Goal: Task Accomplishment & Management: Use online tool/utility

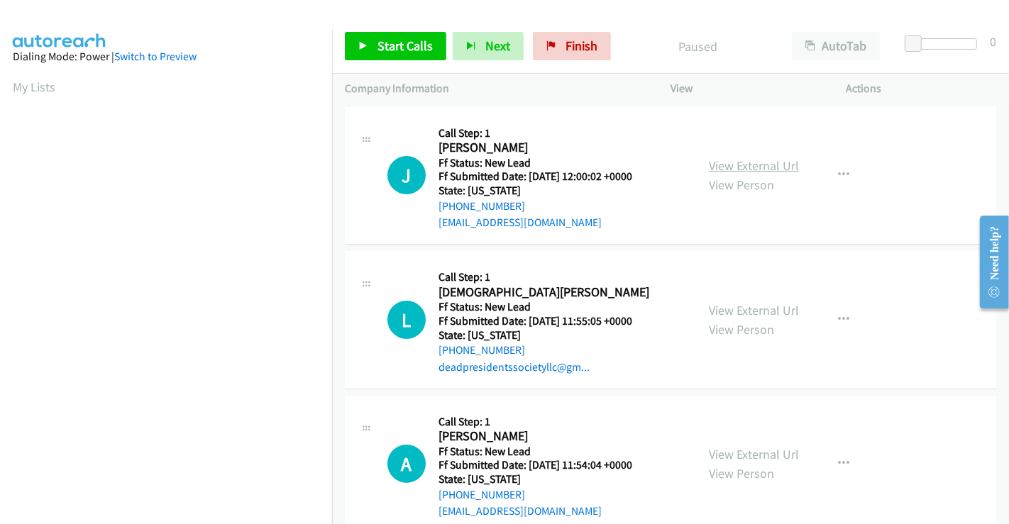
click at [749, 165] on link "View External Url" at bounding box center [754, 165] width 90 height 16
click at [729, 306] on link "View External Url" at bounding box center [754, 310] width 90 height 16
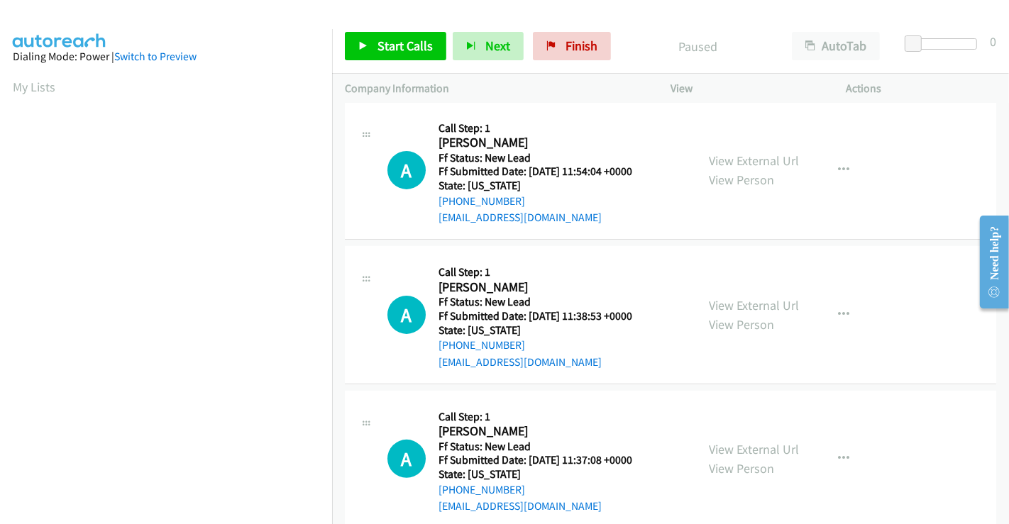
scroll to position [315, 0]
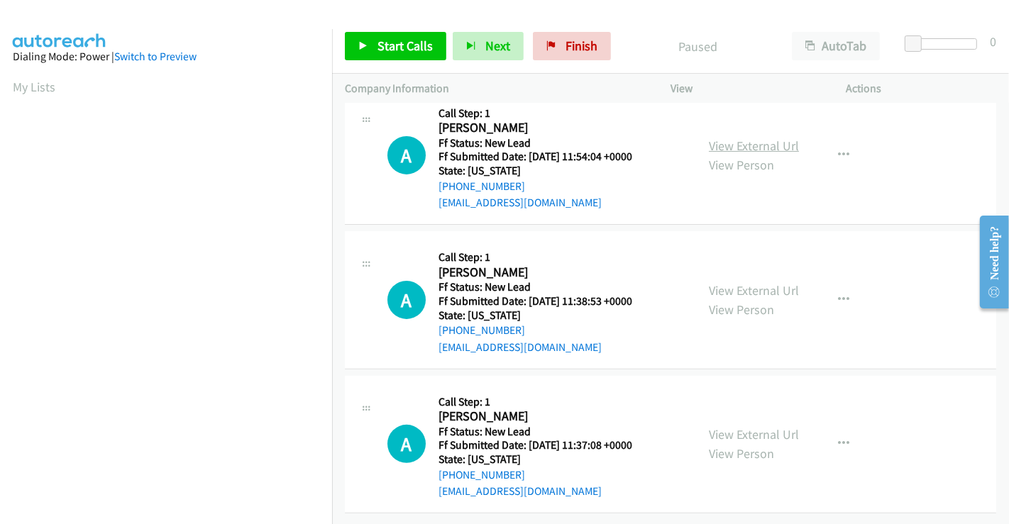
click at [738, 143] on link "View External Url" at bounding box center [754, 146] width 90 height 16
click at [738, 282] on link "View External Url" at bounding box center [754, 290] width 90 height 16
click at [745, 426] on link "View External Url" at bounding box center [754, 434] width 90 height 16
click at [405, 52] on span "Start Calls" at bounding box center [404, 46] width 55 height 16
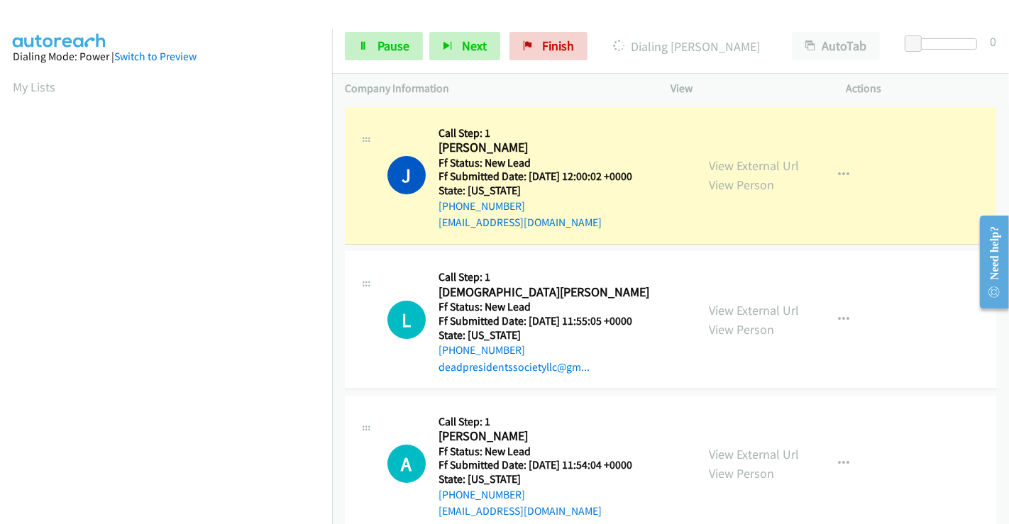
scroll to position [273, 0]
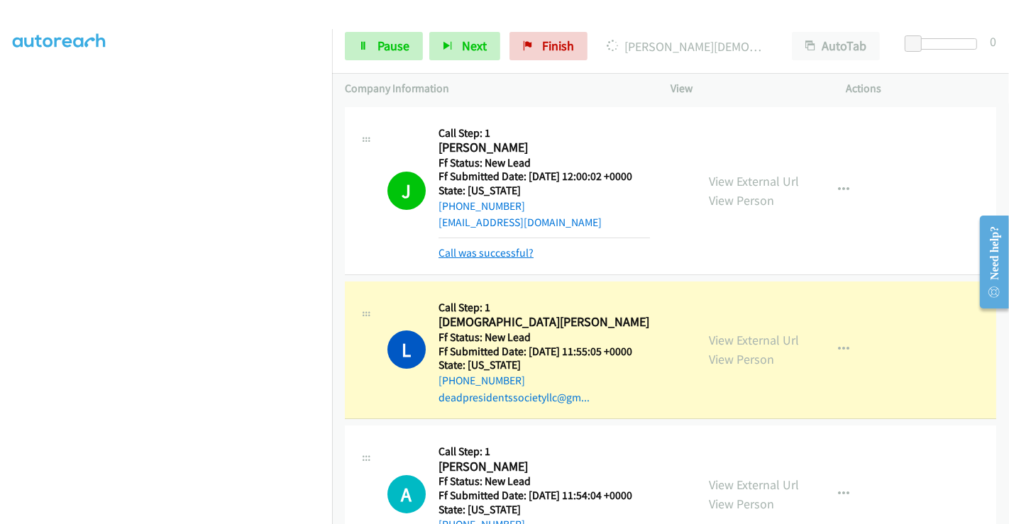
click at [511, 254] on link "Call was successful?" at bounding box center [485, 252] width 95 height 13
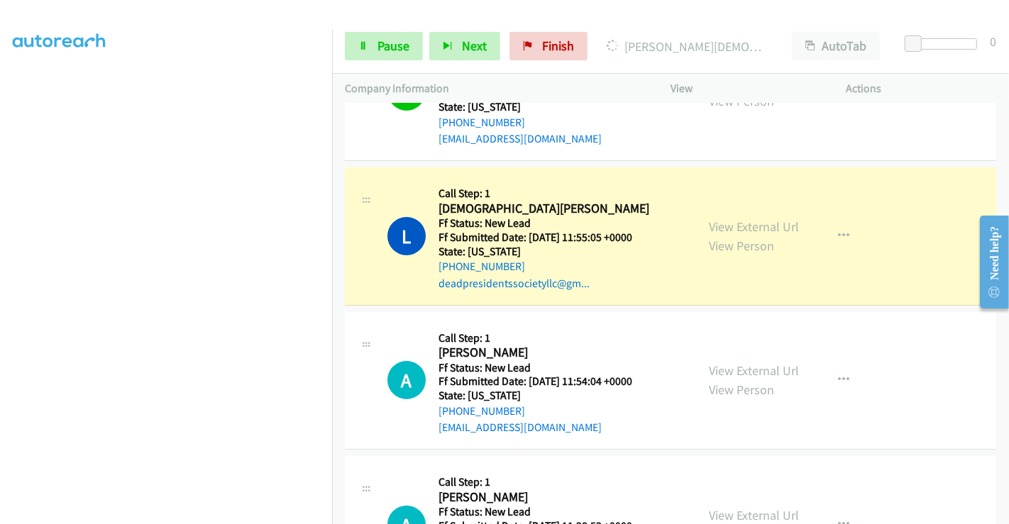
scroll to position [79, 0]
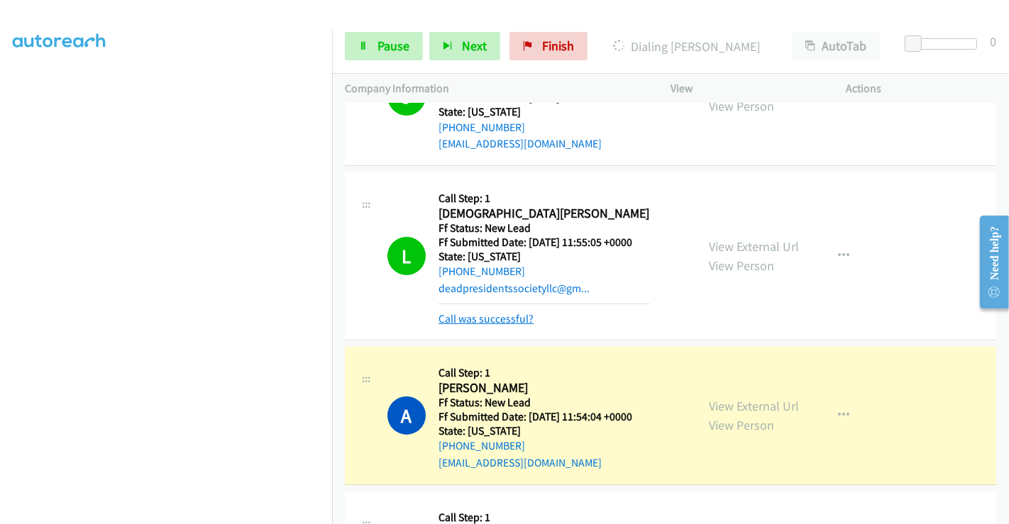
click at [512, 318] on link "Call was successful?" at bounding box center [485, 318] width 95 height 13
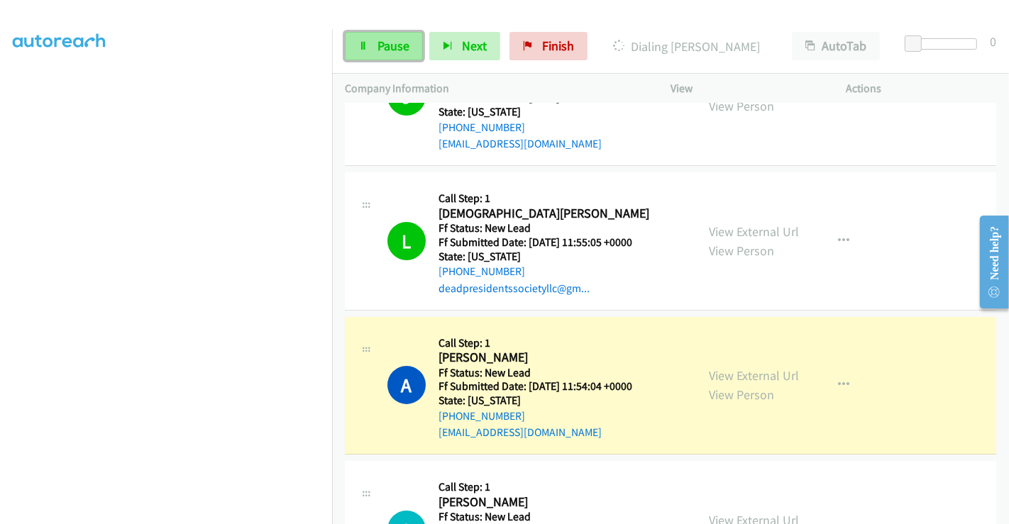
click at [383, 39] on span "Pause" at bounding box center [393, 46] width 32 height 16
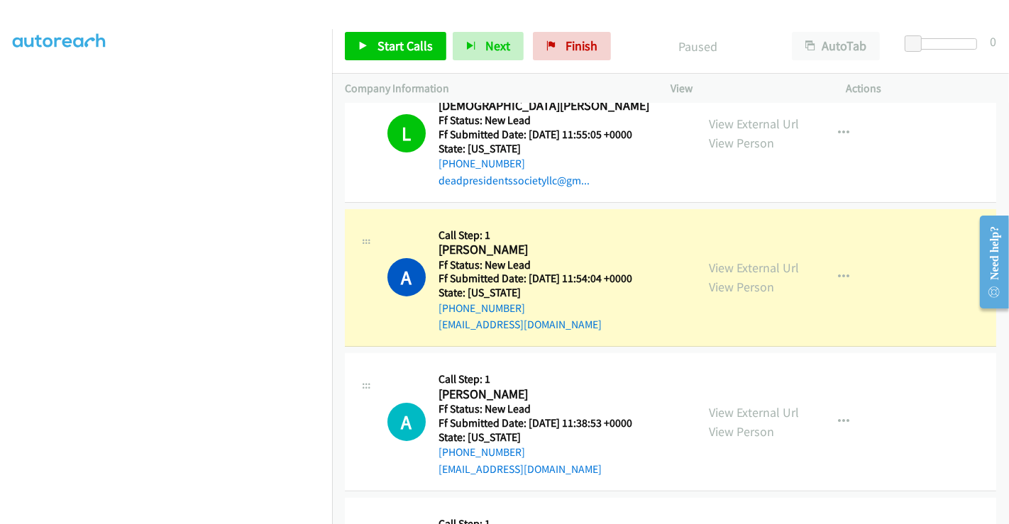
scroll to position [318, 0]
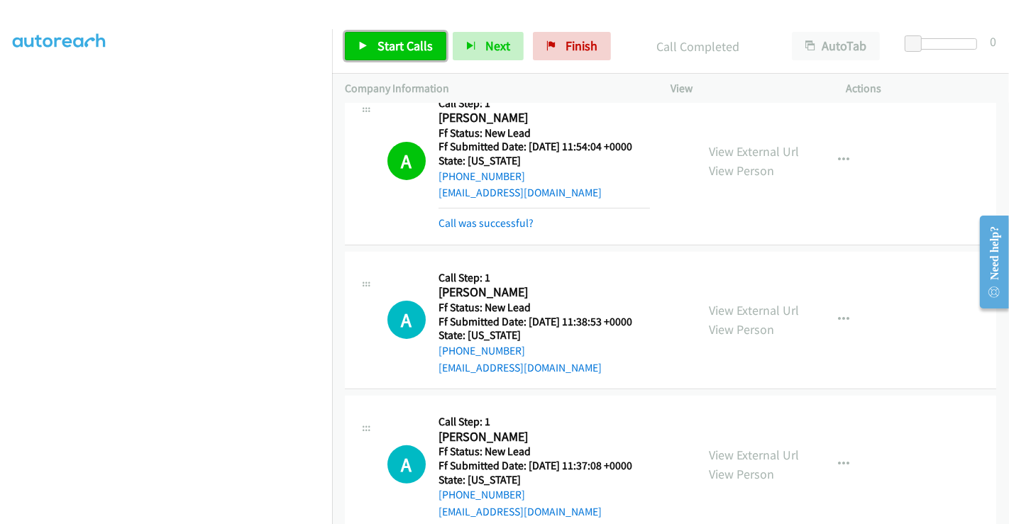
click at [404, 39] on span "Start Calls" at bounding box center [404, 46] width 55 height 16
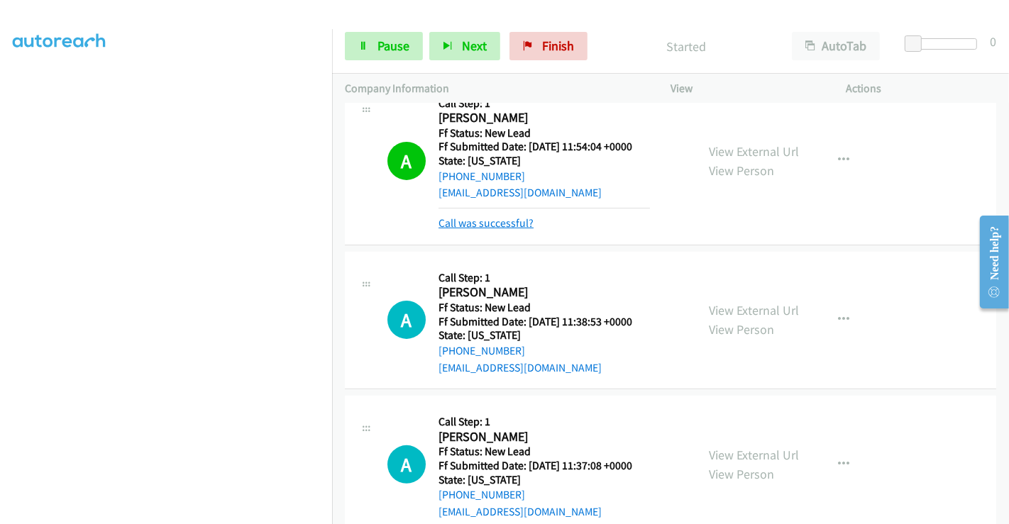
click at [505, 224] on link "Call was successful?" at bounding box center [485, 222] width 95 height 13
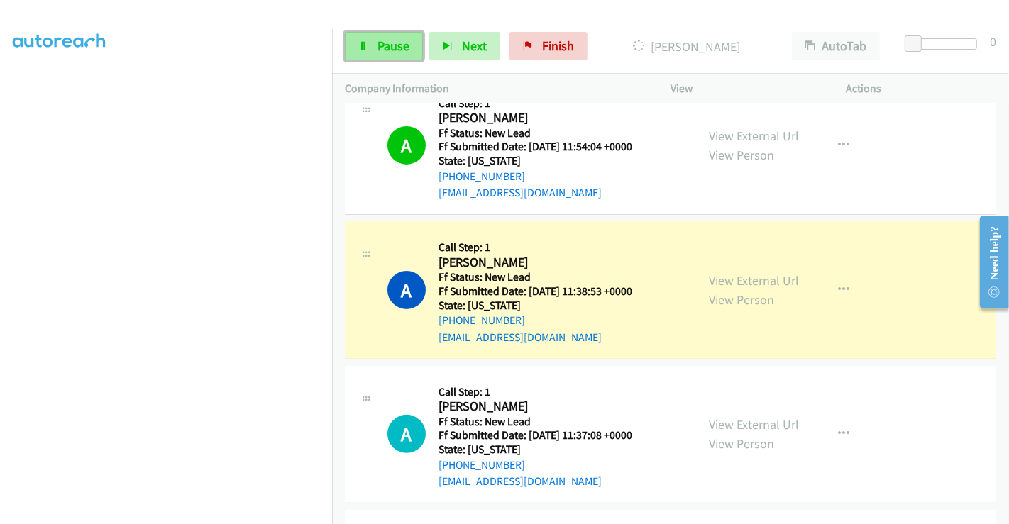
click at [389, 40] on span "Pause" at bounding box center [393, 46] width 32 height 16
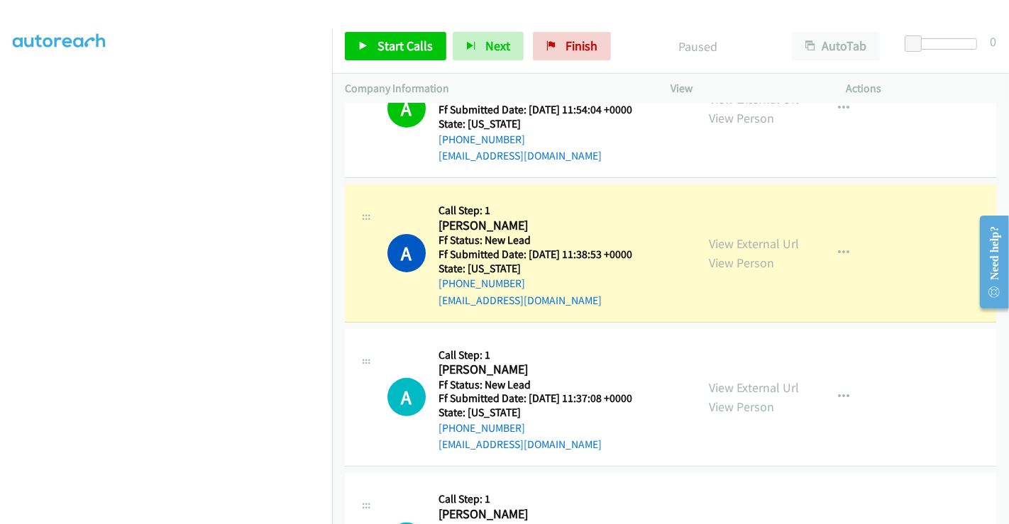
scroll to position [343, 0]
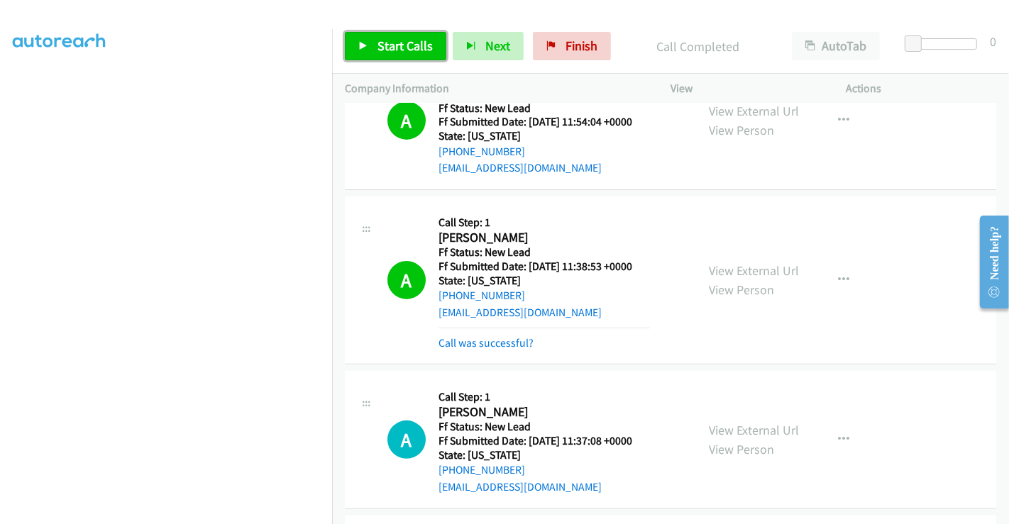
click at [404, 35] on link "Start Calls" at bounding box center [395, 46] width 101 height 28
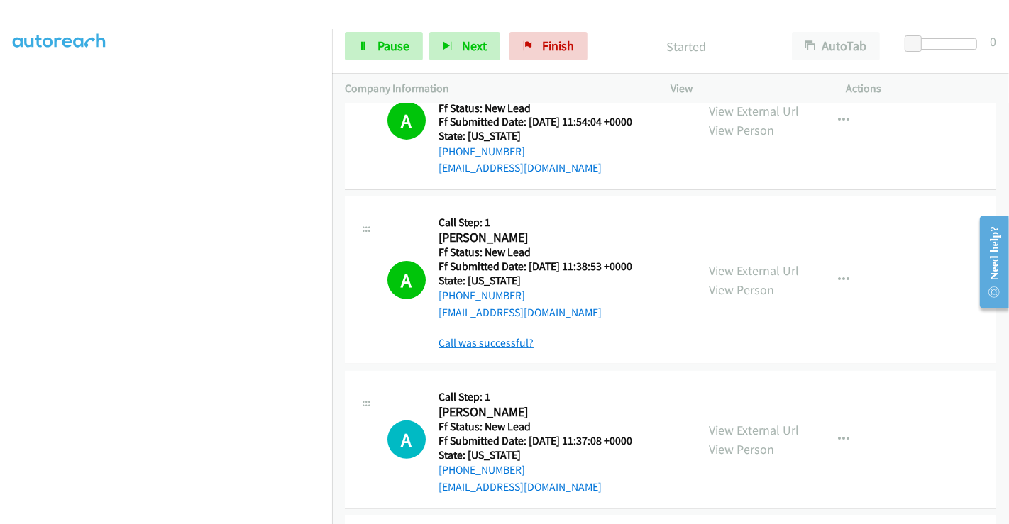
click at [488, 336] on link "Call was successful?" at bounding box center [485, 342] width 95 height 13
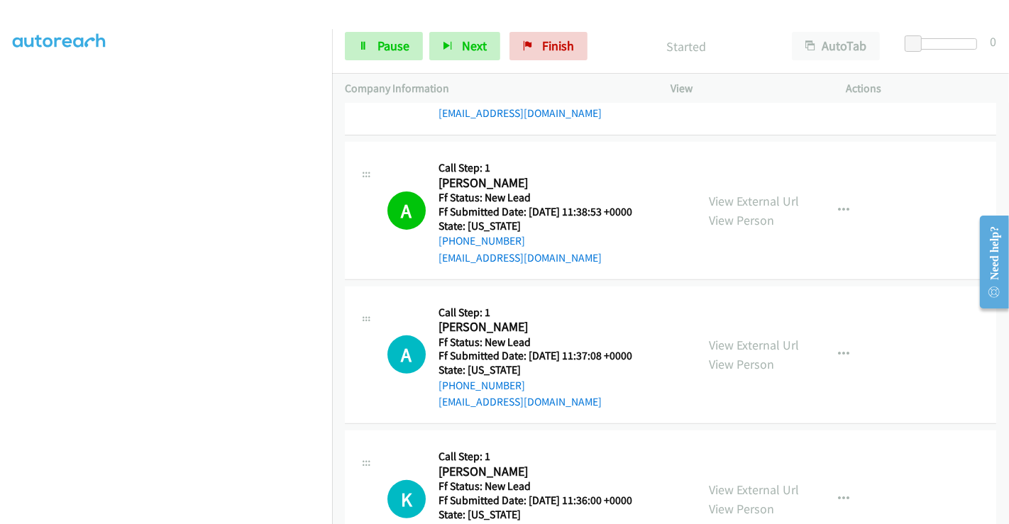
scroll to position [422, 0]
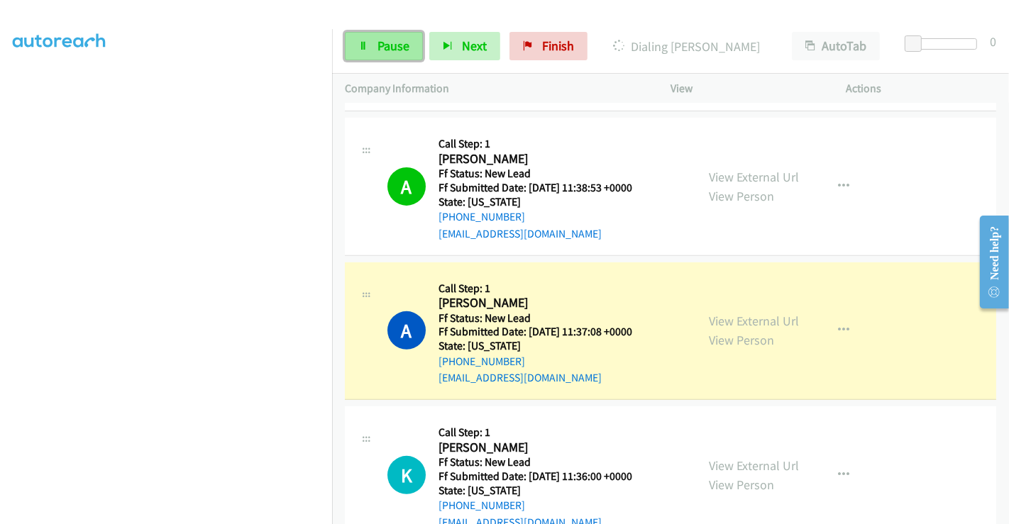
click at [375, 46] on link "Pause" at bounding box center [384, 46] width 78 height 28
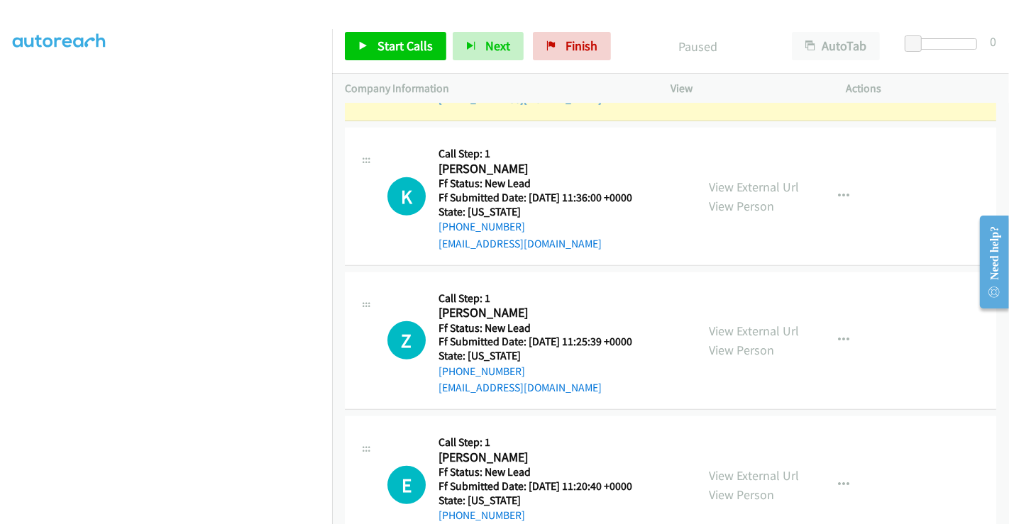
scroll to position [738, 0]
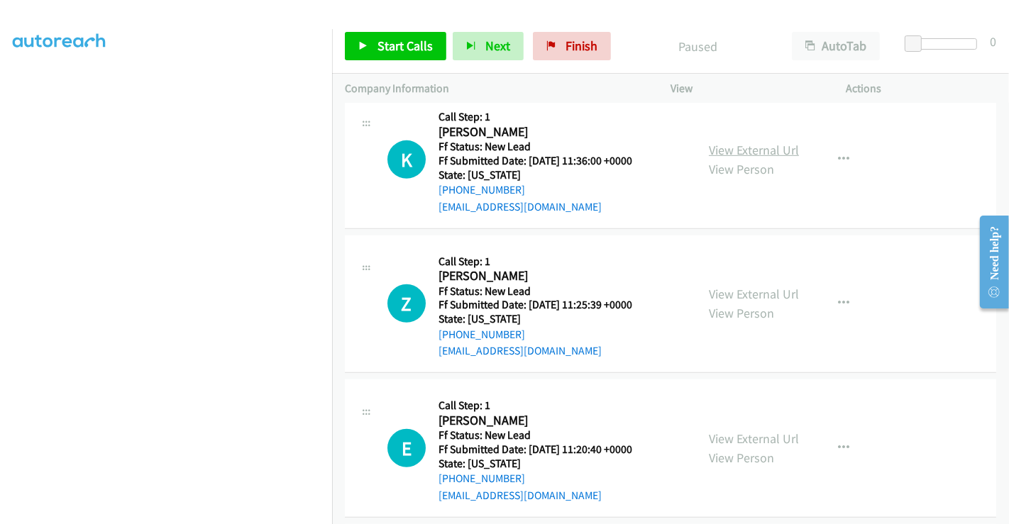
click at [745, 148] on link "View External Url" at bounding box center [754, 150] width 90 height 16
click at [748, 289] on link "View External Url" at bounding box center [754, 294] width 90 height 16
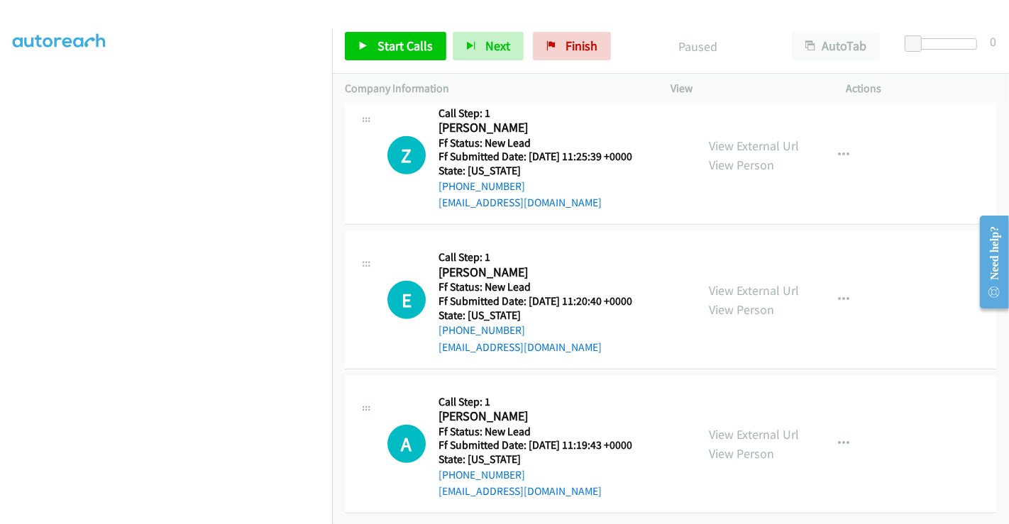
scroll to position [895, 0]
click at [741, 282] on link "View External Url" at bounding box center [754, 290] width 90 height 16
click at [752, 426] on link "View External Url" at bounding box center [754, 434] width 90 height 16
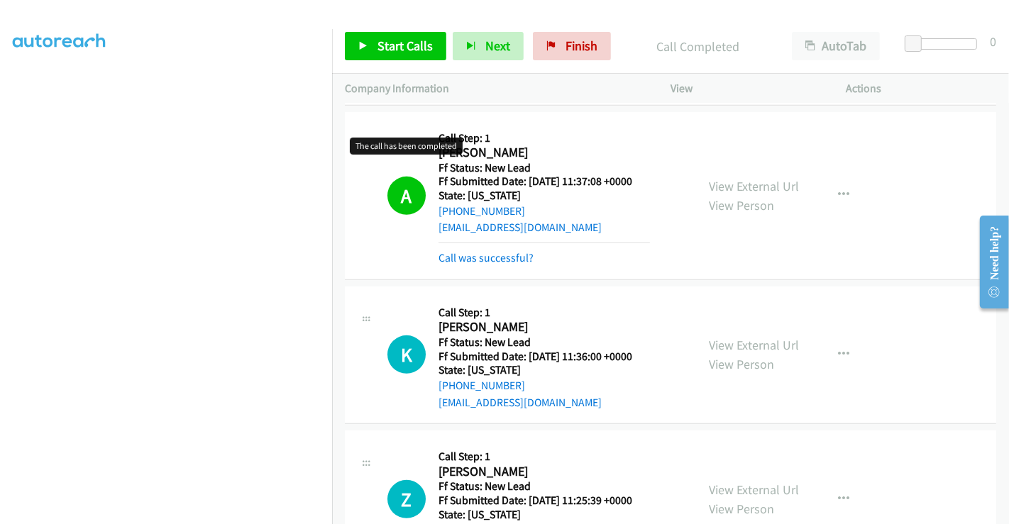
scroll to position [658, 0]
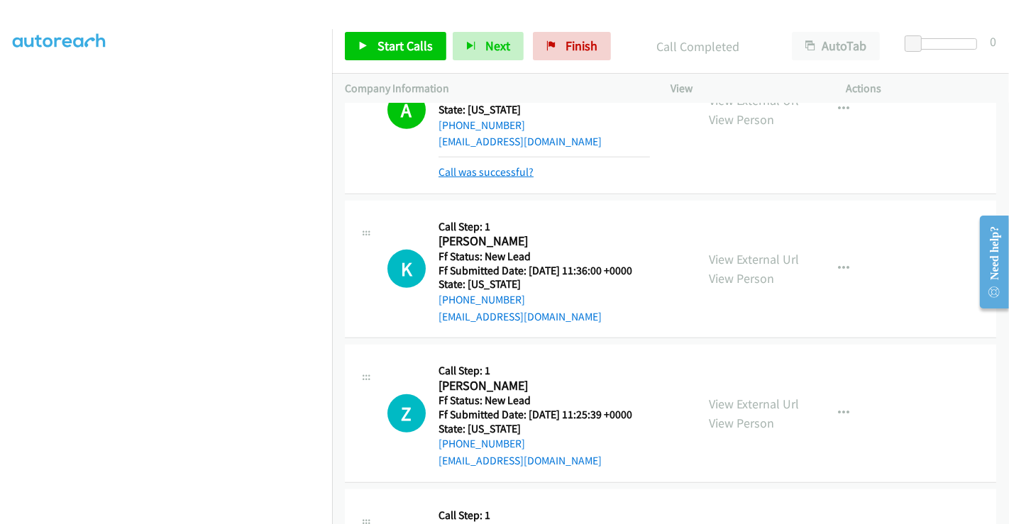
click at [486, 169] on link "Call was successful?" at bounding box center [485, 171] width 95 height 13
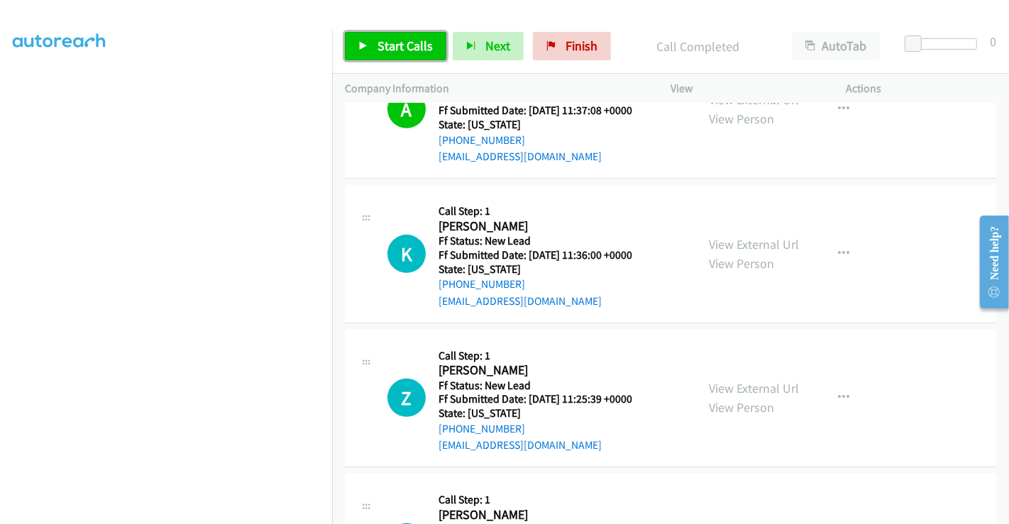
click at [392, 45] on span "Start Calls" at bounding box center [404, 46] width 55 height 16
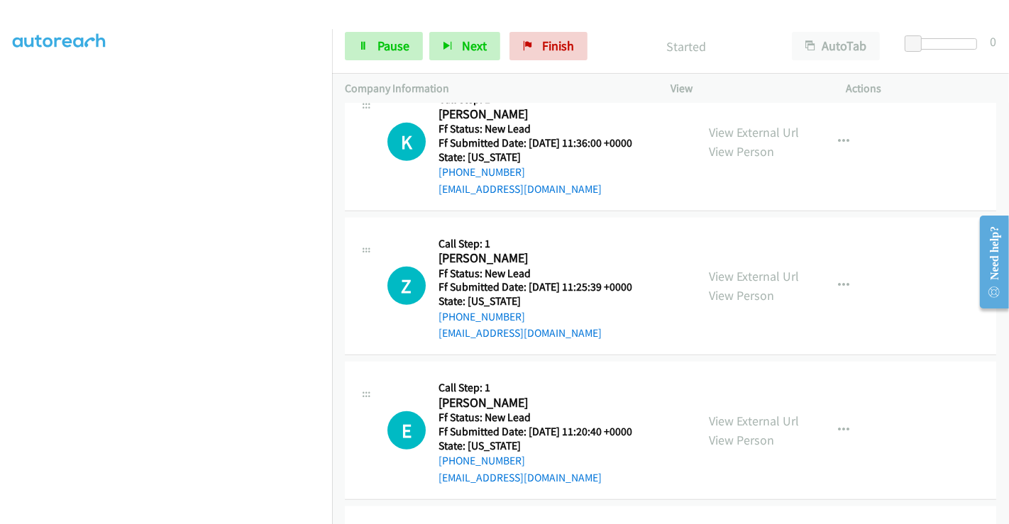
scroll to position [722, 0]
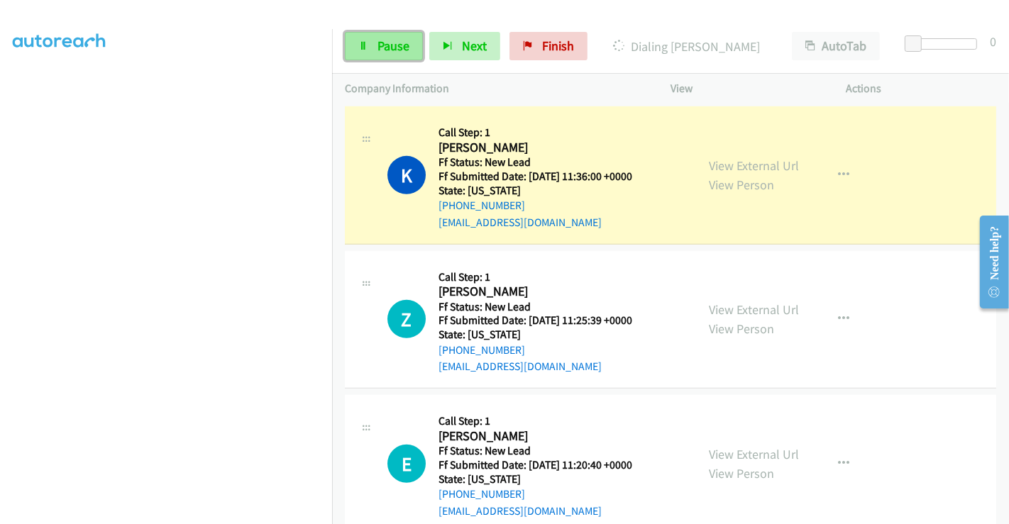
click at [394, 45] on span "Pause" at bounding box center [393, 46] width 32 height 16
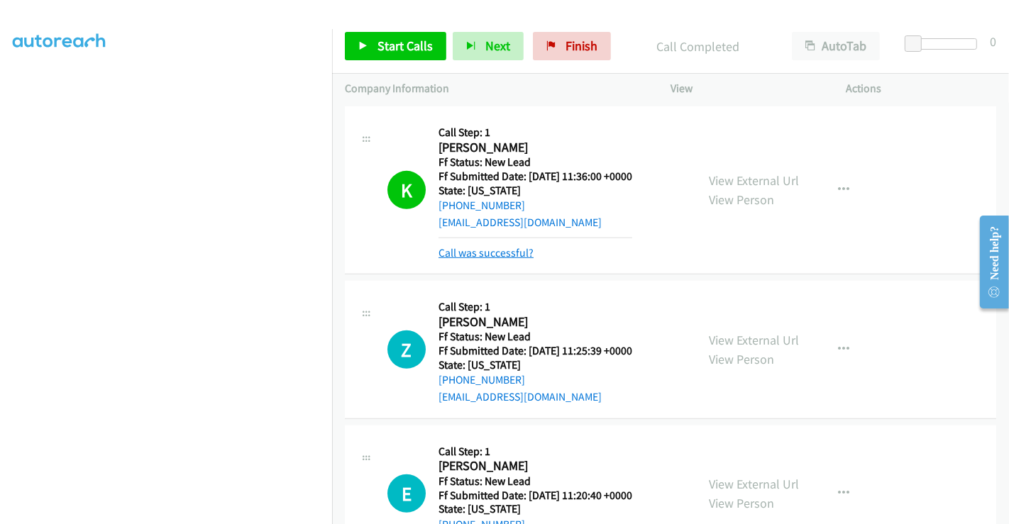
click at [494, 252] on link "Call was successful?" at bounding box center [485, 252] width 95 height 13
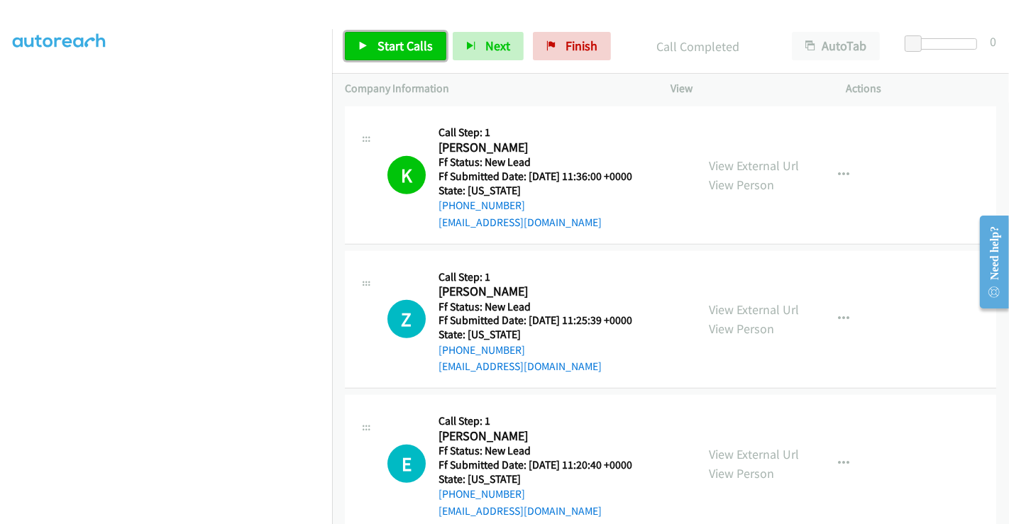
click at [395, 48] on span "Start Calls" at bounding box center [404, 46] width 55 height 16
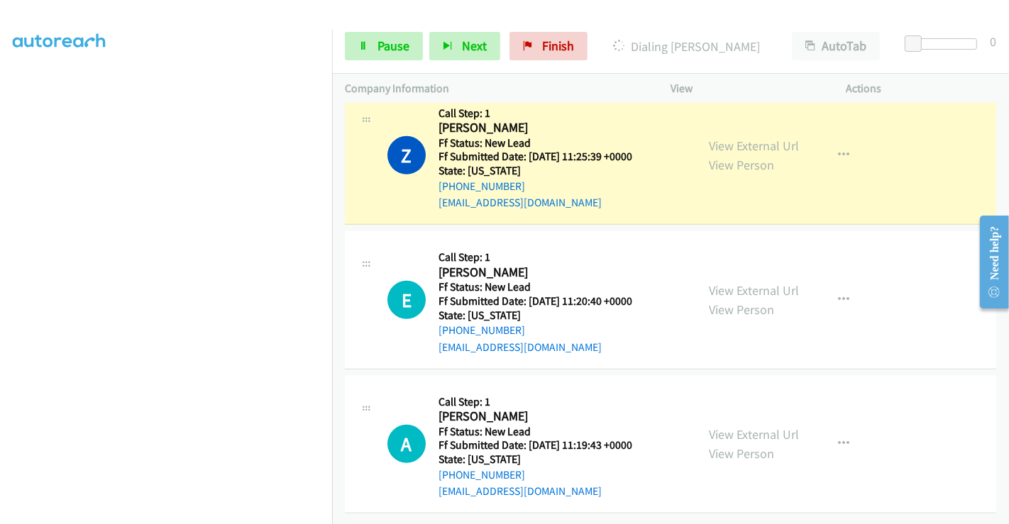
scroll to position [895, 0]
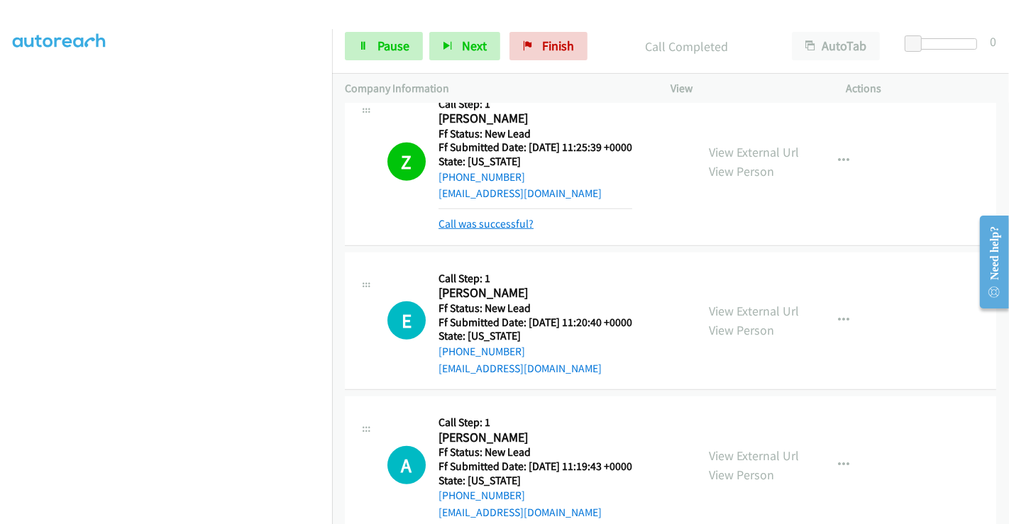
click at [504, 218] on link "Call was successful?" at bounding box center [485, 223] width 95 height 13
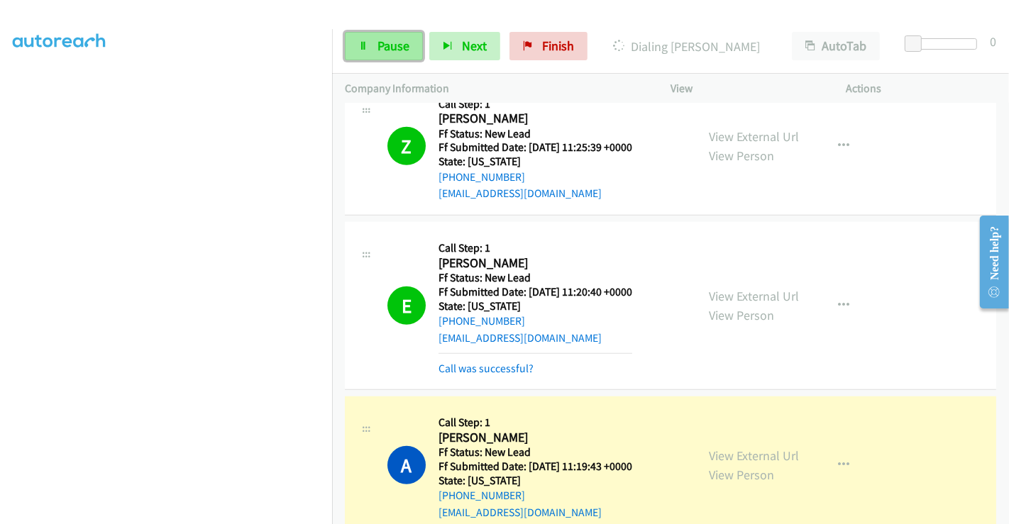
click at [383, 50] on span "Pause" at bounding box center [393, 46] width 32 height 16
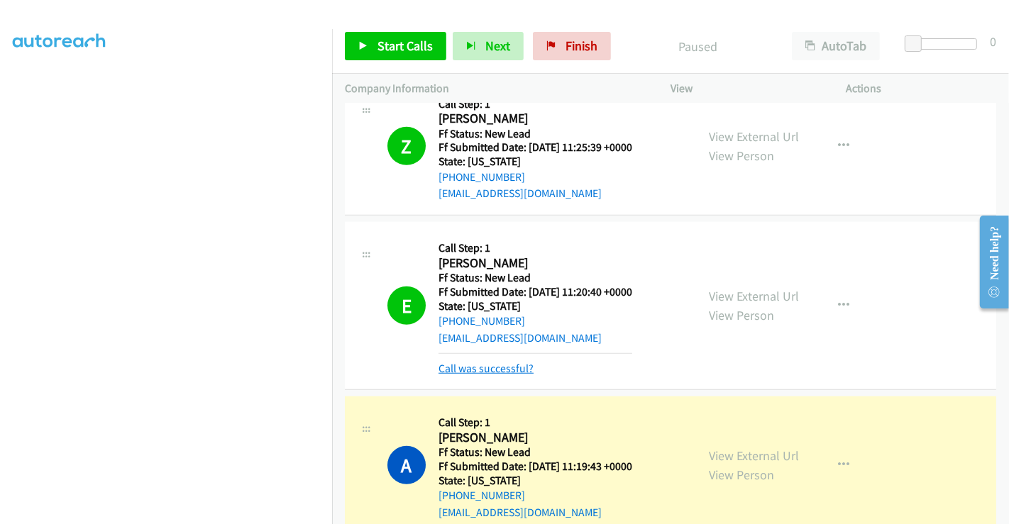
click at [511, 367] on link "Call was successful?" at bounding box center [485, 368] width 95 height 13
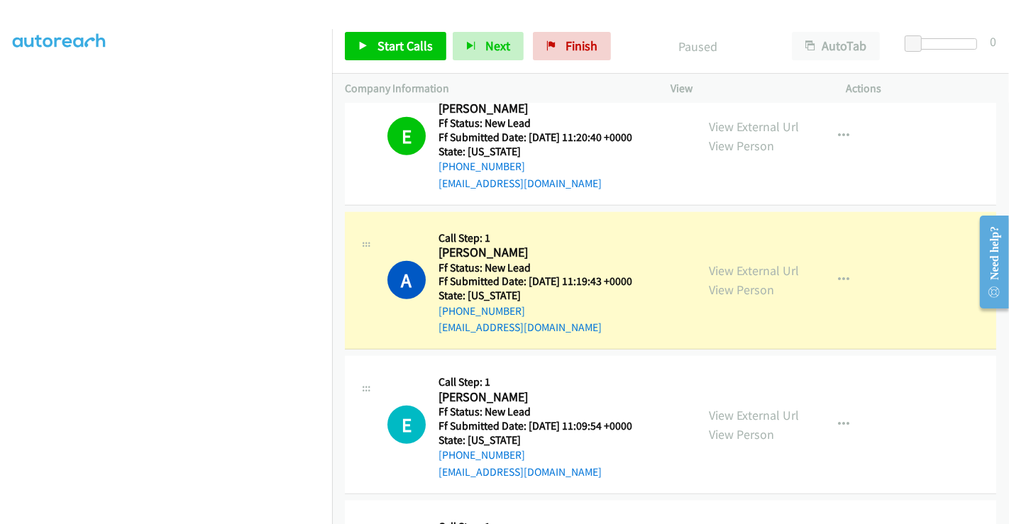
scroll to position [1053, 0]
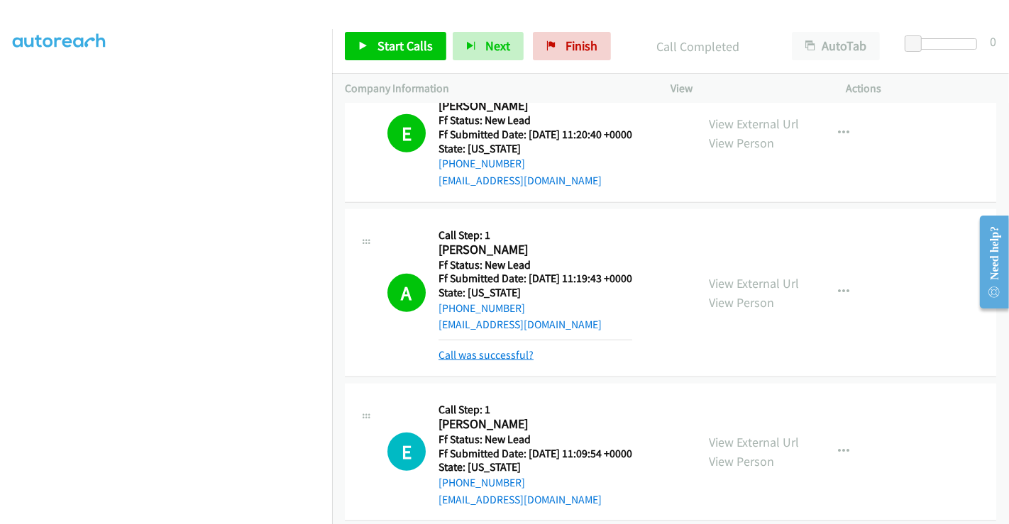
click at [480, 356] on link "Call was successful?" at bounding box center [485, 354] width 95 height 13
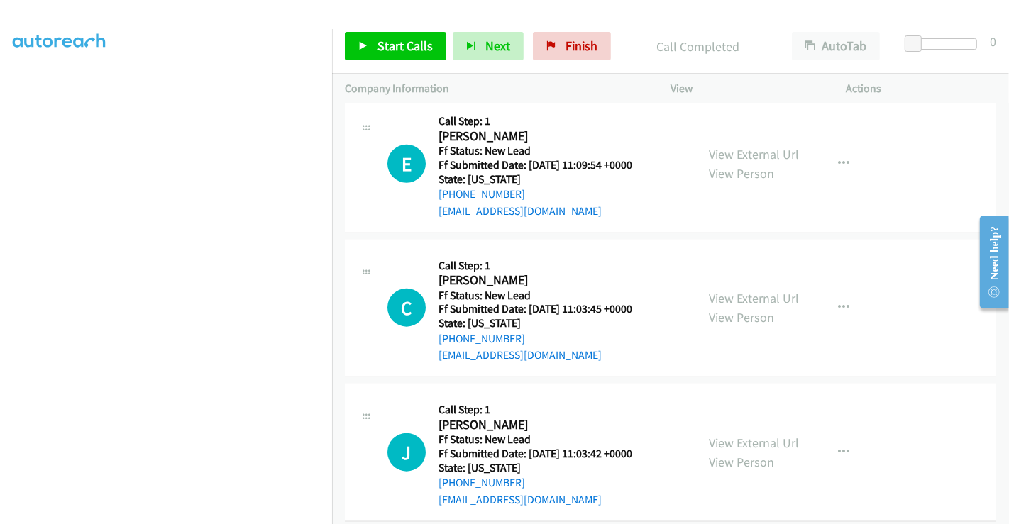
scroll to position [1327, 0]
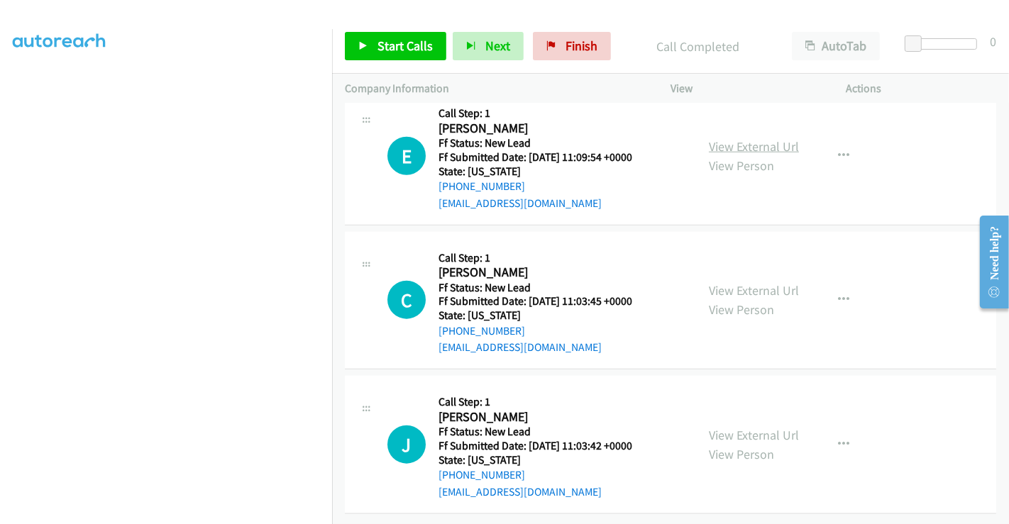
click at [757, 138] on link "View External Url" at bounding box center [754, 146] width 90 height 16
click at [734, 282] on link "View External Url" at bounding box center [754, 290] width 90 height 16
drag, startPoint x: 734, startPoint y: 280, endPoint x: 735, endPoint y: 288, distance: 7.9
click at [734, 282] on link "View External Url" at bounding box center [754, 290] width 90 height 16
click at [744, 427] on link "View External Url" at bounding box center [754, 435] width 90 height 16
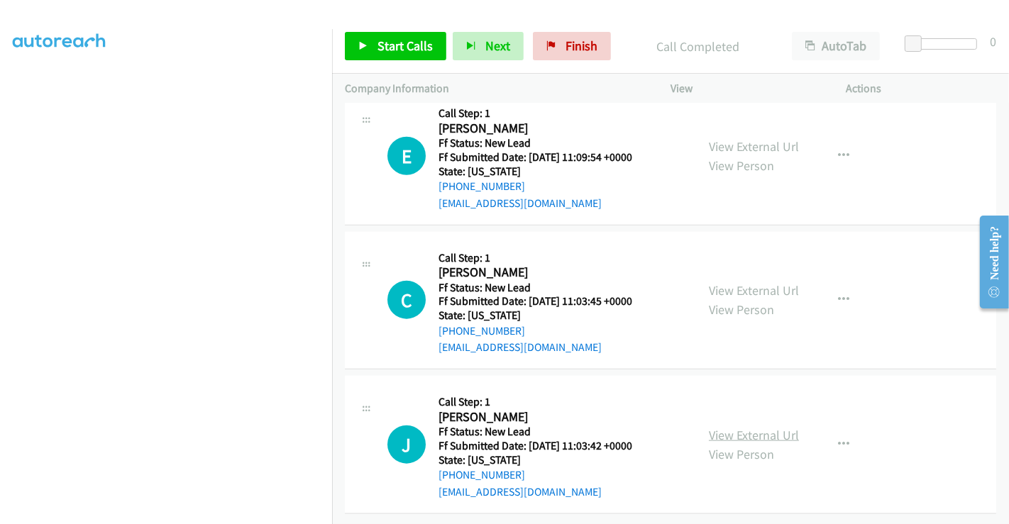
click at [741, 427] on link "View External Url" at bounding box center [754, 435] width 90 height 16
click at [403, 45] on span "Start Calls" at bounding box center [404, 46] width 55 height 16
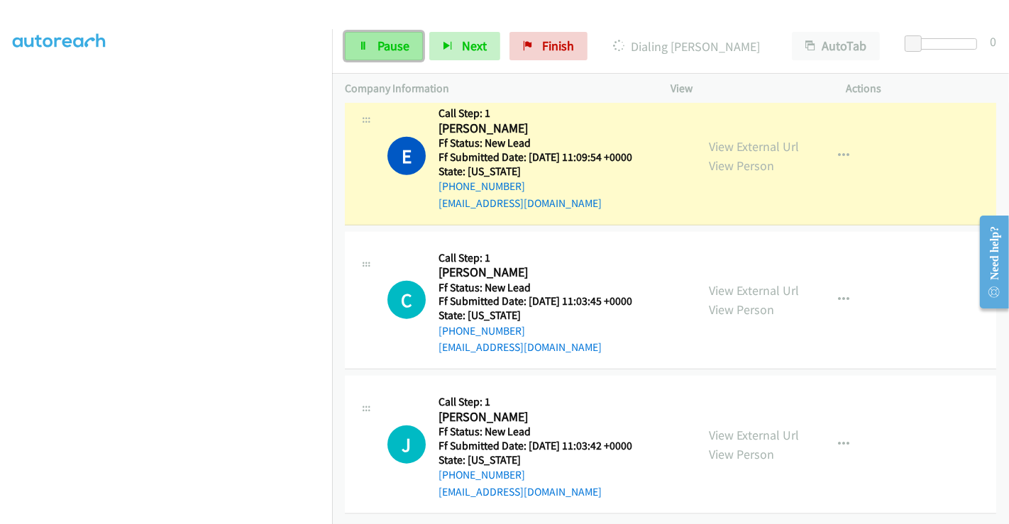
click at [392, 52] on span "Pause" at bounding box center [393, 46] width 32 height 16
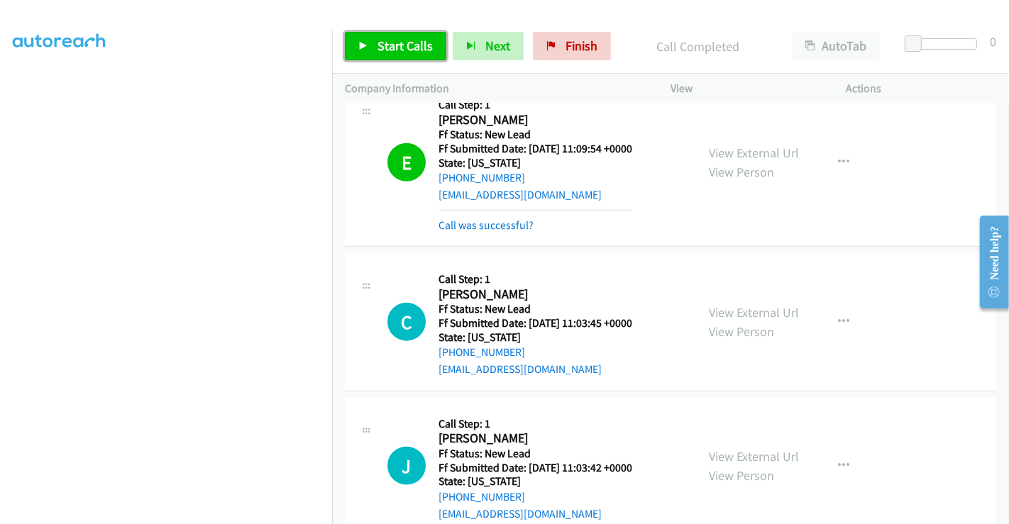
click at [383, 43] on span "Start Calls" at bounding box center [404, 46] width 55 height 16
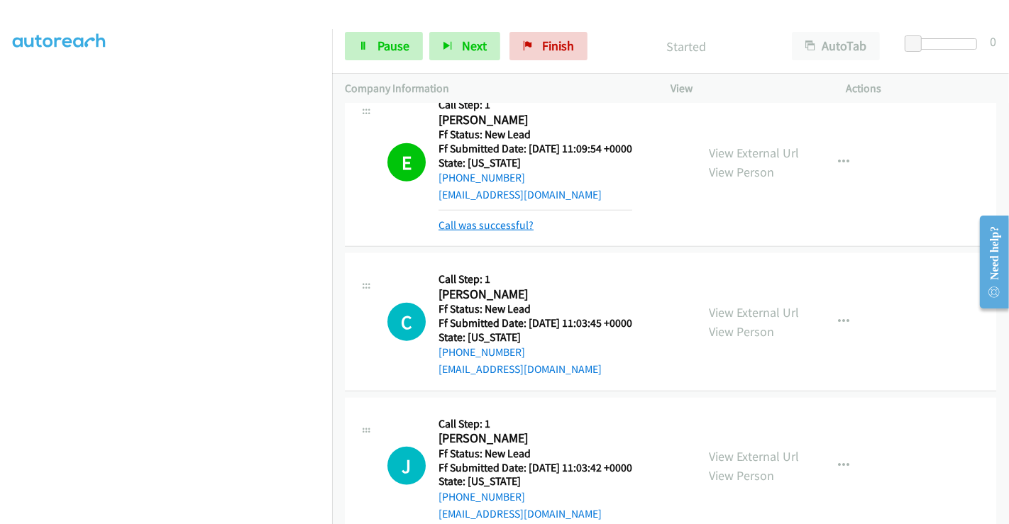
click at [501, 223] on link "Call was successful?" at bounding box center [485, 224] width 95 height 13
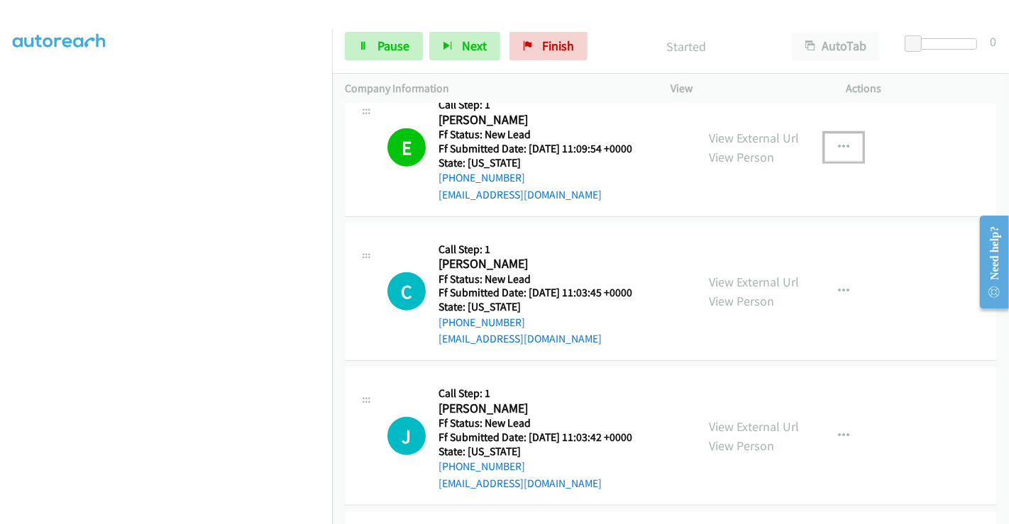
click at [838, 148] on icon "button" at bounding box center [843, 147] width 11 height 11
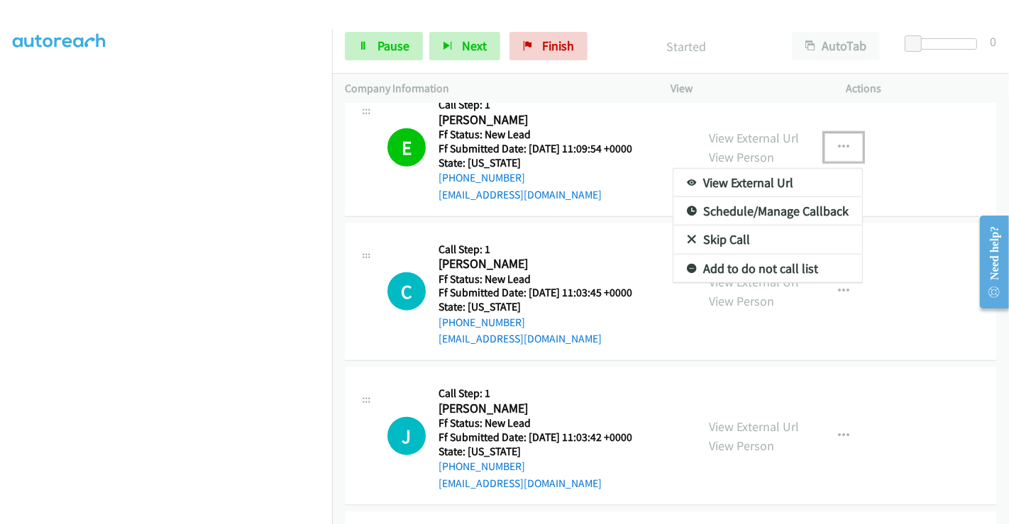
click at [743, 263] on link "Add to do not call list" at bounding box center [767, 269] width 189 height 28
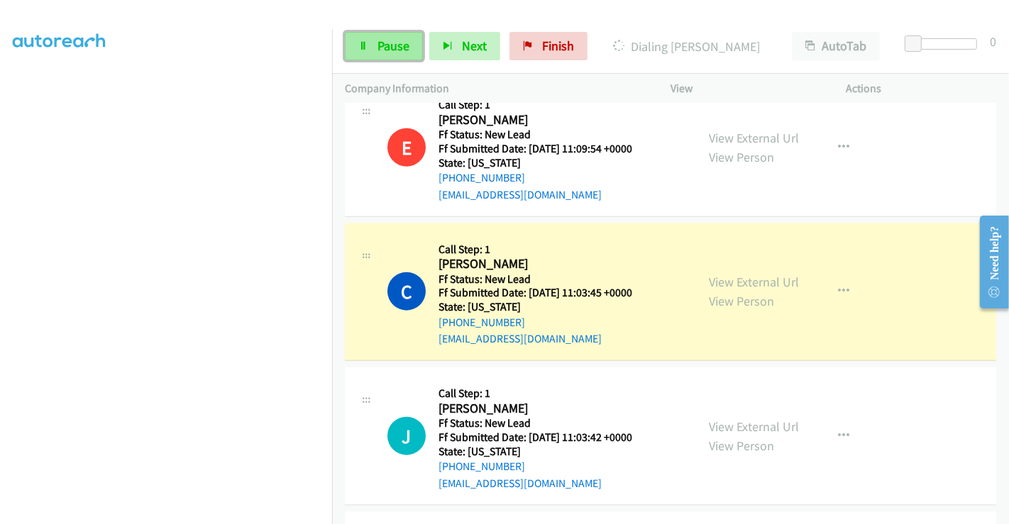
click at [387, 46] on span "Pause" at bounding box center [393, 46] width 32 height 16
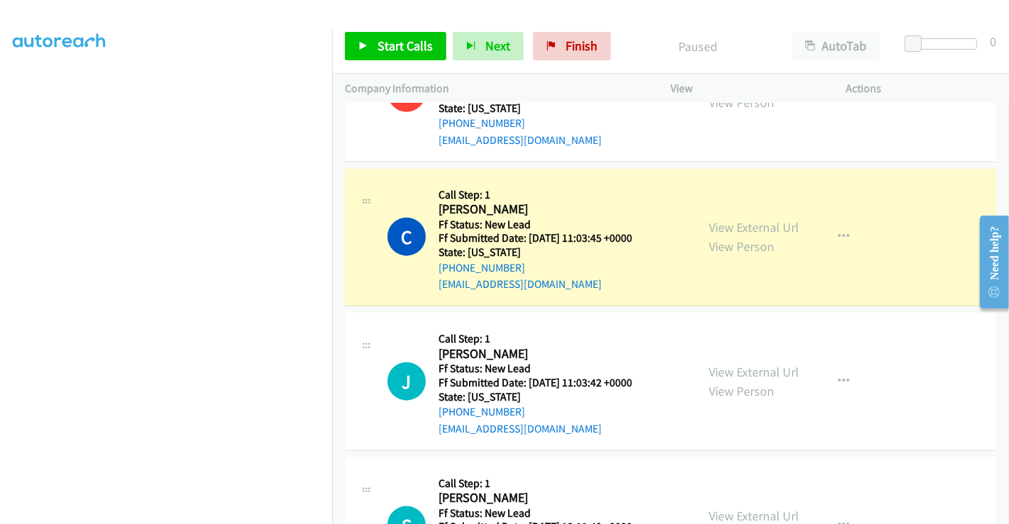
scroll to position [1406, 0]
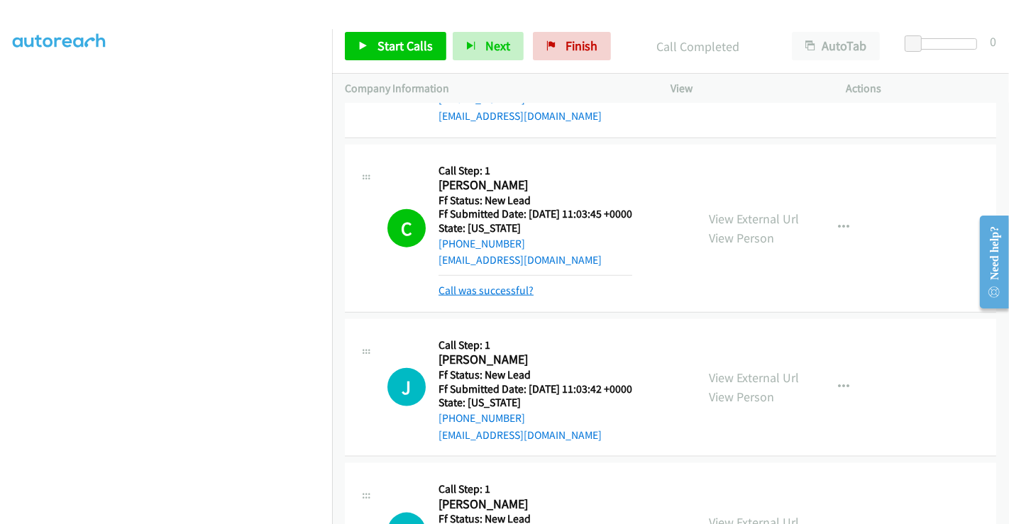
click at [484, 288] on link "Call was successful?" at bounding box center [485, 290] width 95 height 13
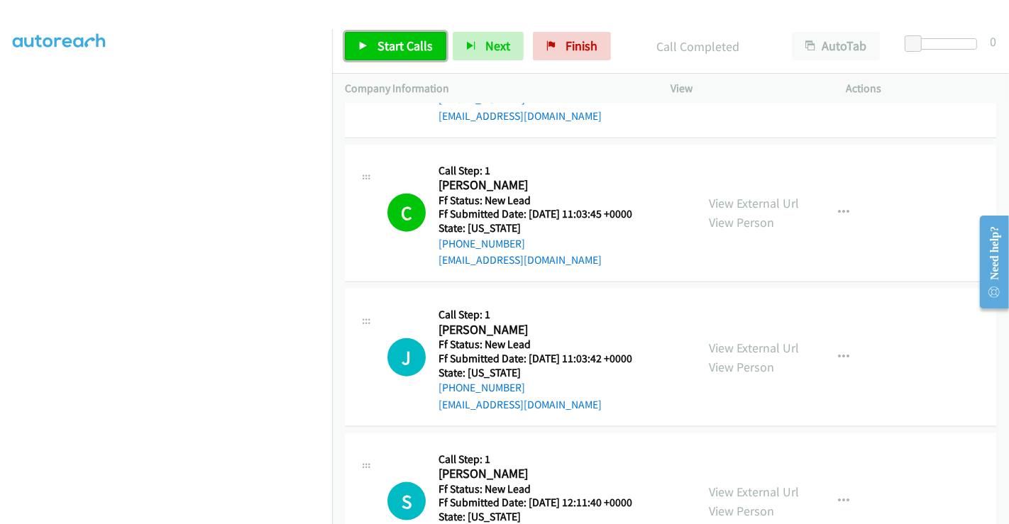
click at [411, 38] on span "Start Calls" at bounding box center [404, 46] width 55 height 16
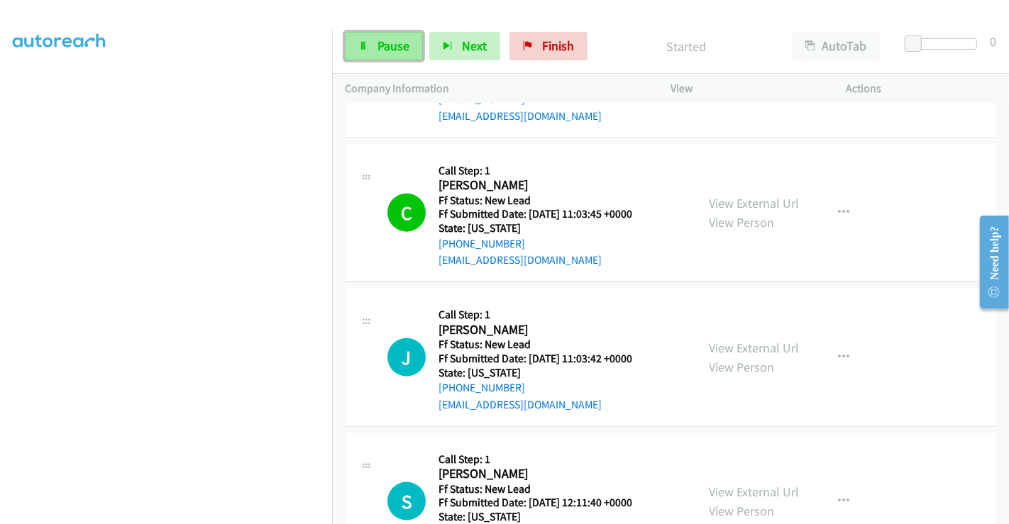
click at [387, 47] on span "Pause" at bounding box center [393, 46] width 32 height 16
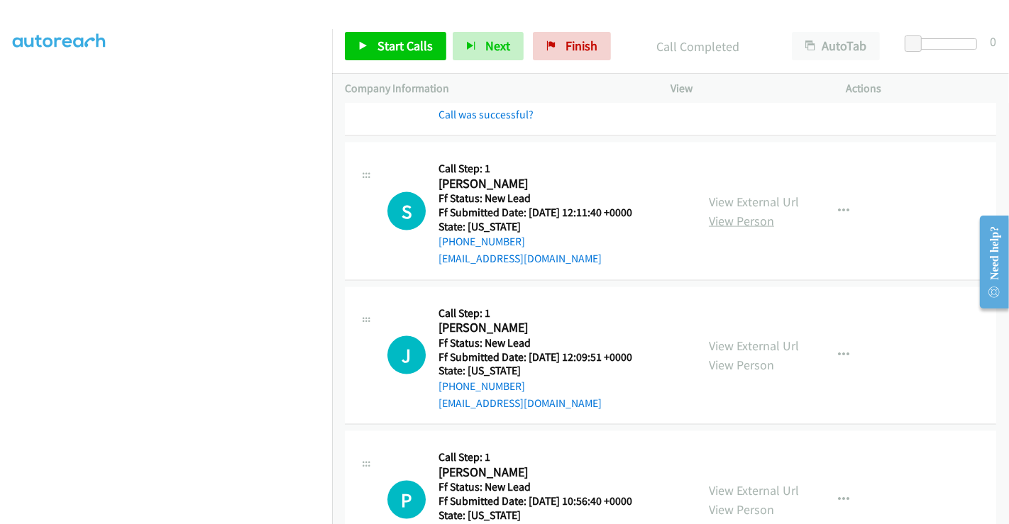
scroll to position [1721, 0]
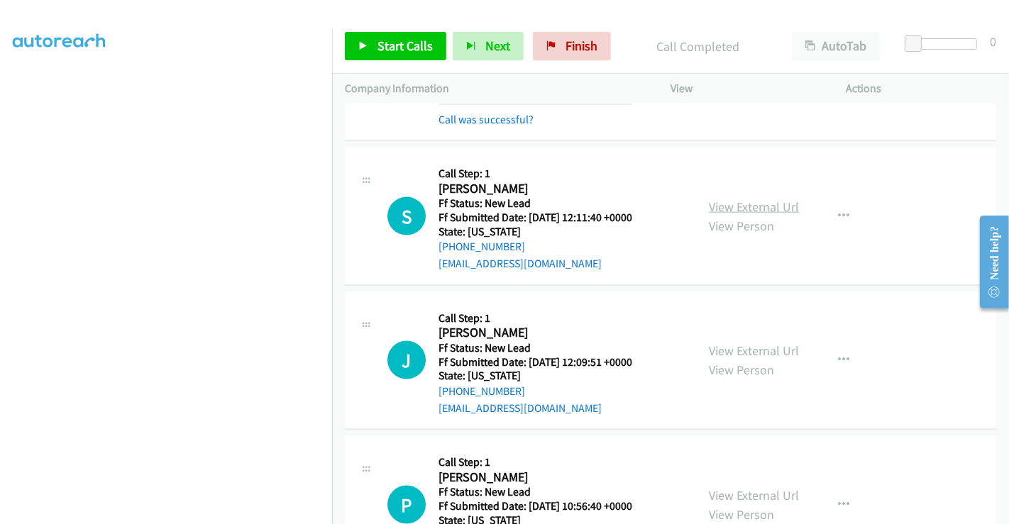
click at [735, 208] on link "View External Url" at bounding box center [754, 207] width 90 height 16
click at [744, 345] on link "View External Url" at bounding box center [754, 351] width 90 height 16
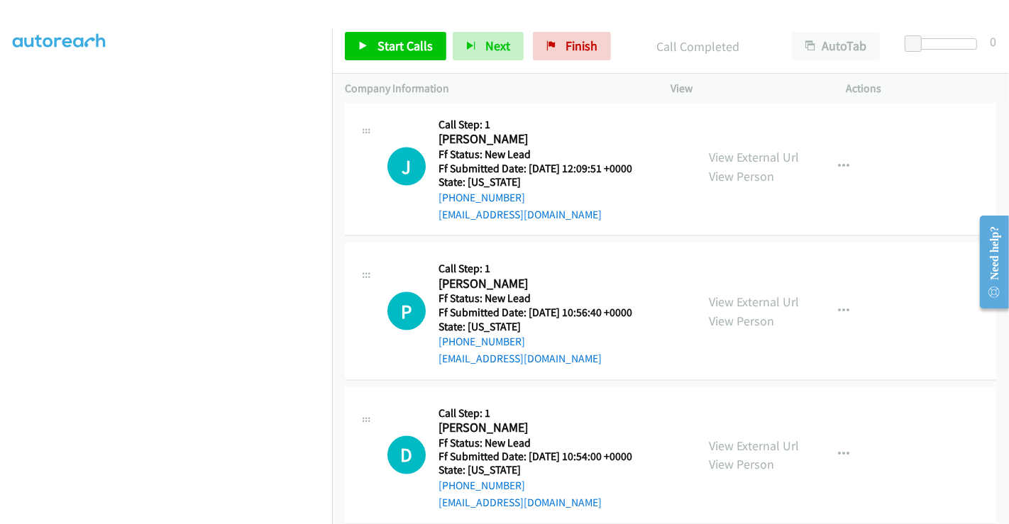
scroll to position [1934, 0]
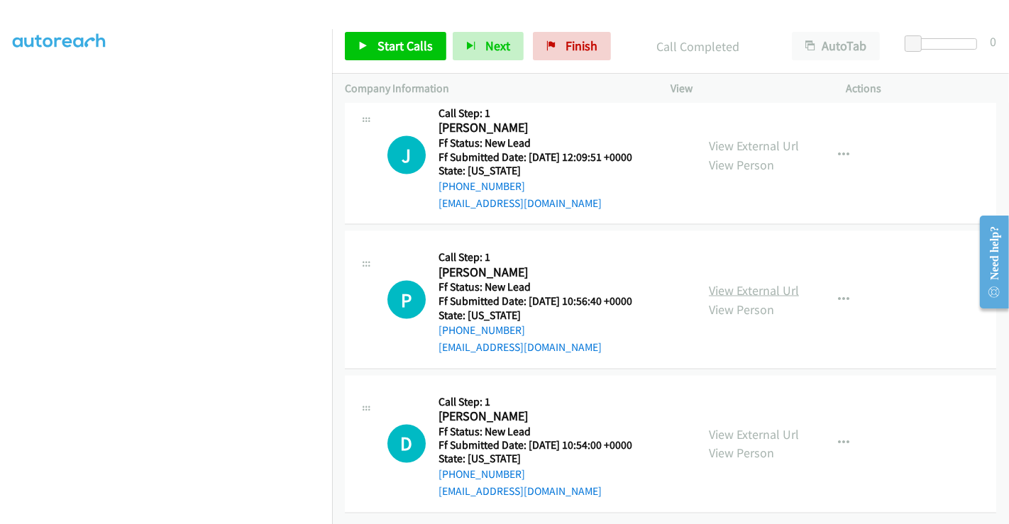
click at [724, 282] on link "View External Url" at bounding box center [754, 290] width 90 height 16
click at [741, 426] on link "View External Url" at bounding box center [754, 434] width 90 height 16
click at [390, 49] on span "Start Calls" at bounding box center [404, 46] width 55 height 16
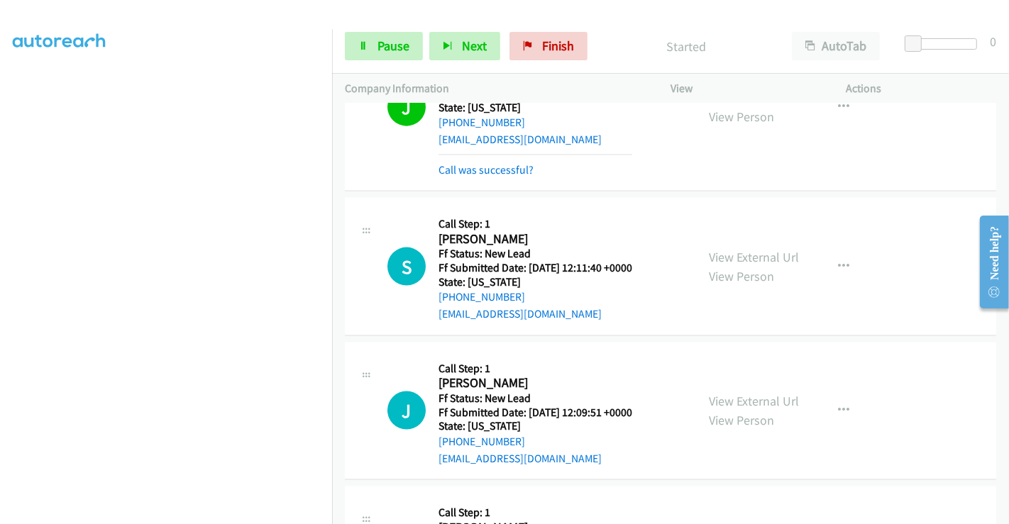
scroll to position [1540, 0]
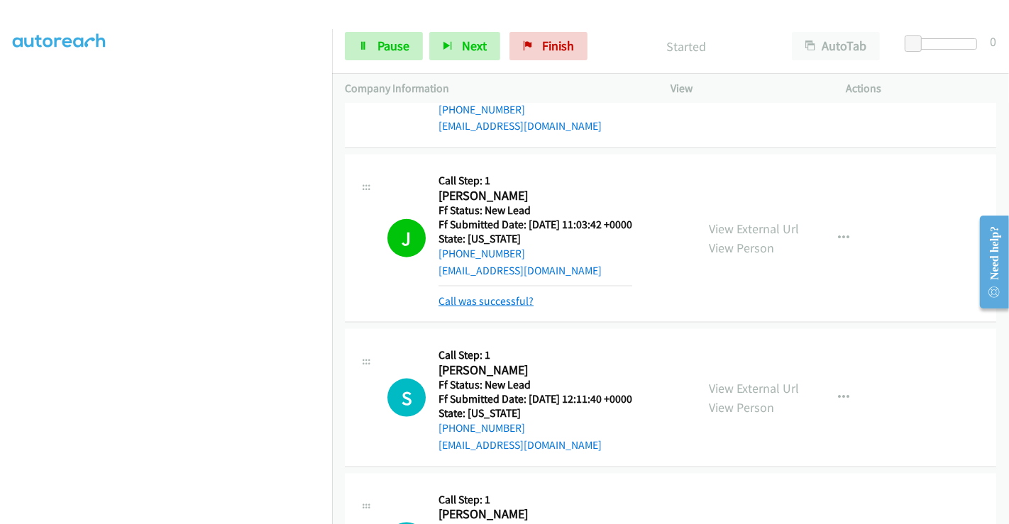
click at [497, 302] on link "Call was successful?" at bounding box center [485, 300] width 95 height 13
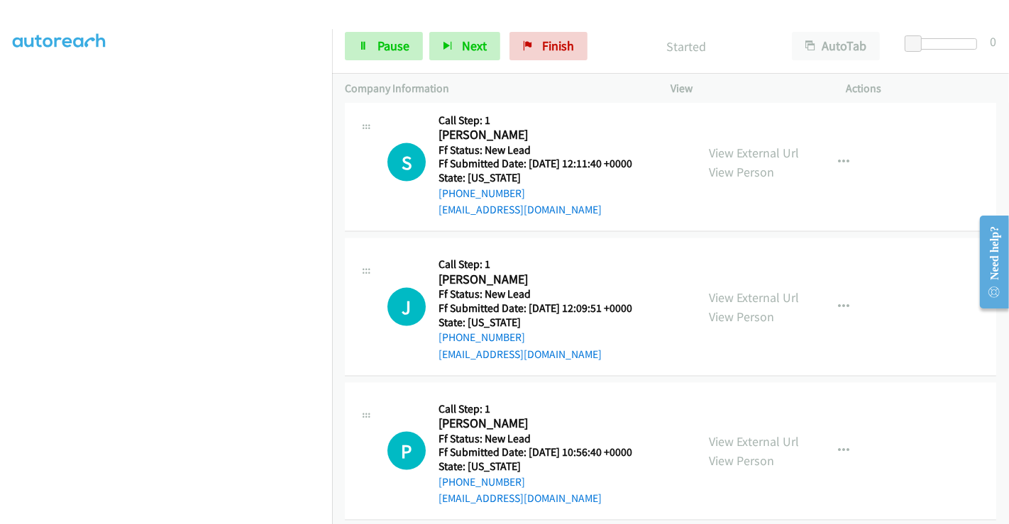
scroll to position [1777, 0]
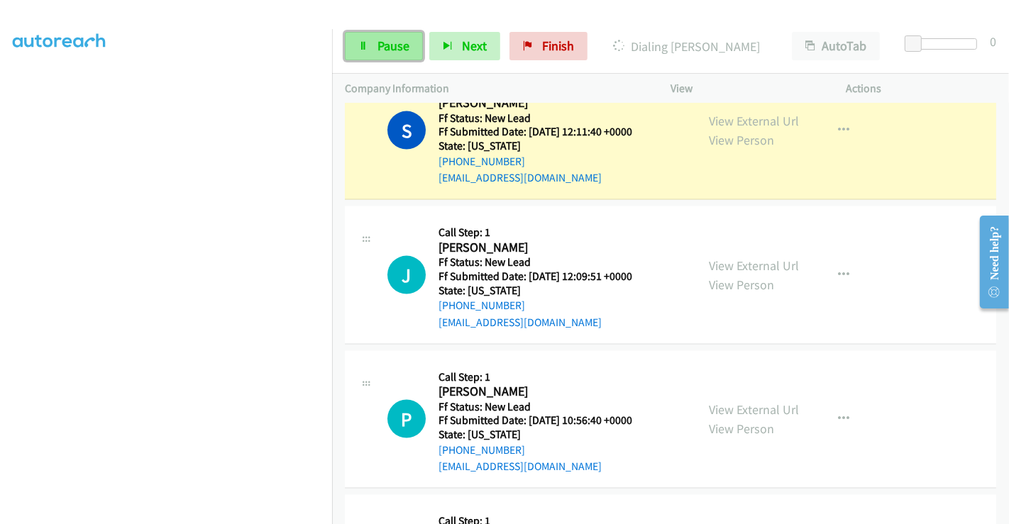
click at [406, 50] on span "Pause" at bounding box center [393, 46] width 32 height 16
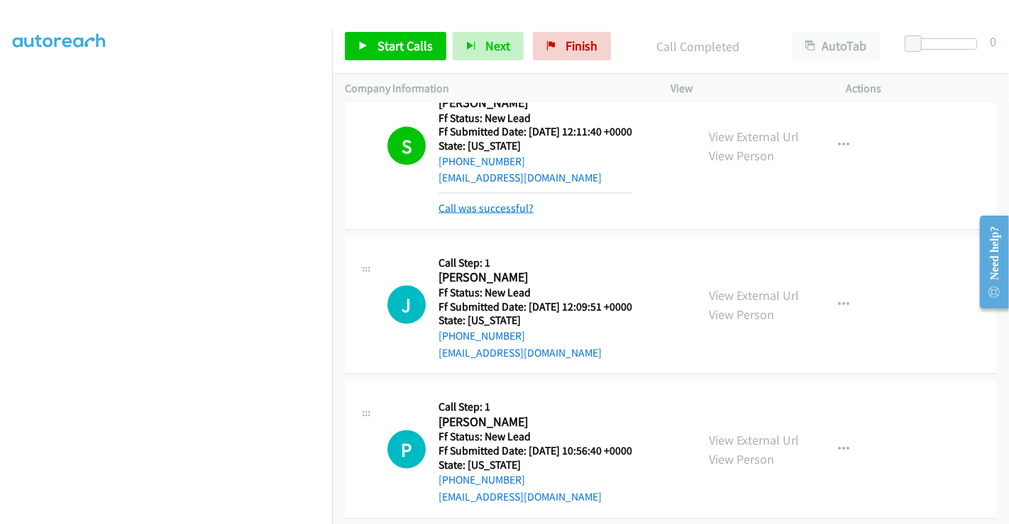
click at [487, 201] on link "Call was successful?" at bounding box center [485, 207] width 95 height 13
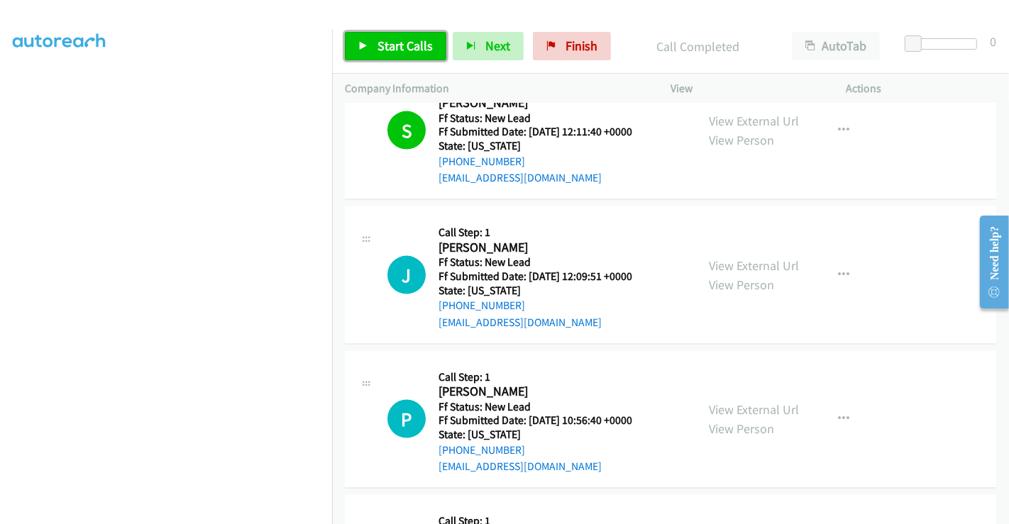
click at [415, 42] on span "Start Calls" at bounding box center [404, 46] width 55 height 16
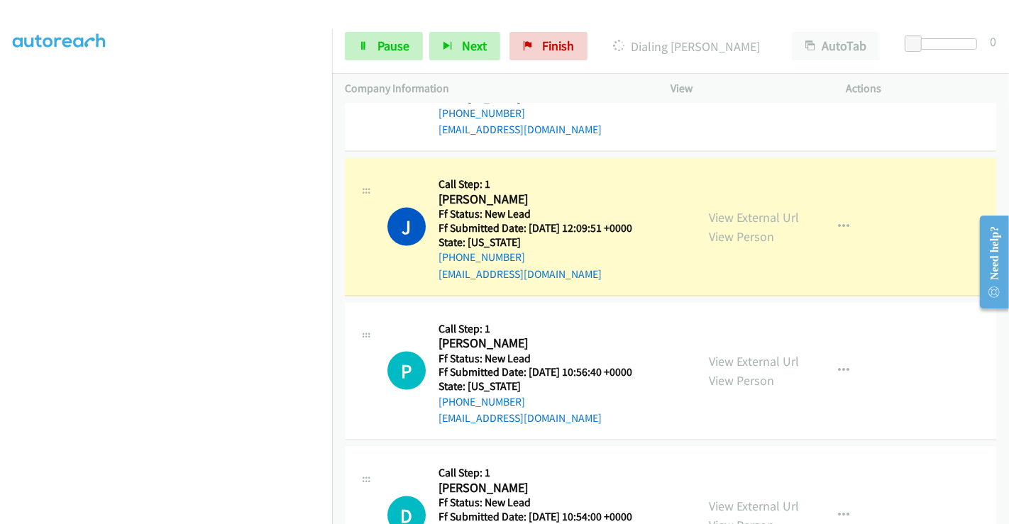
scroll to position [1904, 0]
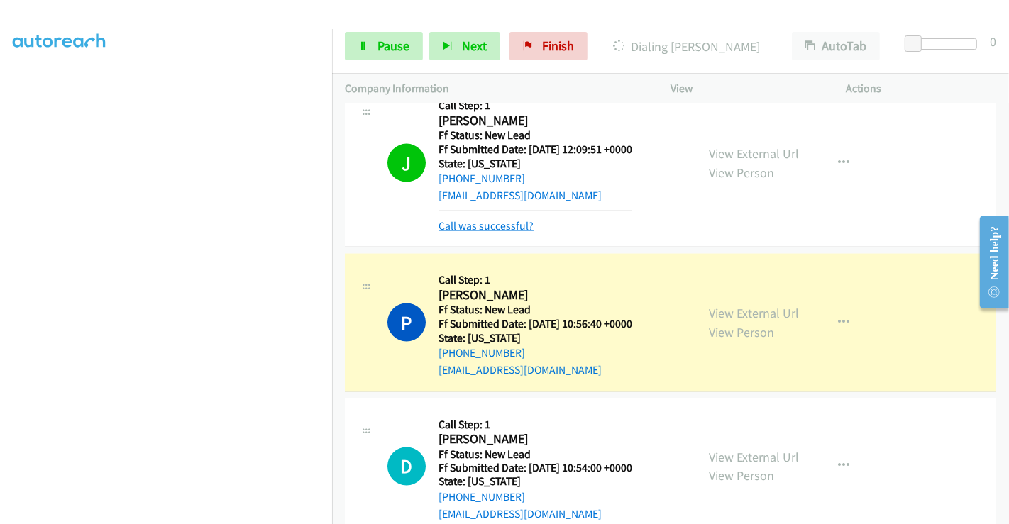
click at [523, 226] on link "Call was successful?" at bounding box center [485, 225] width 95 height 13
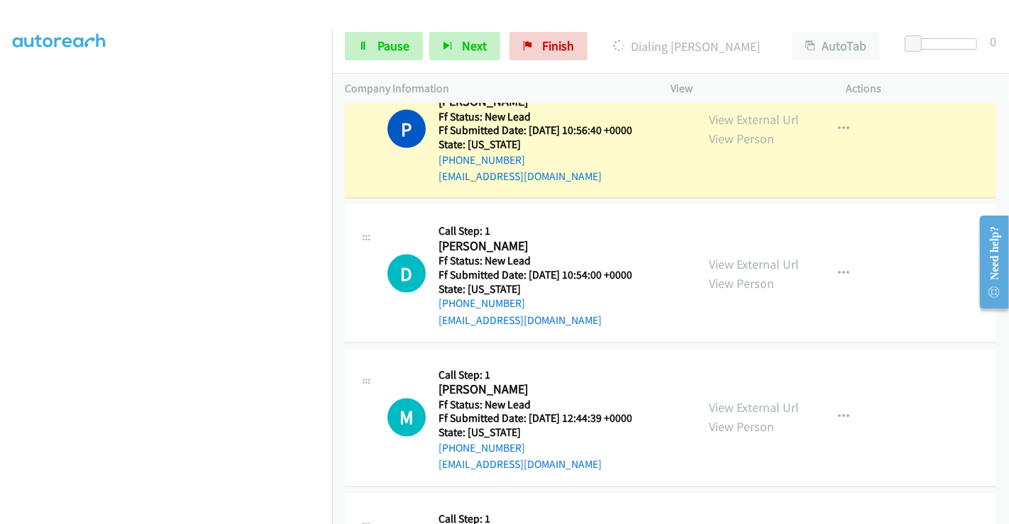
scroll to position [1982, 0]
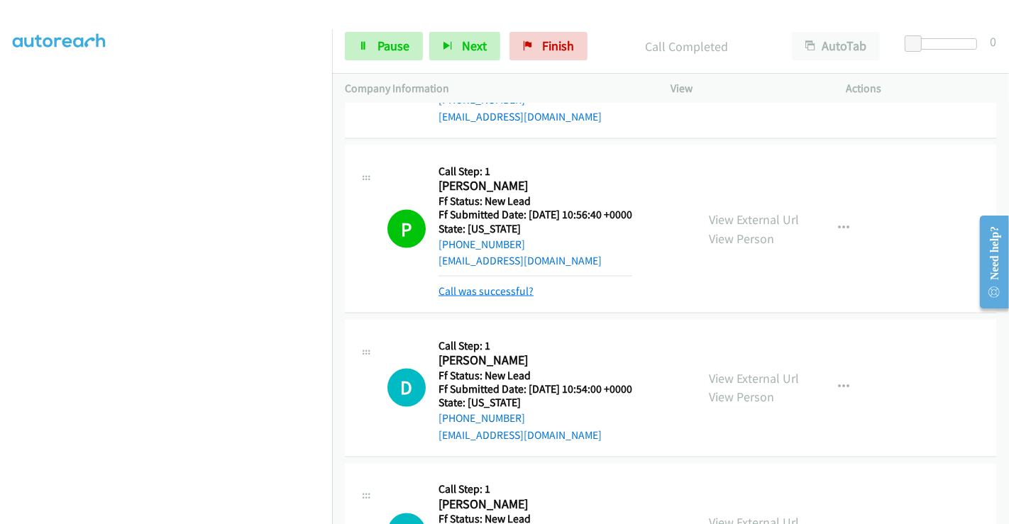
click at [493, 291] on link "Call was successful?" at bounding box center [485, 290] width 95 height 13
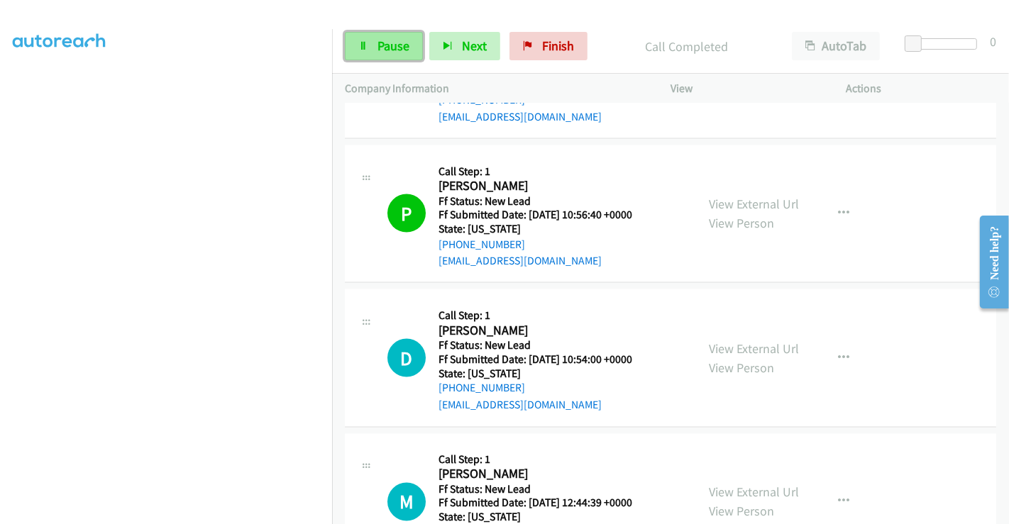
click at [365, 45] on icon at bounding box center [363, 47] width 10 height 10
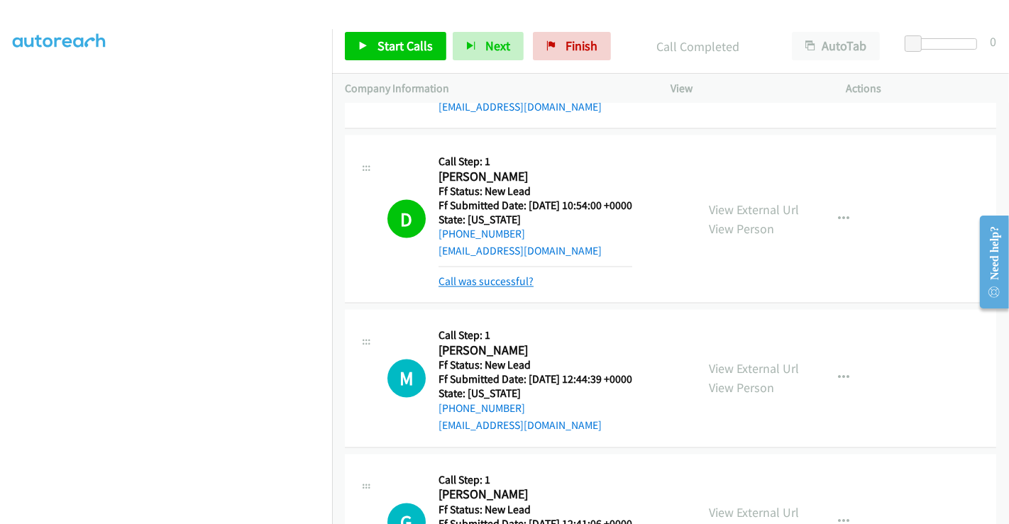
scroll to position [2140, 0]
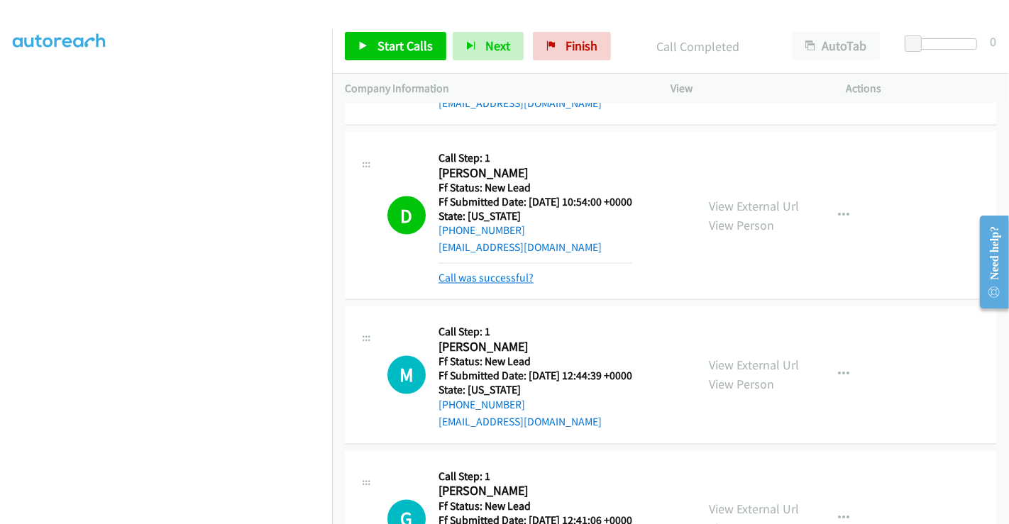
click at [506, 272] on link "Call was successful?" at bounding box center [485, 278] width 95 height 13
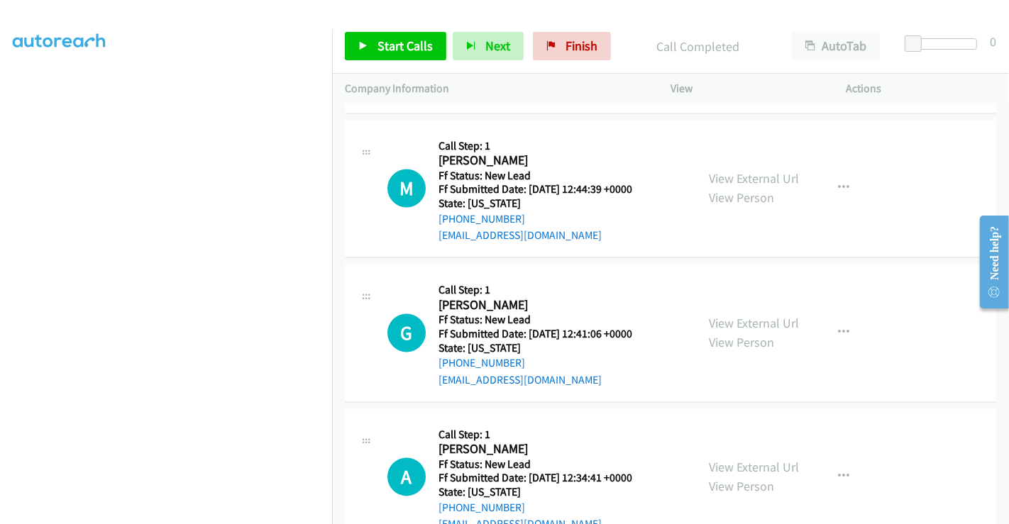
scroll to position [2298, 0]
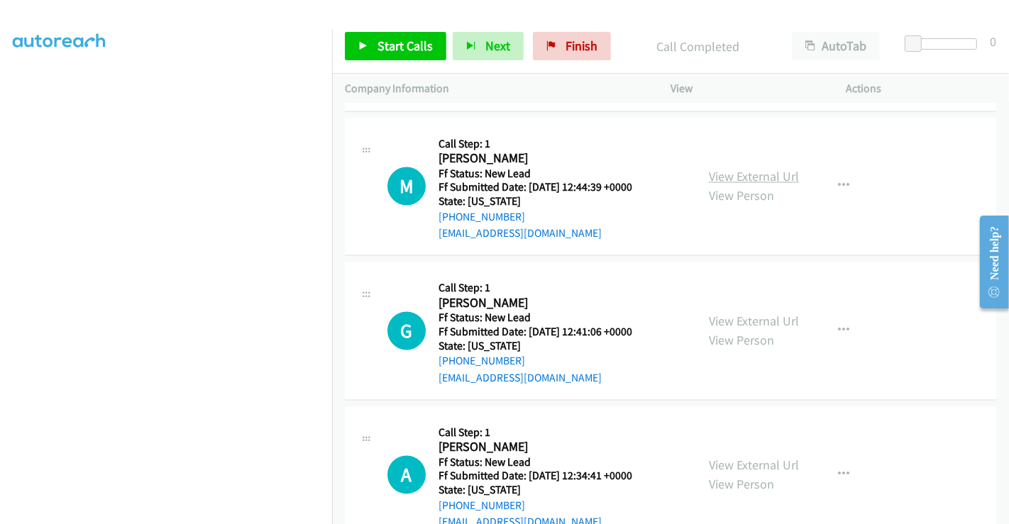
click at [745, 175] on link "View External Url" at bounding box center [754, 177] width 90 height 16
click at [743, 317] on link "View External Url" at bounding box center [754, 321] width 90 height 16
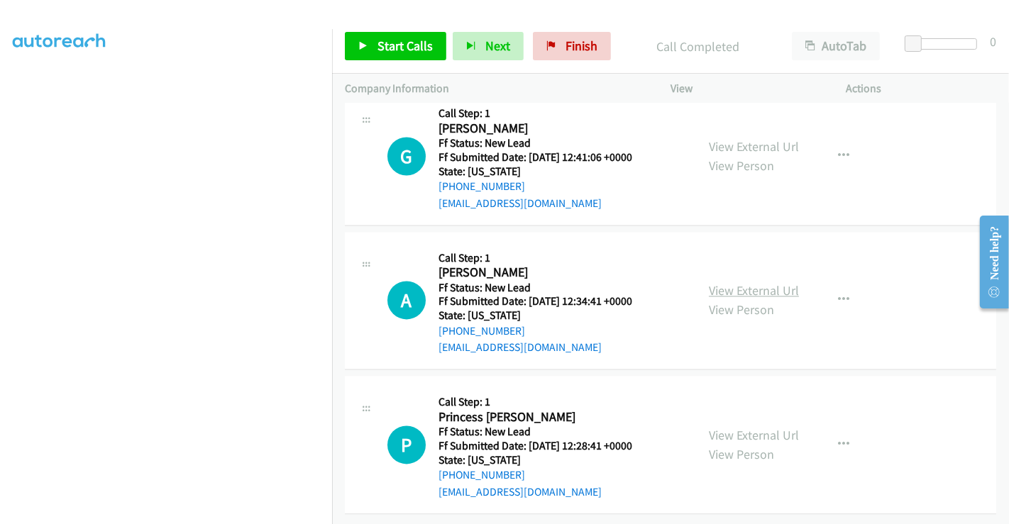
click at [743, 284] on link "View External Url" at bounding box center [754, 290] width 90 height 16
click at [743, 427] on link "View External Url" at bounding box center [754, 435] width 90 height 16
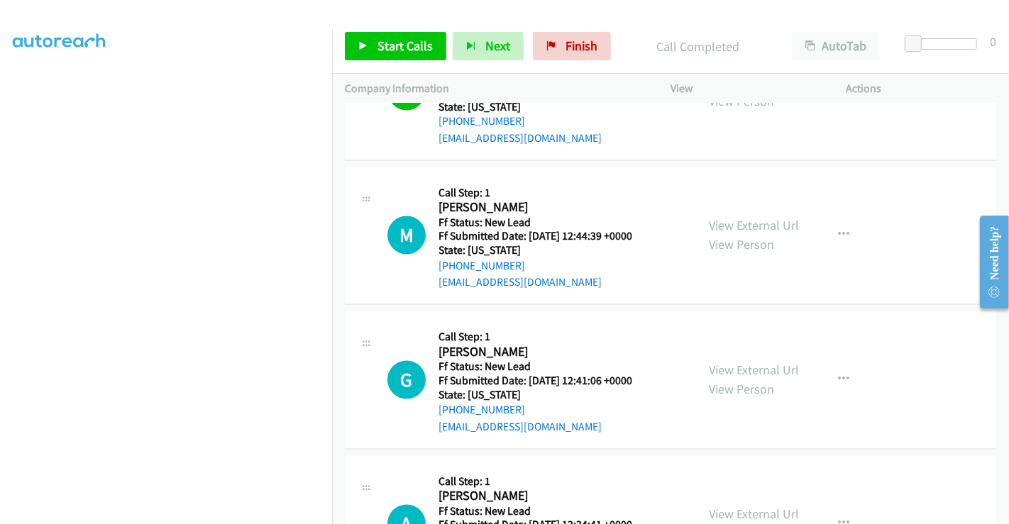
scroll to position [2244, 0]
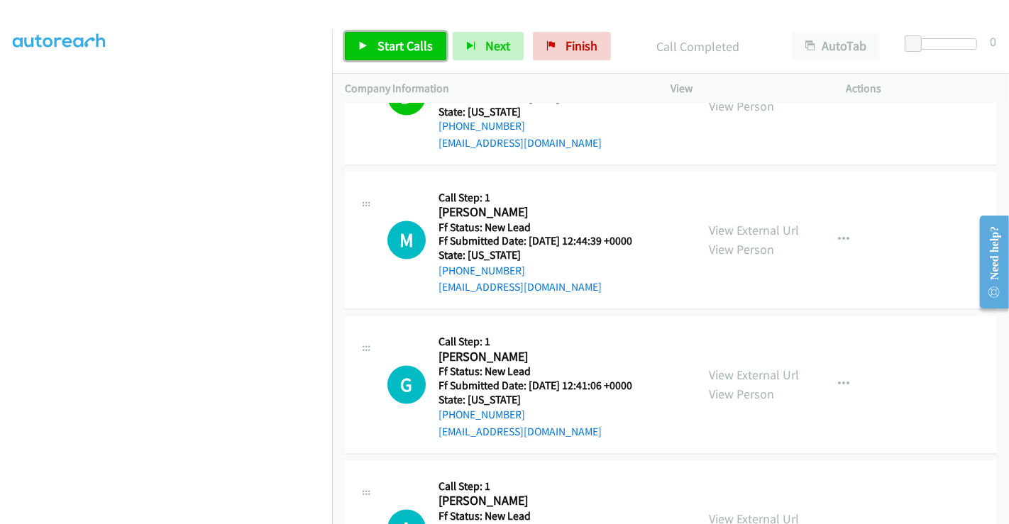
click at [400, 35] on link "Start Calls" at bounding box center [395, 46] width 101 height 28
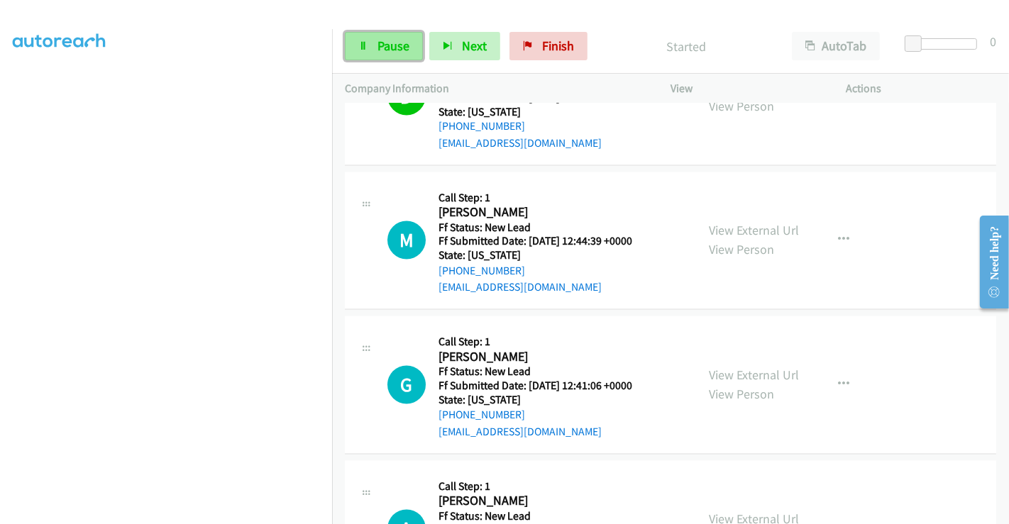
click at [379, 41] on span "Pause" at bounding box center [393, 46] width 32 height 16
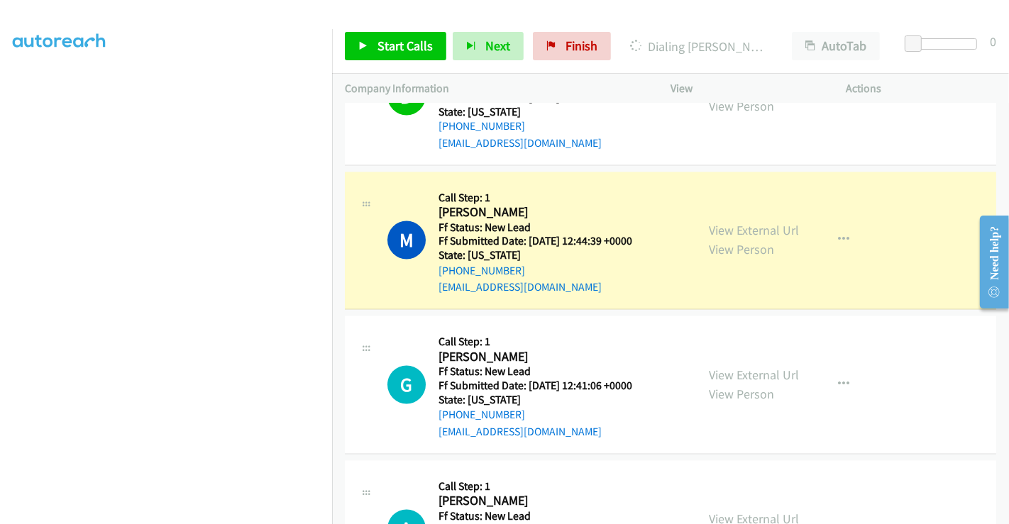
scroll to position [2323, 0]
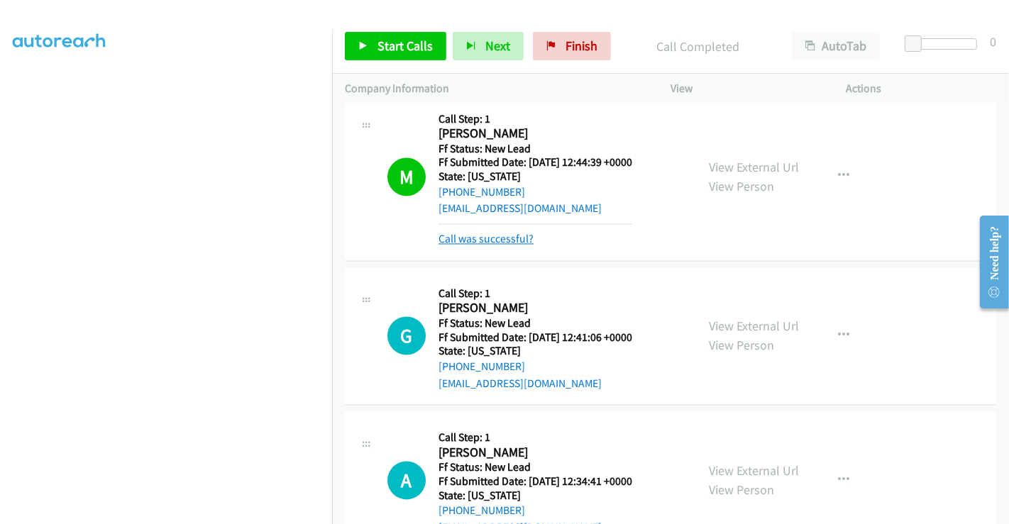
click at [494, 233] on link "Call was successful?" at bounding box center [485, 239] width 95 height 13
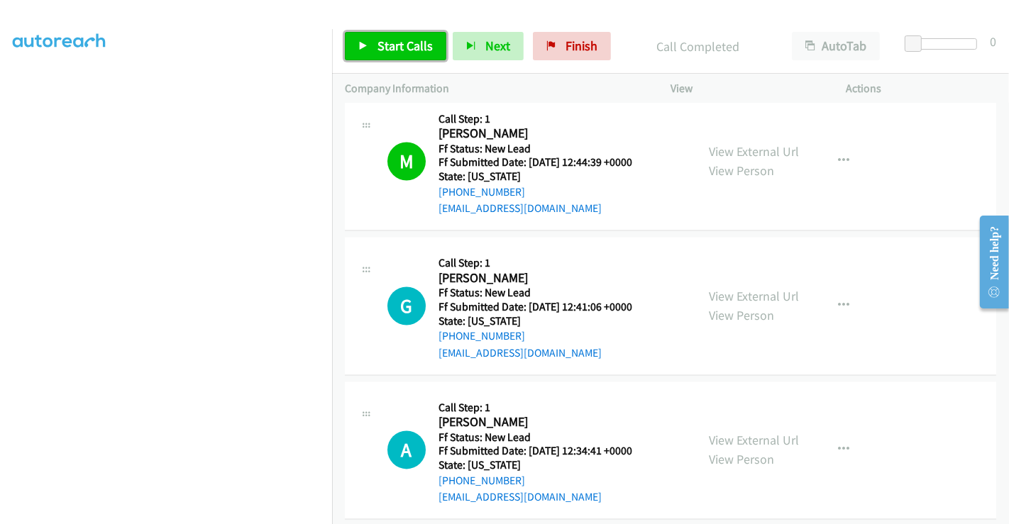
click at [381, 51] on span "Start Calls" at bounding box center [404, 46] width 55 height 16
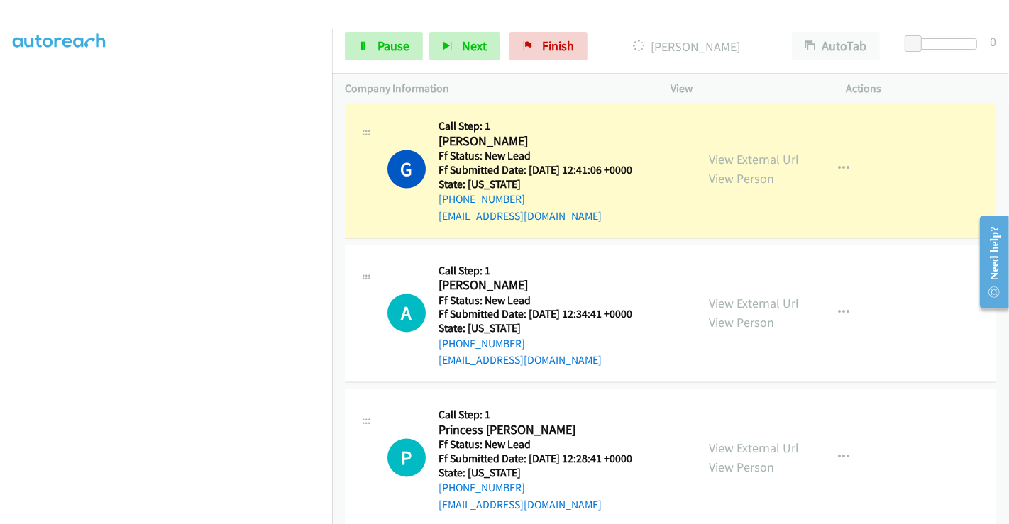
scroll to position [2480, 0]
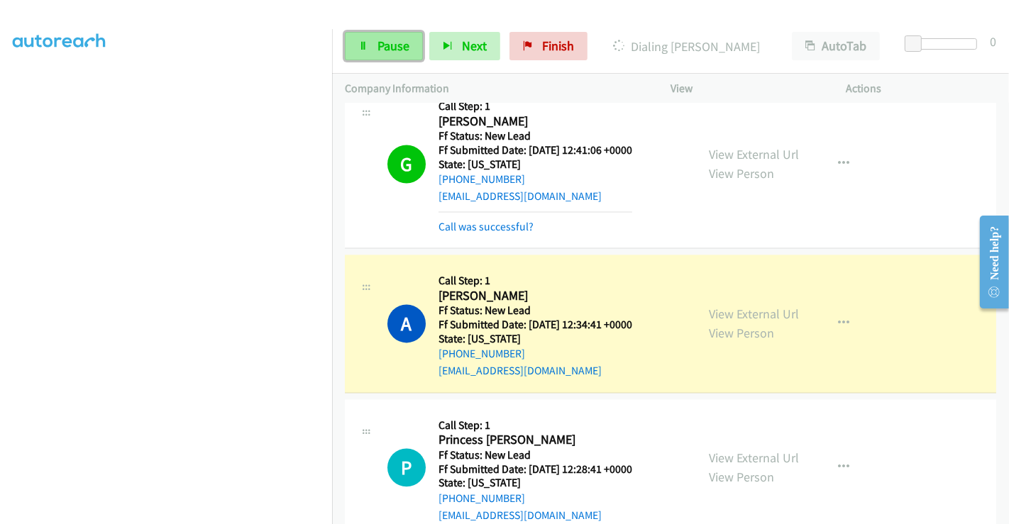
click at [385, 45] on span "Pause" at bounding box center [393, 46] width 32 height 16
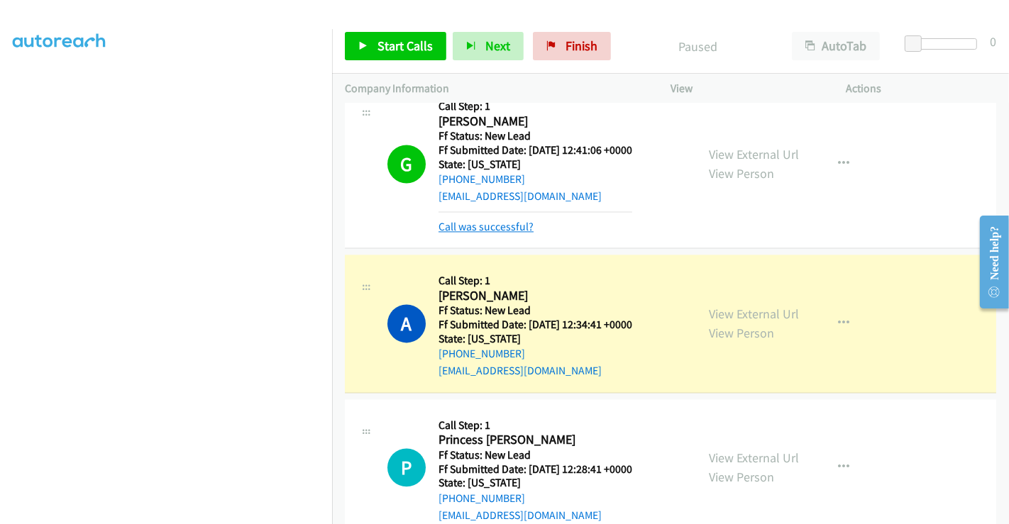
click at [493, 220] on link "Call was successful?" at bounding box center [485, 226] width 95 height 13
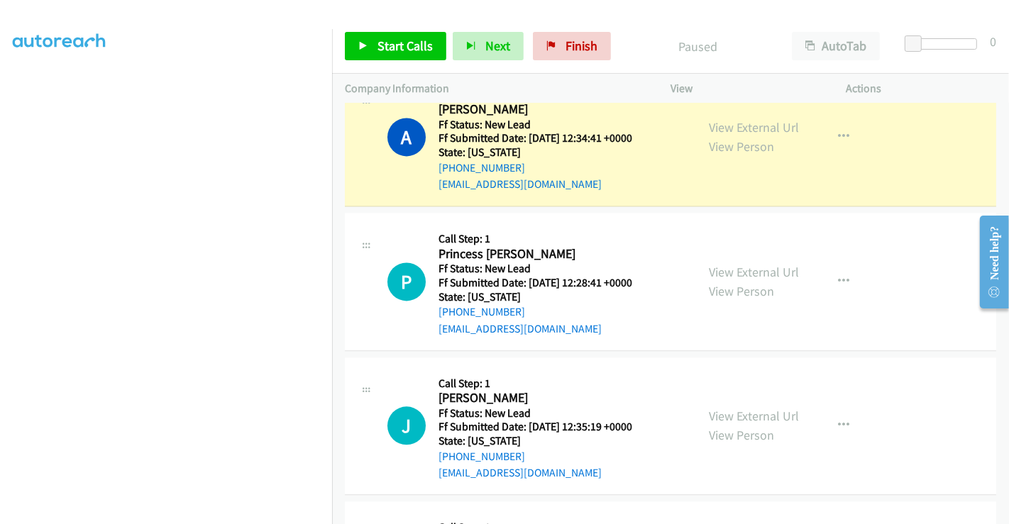
scroll to position [2559, 0]
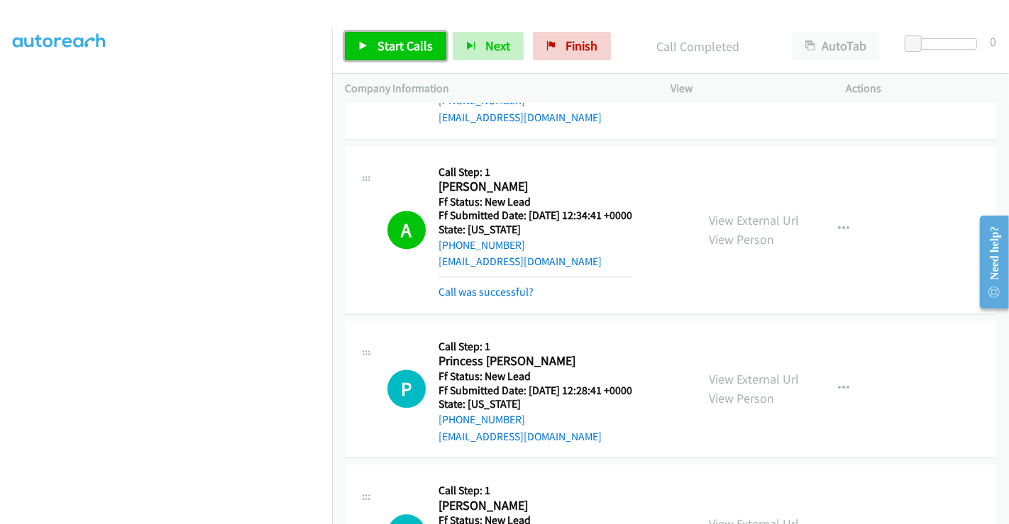
click at [389, 52] on span "Start Calls" at bounding box center [404, 46] width 55 height 16
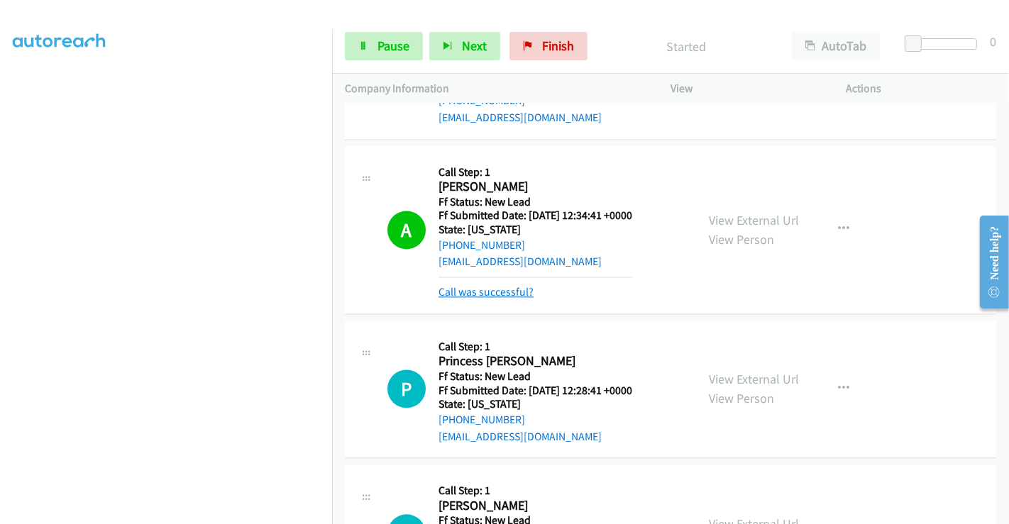
click at [509, 288] on link "Call was successful?" at bounding box center [485, 291] width 95 height 13
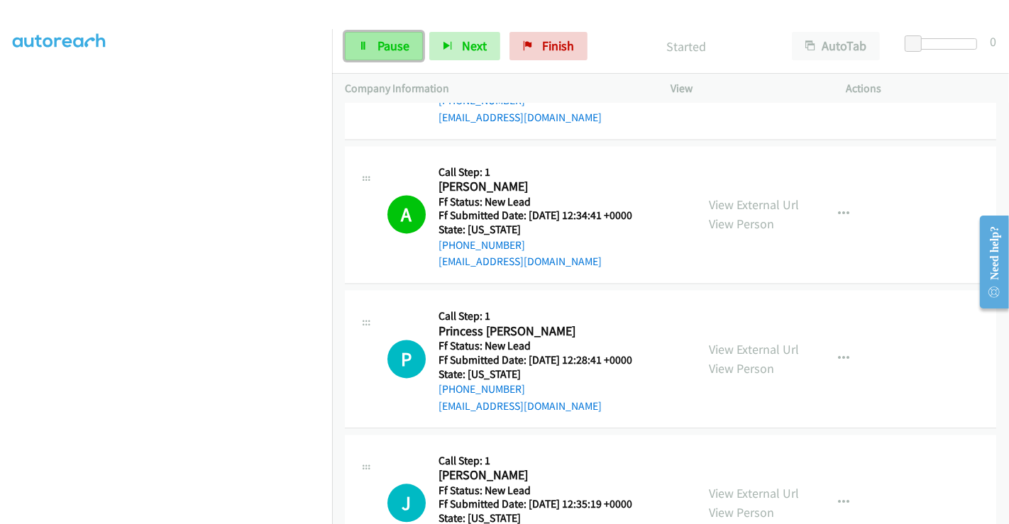
click at [383, 44] on span "Pause" at bounding box center [393, 46] width 32 height 16
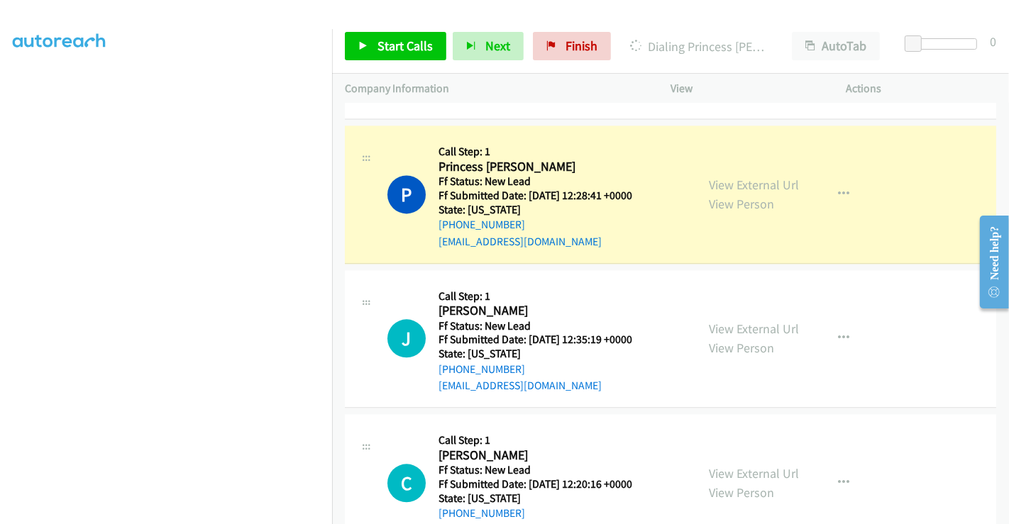
scroll to position [2638, 0]
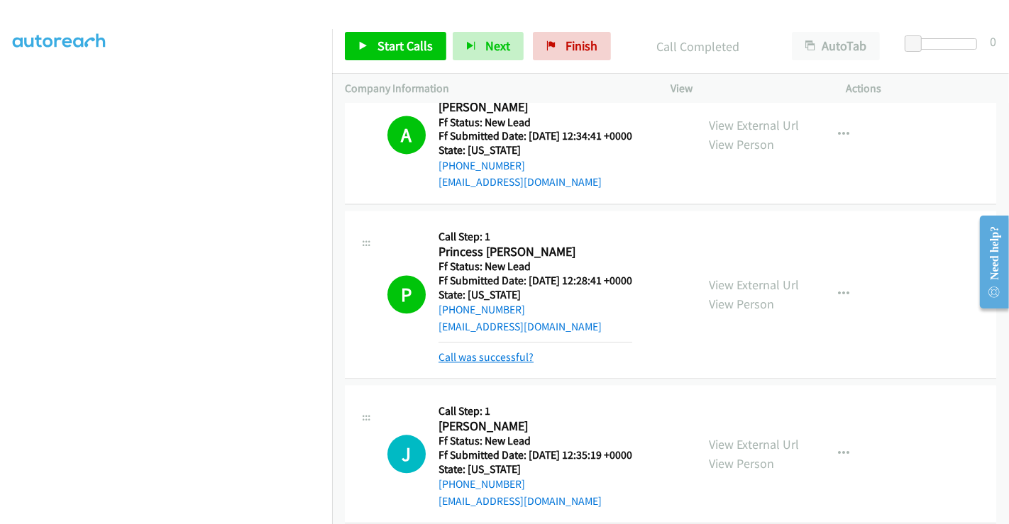
click at [502, 355] on link "Call was successful?" at bounding box center [485, 356] width 95 height 13
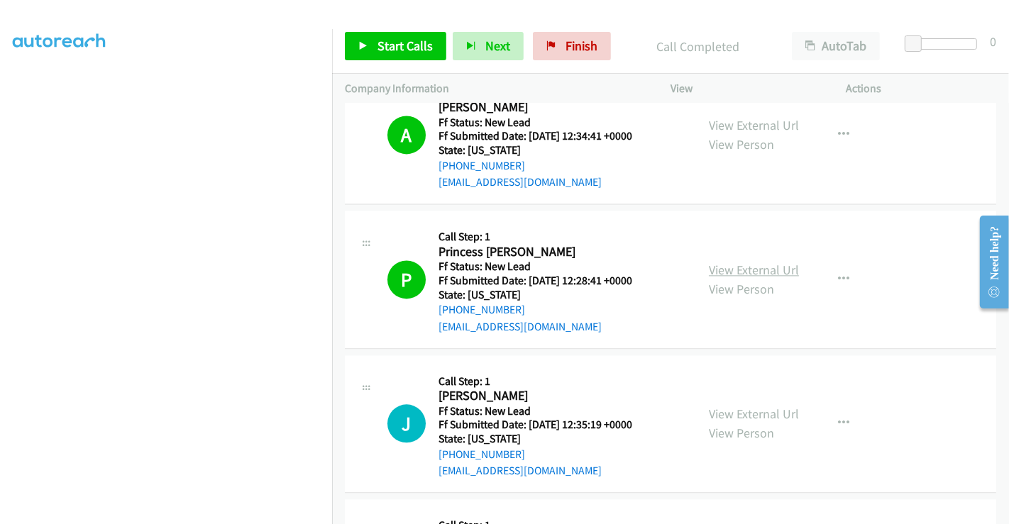
click at [728, 264] on link "View External Url" at bounding box center [754, 270] width 90 height 16
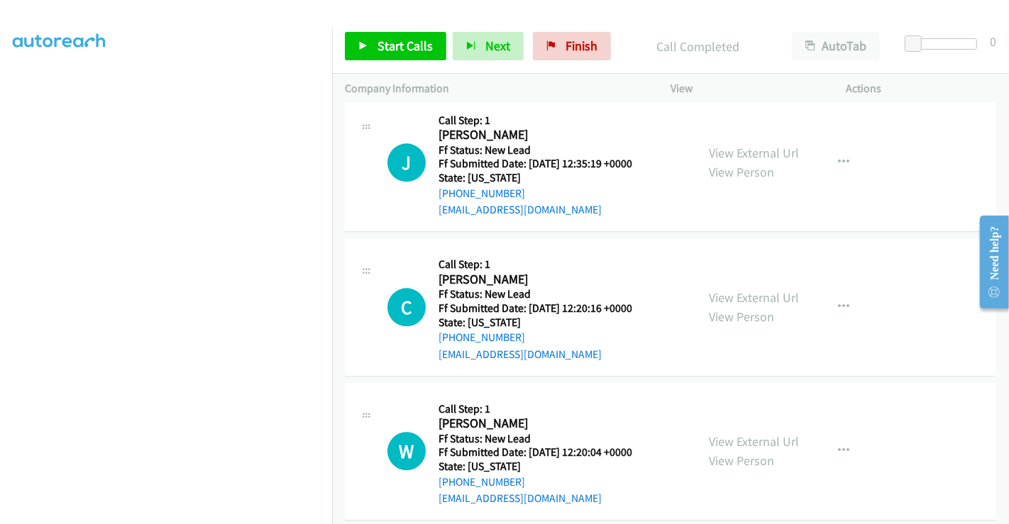
scroll to position [2875, 0]
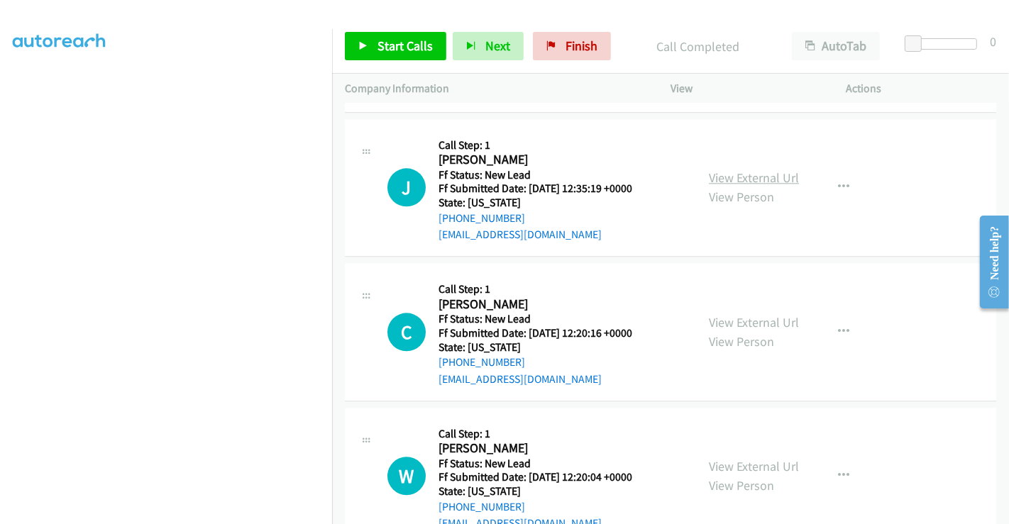
click at [757, 173] on link "View External Url" at bounding box center [754, 178] width 90 height 16
click at [735, 315] on link "View External Url" at bounding box center [754, 322] width 90 height 16
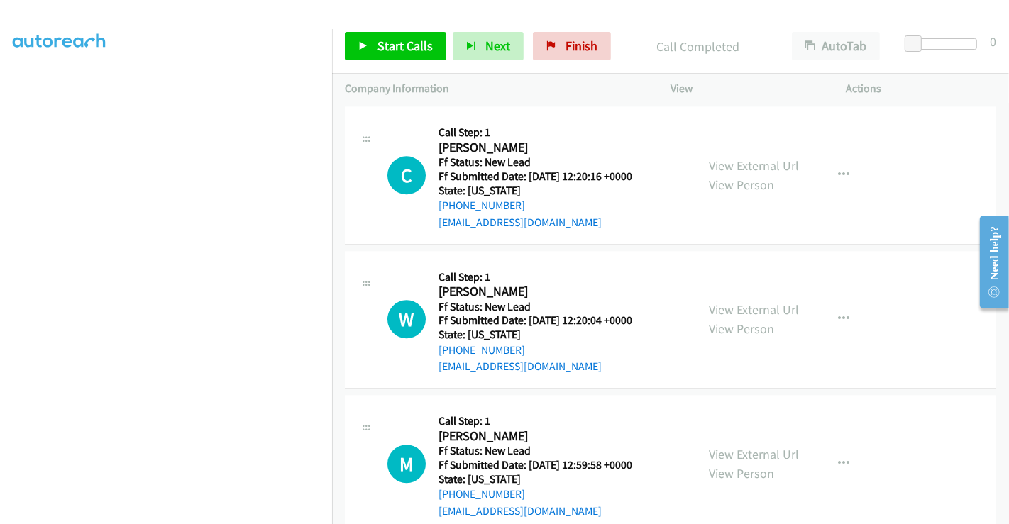
scroll to position [3032, 0]
click at [739, 303] on link "View External Url" at bounding box center [754, 309] width 90 height 16
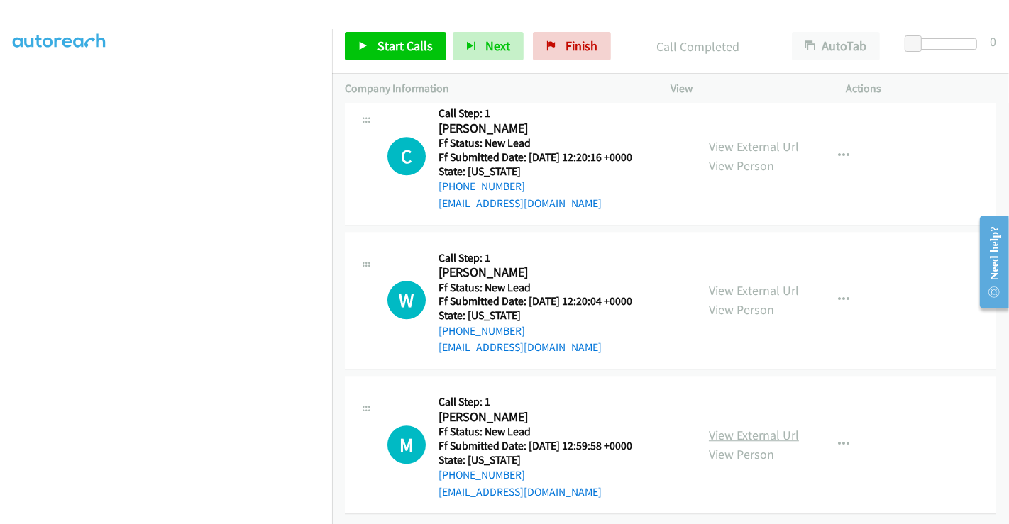
click at [743, 427] on link "View External Url" at bounding box center [754, 435] width 90 height 16
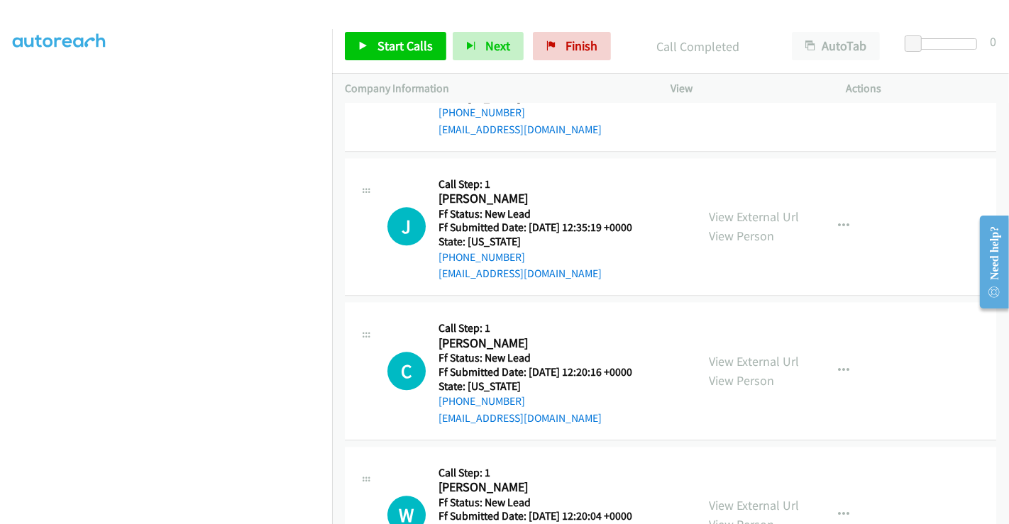
scroll to position [2821, 0]
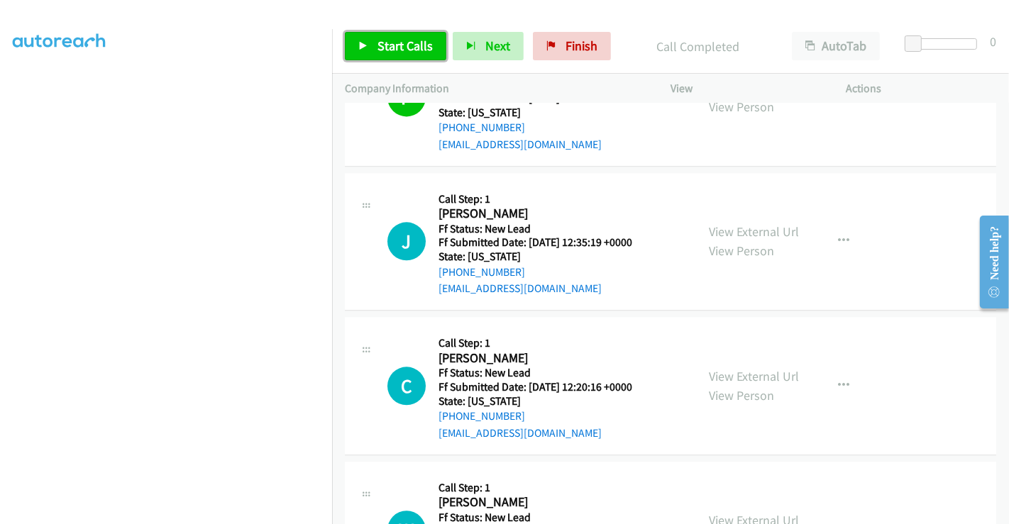
click at [400, 49] on span "Start Calls" at bounding box center [404, 46] width 55 height 16
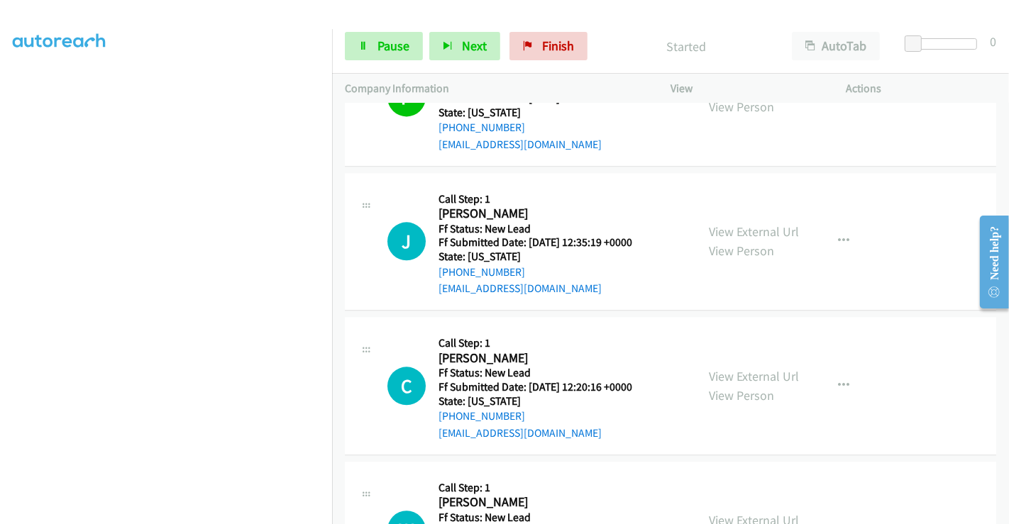
scroll to position [2899, 0]
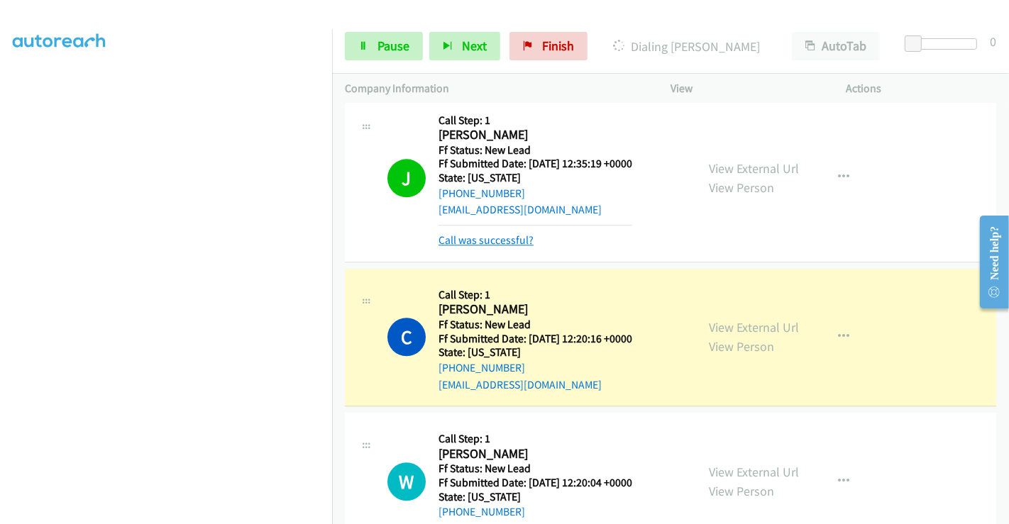
click at [508, 235] on link "Call was successful?" at bounding box center [485, 239] width 95 height 13
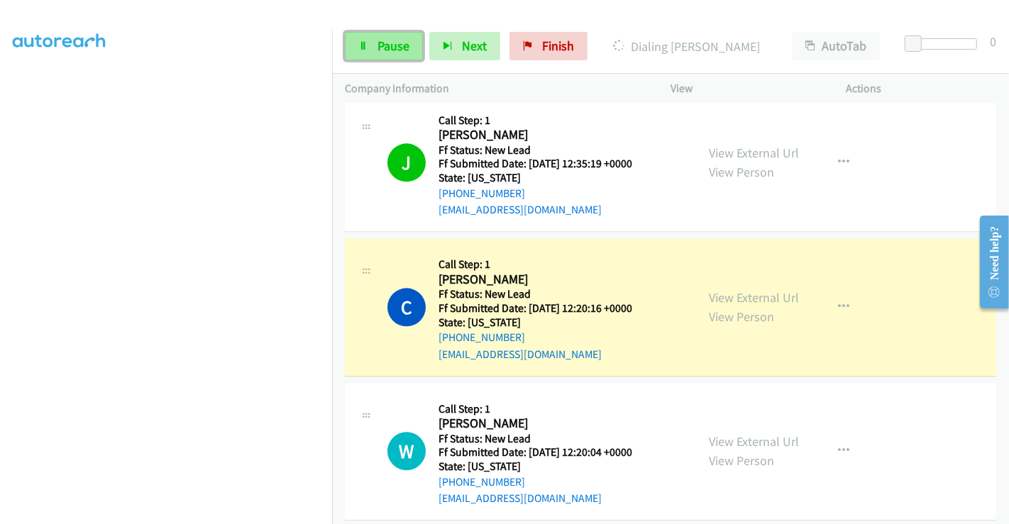
click at [375, 50] on link "Pause" at bounding box center [384, 46] width 78 height 28
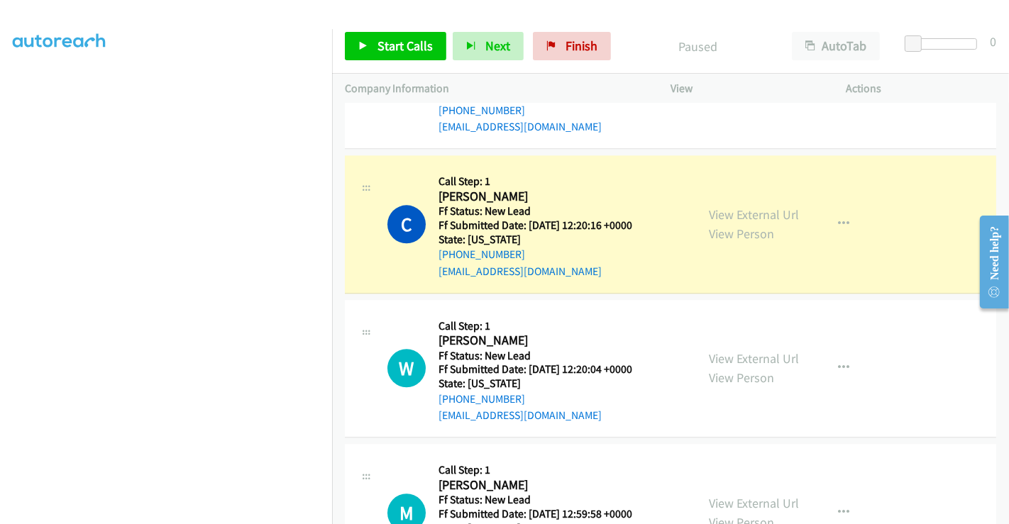
scroll to position [3057, 0]
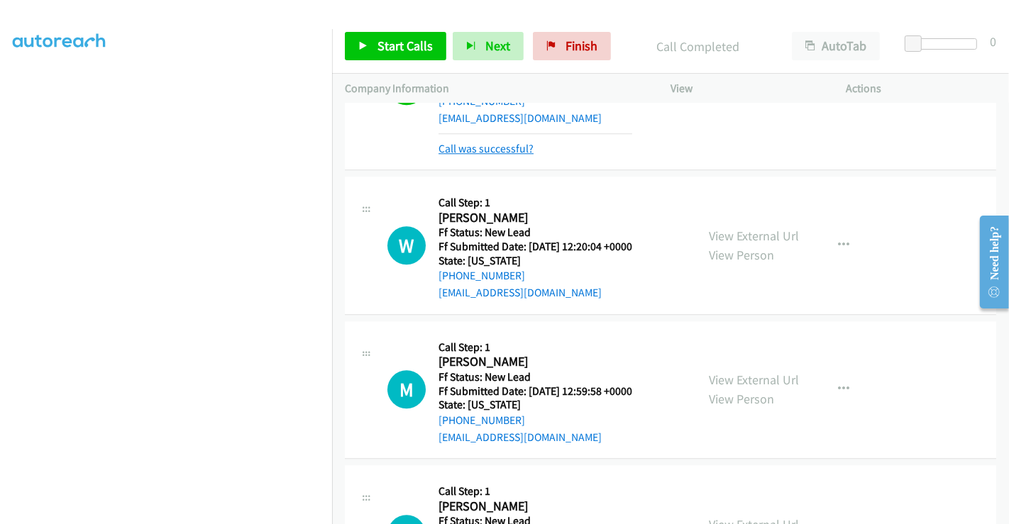
click at [481, 142] on link "Call was successful?" at bounding box center [485, 148] width 95 height 13
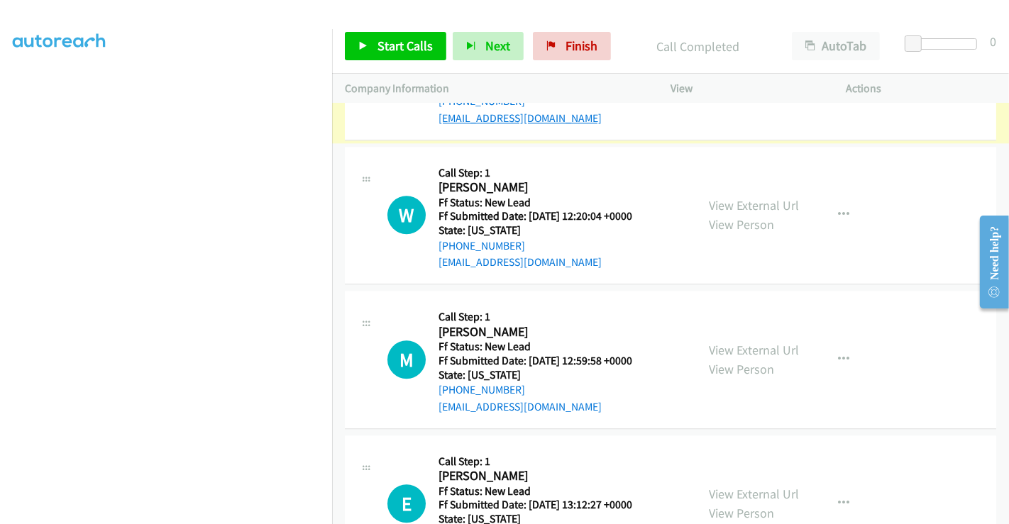
scroll to position [3106, 0]
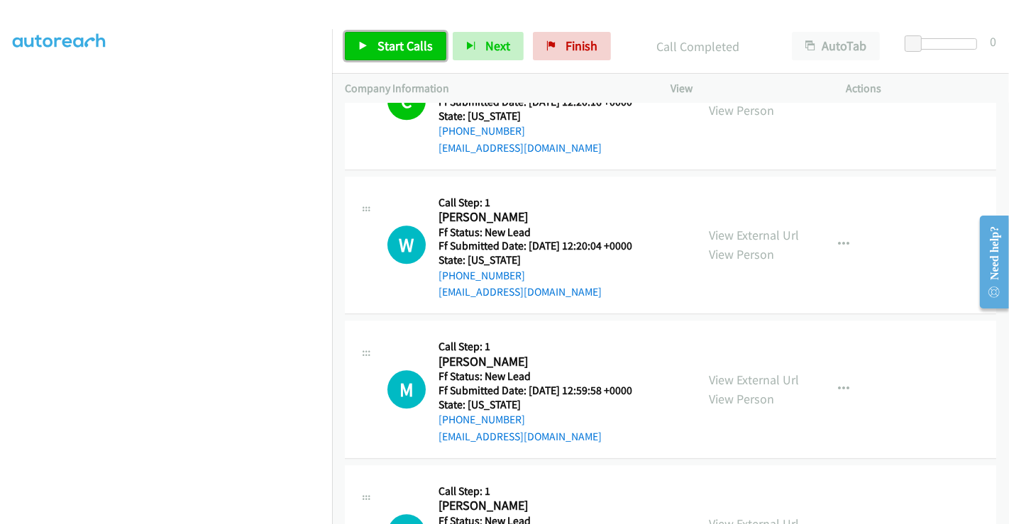
click at [399, 47] on span "Start Calls" at bounding box center [404, 46] width 55 height 16
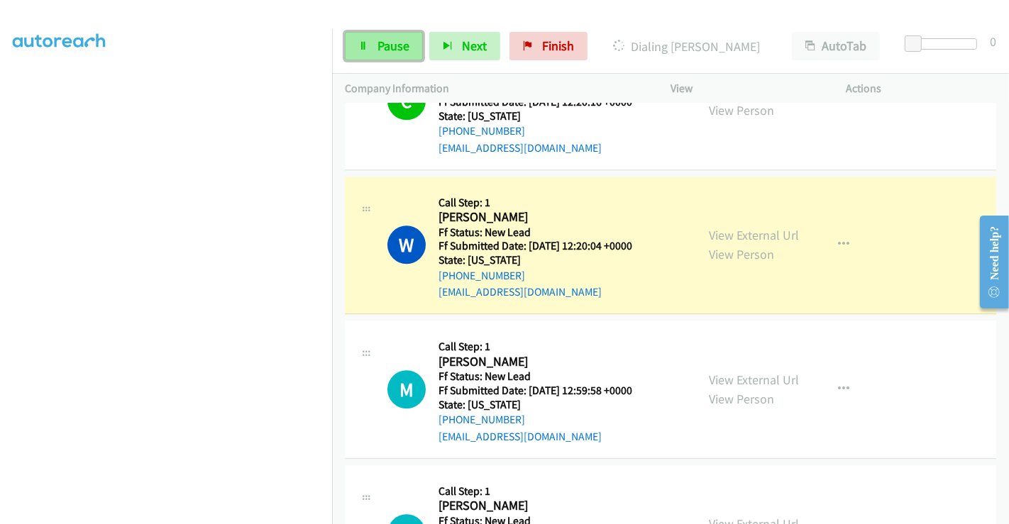
click at [379, 44] on span "Pause" at bounding box center [393, 46] width 32 height 16
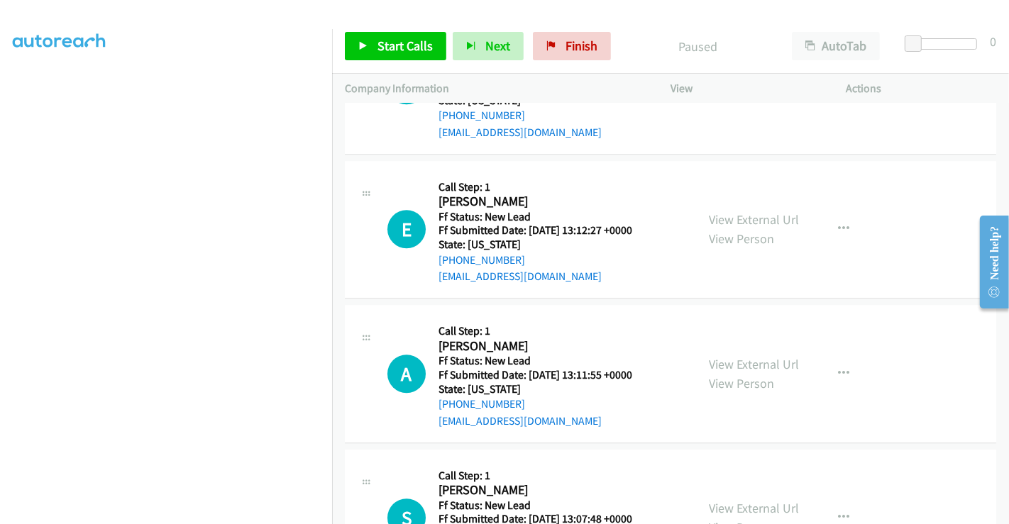
scroll to position [3490, 0]
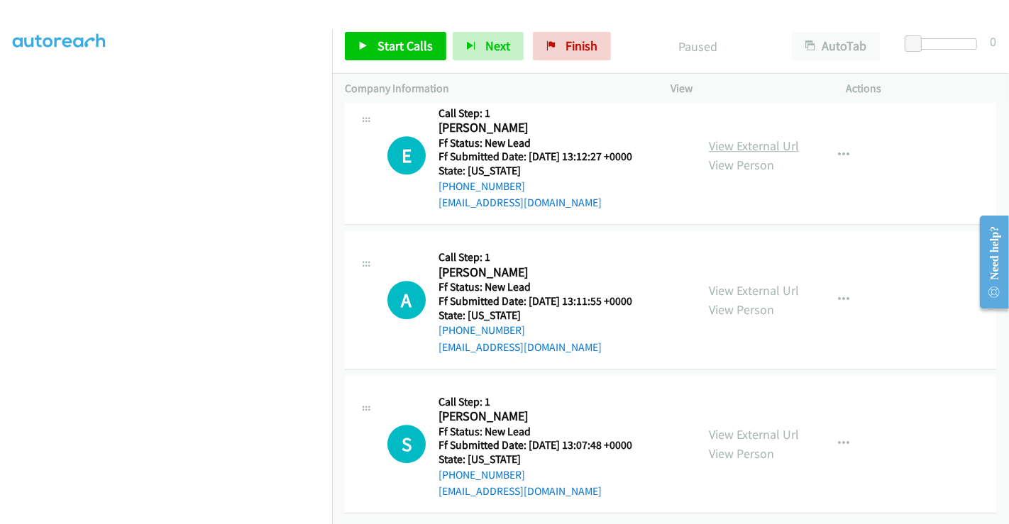
click at [739, 138] on link "View External Url" at bounding box center [754, 146] width 90 height 16
click at [738, 282] on link "View External Url" at bounding box center [754, 290] width 90 height 16
click at [747, 426] on link "View External Url" at bounding box center [754, 434] width 90 height 16
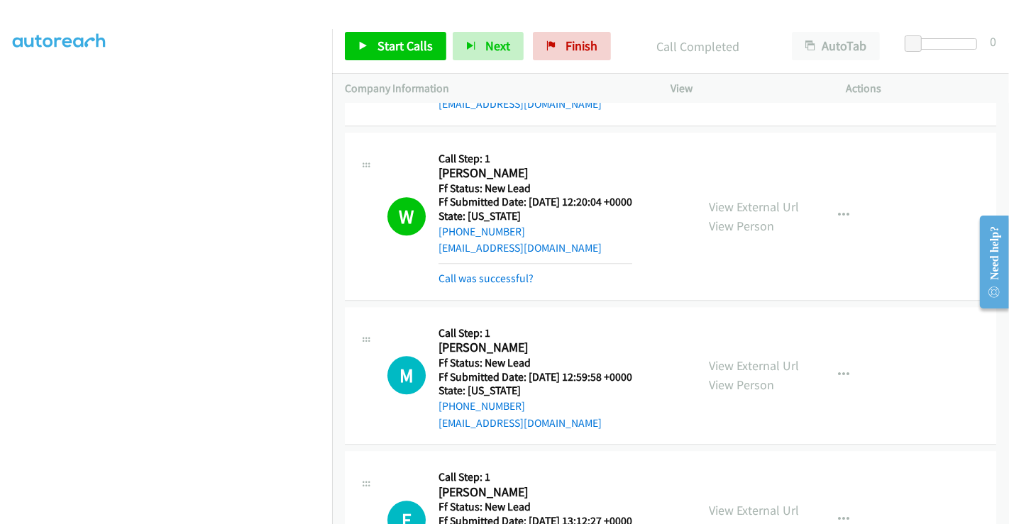
scroll to position [3125, 0]
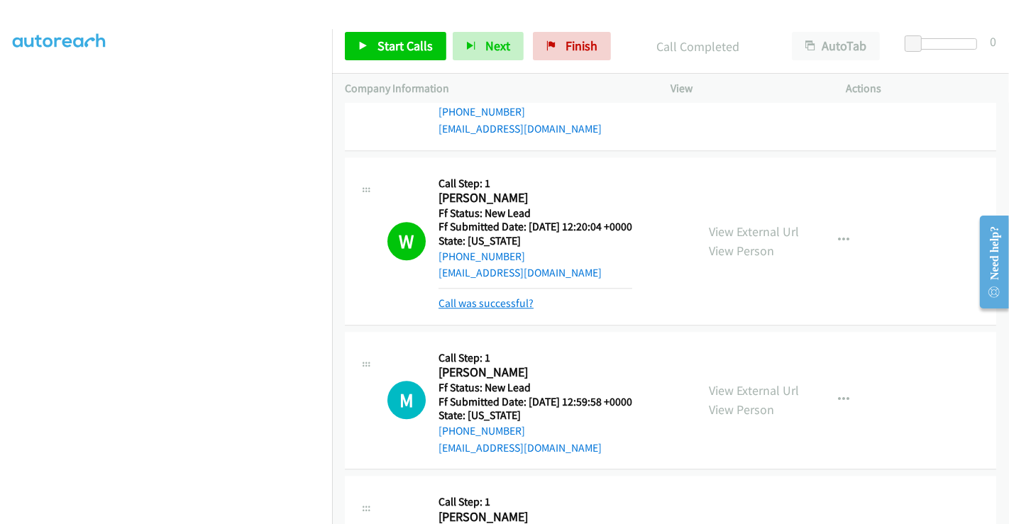
click at [502, 296] on link "Call was successful?" at bounding box center [485, 302] width 95 height 13
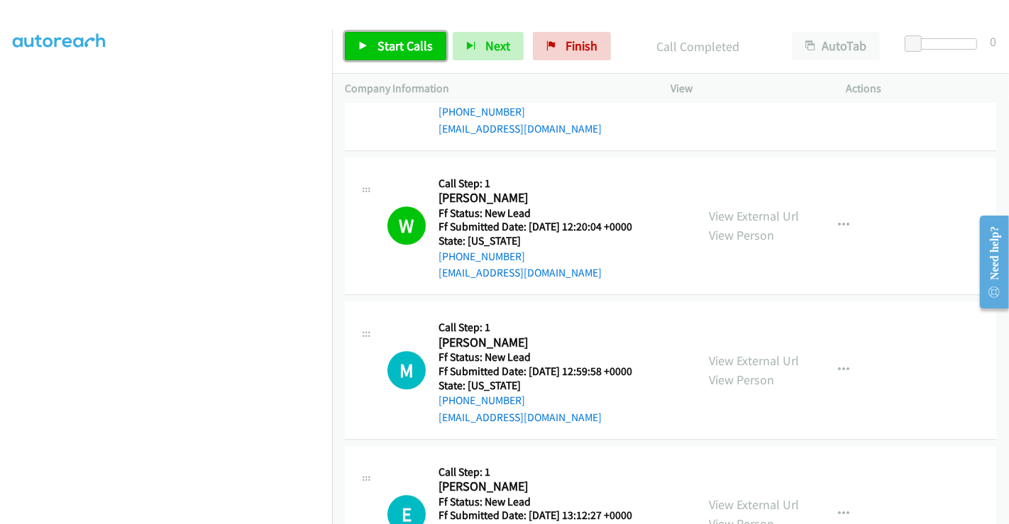
click at [403, 39] on span "Start Calls" at bounding box center [404, 46] width 55 height 16
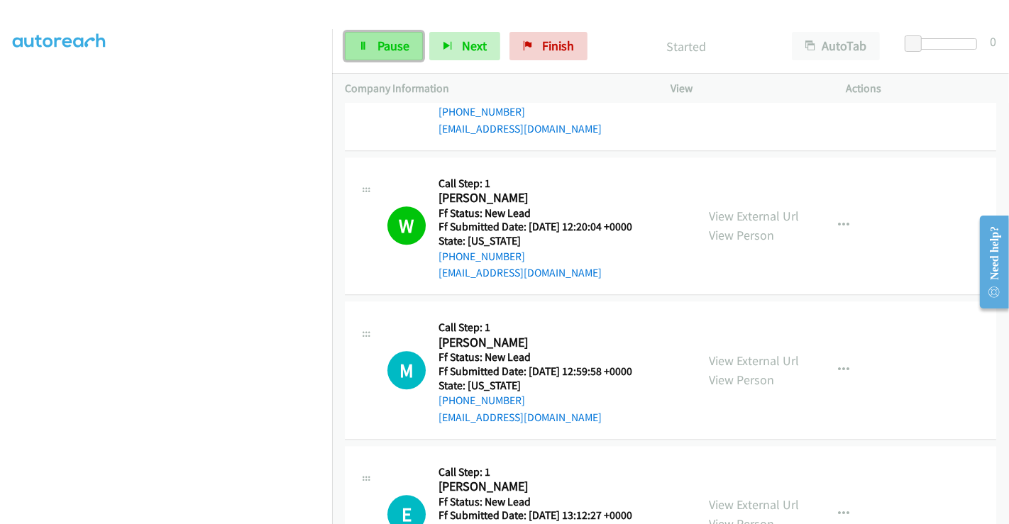
click at [388, 52] on span "Pause" at bounding box center [393, 46] width 32 height 16
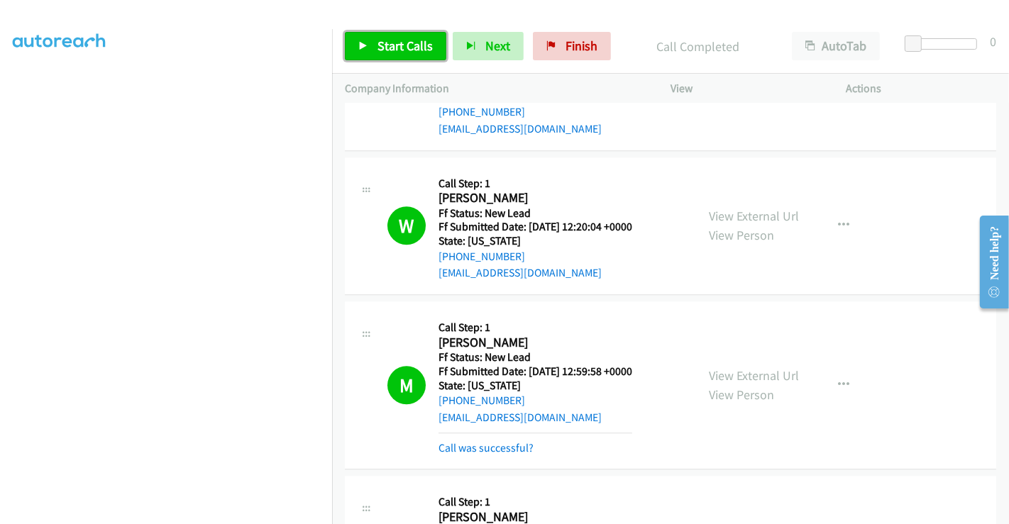
click at [420, 49] on span "Start Calls" at bounding box center [404, 46] width 55 height 16
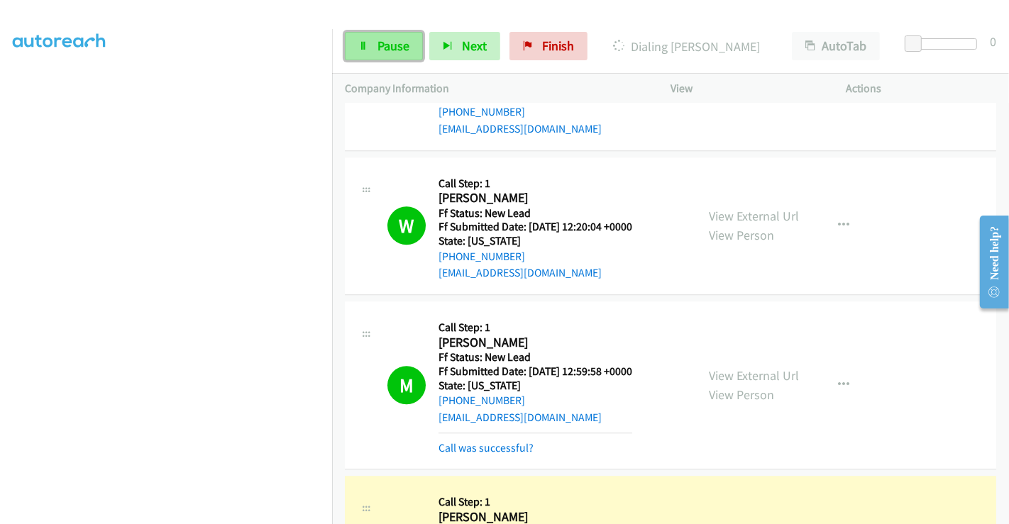
click at [381, 48] on span "Pause" at bounding box center [393, 46] width 32 height 16
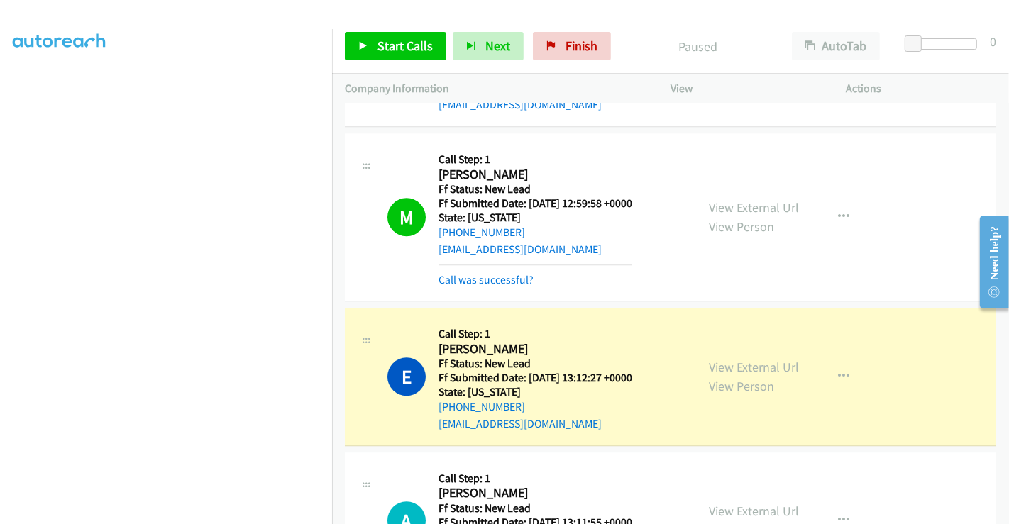
scroll to position [3362, 0]
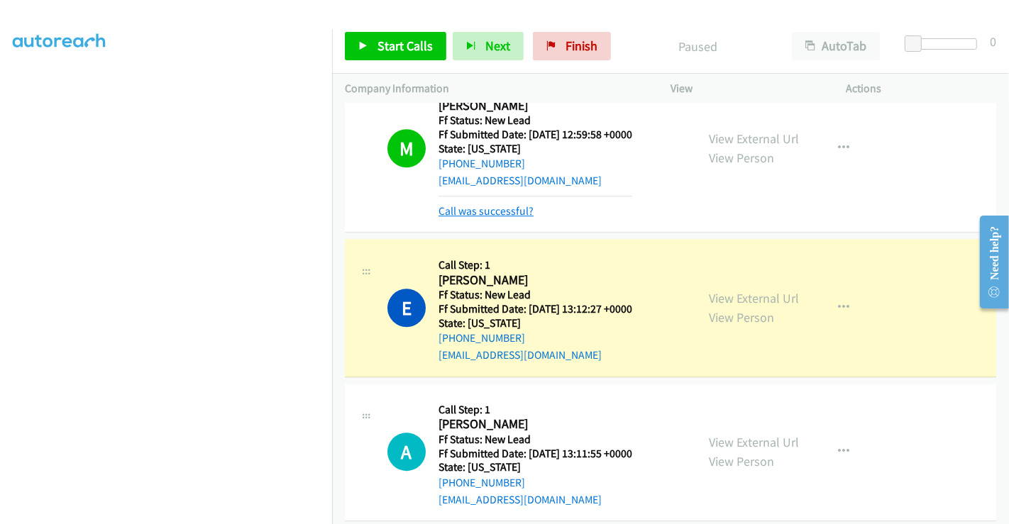
click at [492, 204] on link "Call was successful?" at bounding box center [485, 210] width 95 height 13
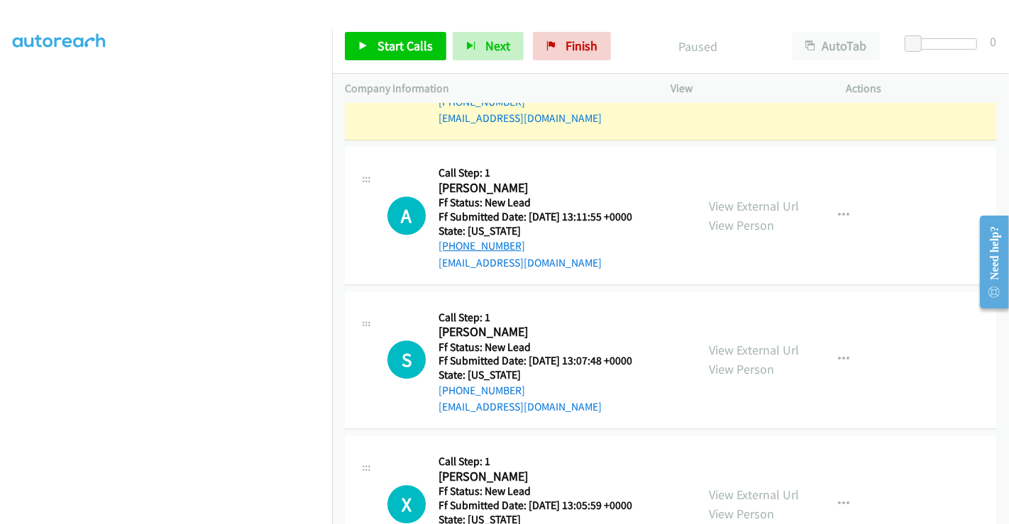
scroll to position [3598, 0]
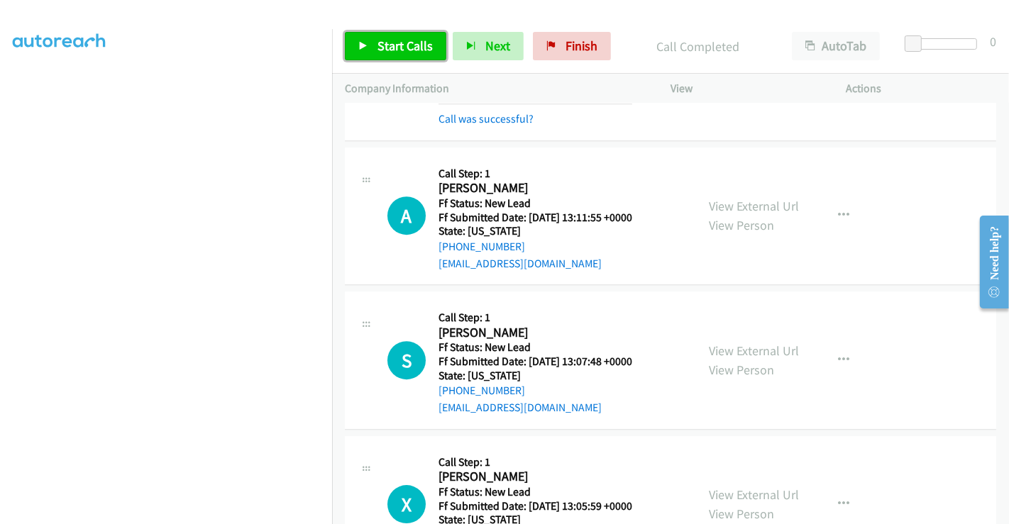
click at [386, 39] on span "Start Calls" at bounding box center [404, 46] width 55 height 16
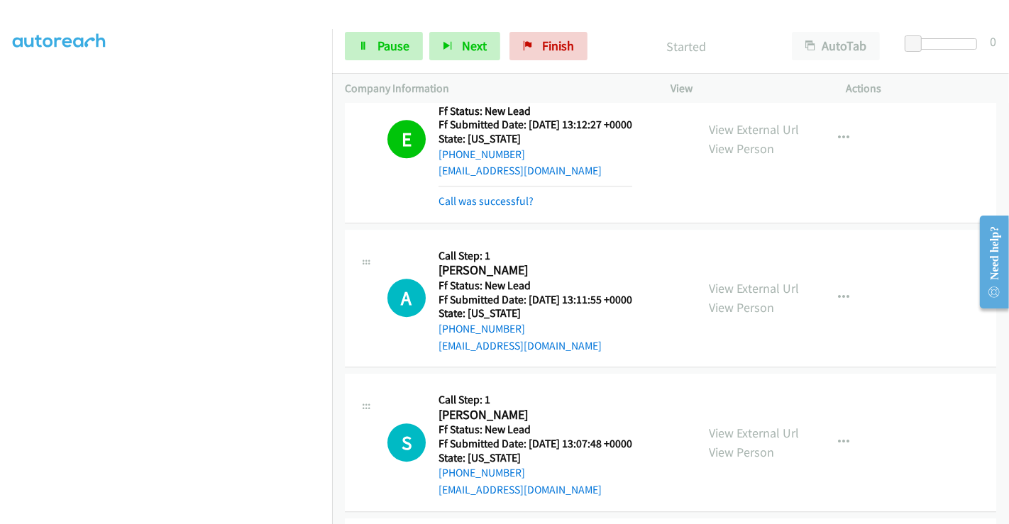
scroll to position [3362, 0]
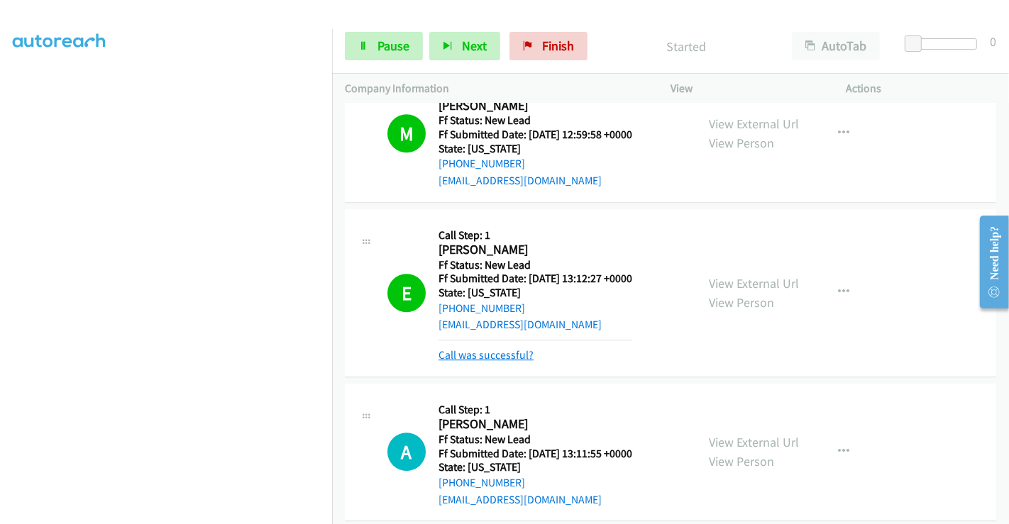
click at [504, 348] on link "Call was successful?" at bounding box center [485, 354] width 95 height 13
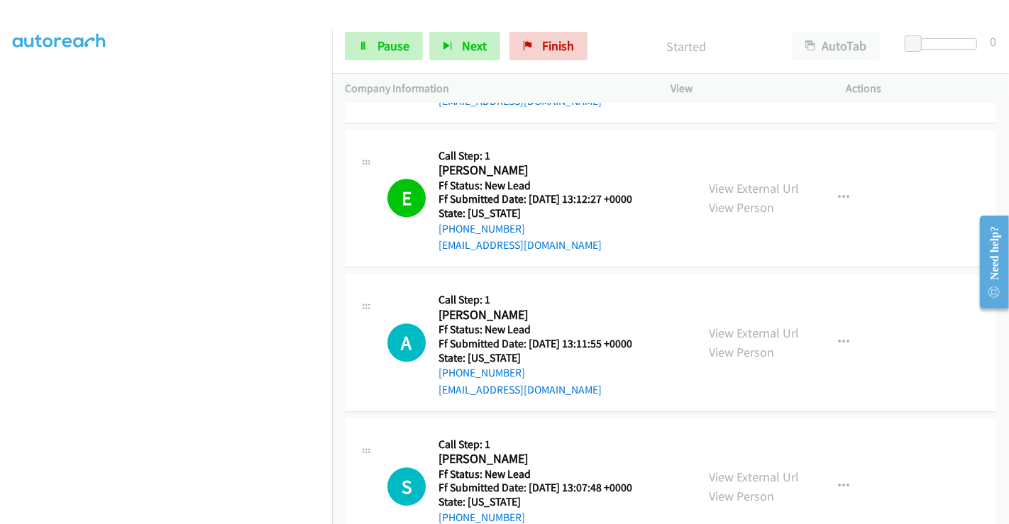
scroll to position [3519, 0]
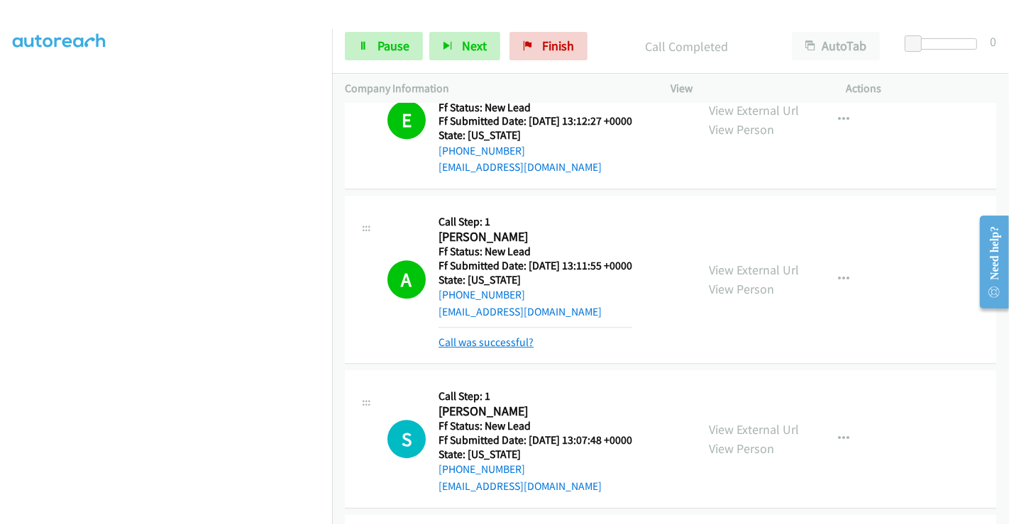
click at [492, 335] on link "Call was successful?" at bounding box center [485, 341] width 95 height 13
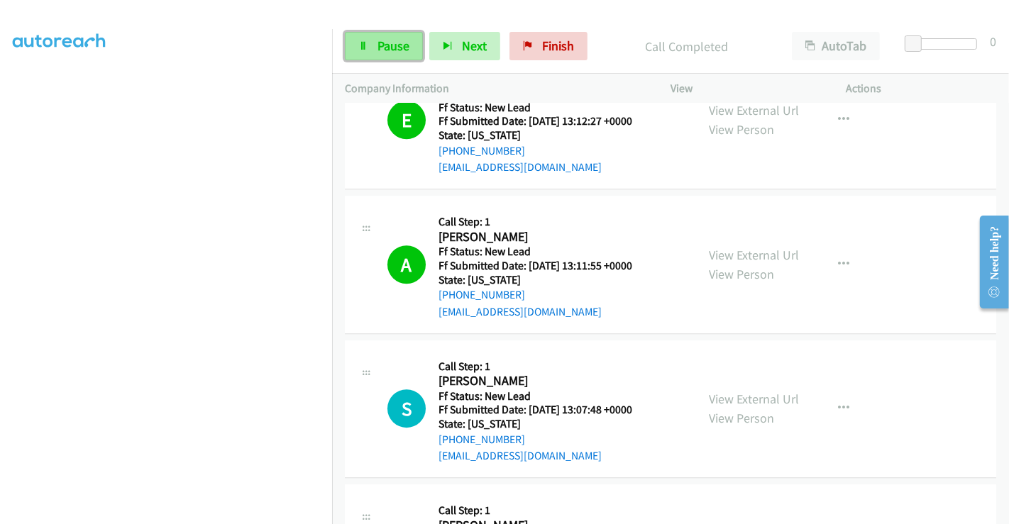
click at [374, 43] on link "Pause" at bounding box center [384, 46] width 78 height 28
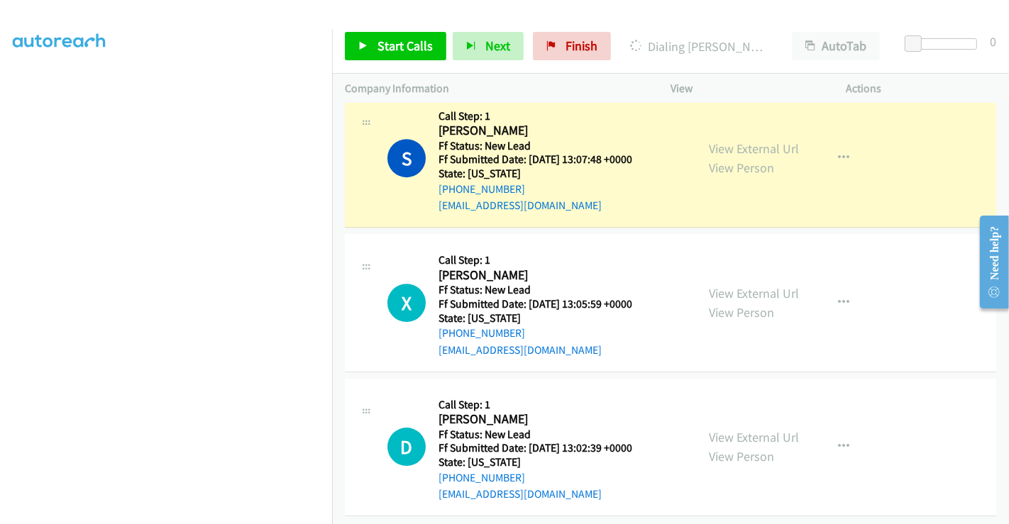
scroll to position [3777, 0]
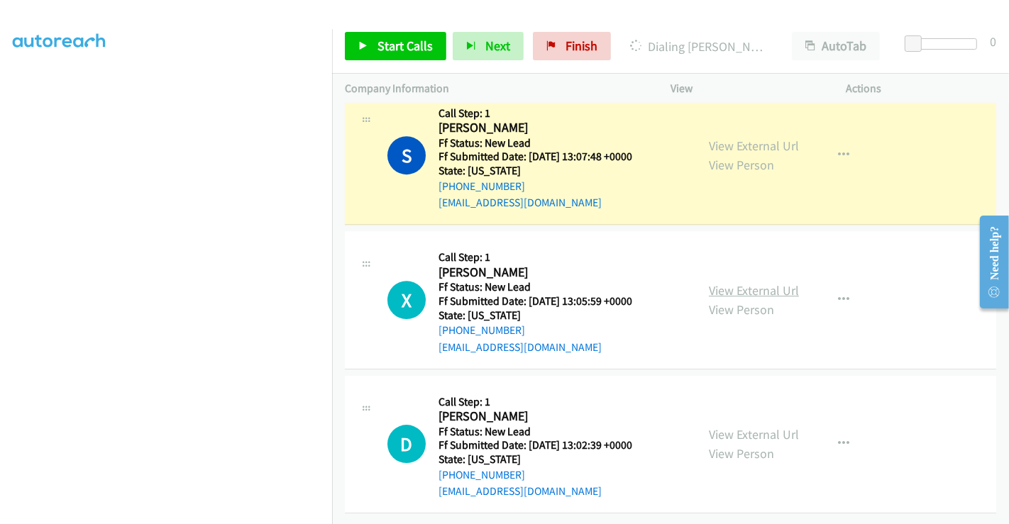
click at [728, 282] on link "View External Url" at bounding box center [754, 290] width 90 height 16
click at [735, 426] on link "View External Url" at bounding box center [754, 434] width 90 height 16
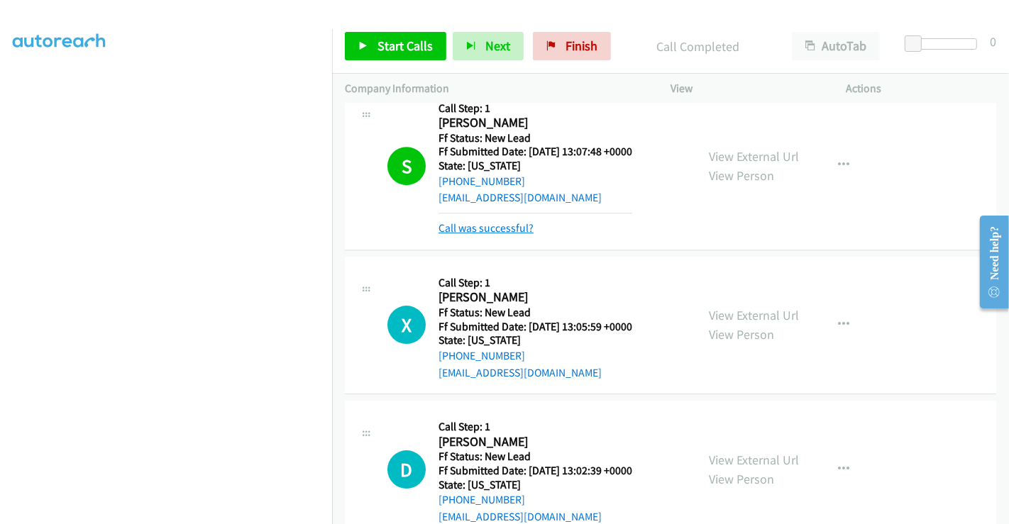
click at [493, 225] on link "Call was successful?" at bounding box center [485, 227] width 95 height 13
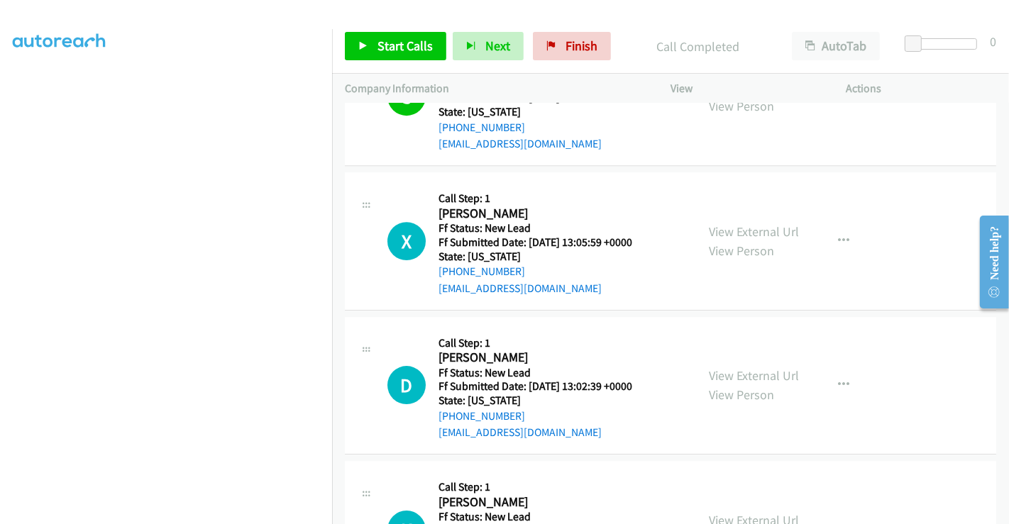
scroll to position [3856, 0]
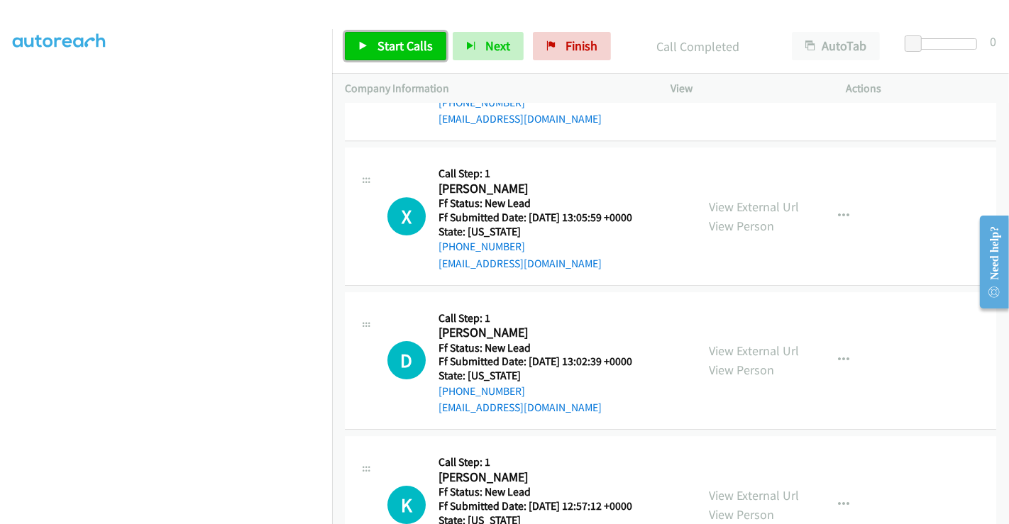
click at [411, 40] on span "Start Calls" at bounding box center [404, 46] width 55 height 16
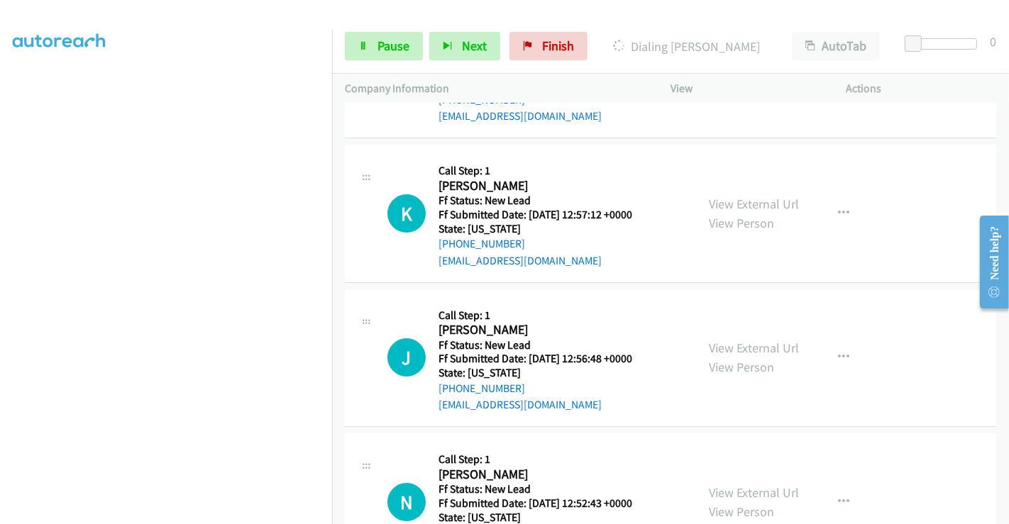
scroll to position [4209, 0]
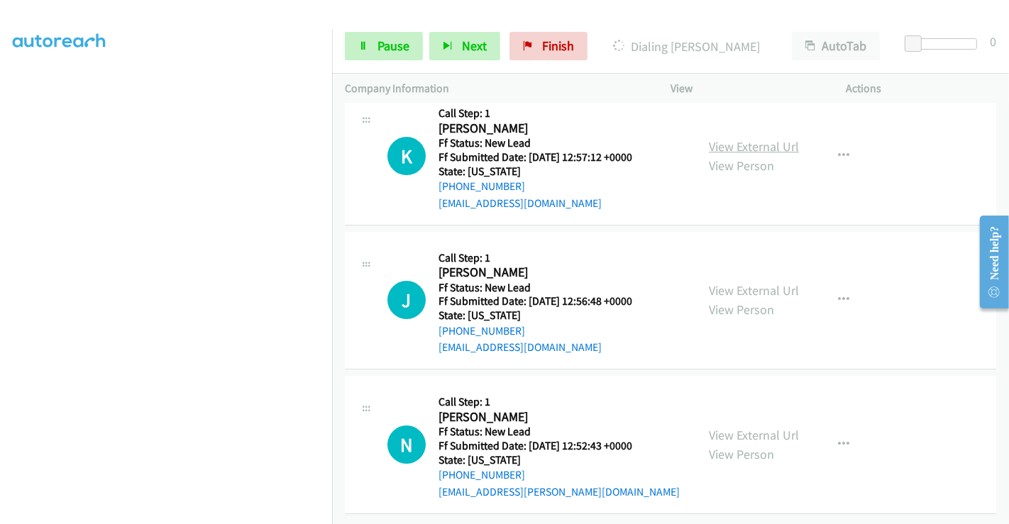
click at [752, 138] on link "View External Url" at bounding box center [754, 146] width 90 height 16
click at [745, 282] on link "View External Url" at bounding box center [754, 290] width 90 height 16
click at [745, 427] on link "View External Url" at bounding box center [754, 435] width 90 height 16
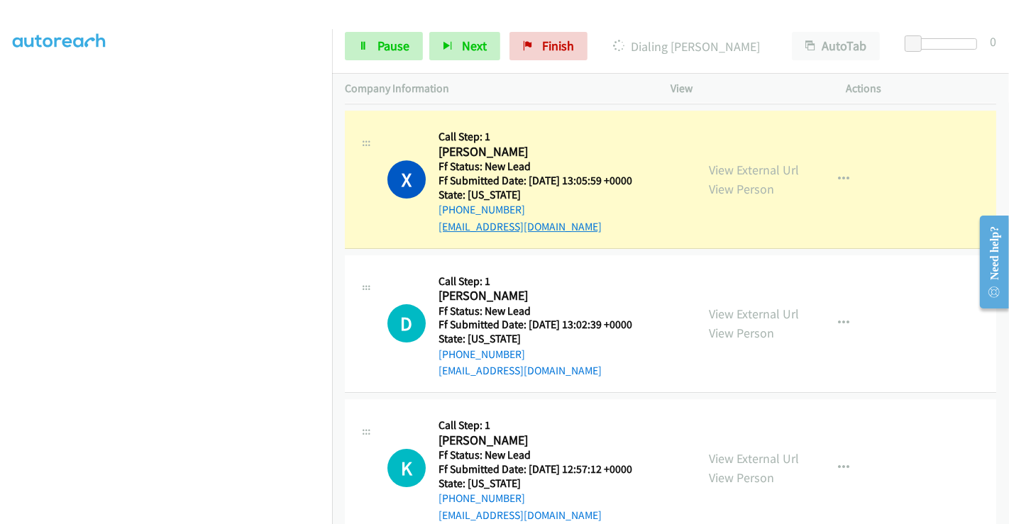
scroll to position [3895, 0]
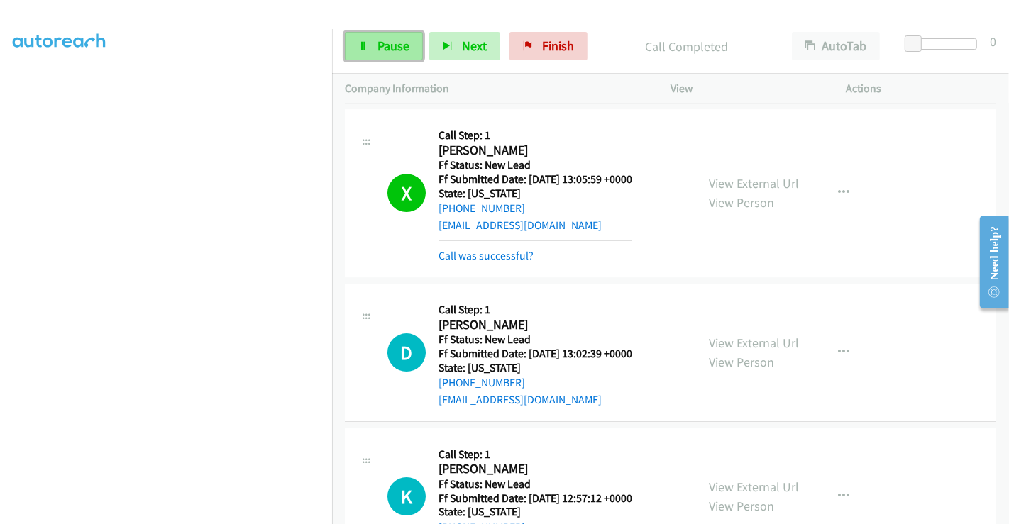
click at [374, 48] on link "Pause" at bounding box center [384, 46] width 78 height 28
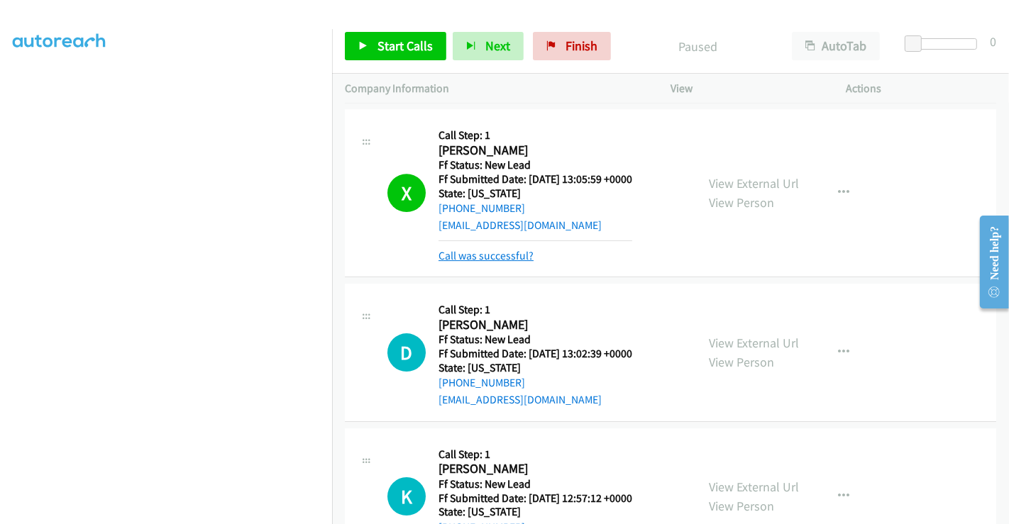
click at [477, 249] on link "Call was successful?" at bounding box center [485, 255] width 95 height 13
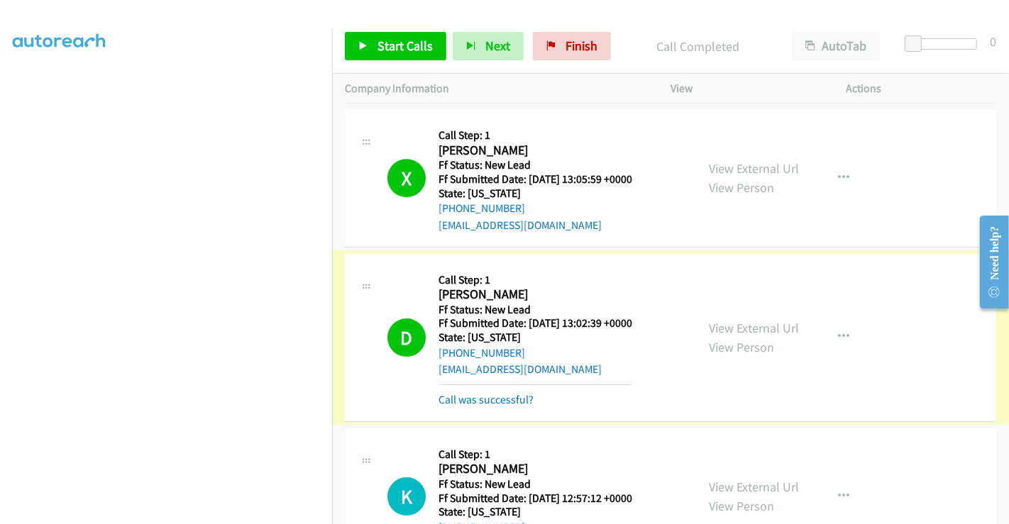
scroll to position [3973, 0]
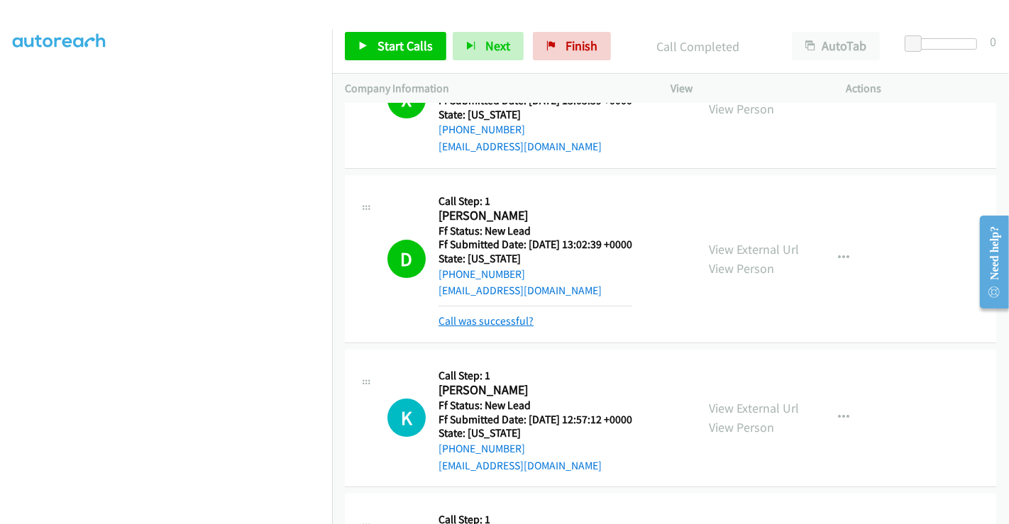
click at [476, 314] on link "Call was successful?" at bounding box center [485, 320] width 95 height 13
click at [480, 317] on link "Call was successful?" at bounding box center [485, 320] width 95 height 13
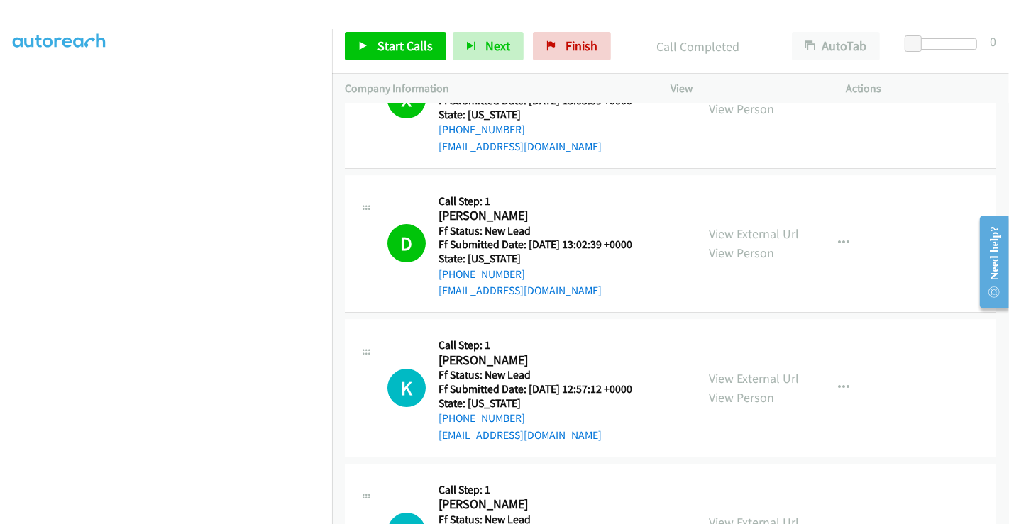
click at [501, 319] on div "K Callback Scheduled Call Step: 1 Keren Pierre America/New_York Ff Status: New …" at bounding box center [670, 388] width 651 height 138
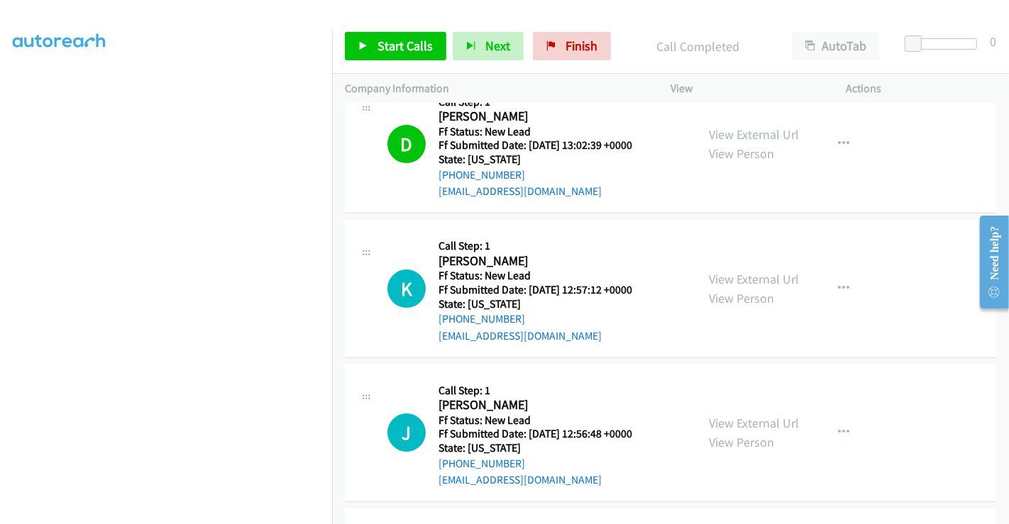
scroll to position [4209, 0]
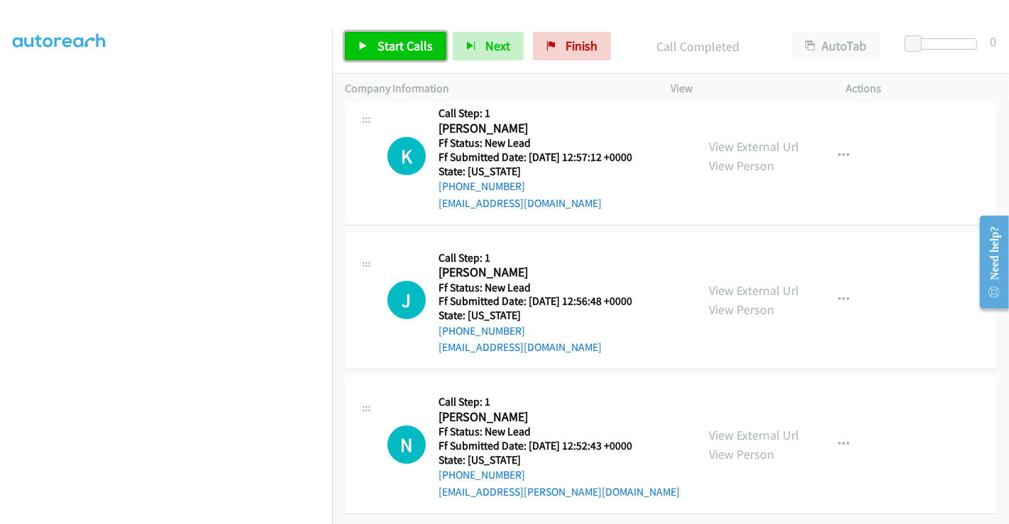
click at [393, 49] on span "Start Calls" at bounding box center [404, 46] width 55 height 16
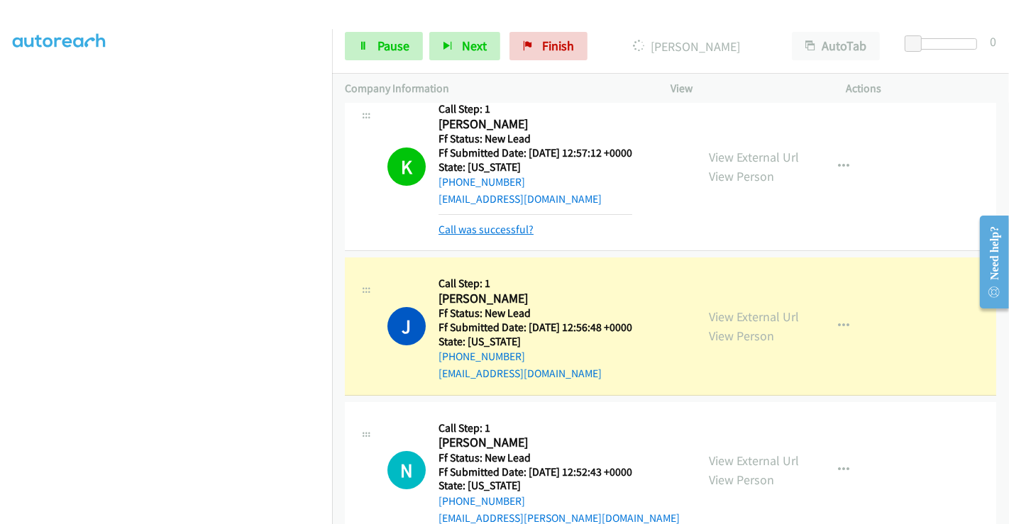
click at [466, 223] on link "Call was successful?" at bounding box center [485, 229] width 95 height 13
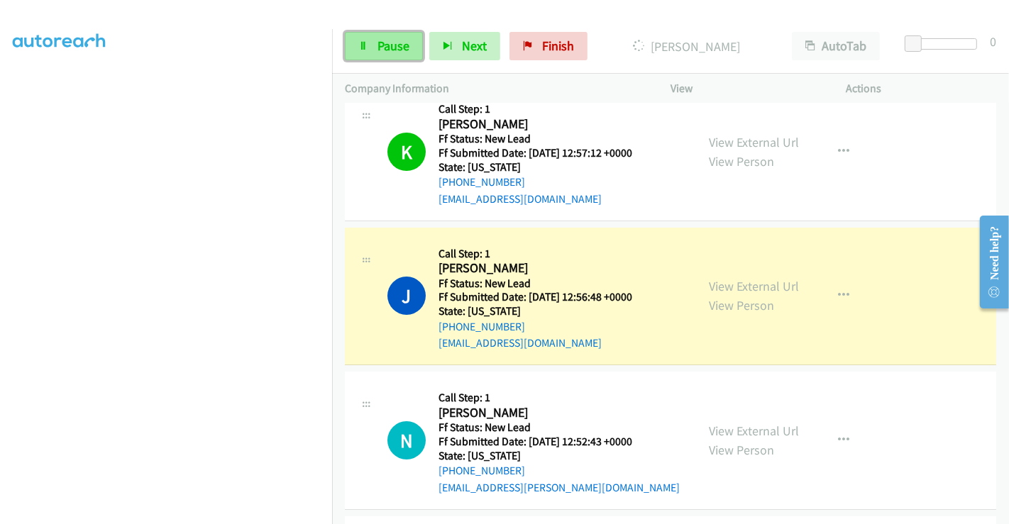
click at [392, 40] on span "Pause" at bounding box center [393, 46] width 32 height 16
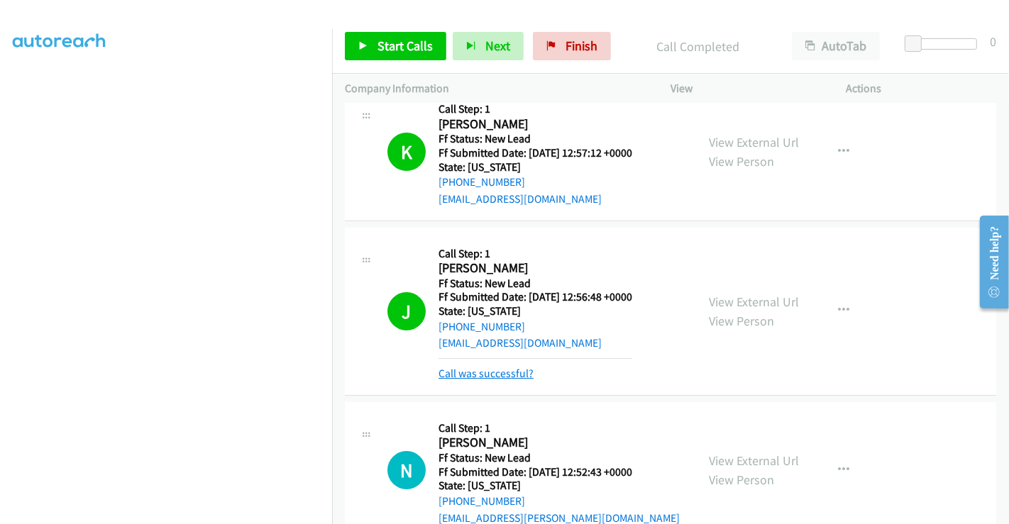
click at [514, 367] on link "Call was successful?" at bounding box center [485, 373] width 95 height 13
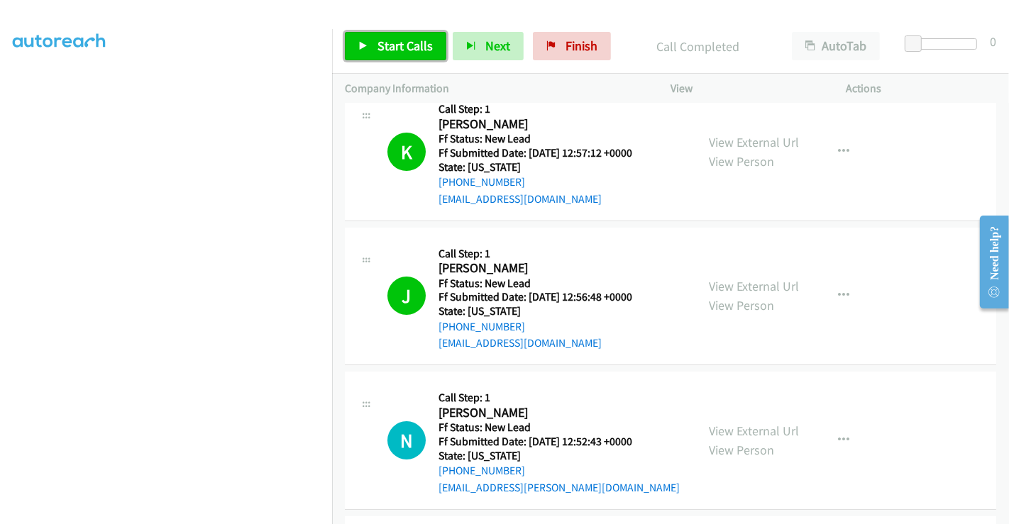
click at [391, 45] on span "Start Calls" at bounding box center [404, 46] width 55 height 16
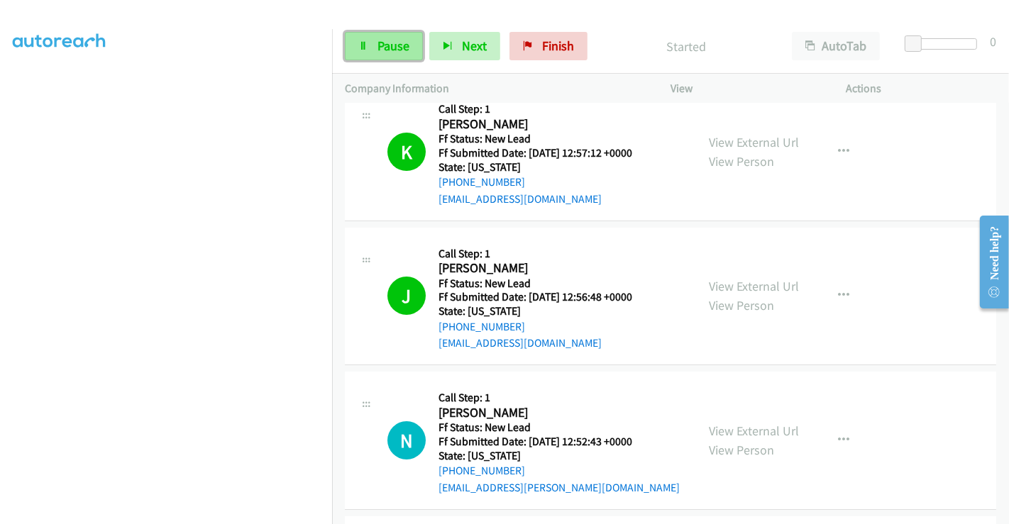
click at [384, 43] on span "Pause" at bounding box center [393, 46] width 32 height 16
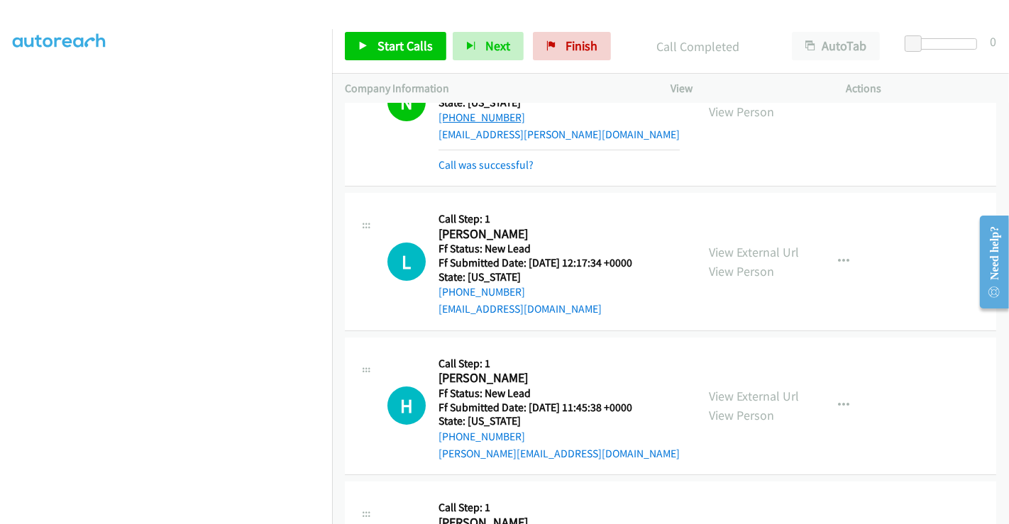
scroll to position [4471, 0]
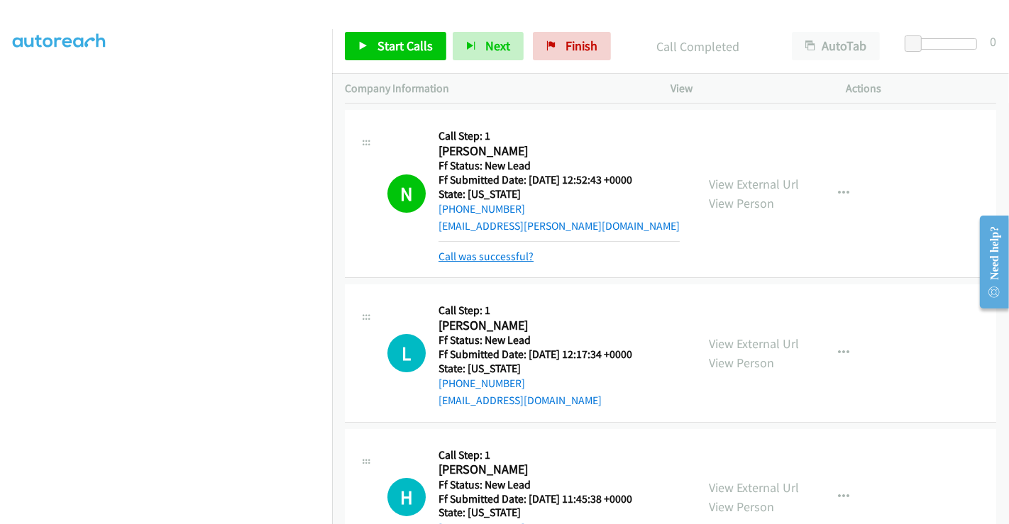
click at [496, 250] on link "Call was successful?" at bounding box center [485, 256] width 95 height 13
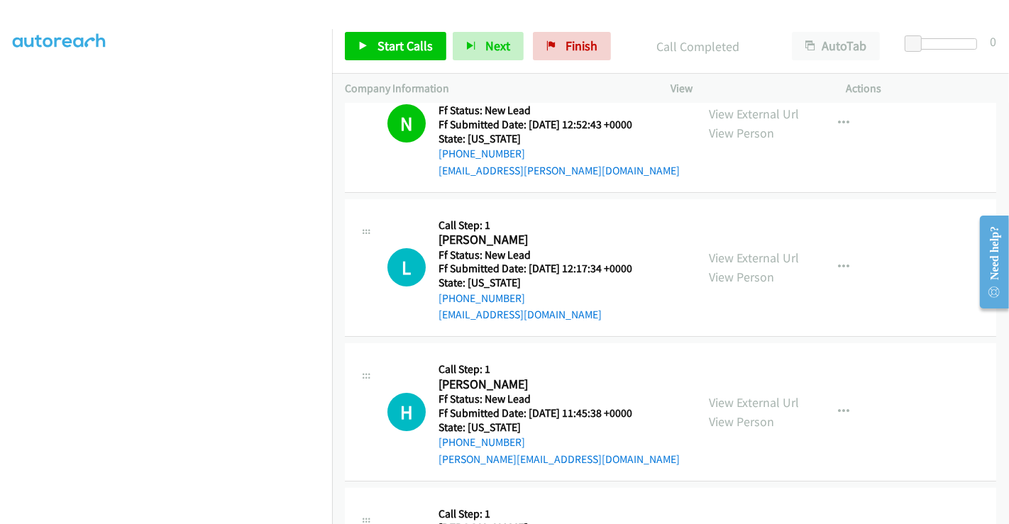
scroll to position [4629, 0]
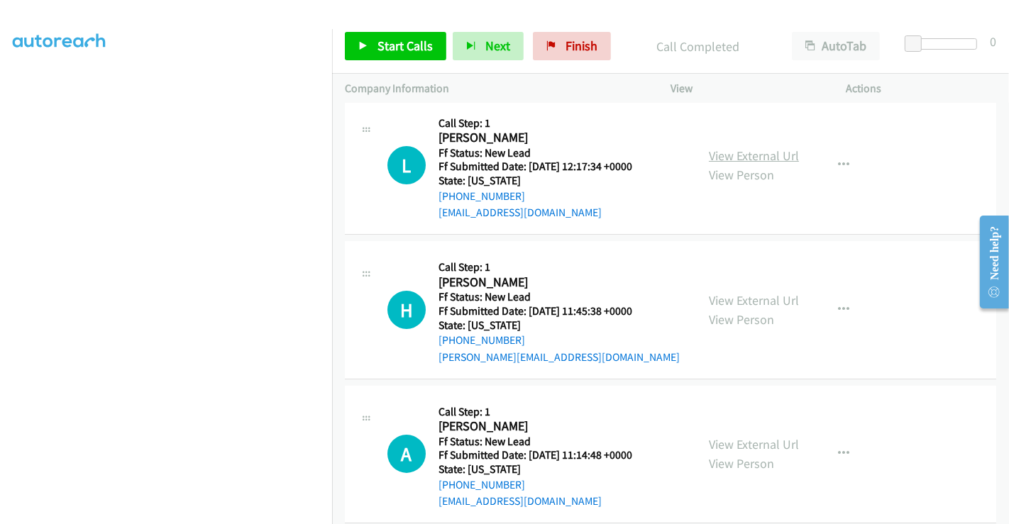
click at [759, 148] on link "View External Url" at bounding box center [754, 156] width 90 height 16
click at [758, 292] on link "View External Url" at bounding box center [754, 300] width 90 height 16
click at [749, 436] on link "View External Url" at bounding box center [754, 444] width 90 height 16
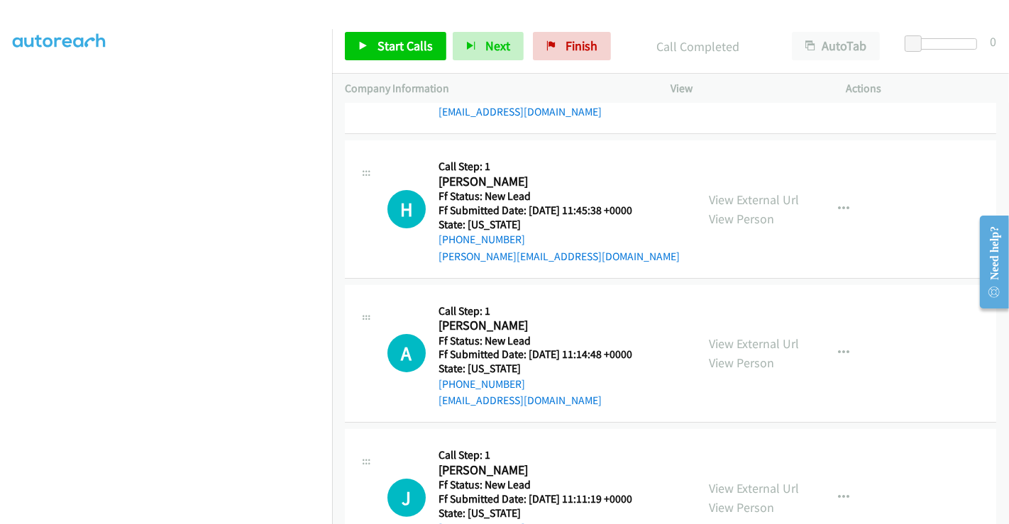
scroll to position [4786, 0]
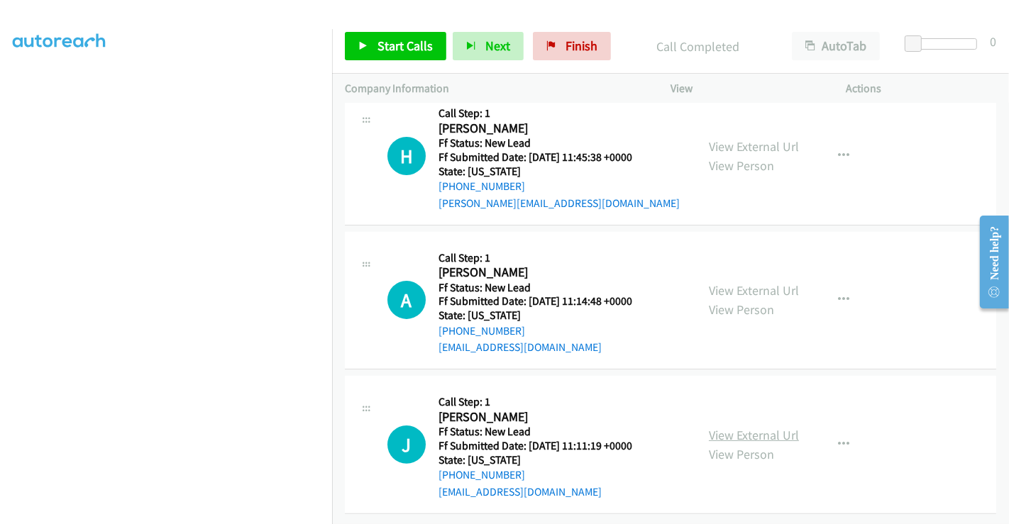
click at [752, 427] on link "View External Url" at bounding box center [754, 435] width 90 height 16
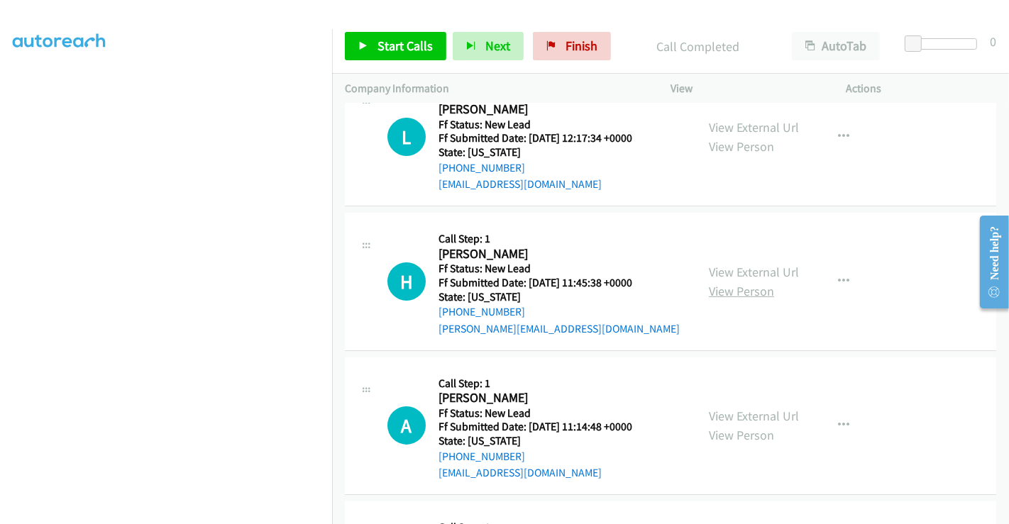
scroll to position [4550, 0]
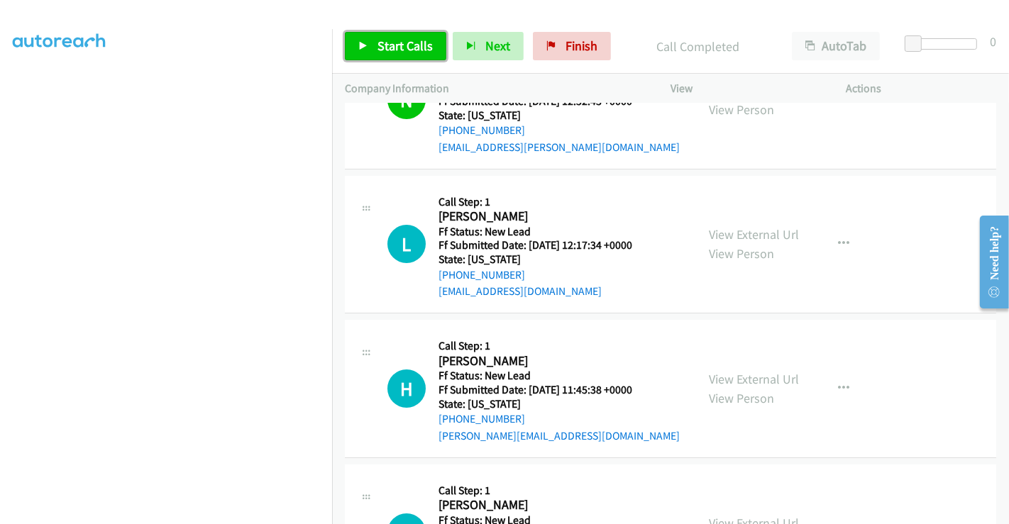
click at [382, 44] on span "Start Calls" at bounding box center [404, 46] width 55 height 16
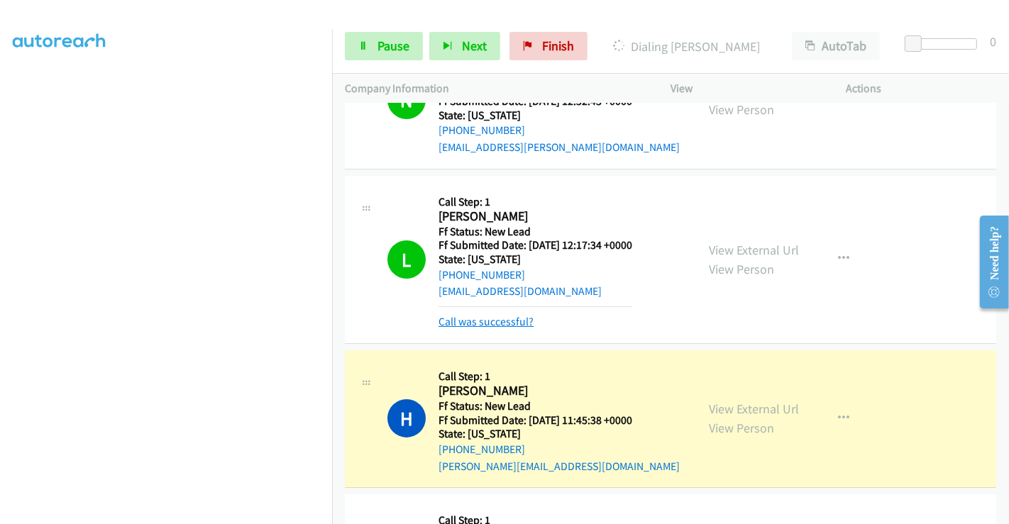
click at [512, 315] on link "Call was successful?" at bounding box center [485, 321] width 95 height 13
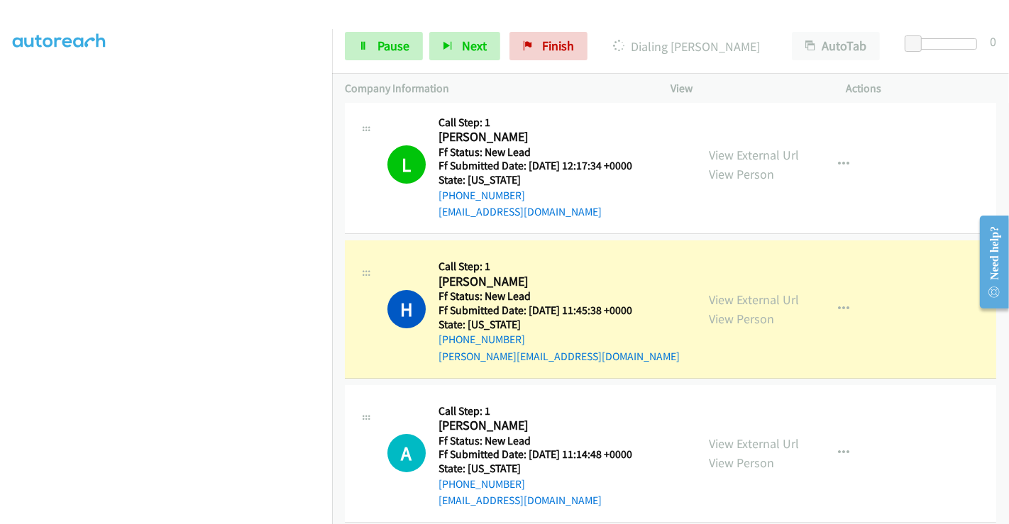
scroll to position [4707, 0]
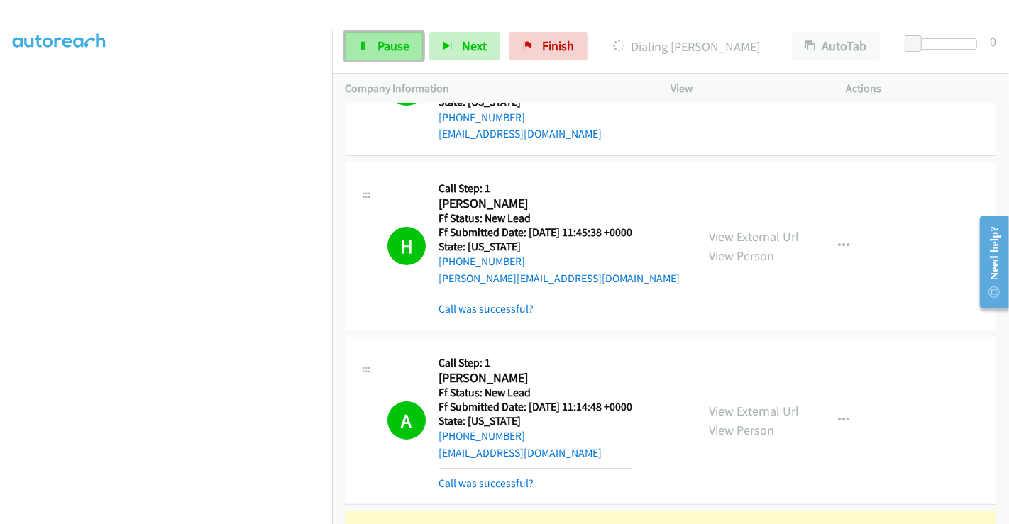
click at [372, 41] on link "Pause" at bounding box center [384, 46] width 78 height 28
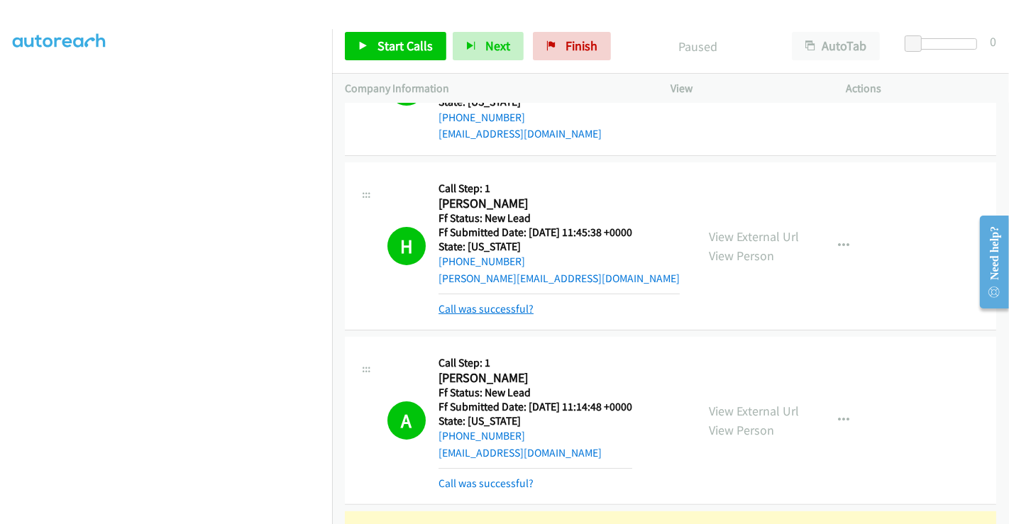
click at [487, 306] on link "Call was successful?" at bounding box center [485, 308] width 95 height 13
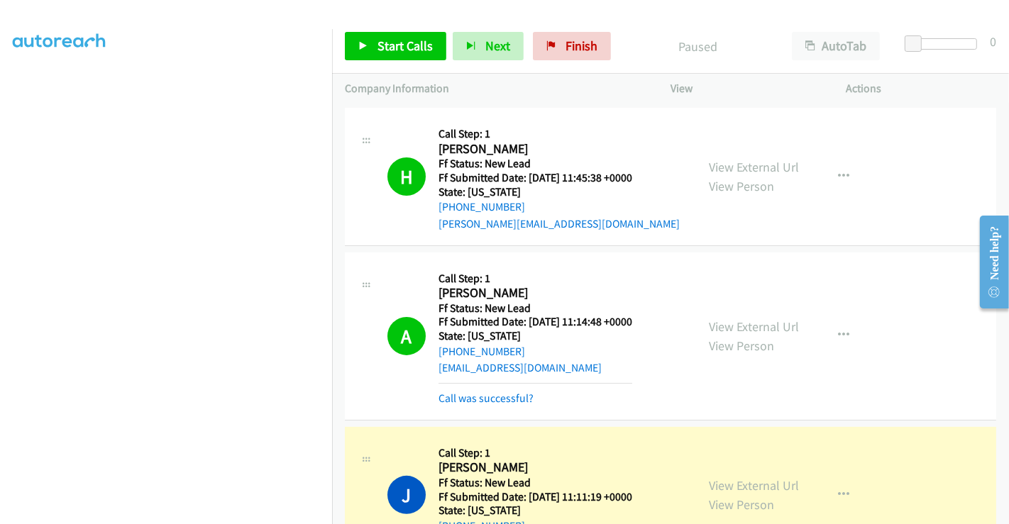
scroll to position [4786, 0]
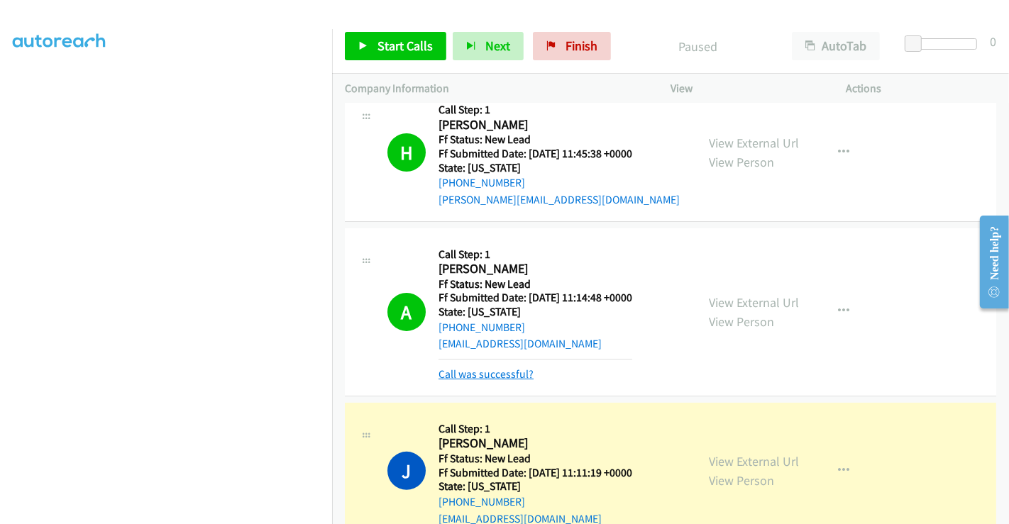
click at [495, 370] on link "Call was successful?" at bounding box center [485, 373] width 95 height 13
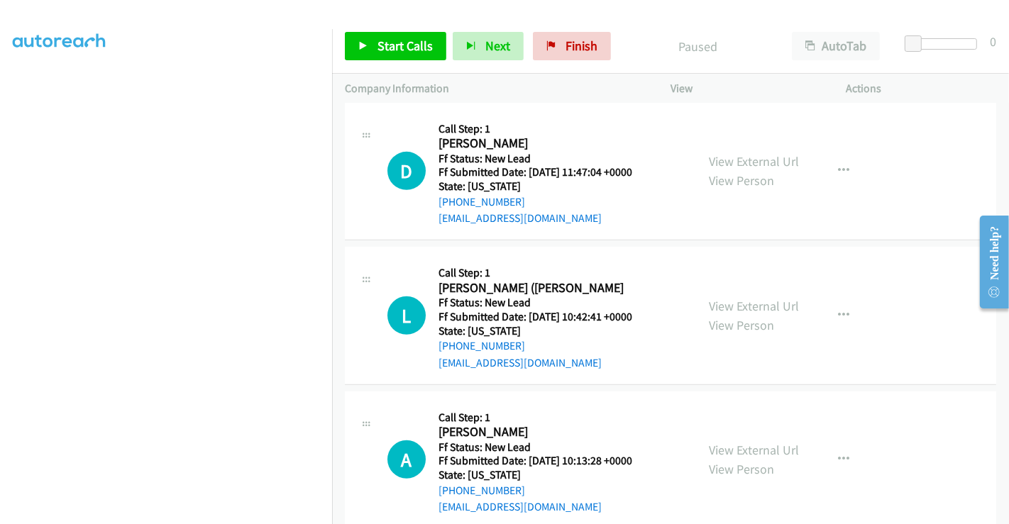
scroll to position [5219, 0]
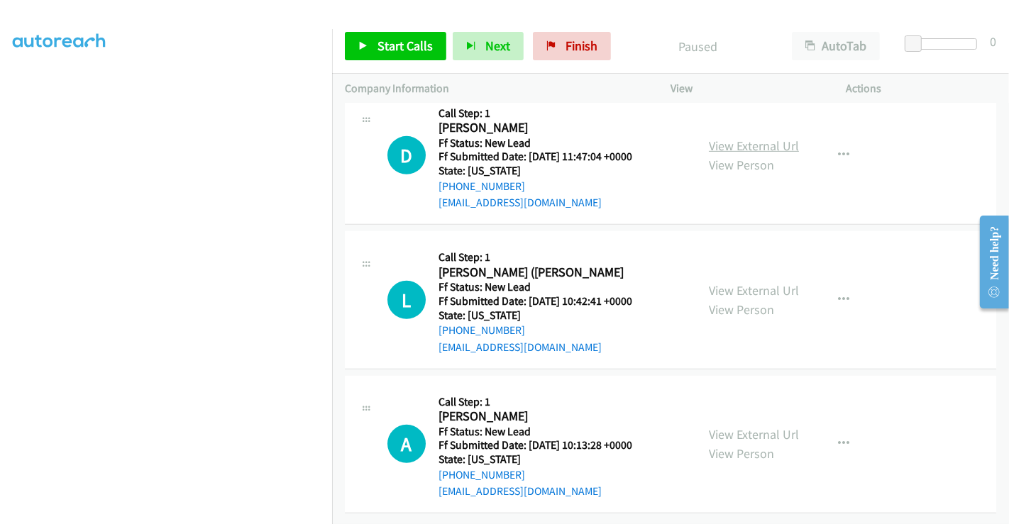
click at [733, 138] on link "View External Url" at bounding box center [754, 146] width 90 height 16
click at [735, 282] on link "View External Url" at bounding box center [754, 290] width 90 height 16
click at [740, 426] on link "View External Url" at bounding box center [754, 434] width 90 height 16
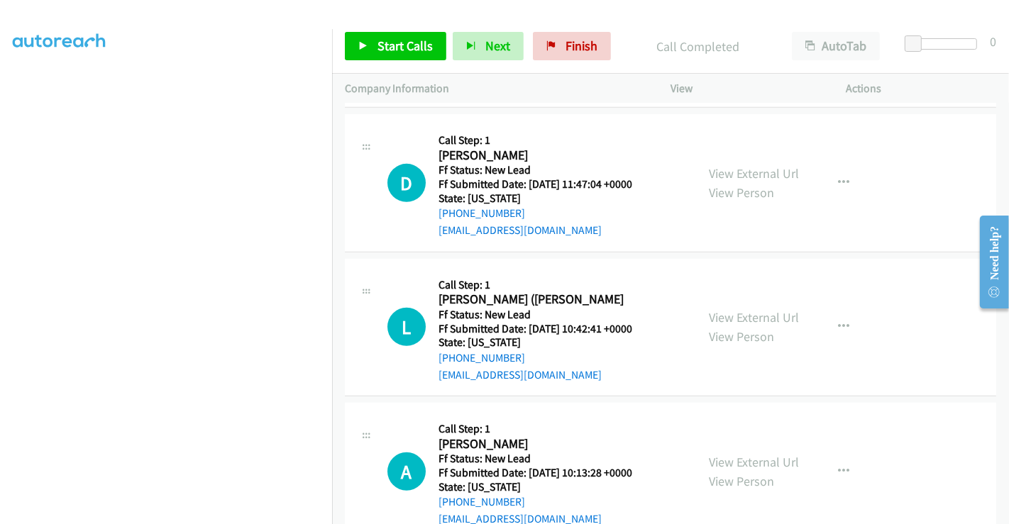
scroll to position [5248, 0]
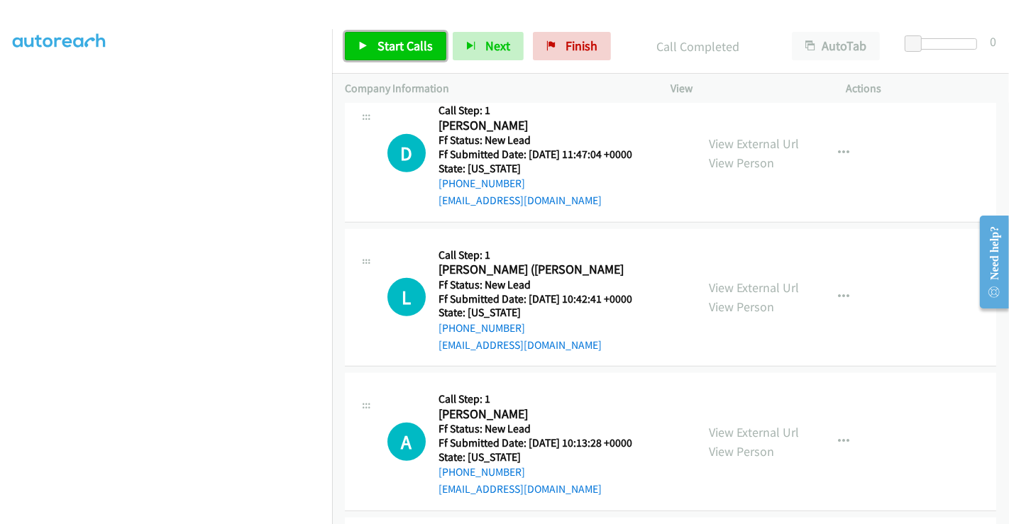
click at [374, 45] on link "Start Calls" at bounding box center [395, 46] width 101 height 28
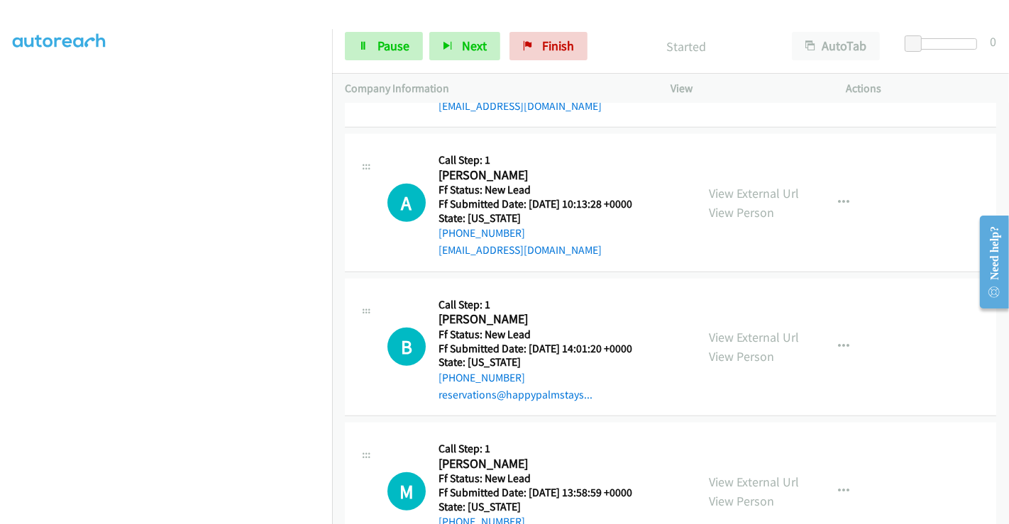
scroll to position [5536, 0]
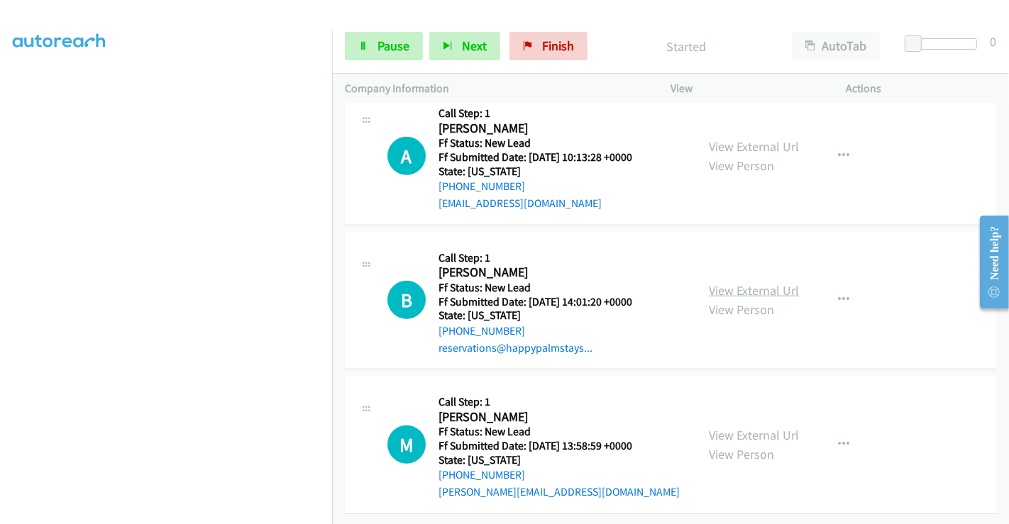
click at [741, 282] on link "View External Url" at bounding box center [754, 290] width 90 height 16
click at [745, 427] on link "View External Url" at bounding box center [754, 435] width 90 height 16
click at [386, 51] on span "Pause" at bounding box center [393, 46] width 32 height 16
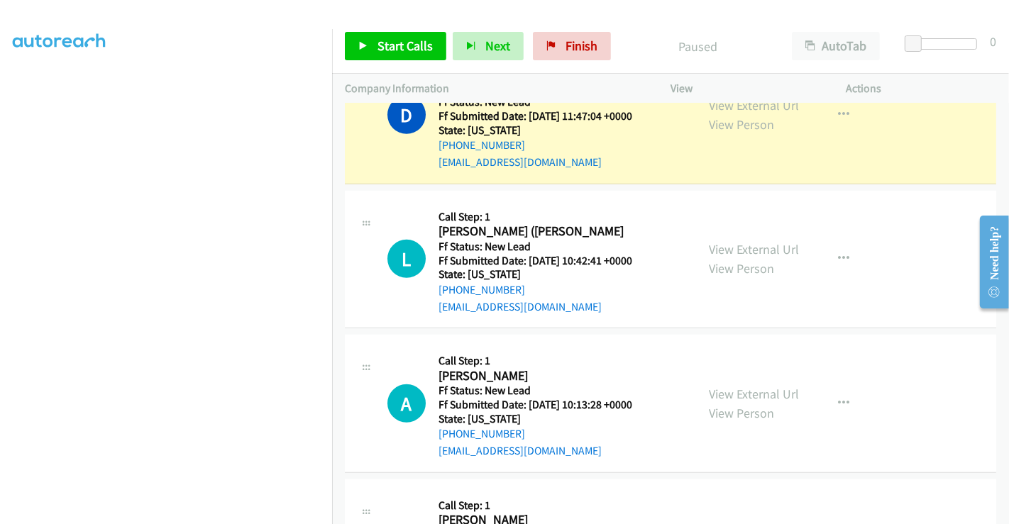
scroll to position [5143, 0]
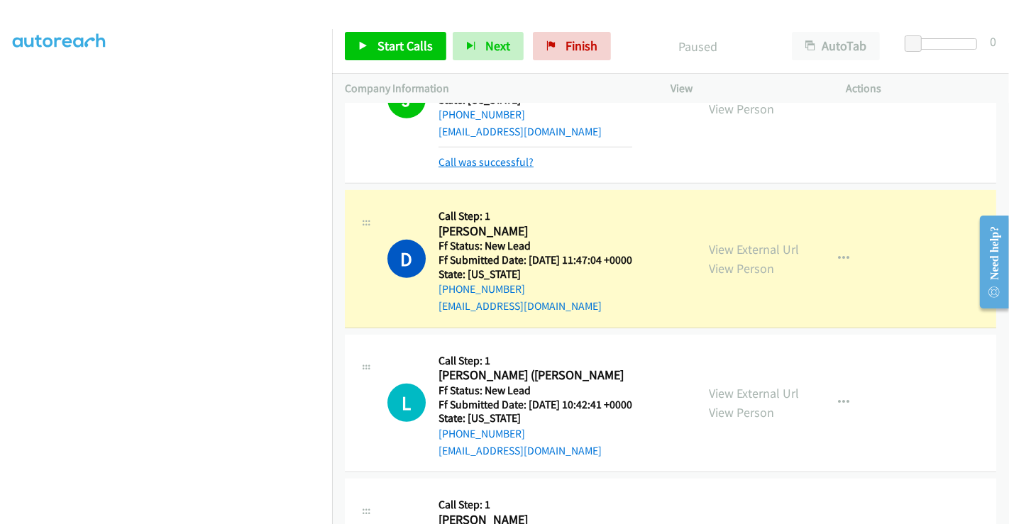
click at [513, 155] on link "Call was successful?" at bounding box center [485, 161] width 95 height 13
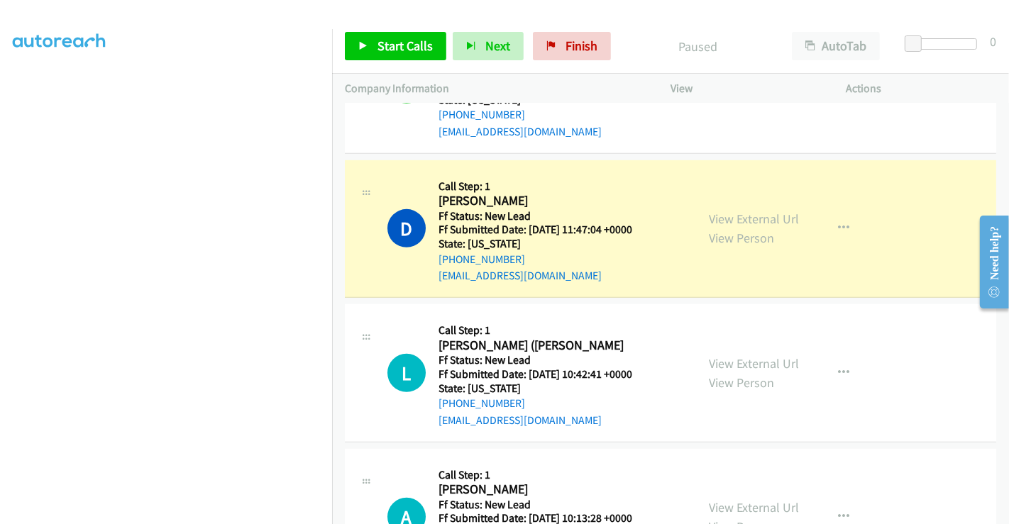
scroll to position [5127, 0]
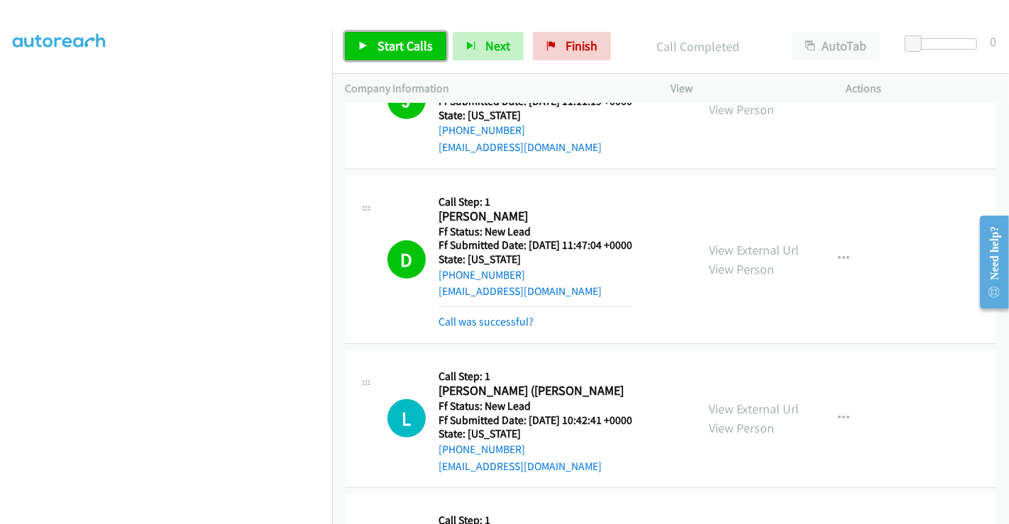
click at [382, 48] on span "Start Calls" at bounding box center [404, 46] width 55 height 16
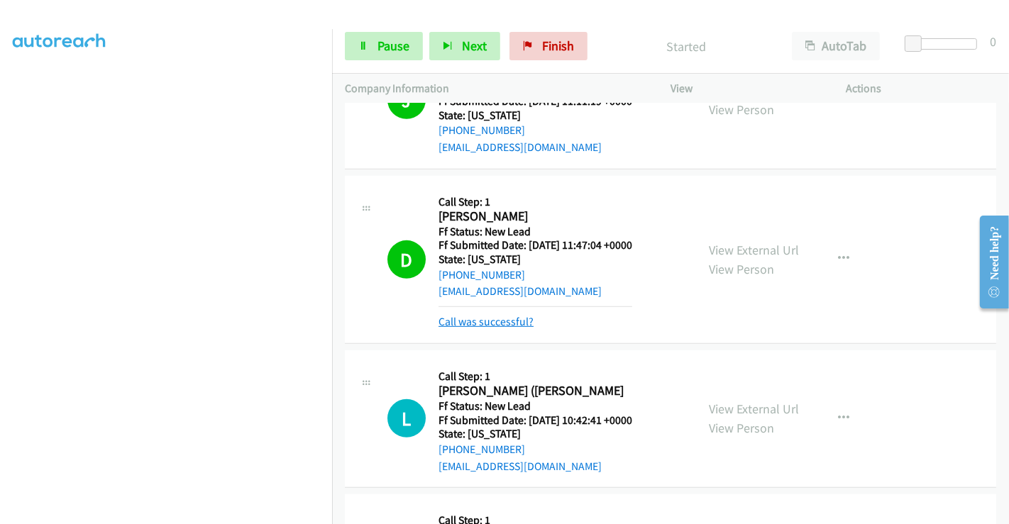
click at [501, 315] on link "Call was successful?" at bounding box center [485, 321] width 95 height 13
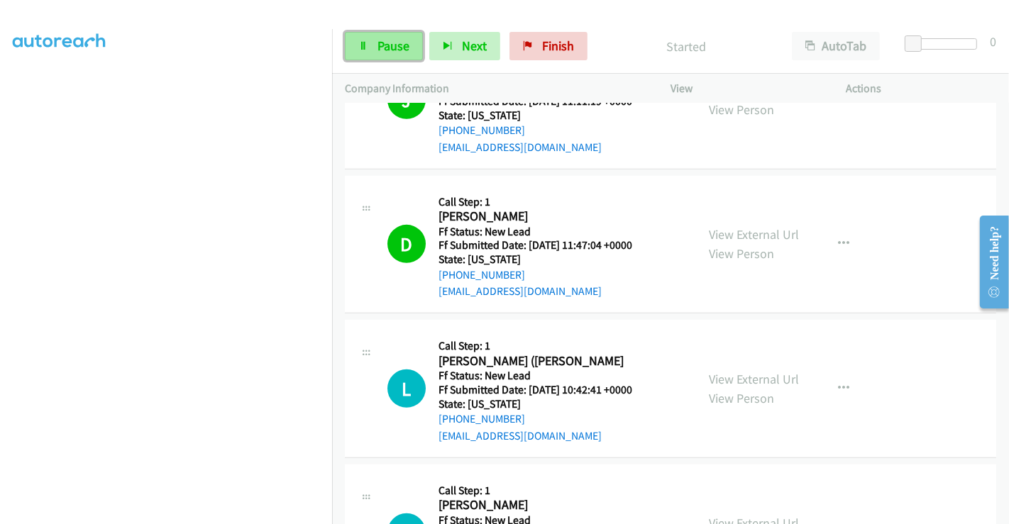
click at [383, 46] on span "Pause" at bounding box center [393, 46] width 32 height 16
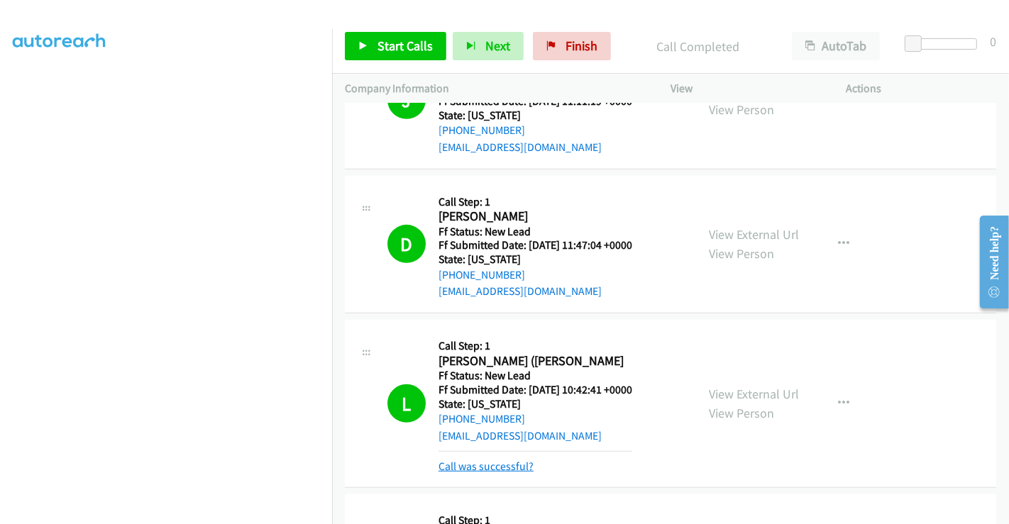
click at [485, 460] on link "Call was successful?" at bounding box center [485, 466] width 95 height 13
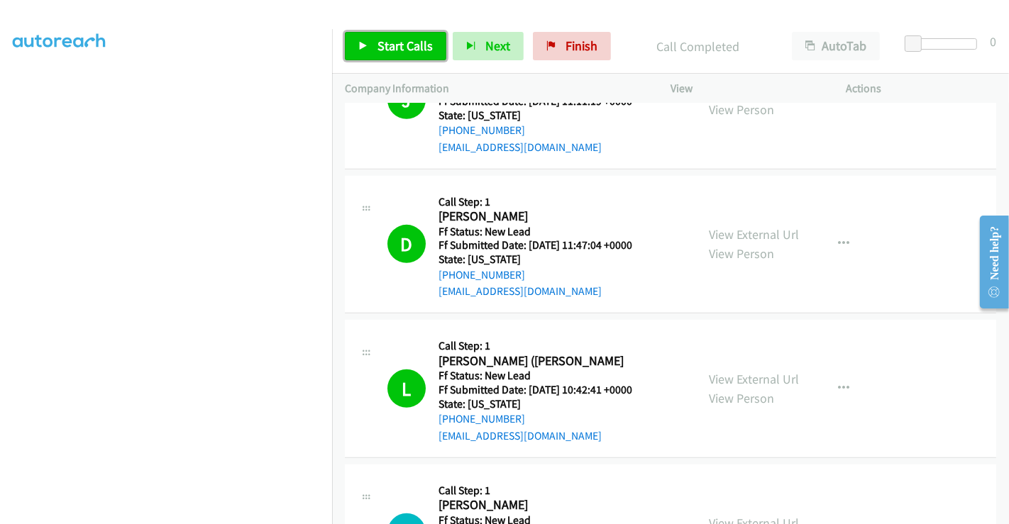
click at [394, 47] on span "Start Calls" at bounding box center [404, 46] width 55 height 16
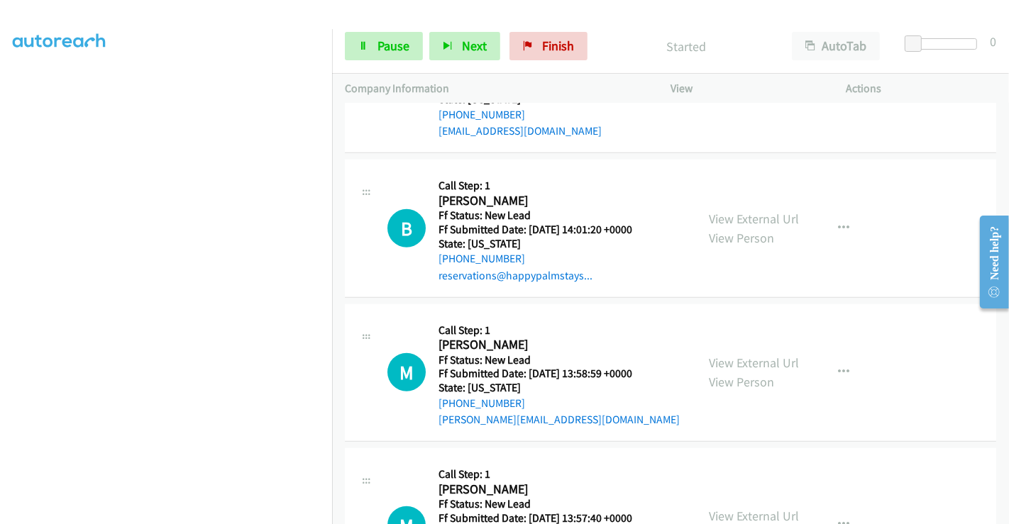
scroll to position [5493, 0]
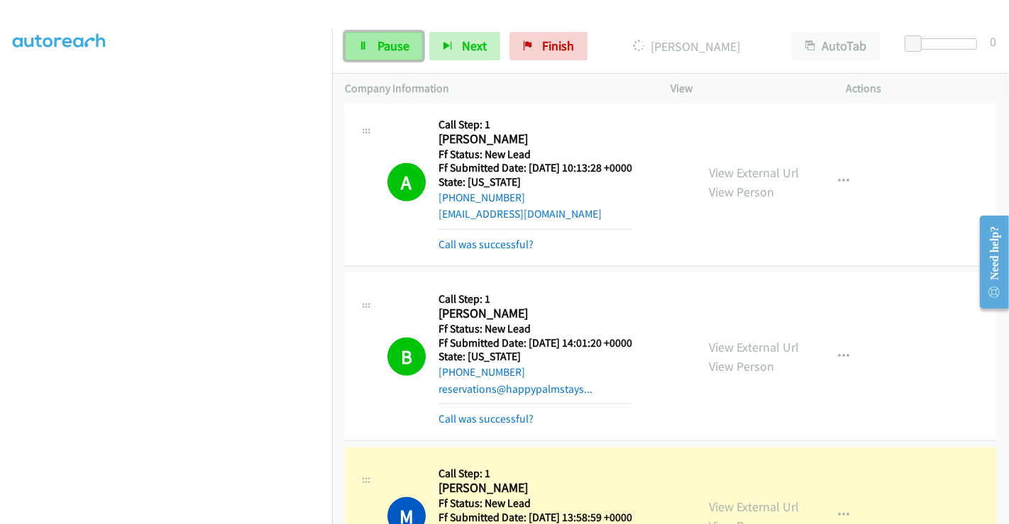
click at [381, 45] on span "Pause" at bounding box center [393, 46] width 32 height 16
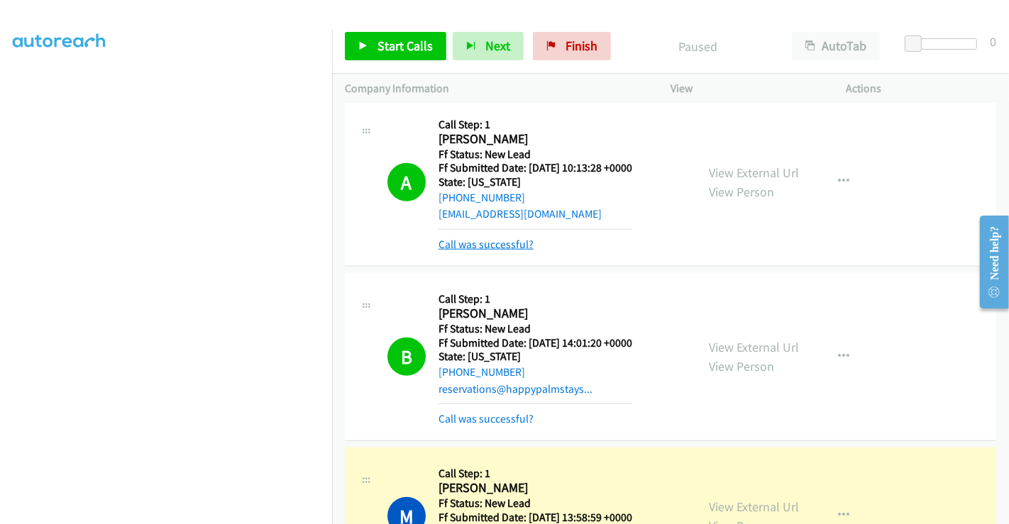
click at [499, 238] on link "Call was successful?" at bounding box center [485, 244] width 95 height 13
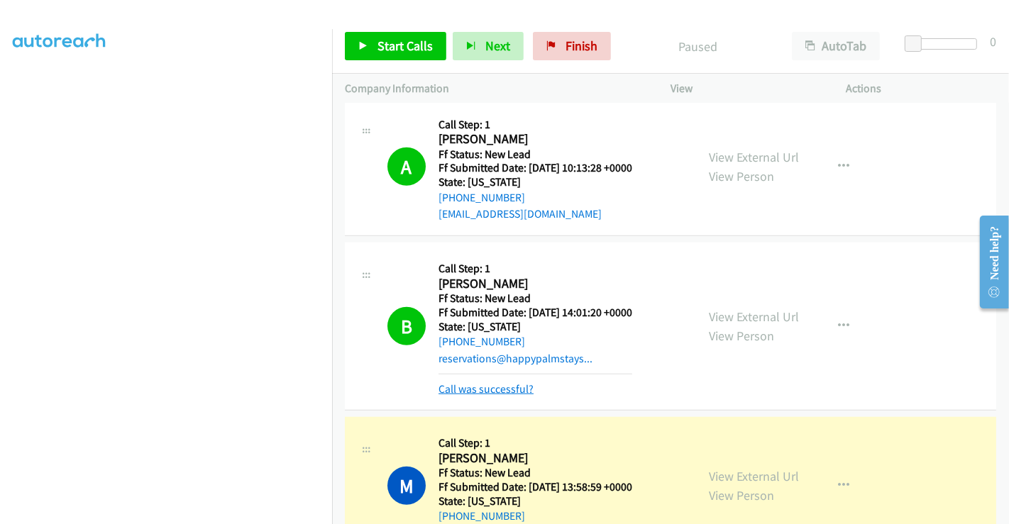
click at [489, 382] on link "Call was successful?" at bounding box center [485, 388] width 95 height 13
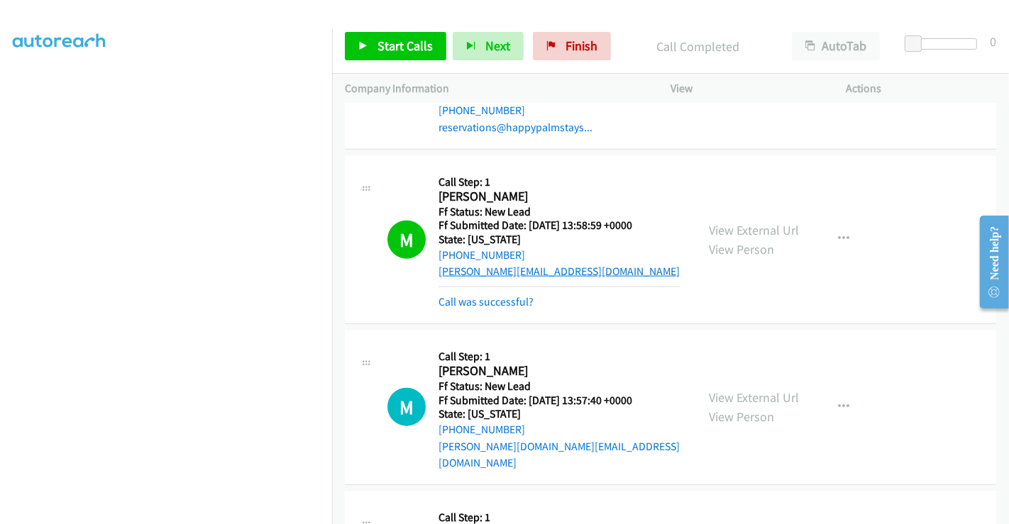
scroll to position [5730, 0]
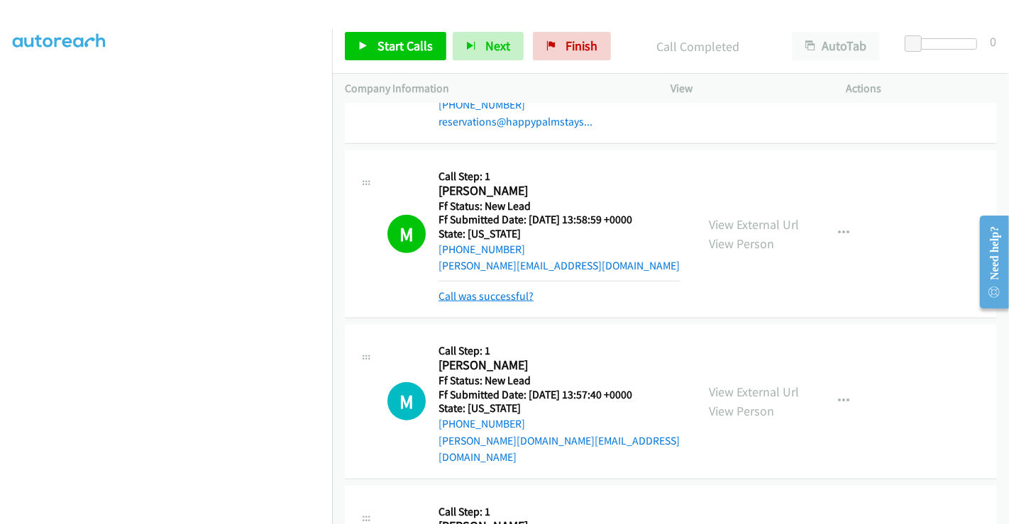
click at [491, 289] on link "Call was successful?" at bounding box center [485, 295] width 95 height 13
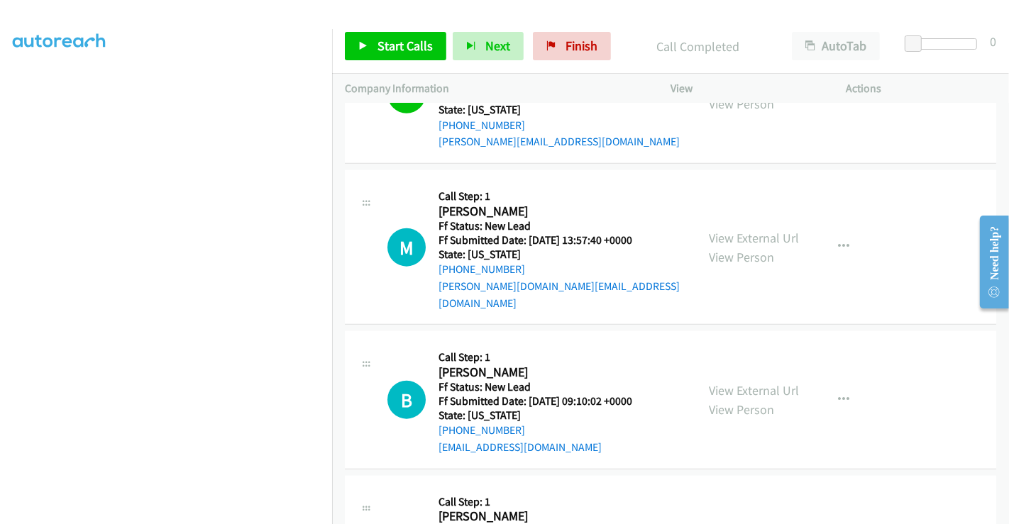
scroll to position [5768, 0]
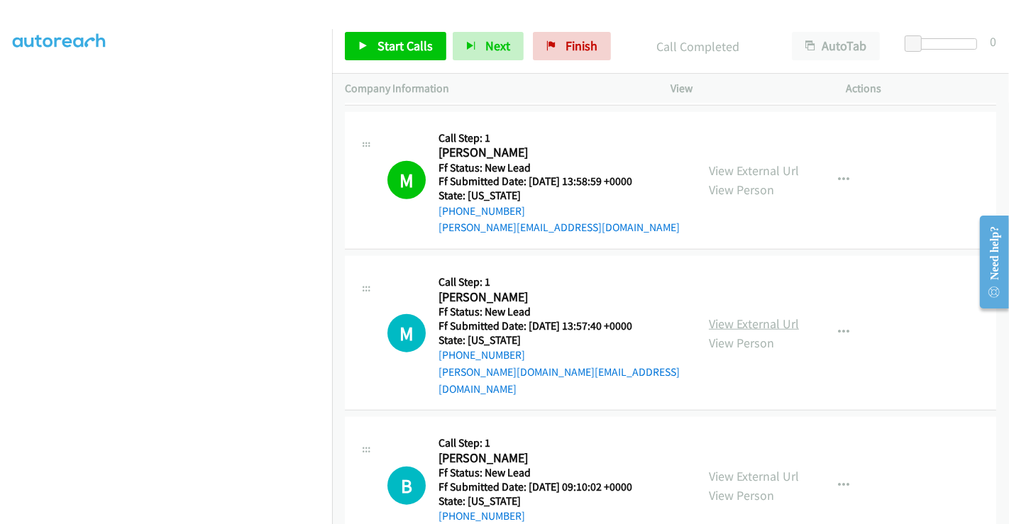
click at [734, 316] on link "View External Url" at bounding box center [754, 324] width 90 height 16
click at [838, 327] on icon "button" at bounding box center [843, 332] width 11 height 11
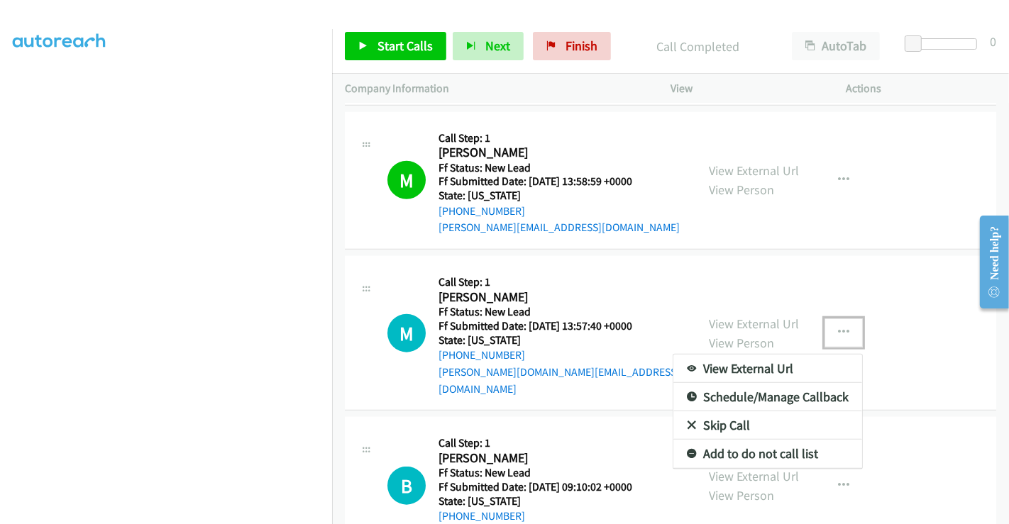
click at [736, 411] on link "Skip Call" at bounding box center [767, 425] width 189 height 28
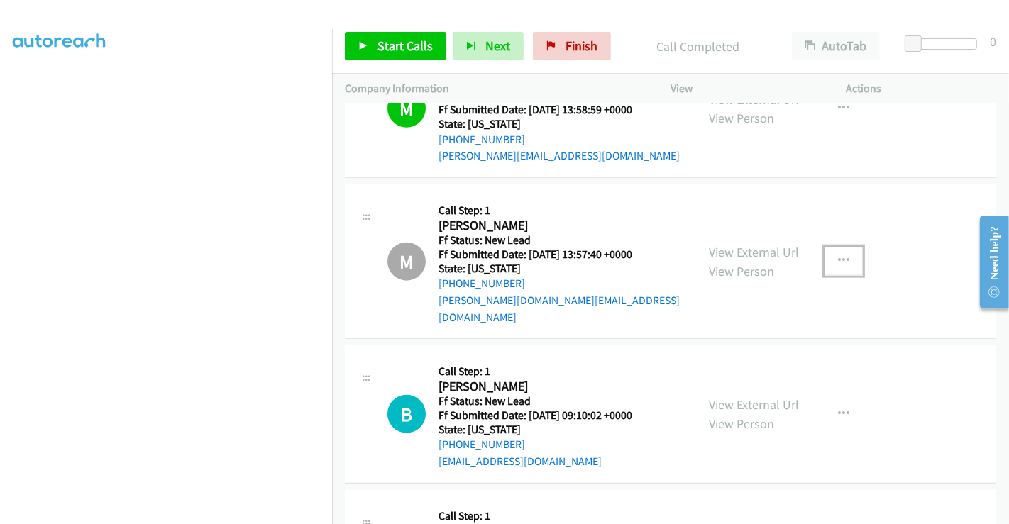
scroll to position [6005, 0]
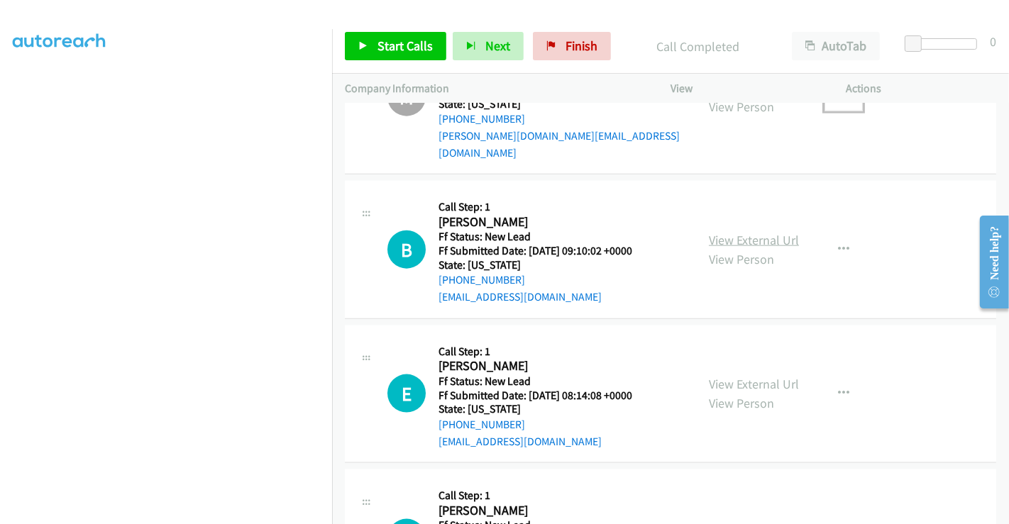
click at [744, 232] on link "View External Url" at bounding box center [754, 240] width 90 height 16
click at [393, 44] on span "Start Calls" at bounding box center [404, 46] width 55 height 16
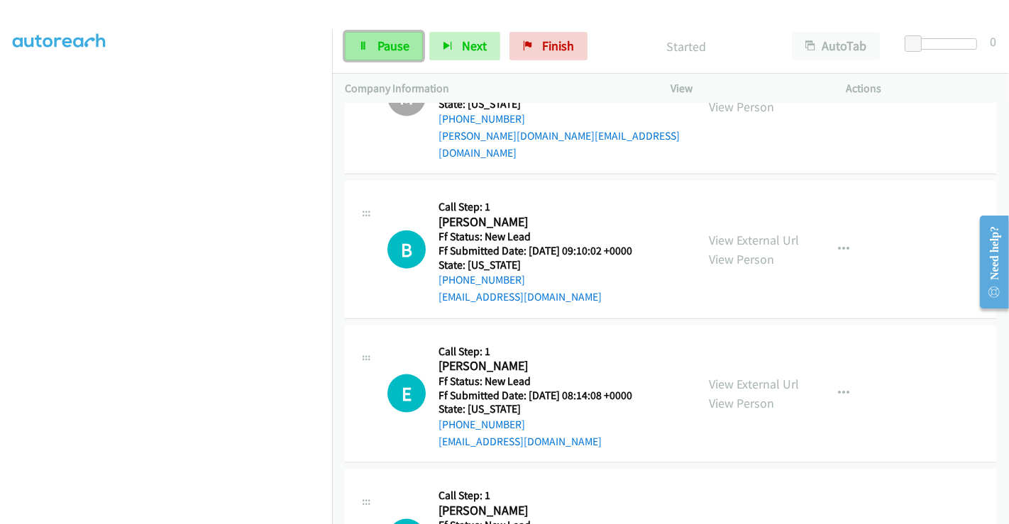
click at [390, 45] on span "Pause" at bounding box center [393, 46] width 32 height 16
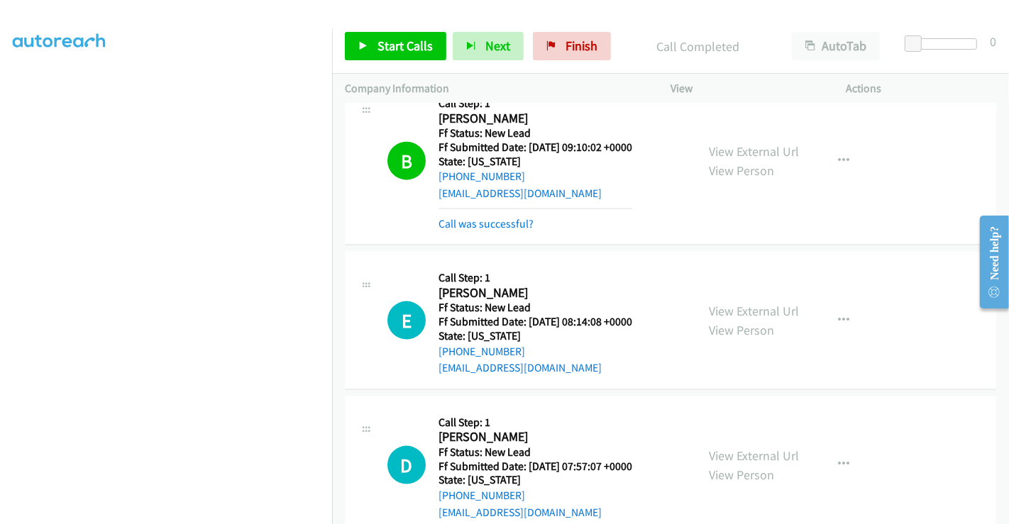
scroll to position [6162, 0]
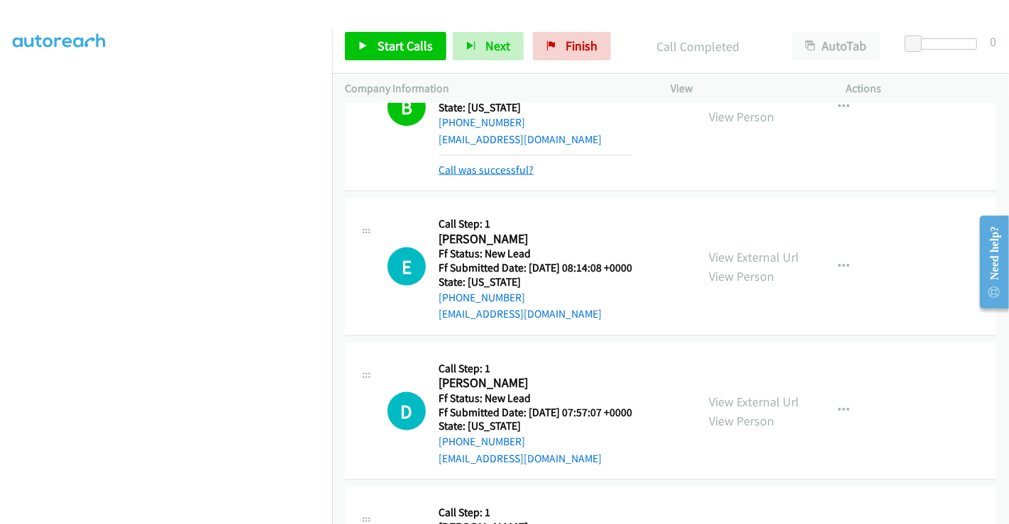
click at [486, 163] on link "Call was successful?" at bounding box center [485, 169] width 95 height 13
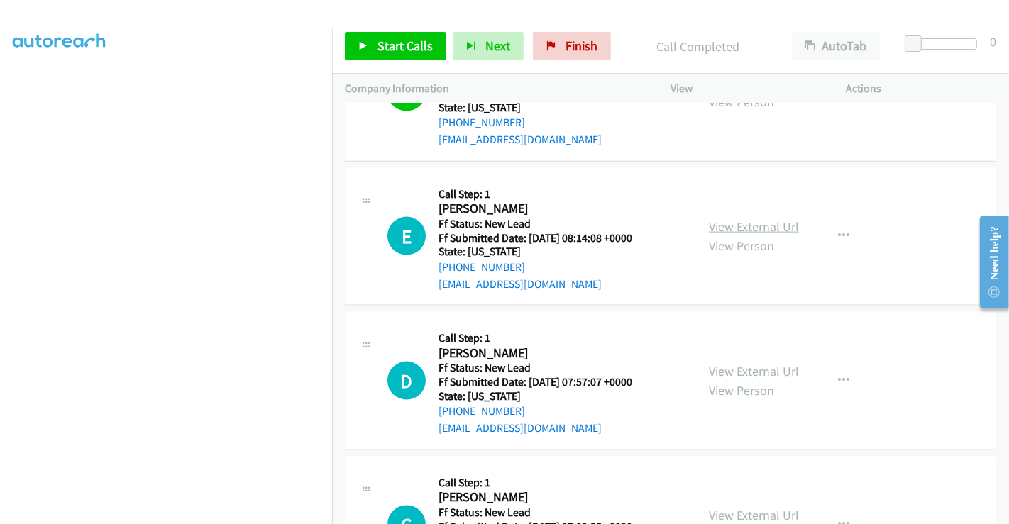
click at [762, 218] on link "View External Url" at bounding box center [754, 226] width 90 height 16
click at [404, 41] on span "Start Calls" at bounding box center [404, 46] width 55 height 16
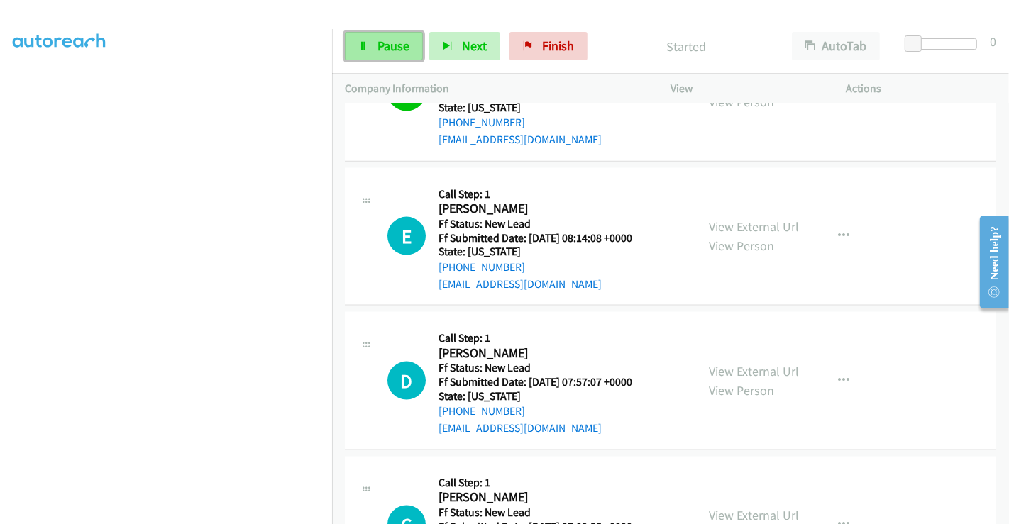
click at [395, 41] on span "Pause" at bounding box center [393, 46] width 32 height 16
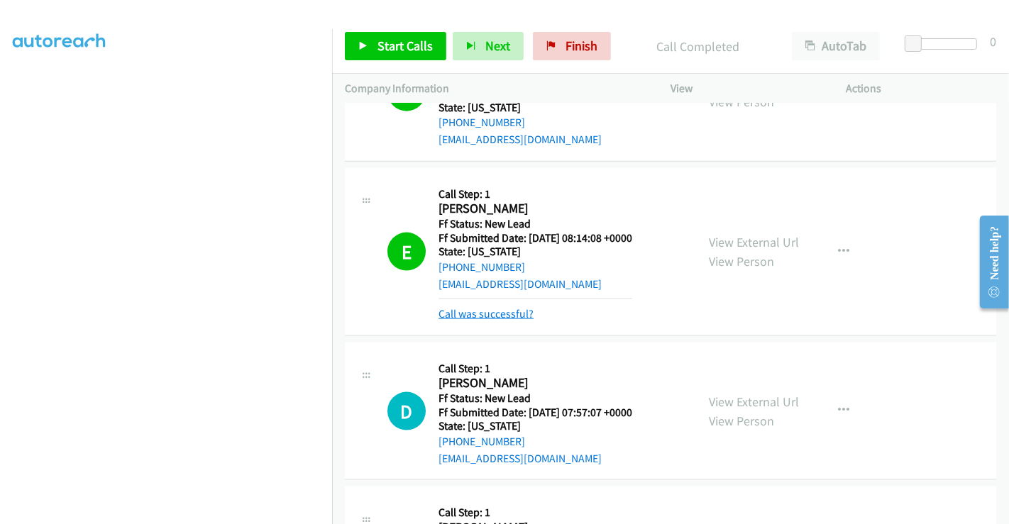
click at [512, 307] on link "Call was successful?" at bounding box center [485, 313] width 95 height 13
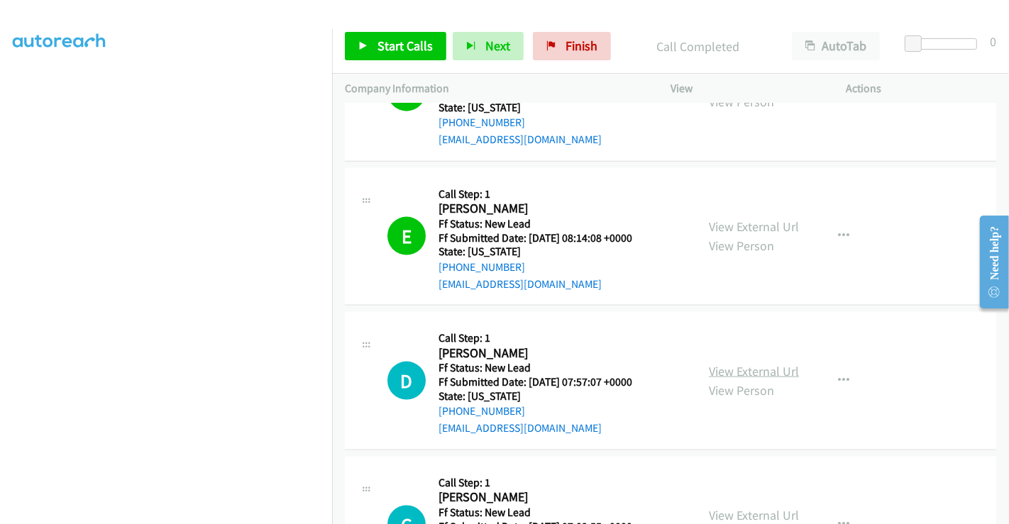
click at [757, 363] on link "View External Url" at bounding box center [754, 371] width 90 height 16
click at [416, 43] on span "Start Calls" at bounding box center [404, 46] width 55 height 16
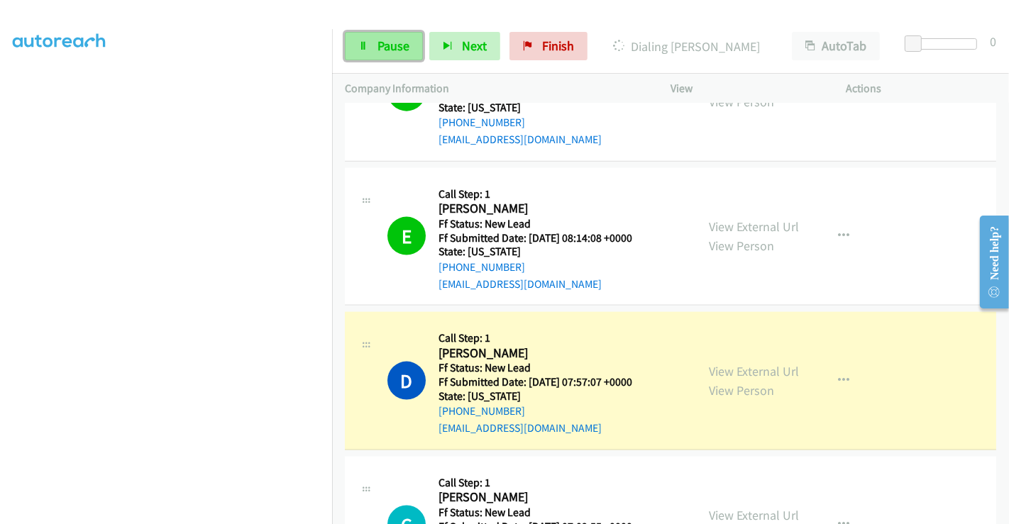
click at [388, 48] on span "Pause" at bounding box center [393, 46] width 32 height 16
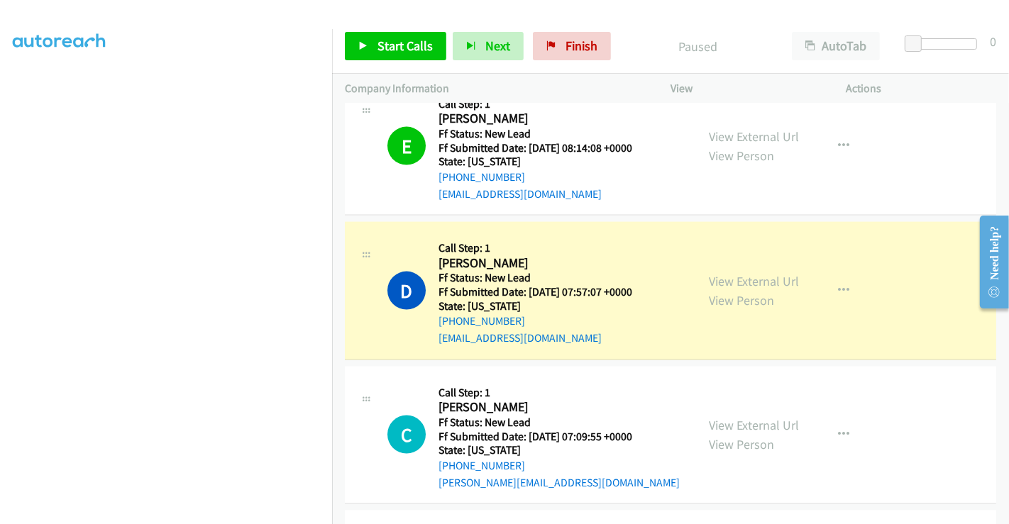
scroll to position [6200, 0]
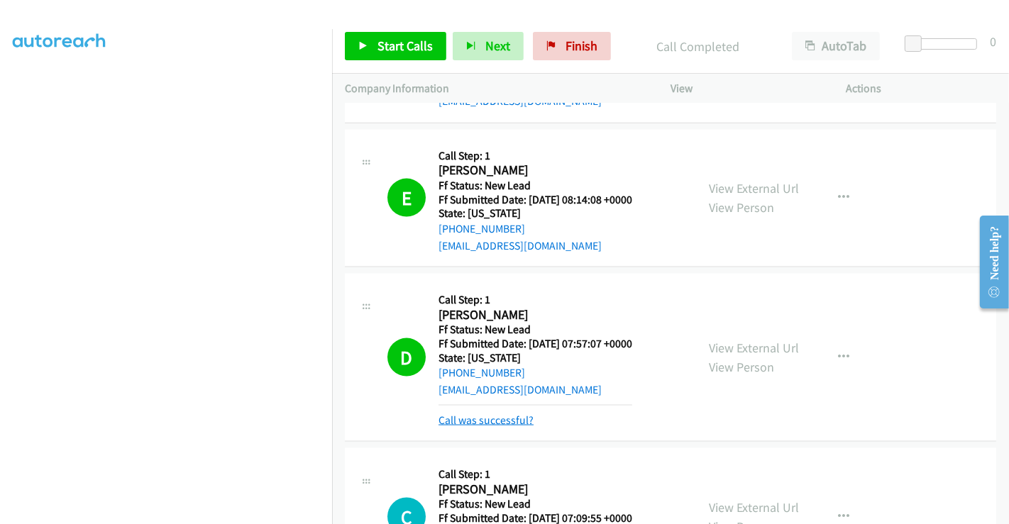
click at [511, 413] on link "Call was successful?" at bounding box center [485, 419] width 95 height 13
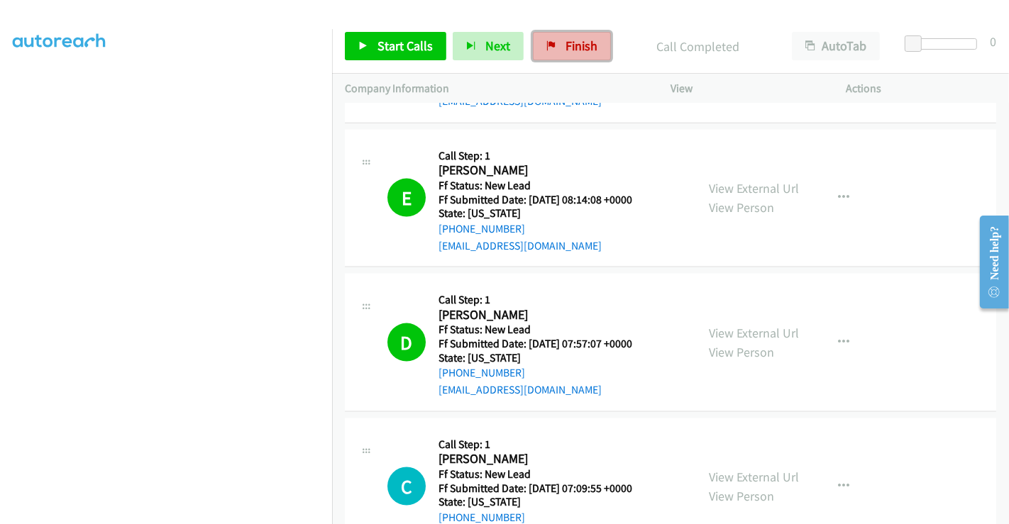
click at [565, 50] on span "Finish" at bounding box center [581, 46] width 32 height 16
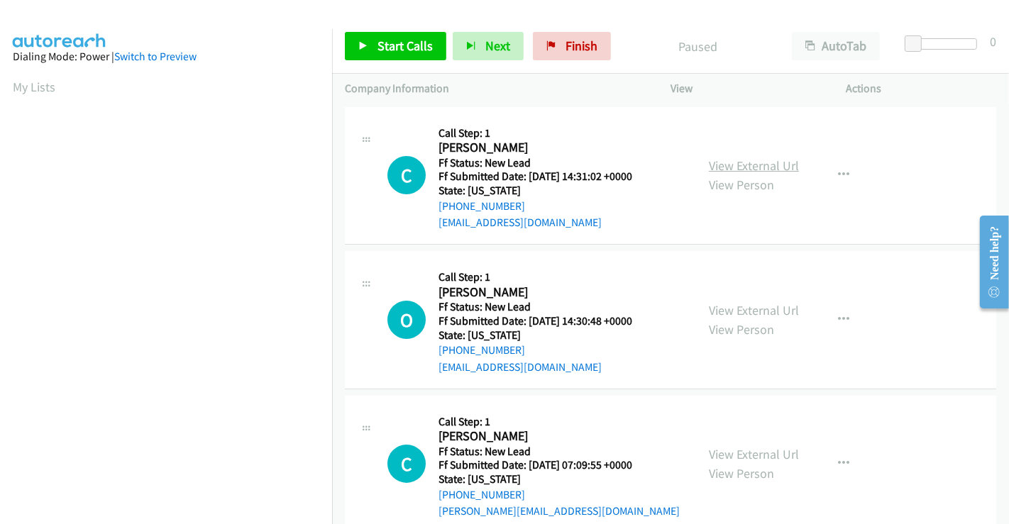
click at [764, 165] on link "View External Url" at bounding box center [754, 165] width 90 height 16
click at [750, 309] on link "View External Url" at bounding box center [754, 310] width 90 height 16
click at [753, 448] on link "View External Url" at bounding box center [754, 454] width 90 height 16
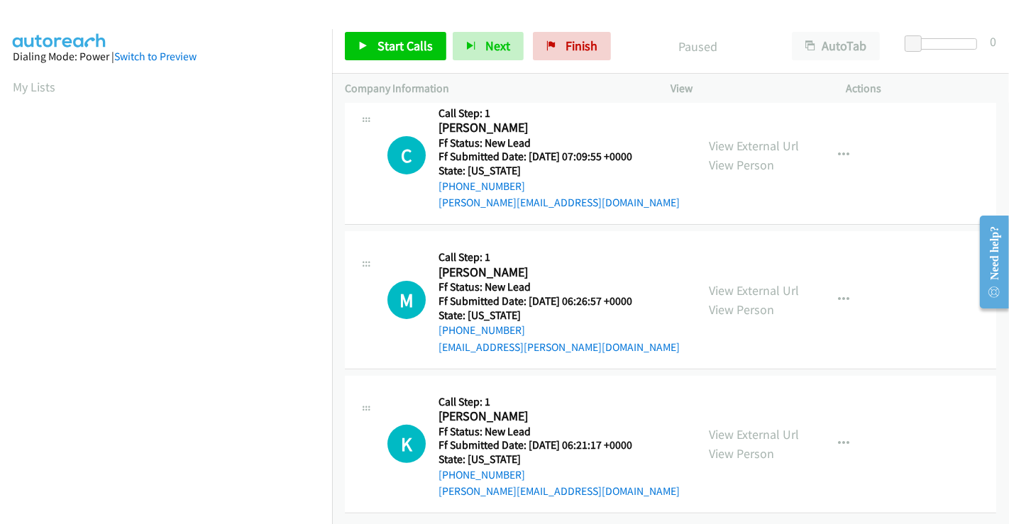
scroll to position [315, 0]
click at [740, 282] on link "View External Url" at bounding box center [754, 290] width 90 height 16
click at [745, 426] on link "View External Url" at bounding box center [754, 434] width 90 height 16
click at [400, 44] on span "Start Calls" at bounding box center [404, 46] width 55 height 16
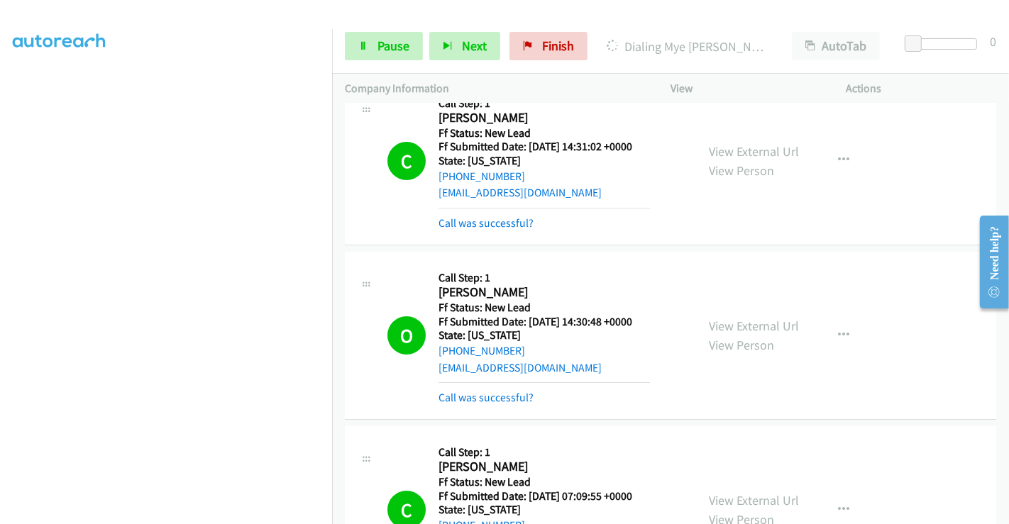
scroll to position [0, 0]
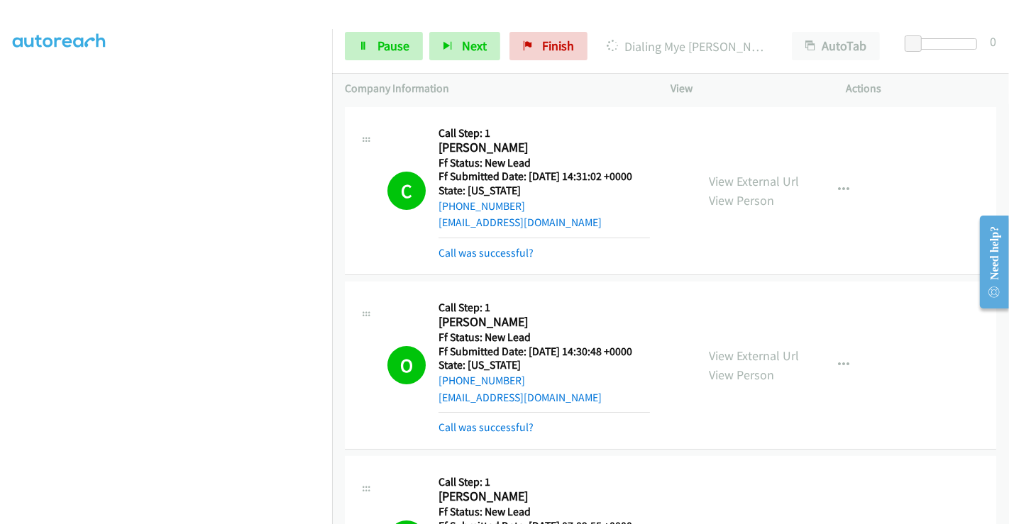
drag, startPoint x: 488, startPoint y: 252, endPoint x: 489, endPoint y: 263, distance: 10.7
click at [482, 254] on link "Call was successful?" at bounding box center [485, 252] width 95 height 13
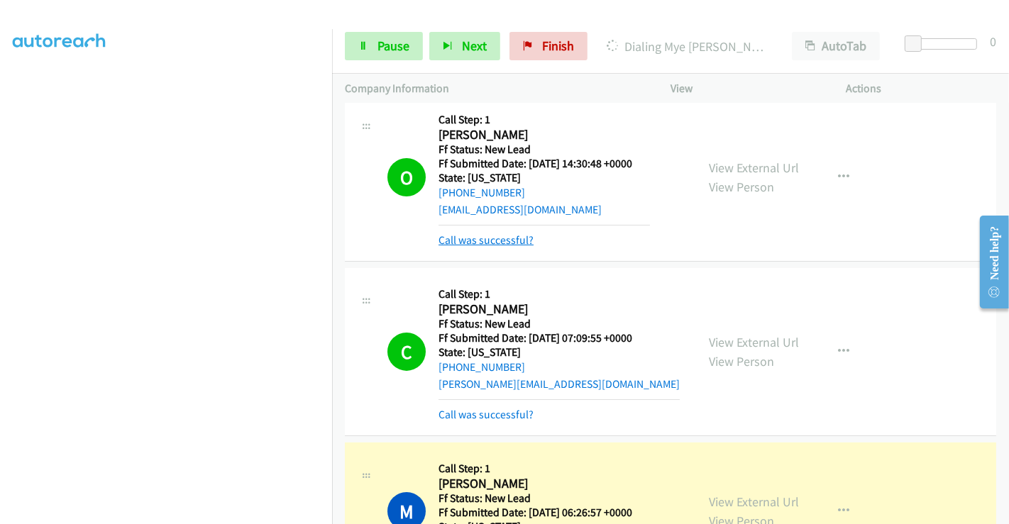
click at [482, 244] on link "Call was successful?" at bounding box center [485, 239] width 95 height 13
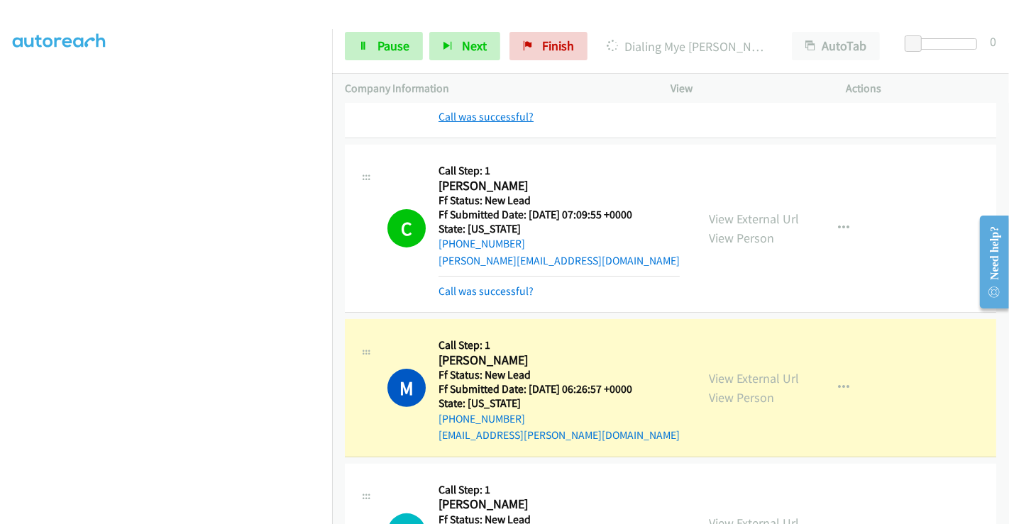
scroll to position [315, 0]
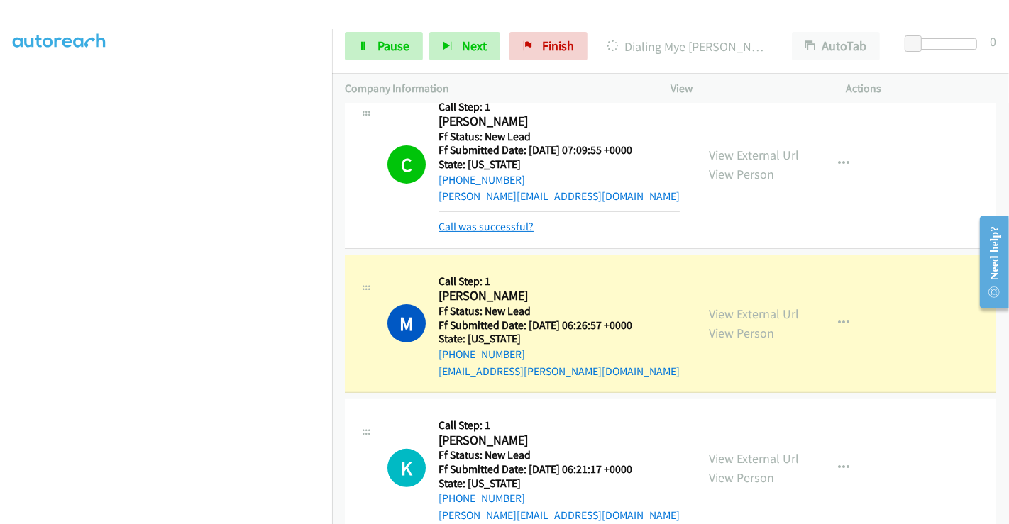
click at [476, 226] on link "Call was successful?" at bounding box center [485, 226] width 95 height 13
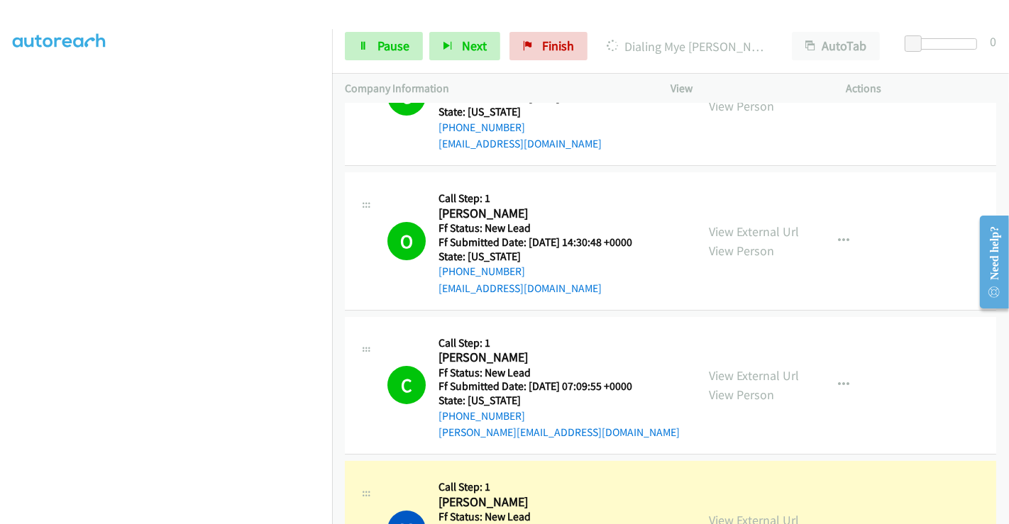
scroll to position [0, 0]
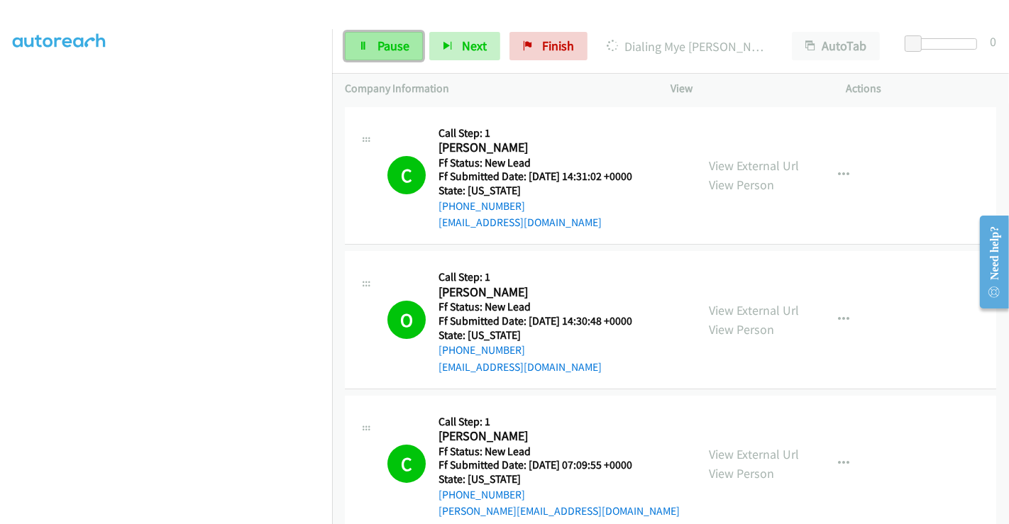
click at [379, 40] on span "Pause" at bounding box center [393, 46] width 32 height 16
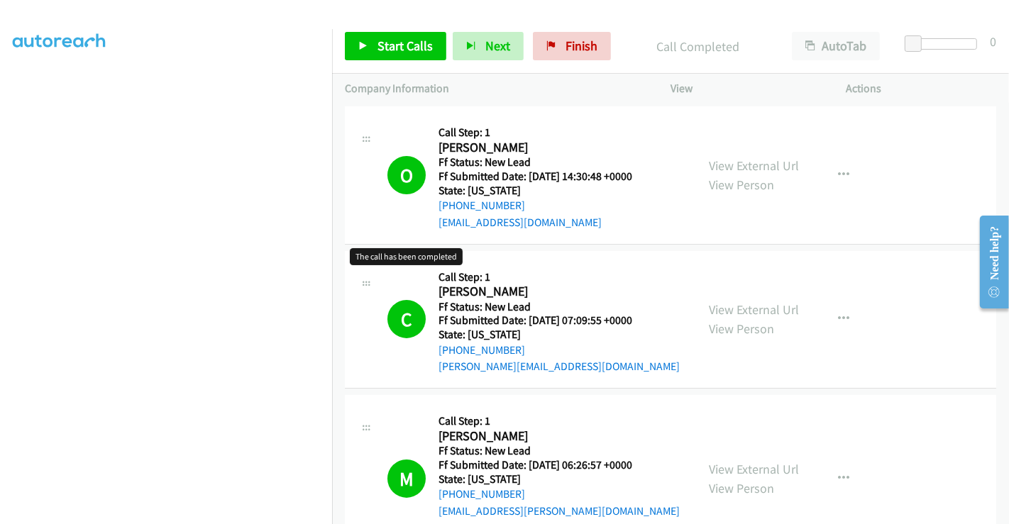
scroll to position [315, 0]
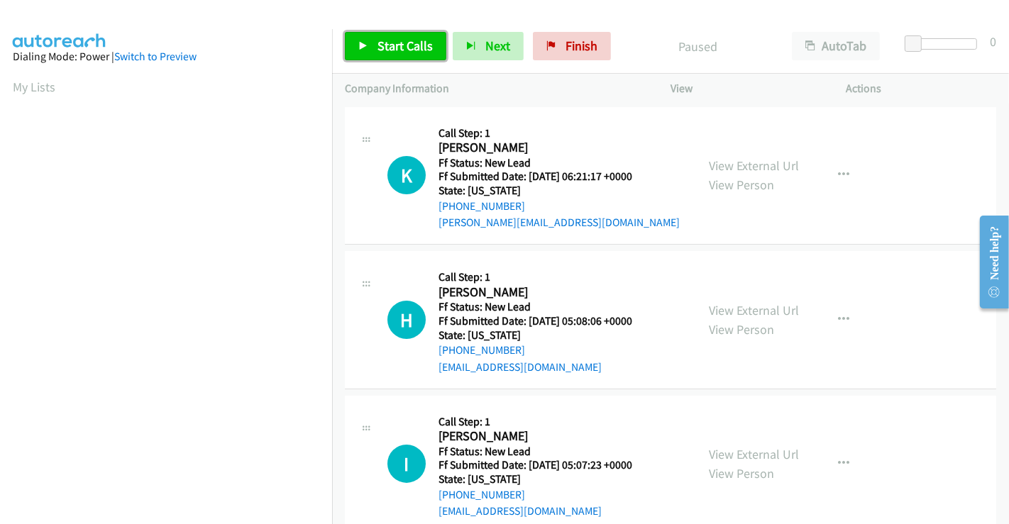
click at [409, 41] on span "Start Calls" at bounding box center [404, 46] width 55 height 16
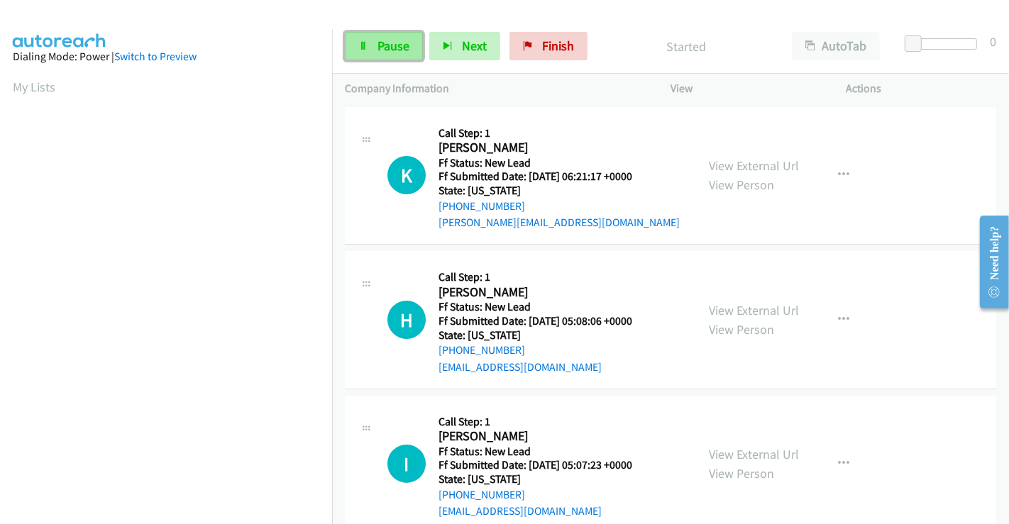
click at [383, 48] on span "Pause" at bounding box center [393, 46] width 32 height 16
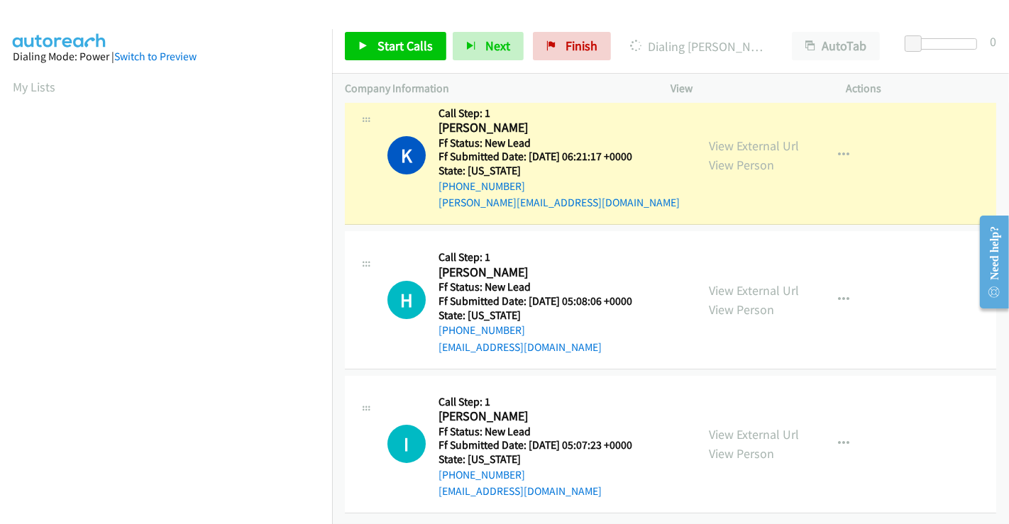
scroll to position [30, 0]
click at [734, 282] on link "View External Url" at bounding box center [754, 290] width 90 height 16
click at [754, 426] on link "View External Url" at bounding box center [754, 434] width 90 height 16
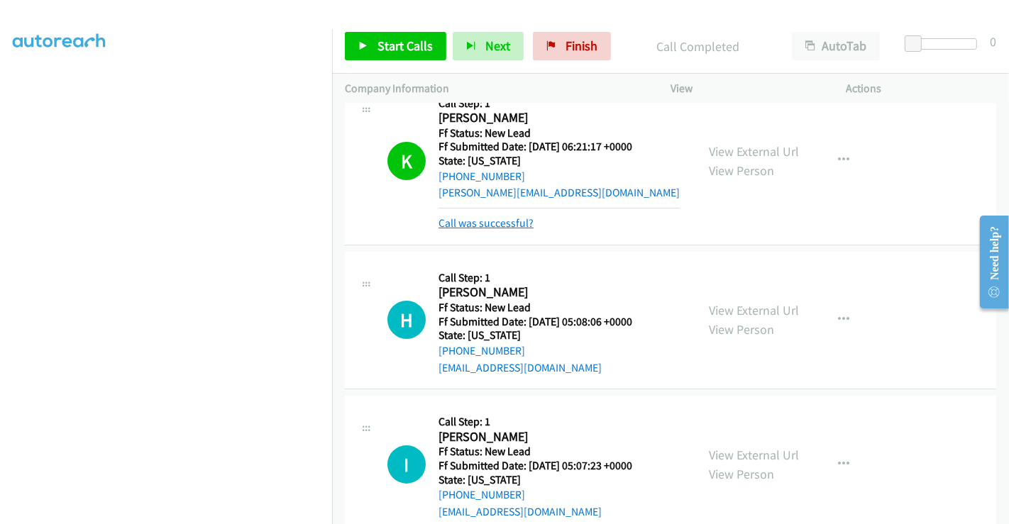
click at [477, 218] on link "Call was successful?" at bounding box center [485, 222] width 95 height 13
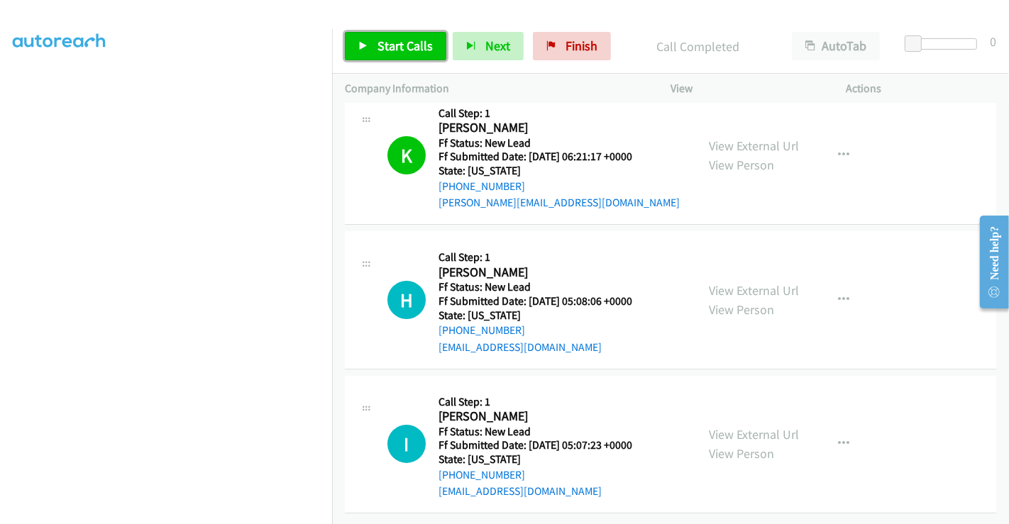
click at [397, 50] on span "Start Calls" at bounding box center [404, 46] width 55 height 16
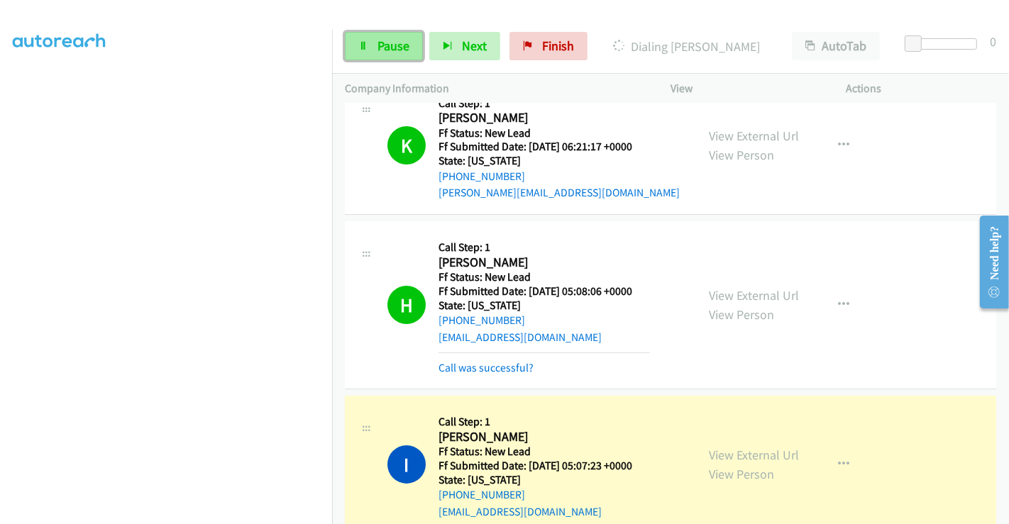
click at [385, 52] on span "Pause" at bounding box center [393, 46] width 32 height 16
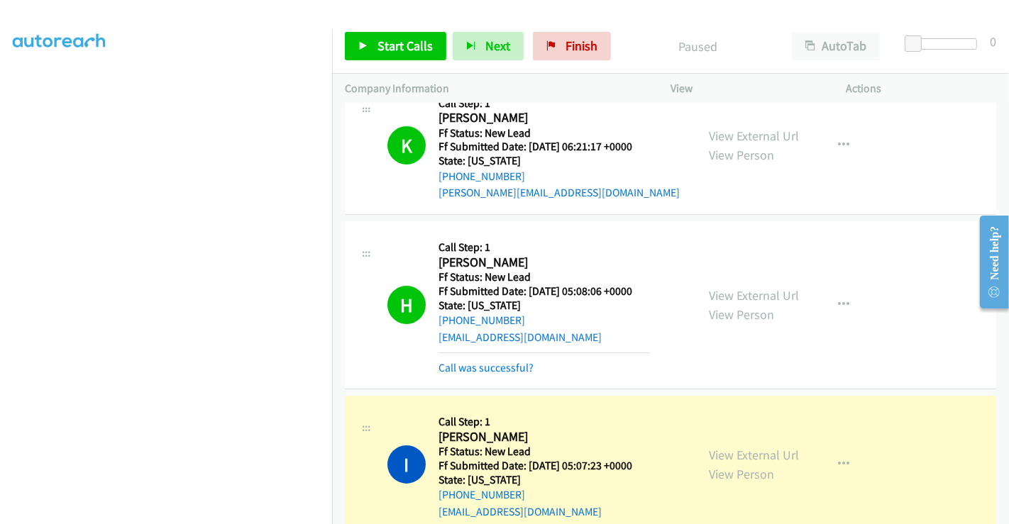
scroll to position [60, 0]
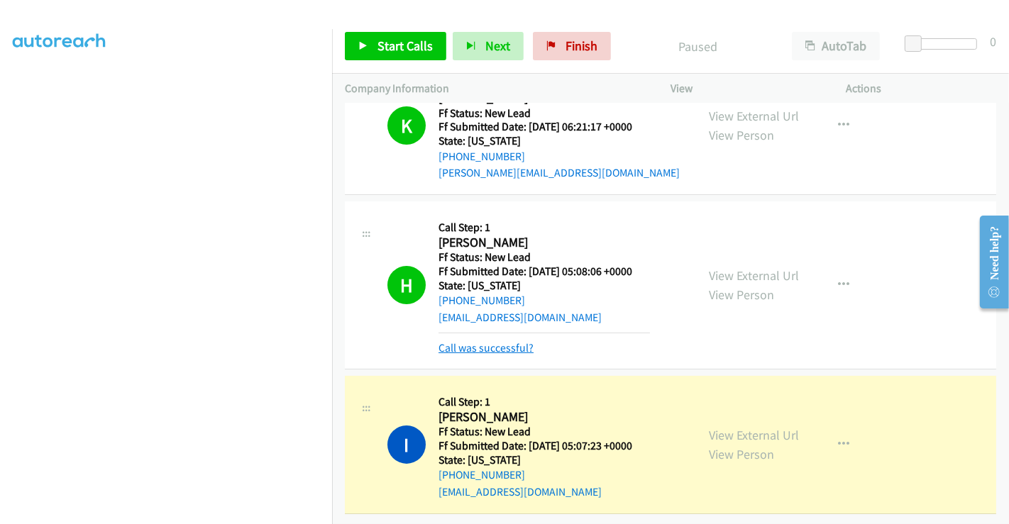
click at [515, 341] on link "Call was successful?" at bounding box center [485, 347] width 95 height 13
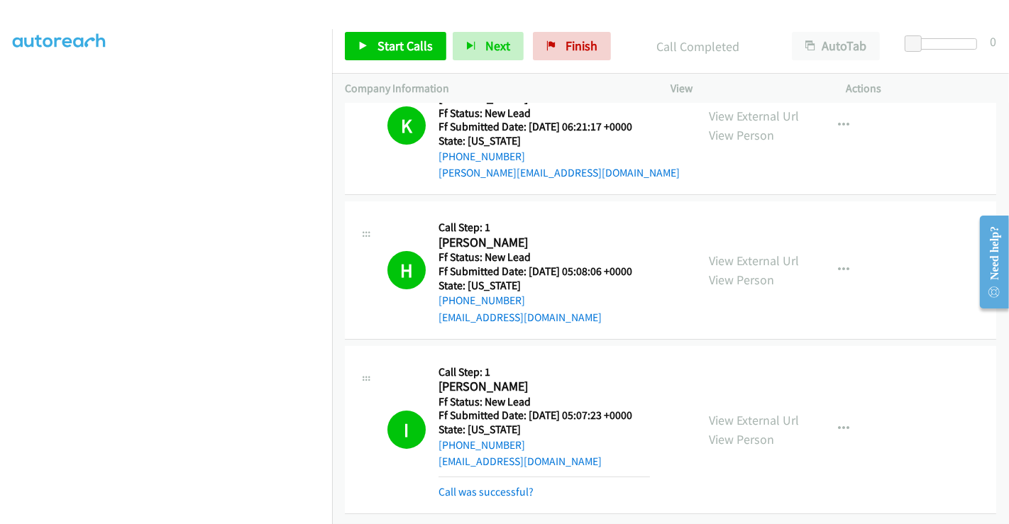
scroll to position [125, 0]
click at [500, 487] on div "Call was successful?" at bounding box center [543, 492] width 211 height 17
click at [500, 485] on link "Call was successful?" at bounding box center [485, 491] width 95 height 13
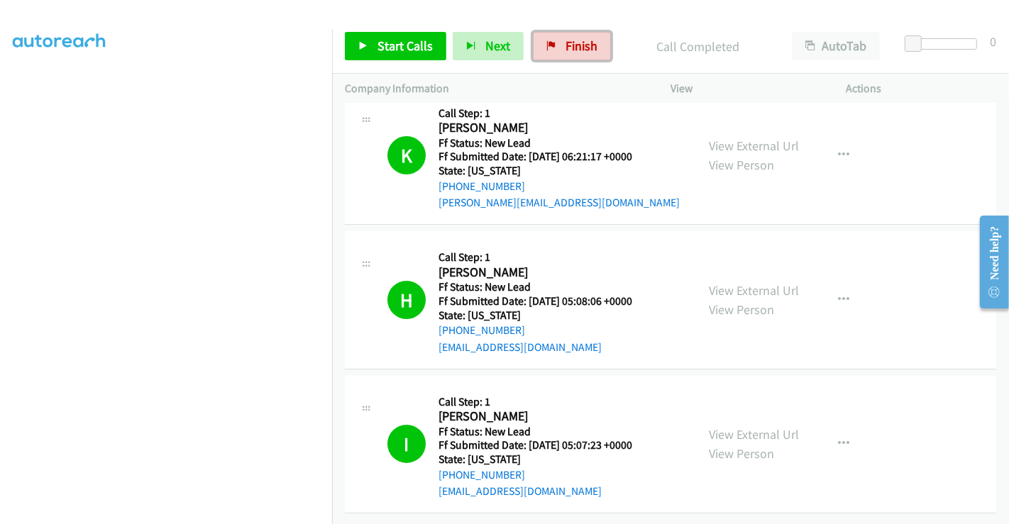
click at [573, 48] on span "Finish" at bounding box center [581, 46] width 32 height 16
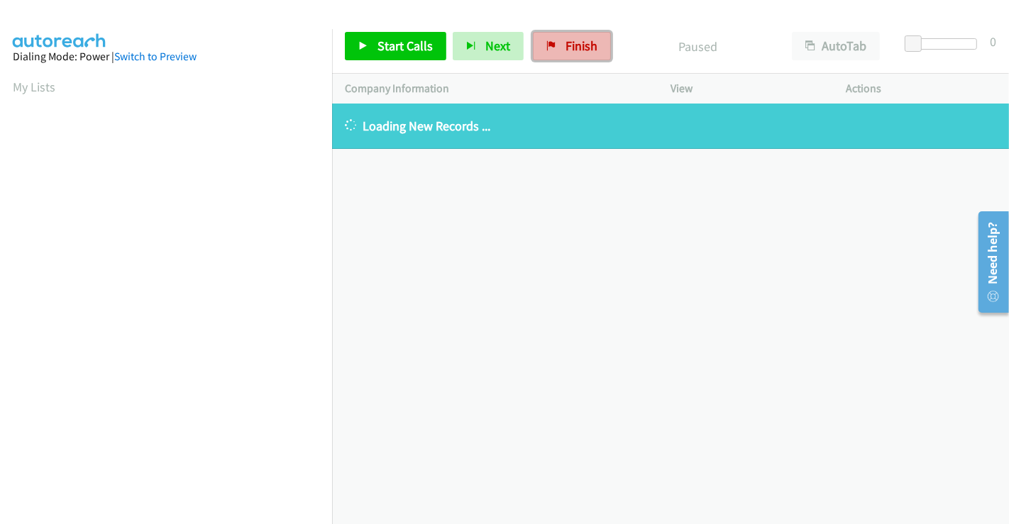
click at [586, 45] on span "Finish" at bounding box center [581, 46] width 32 height 16
click at [571, 50] on span "Finish" at bounding box center [581, 46] width 32 height 16
click at [556, 55] on link "Finish" at bounding box center [572, 46] width 78 height 28
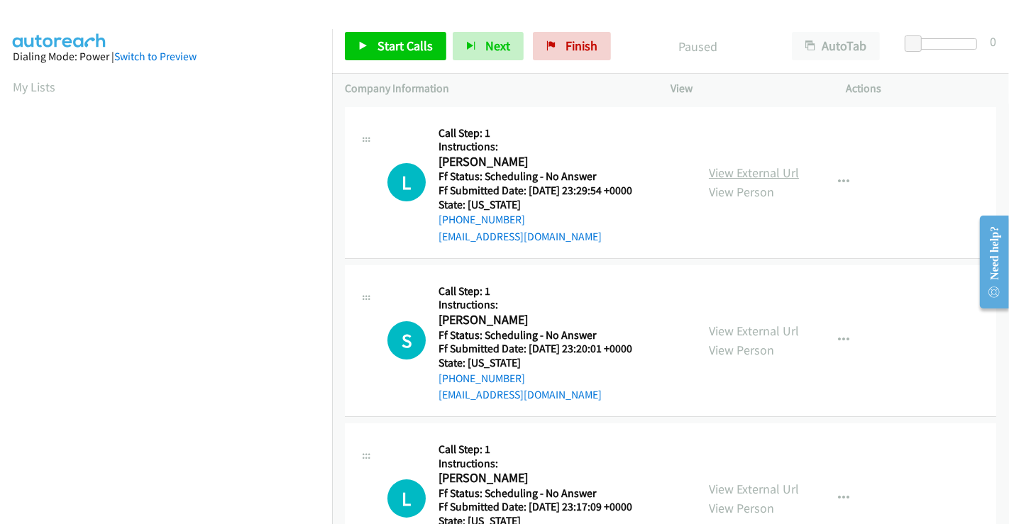
click at [770, 173] on link "View External Url" at bounding box center [754, 173] width 90 height 16
click at [748, 335] on link "View External Url" at bounding box center [754, 331] width 90 height 16
click at [745, 489] on link "View External Url" at bounding box center [754, 489] width 90 height 16
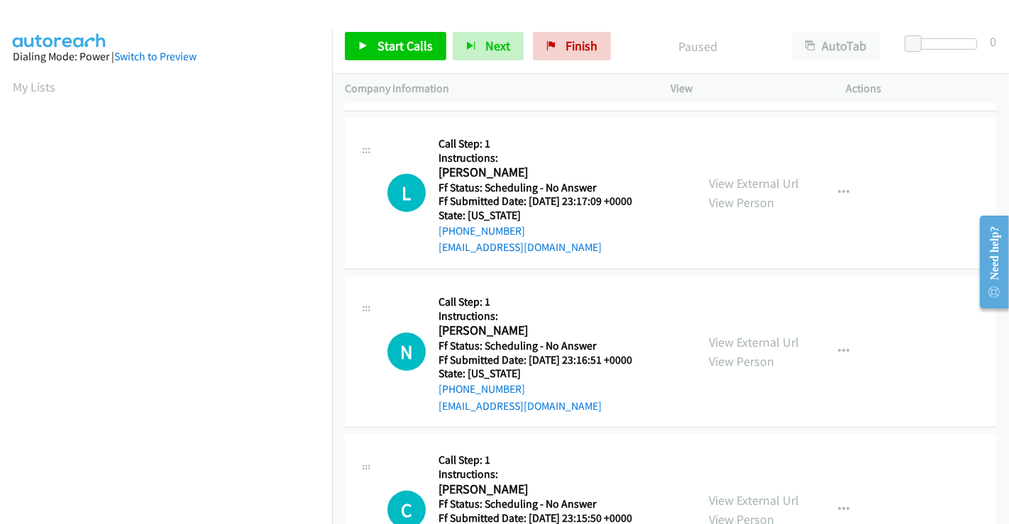
scroll to position [315, 0]
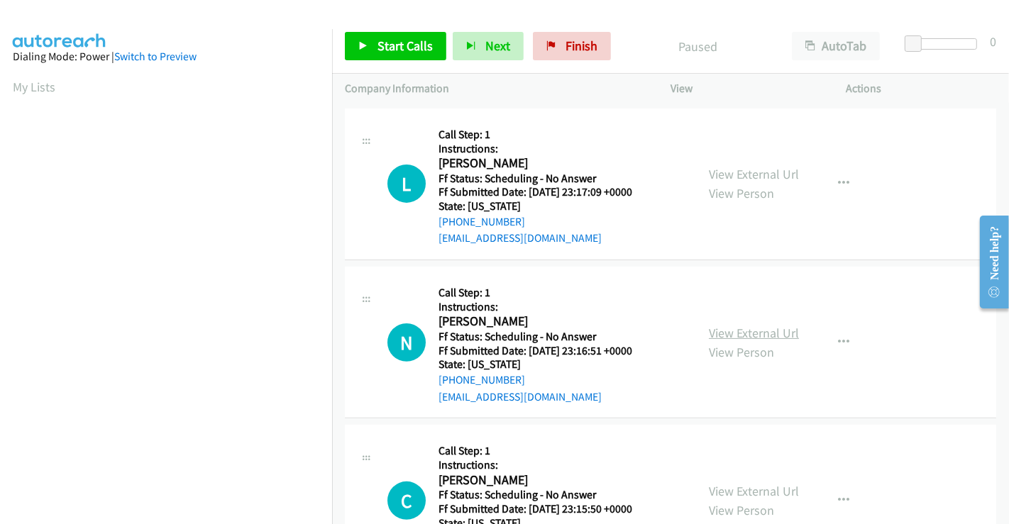
click at [752, 329] on link "View External Url" at bounding box center [754, 333] width 90 height 16
click at [739, 491] on link "View External Url" at bounding box center [754, 491] width 90 height 16
click at [387, 39] on span "Start Calls" at bounding box center [404, 46] width 55 height 16
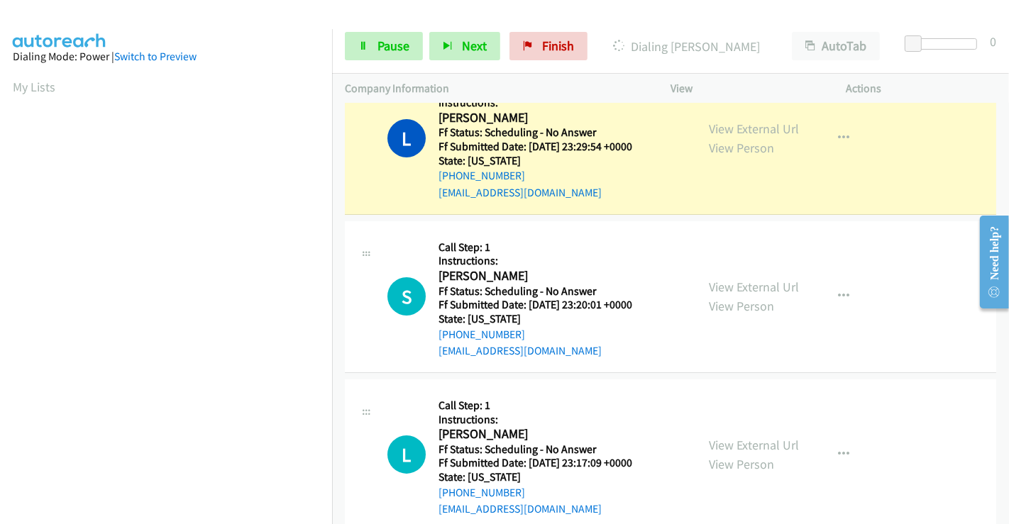
scroll to position [79, 0]
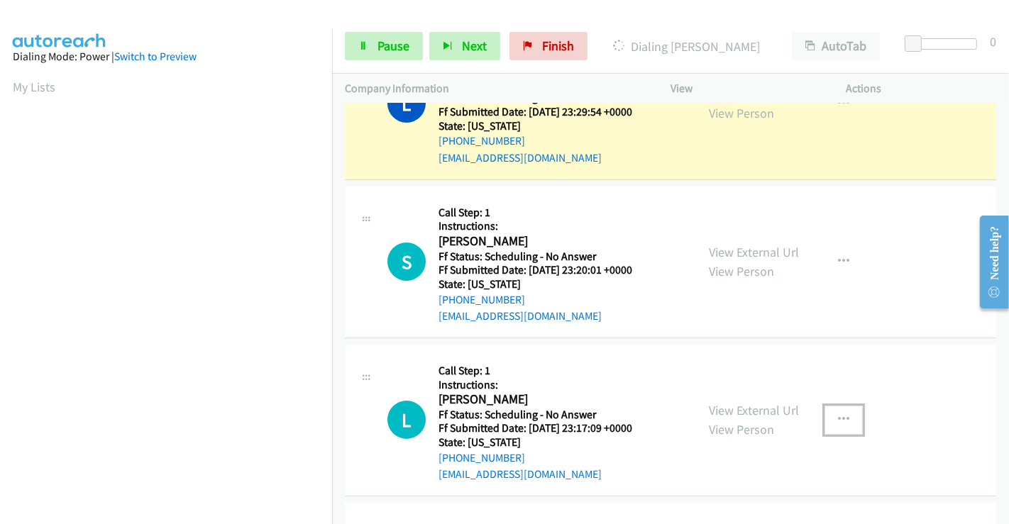
click at [846, 418] on button "button" at bounding box center [843, 420] width 38 height 28
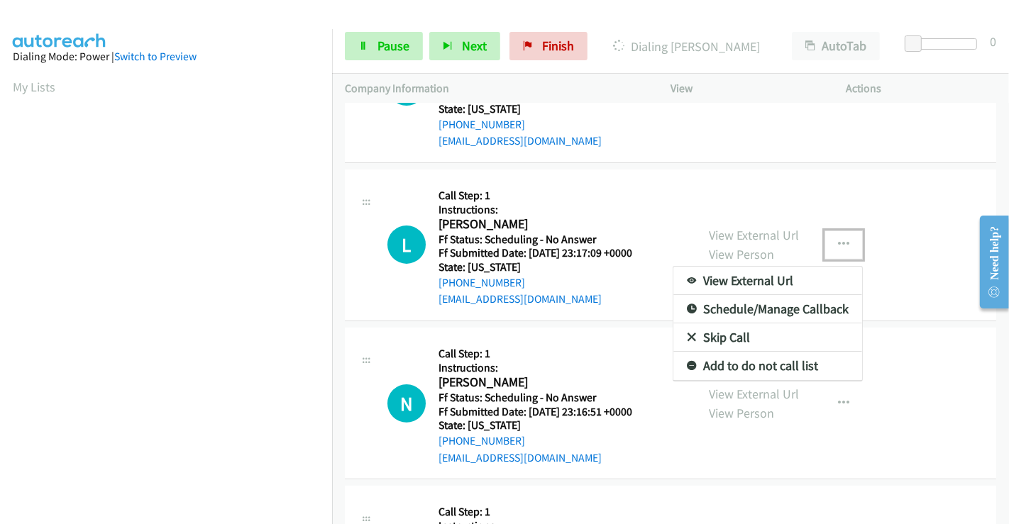
scroll to position [263, 0]
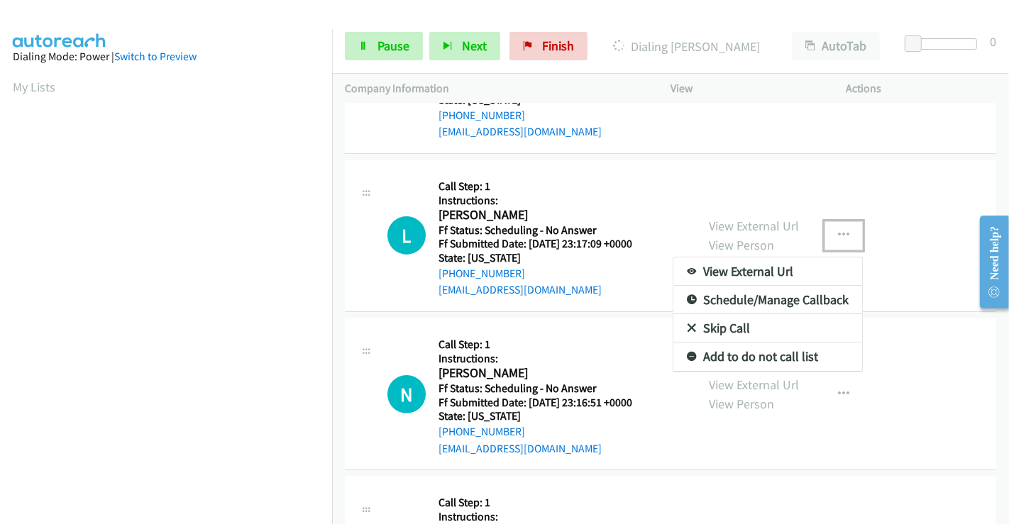
drag, startPoint x: 1002, startPoint y: 175, endPoint x: 28, endPoint y: 3, distance: 989.6
click at [700, 327] on link "Skip Call" at bounding box center [767, 328] width 189 height 28
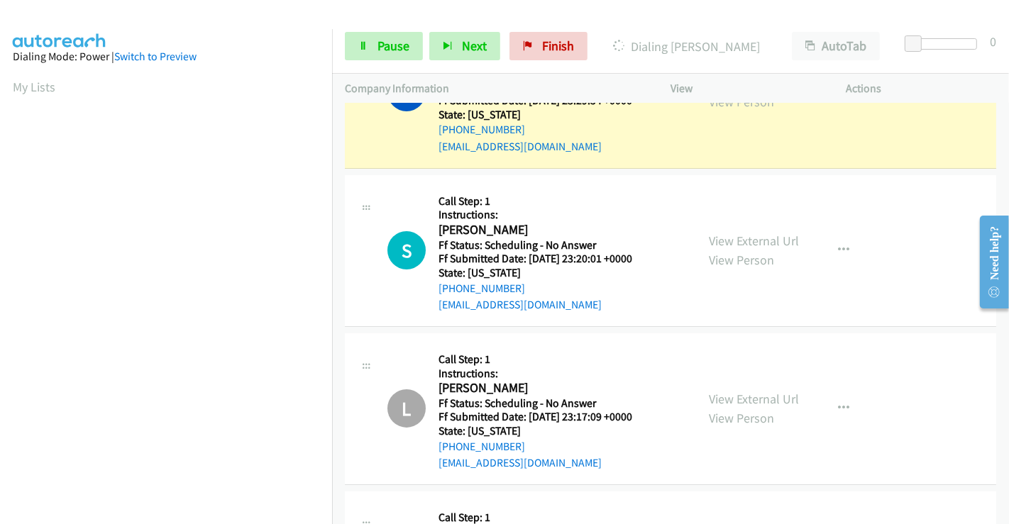
scroll to position [0, 0]
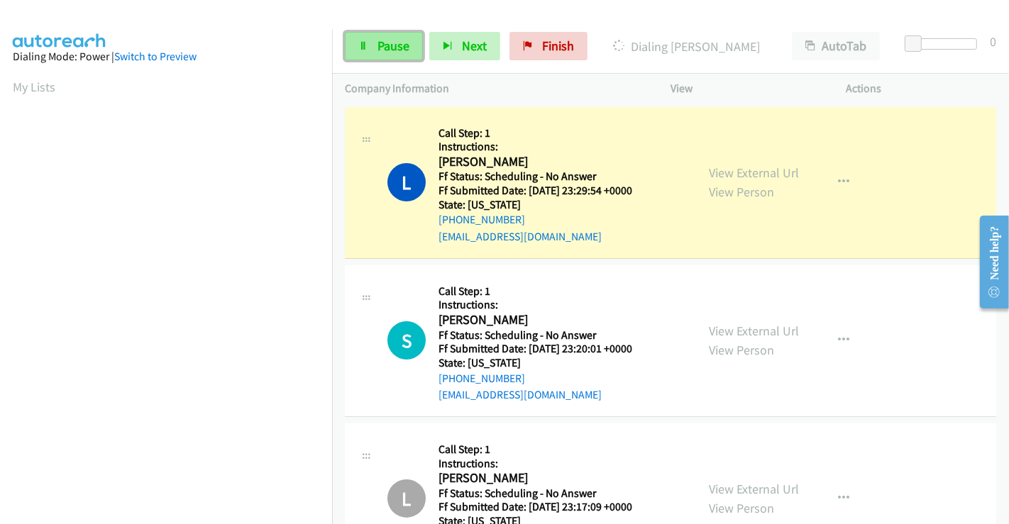
click at [382, 41] on span "Pause" at bounding box center [393, 46] width 32 height 16
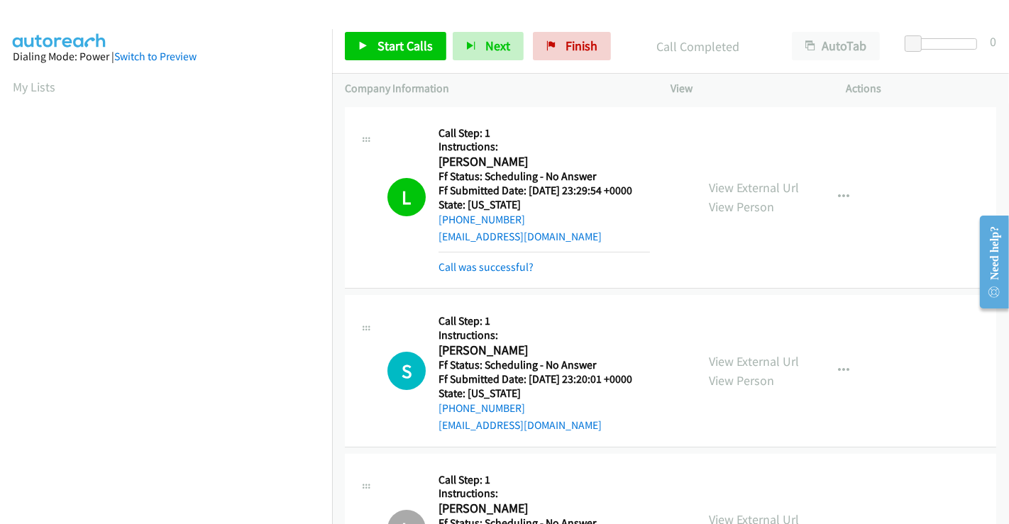
scroll to position [273, 0]
click at [401, 52] on span "Start Calls" at bounding box center [404, 46] width 55 height 16
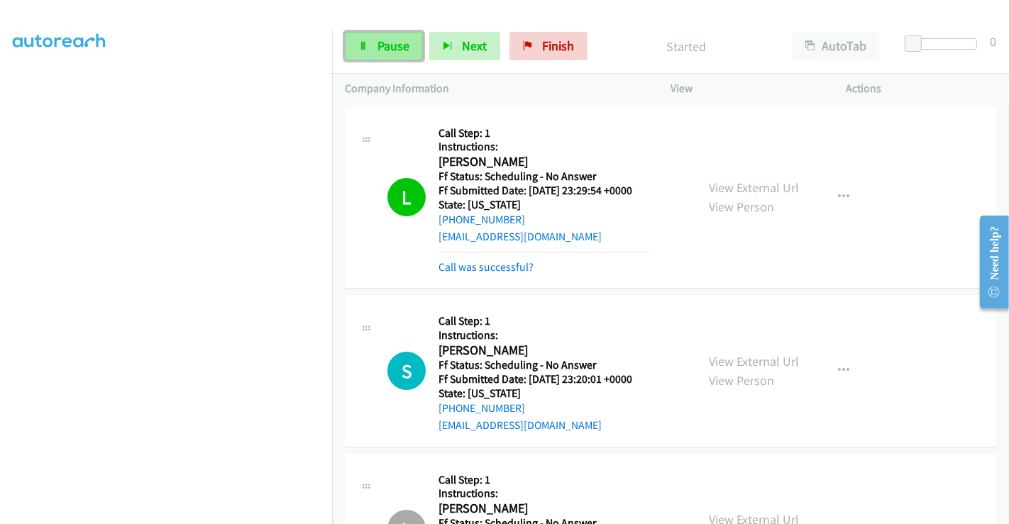
click at [389, 47] on span "Pause" at bounding box center [393, 46] width 32 height 16
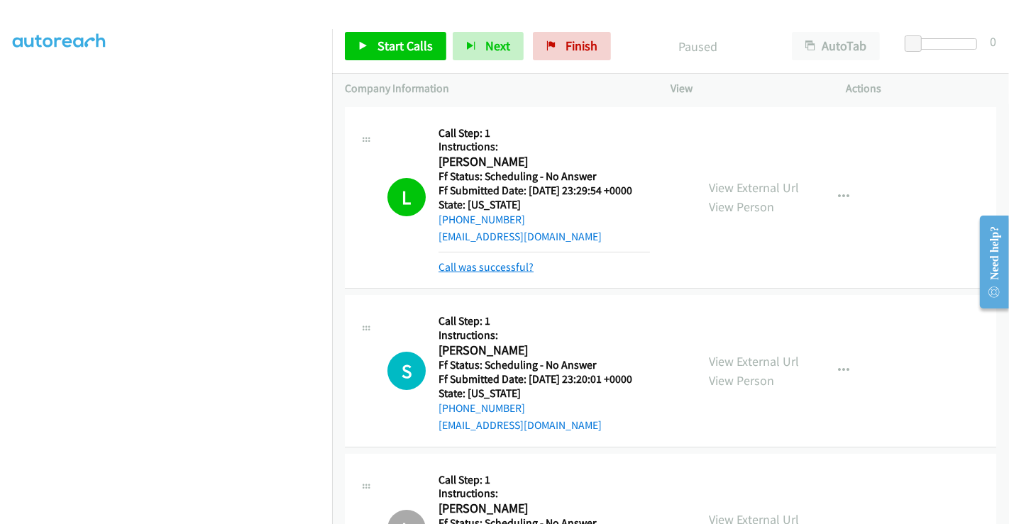
click at [492, 266] on link "Call was successful?" at bounding box center [485, 266] width 95 height 13
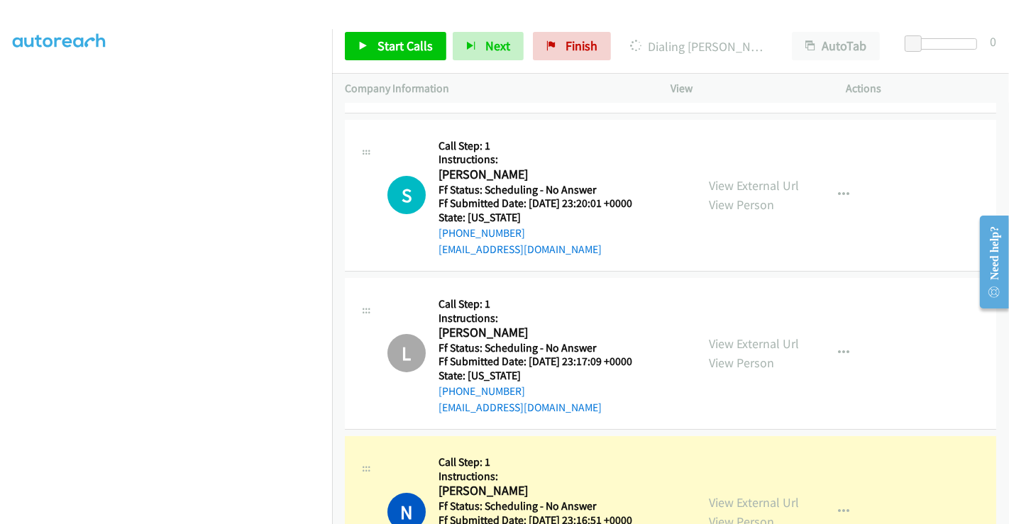
scroll to position [394, 0]
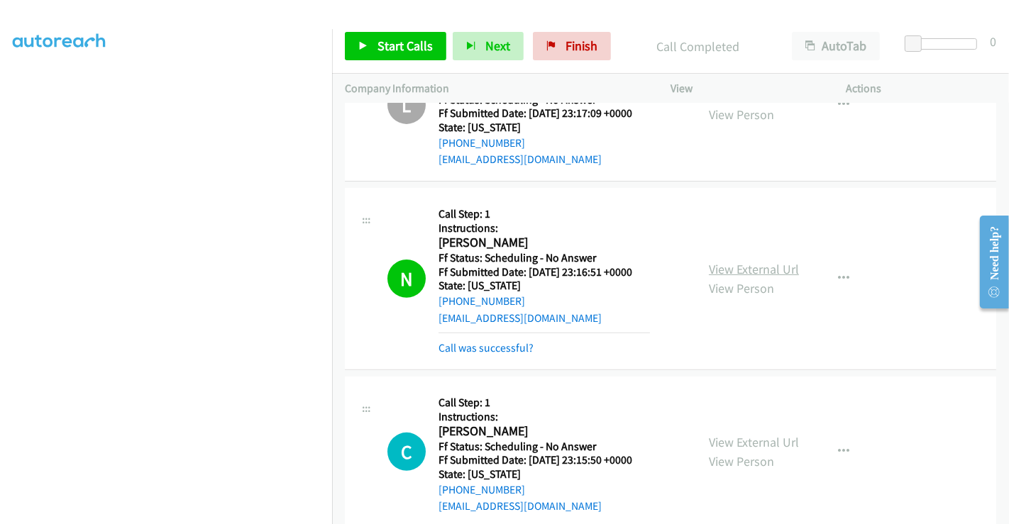
click at [731, 262] on link "View External Url" at bounding box center [754, 269] width 90 height 16
click at [508, 349] on link "Call was successful?" at bounding box center [485, 347] width 95 height 13
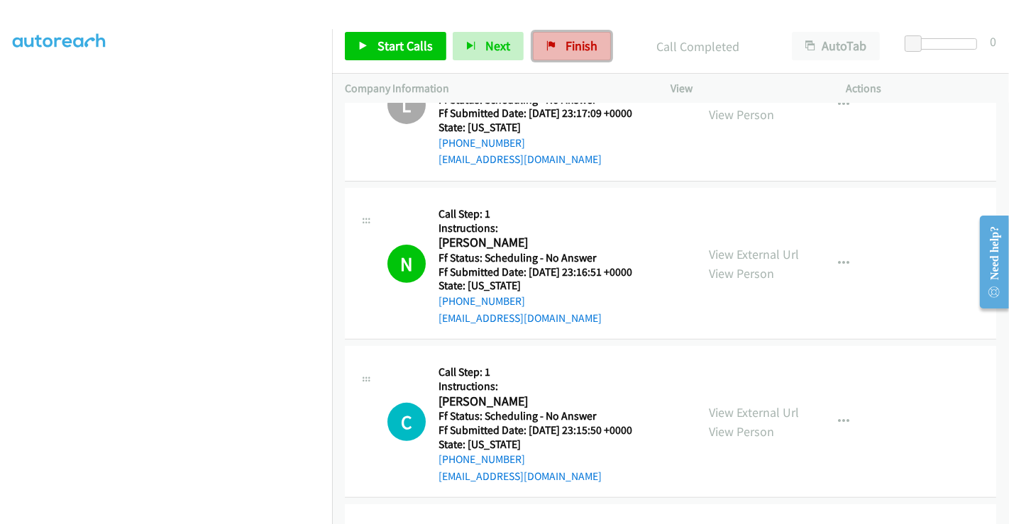
click at [555, 39] on link "Finish" at bounding box center [572, 46] width 78 height 28
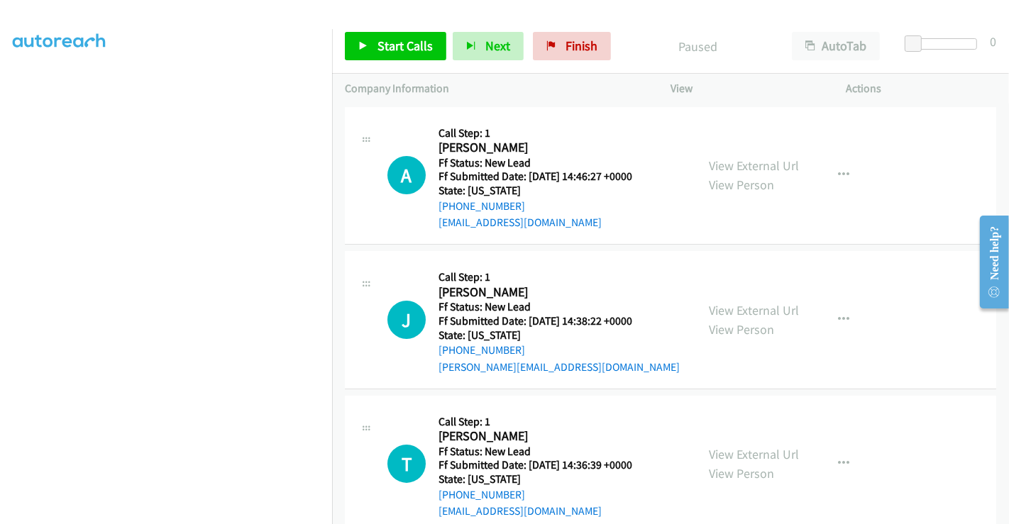
scroll to position [273, 0]
click at [738, 160] on link "View External Url" at bounding box center [754, 165] width 90 height 16
click at [742, 311] on link "View External Url" at bounding box center [754, 310] width 90 height 16
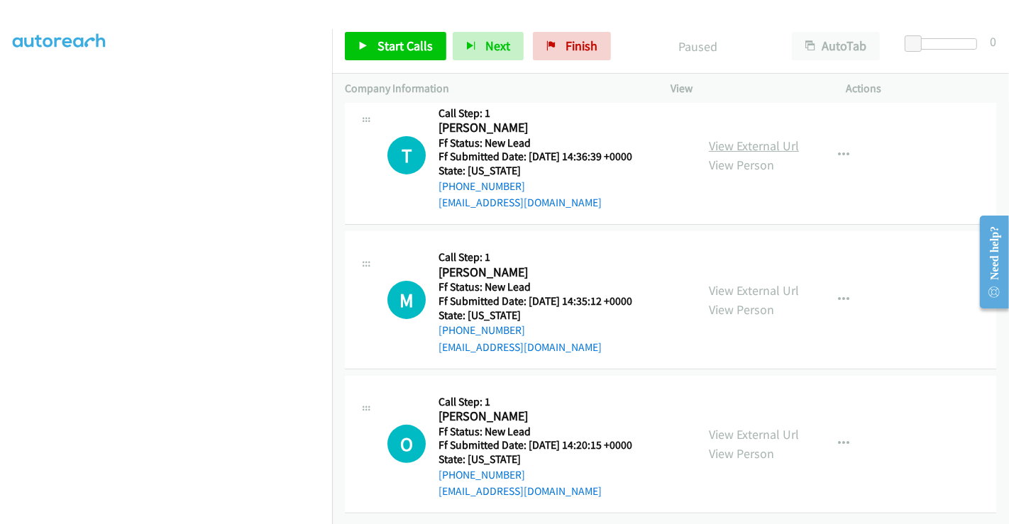
click at [726, 138] on link "View External Url" at bounding box center [754, 146] width 90 height 16
click at [745, 282] on link "View External Url" at bounding box center [754, 290] width 90 height 16
click at [739, 426] on link "View External Url" at bounding box center [754, 434] width 90 height 16
click at [409, 43] on span "Start Calls" at bounding box center [404, 46] width 55 height 16
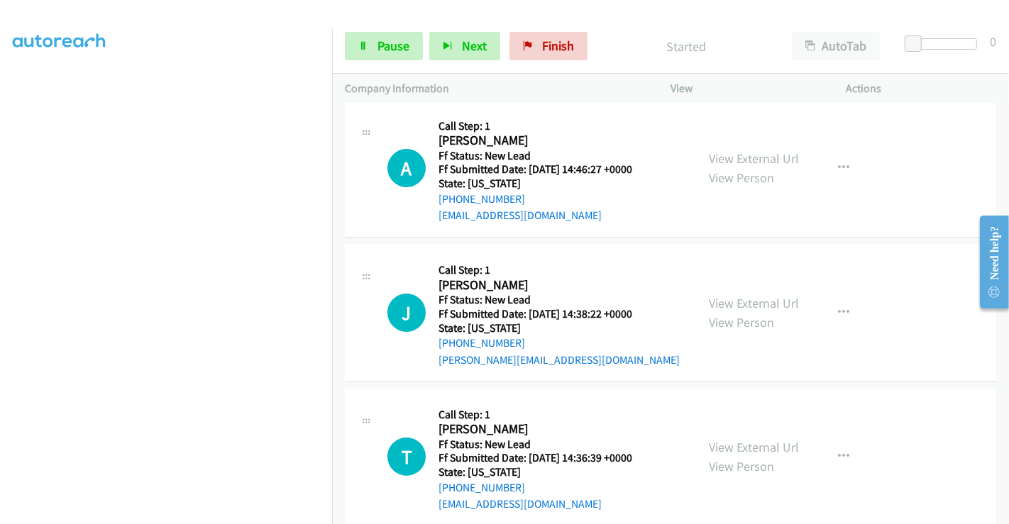
scroll to position [0, 0]
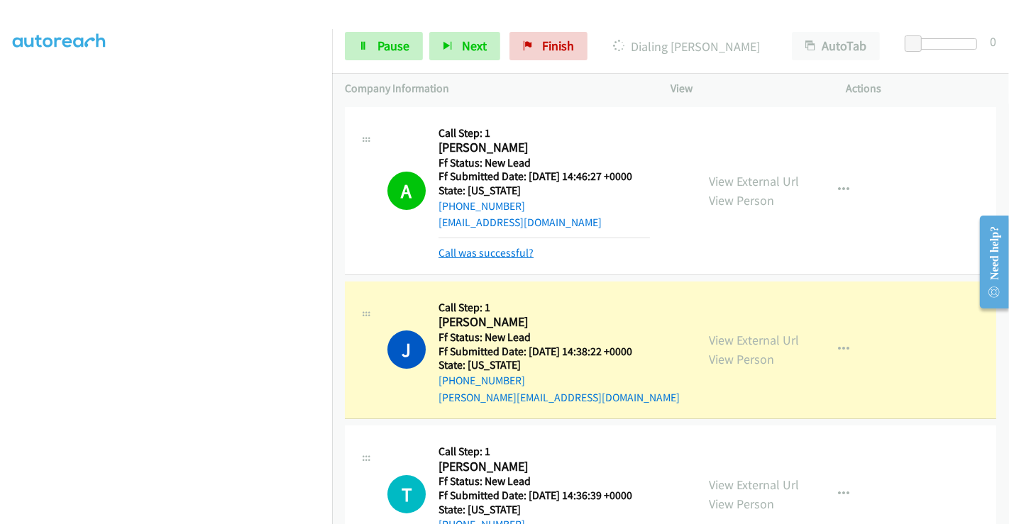
click at [488, 250] on link "Call was successful?" at bounding box center [485, 252] width 95 height 13
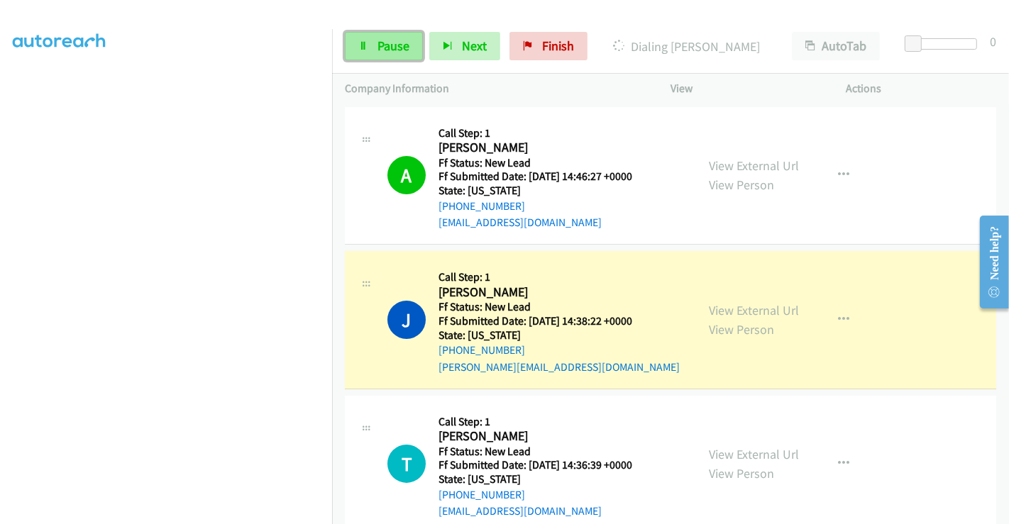
click at [387, 43] on span "Pause" at bounding box center [393, 46] width 32 height 16
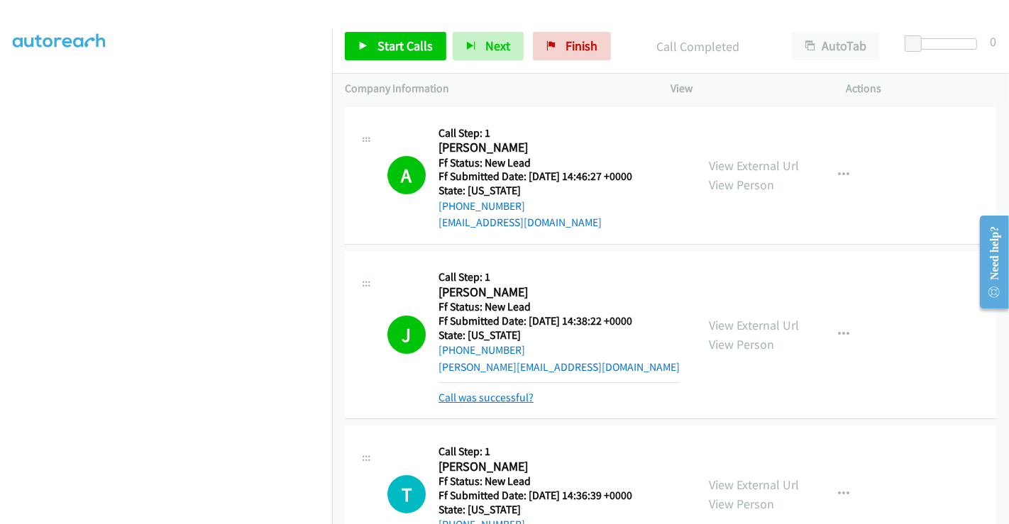
click at [498, 393] on link "Call was successful?" at bounding box center [485, 397] width 95 height 13
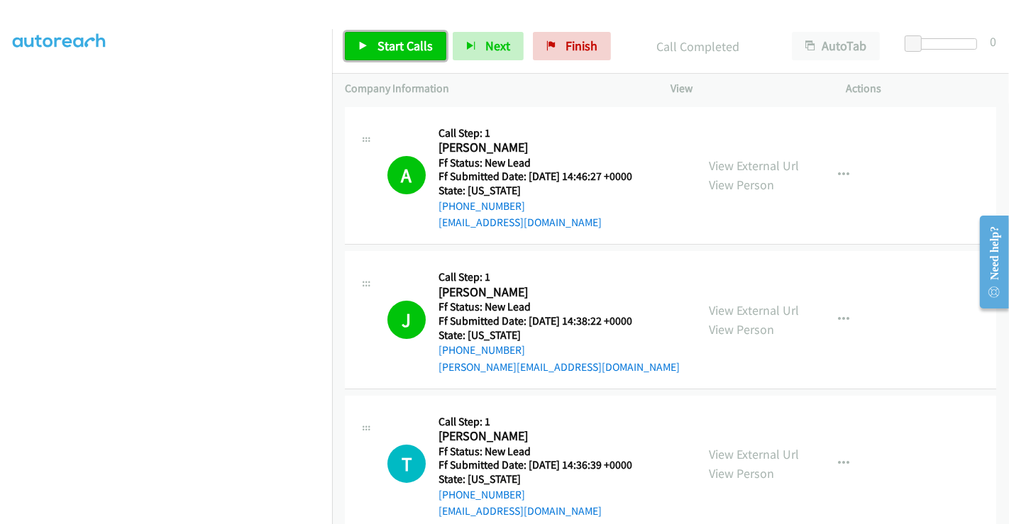
click at [383, 40] on span "Start Calls" at bounding box center [404, 46] width 55 height 16
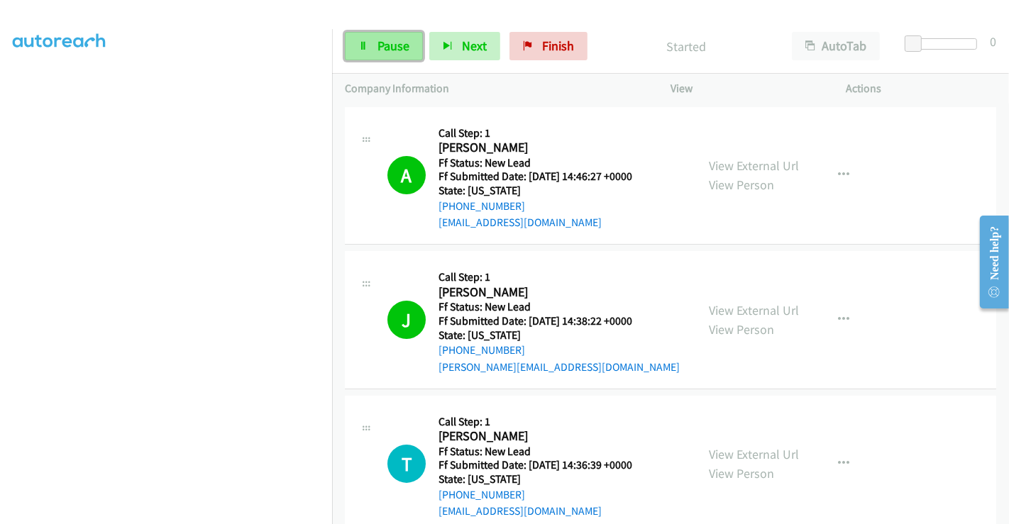
click at [381, 55] on link "Pause" at bounding box center [384, 46] width 78 height 28
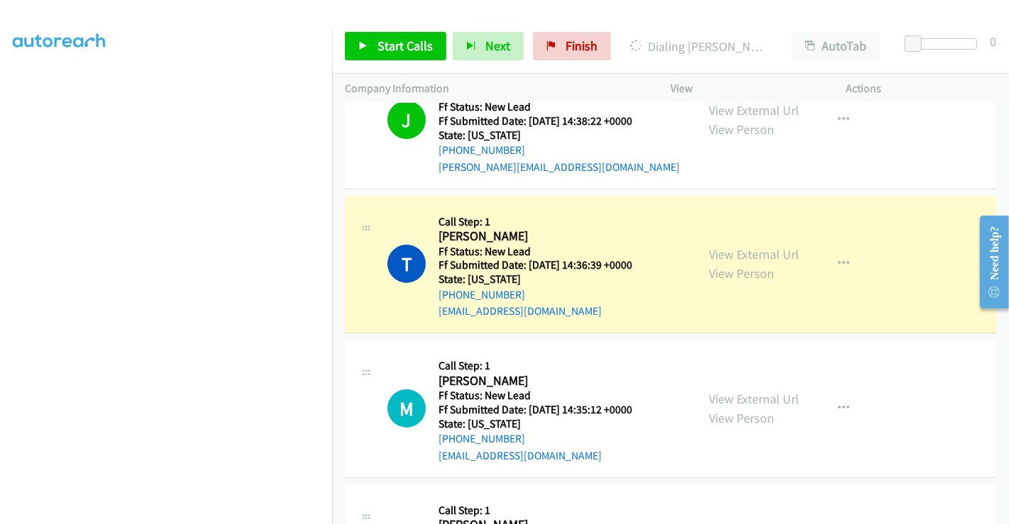
scroll to position [236, 0]
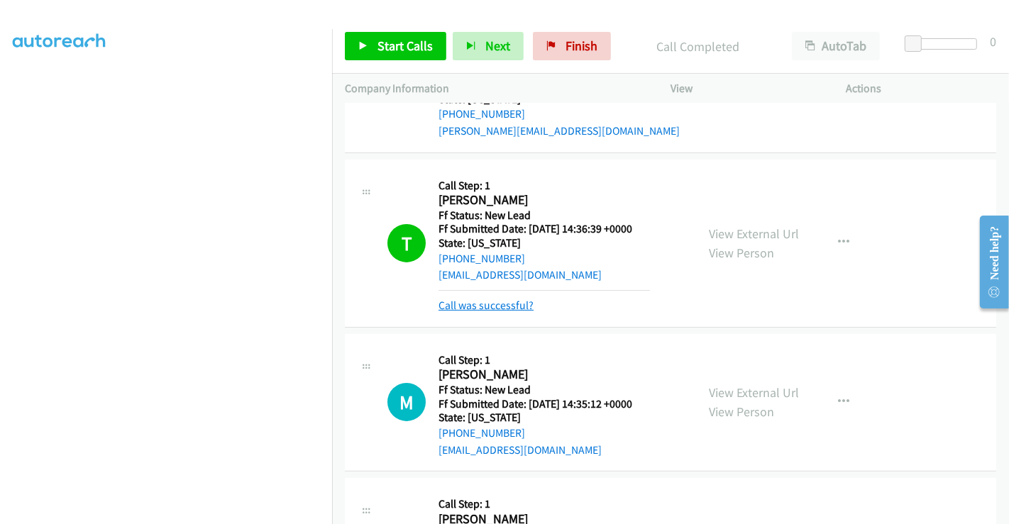
click at [473, 307] on link "Call was successful?" at bounding box center [485, 305] width 95 height 13
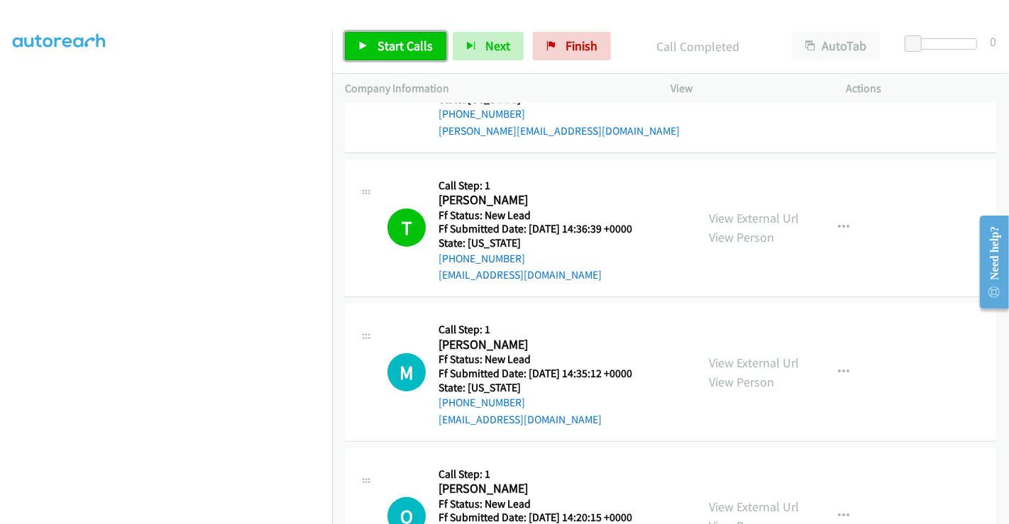
click at [404, 43] on span "Start Calls" at bounding box center [404, 46] width 55 height 16
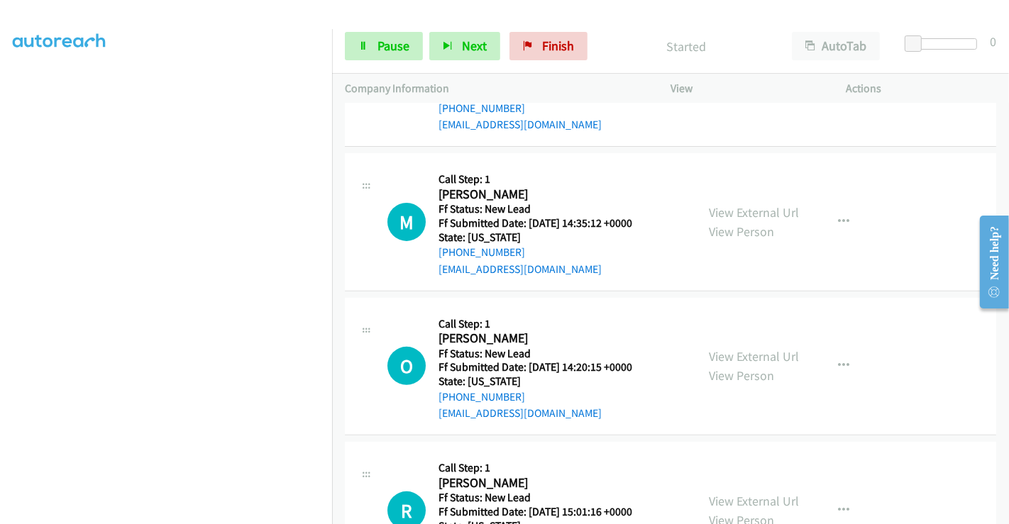
scroll to position [394, 0]
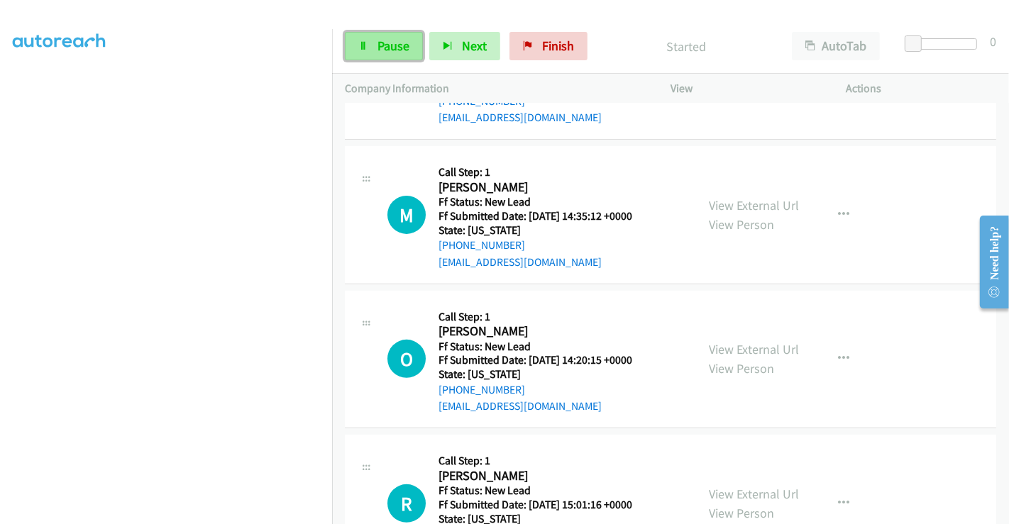
click at [382, 38] on span "Pause" at bounding box center [393, 46] width 32 height 16
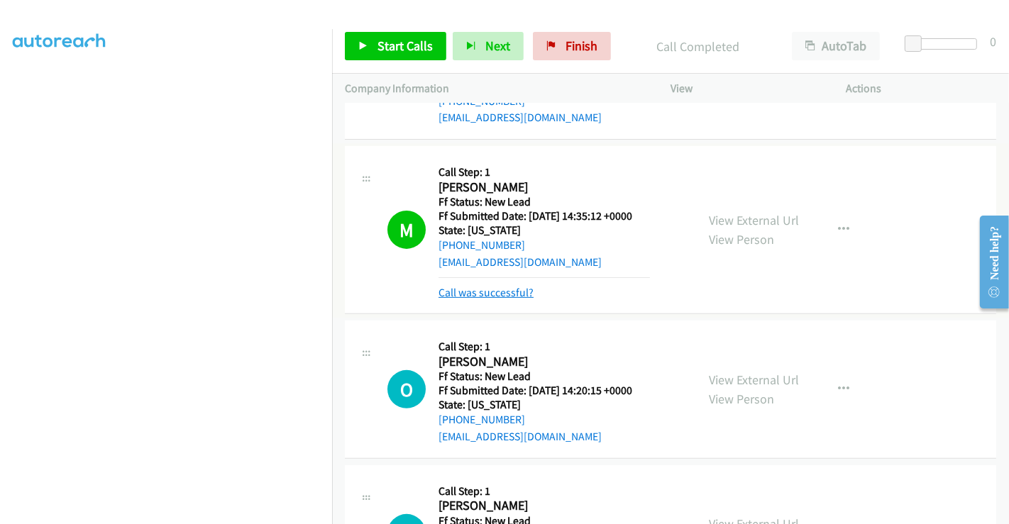
click at [511, 289] on link "Call was successful?" at bounding box center [485, 292] width 95 height 13
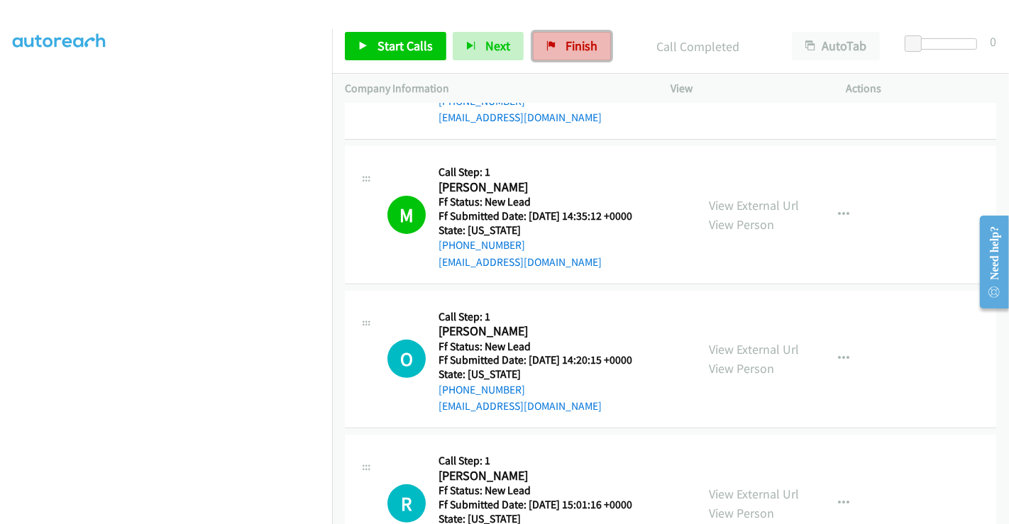
click at [575, 46] on span "Finish" at bounding box center [581, 46] width 32 height 16
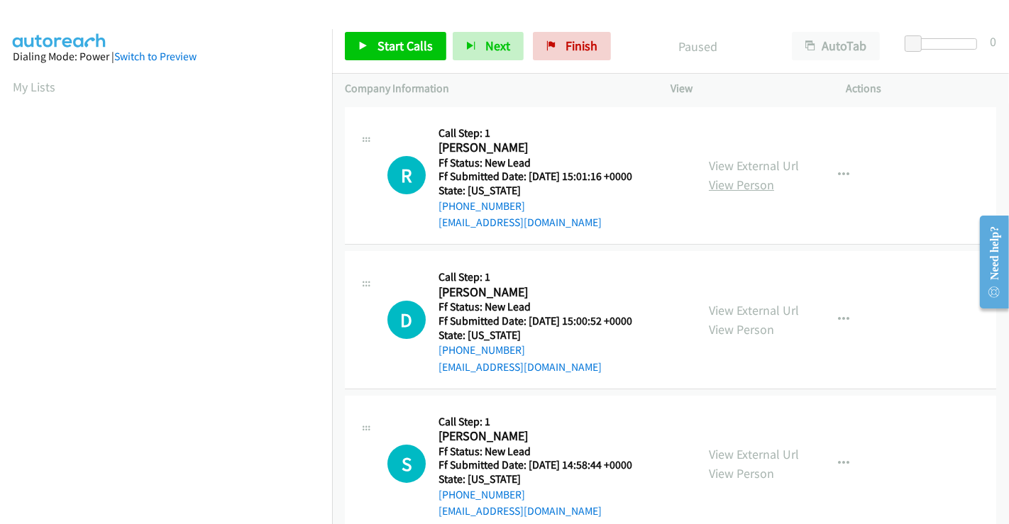
drag, startPoint x: 736, startPoint y: 170, endPoint x: 738, endPoint y: 179, distance: 9.3
click at [736, 170] on link "View External Url" at bounding box center [754, 165] width 90 height 16
click at [738, 306] on link "View External Url" at bounding box center [754, 310] width 90 height 16
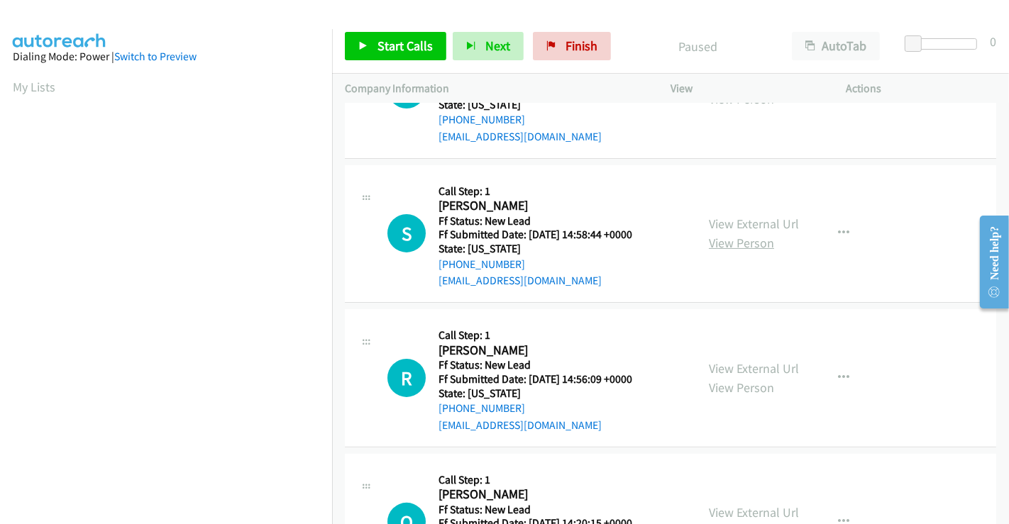
scroll to position [236, 0]
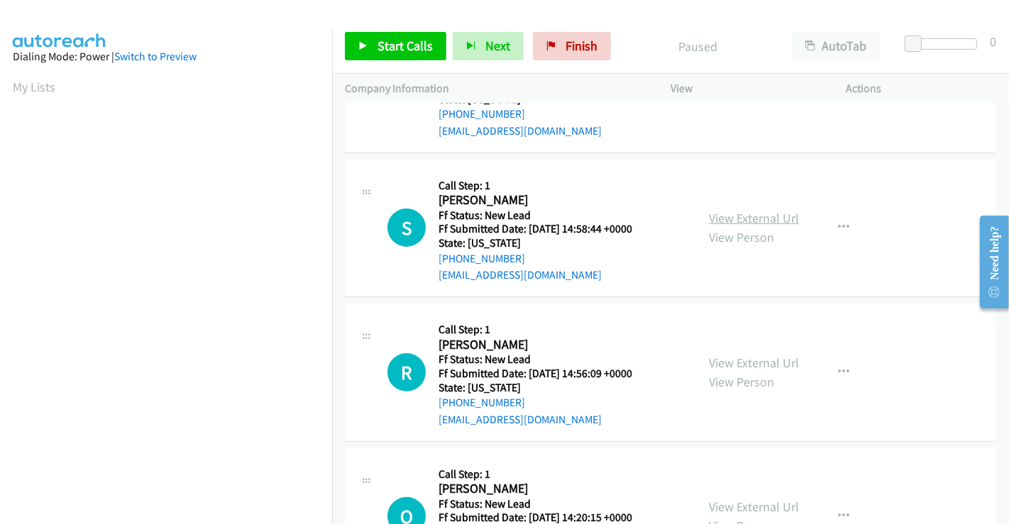
click at [743, 219] on link "View External Url" at bounding box center [754, 218] width 90 height 16
click at [744, 357] on link "View External Url" at bounding box center [754, 363] width 90 height 16
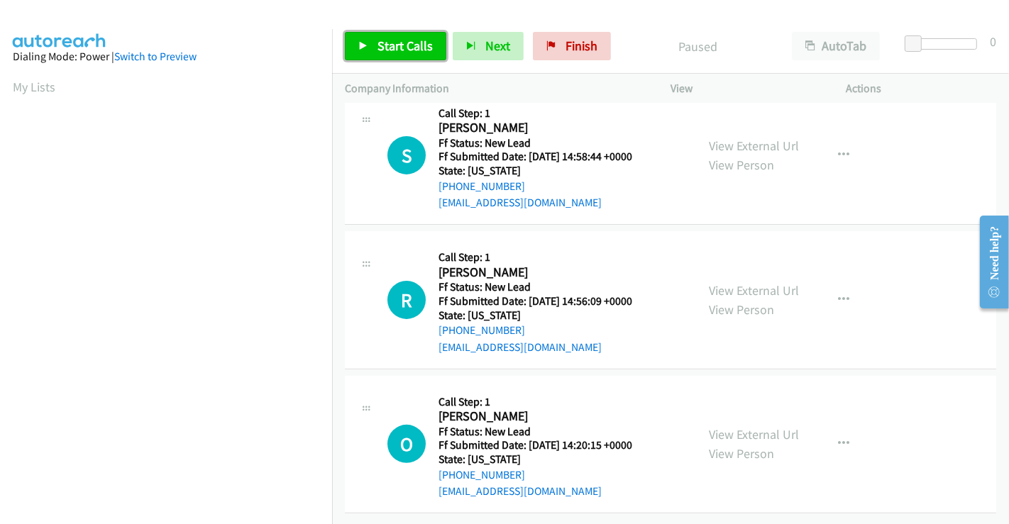
click at [416, 53] on span "Start Calls" at bounding box center [404, 46] width 55 height 16
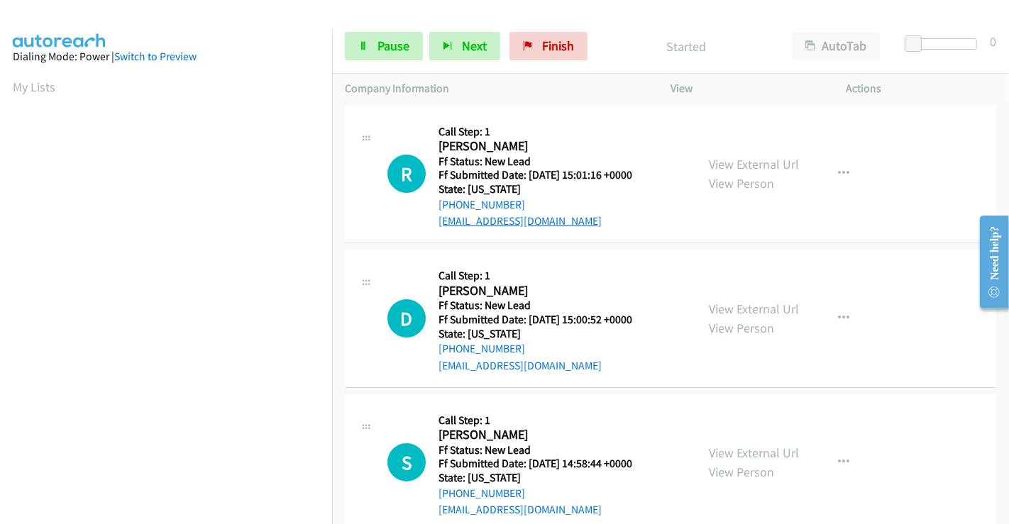
scroll to position [0, 0]
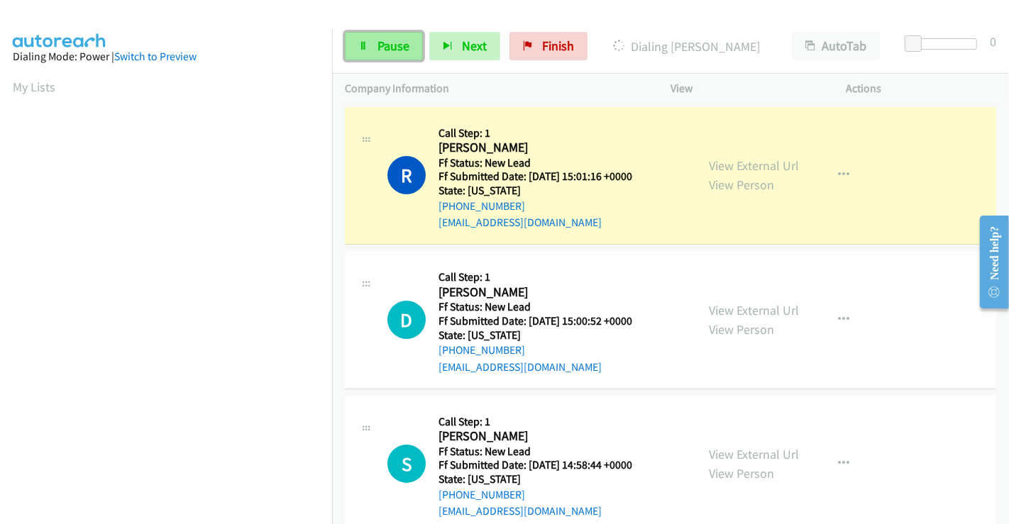
click at [399, 50] on span "Pause" at bounding box center [393, 46] width 32 height 16
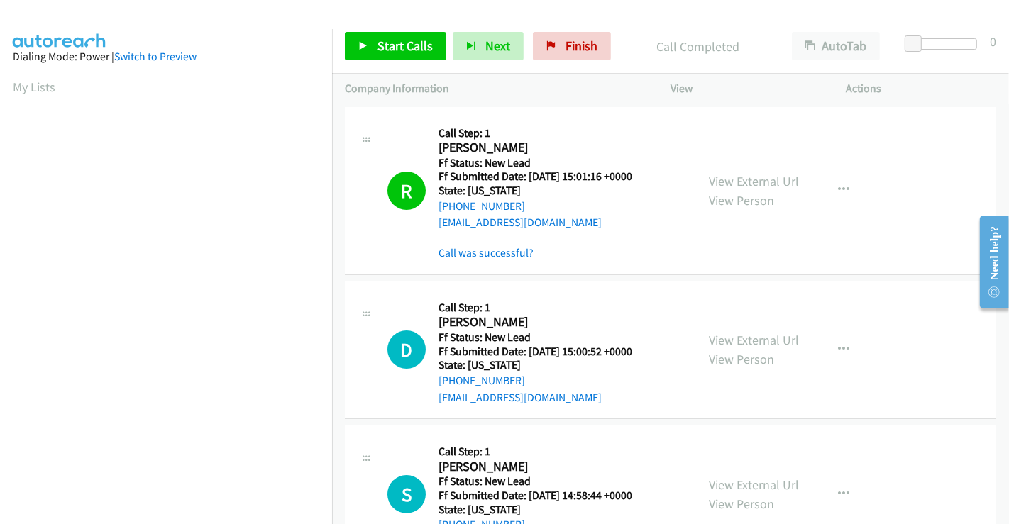
scroll to position [273, 0]
click at [501, 250] on link "Call was successful?" at bounding box center [485, 252] width 95 height 13
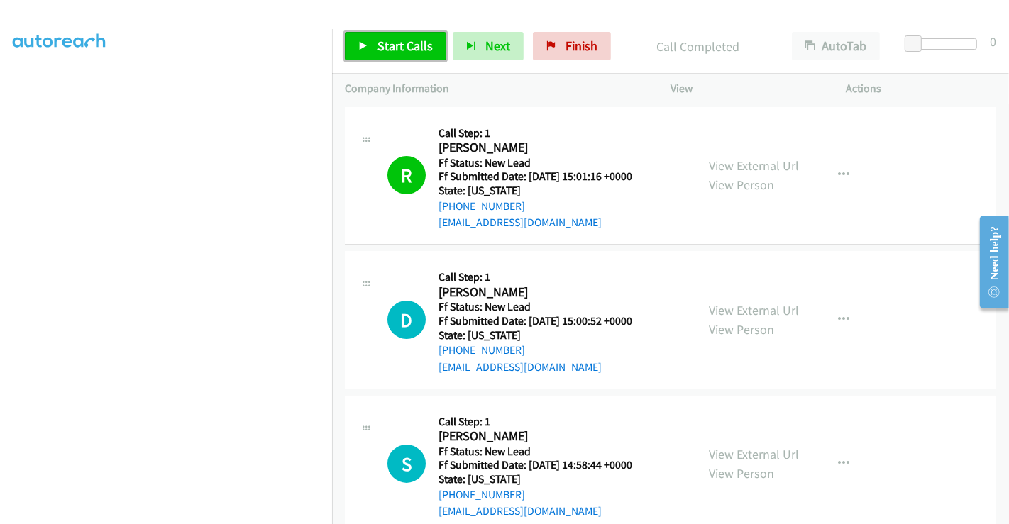
click at [404, 45] on span "Start Calls" at bounding box center [404, 46] width 55 height 16
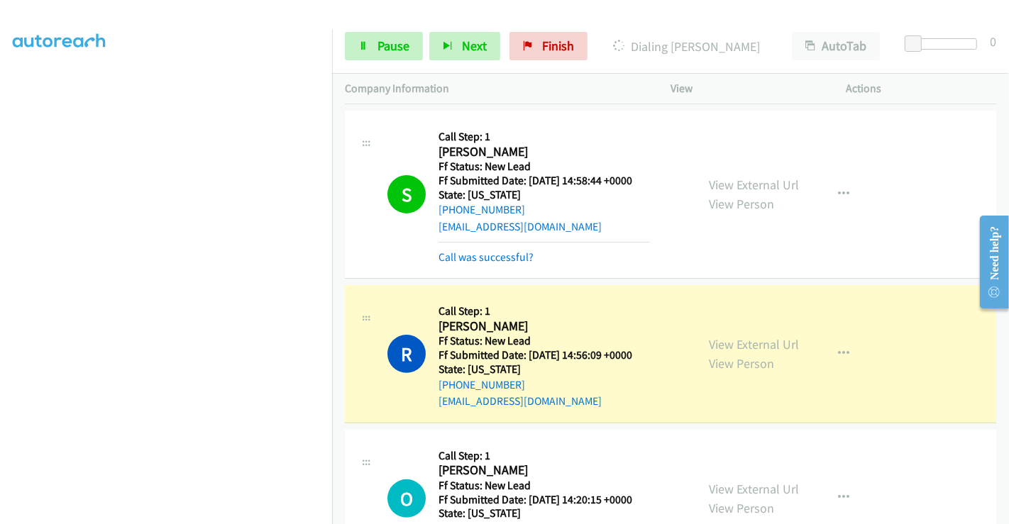
scroll to position [157, 0]
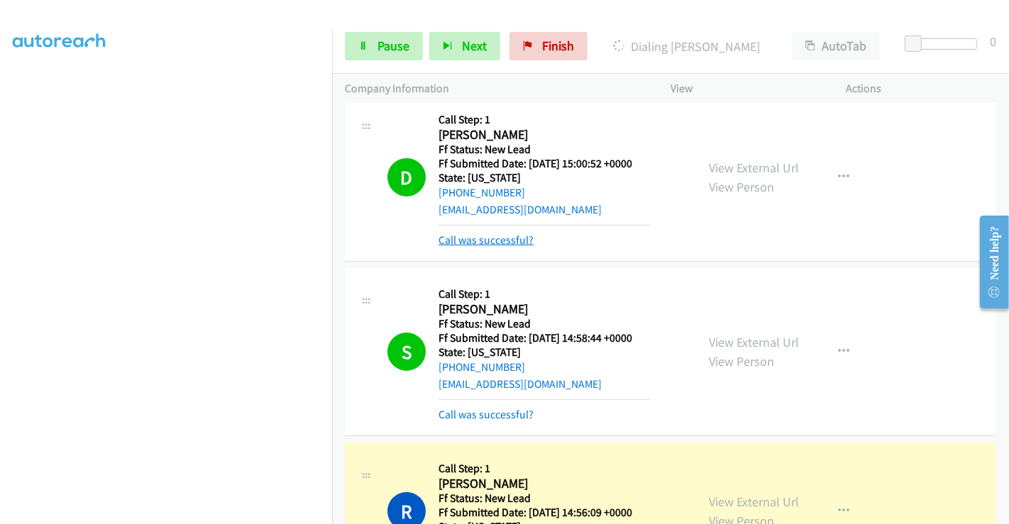
click at [479, 236] on link "Call was successful?" at bounding box center [485, 239] width 95 height 13
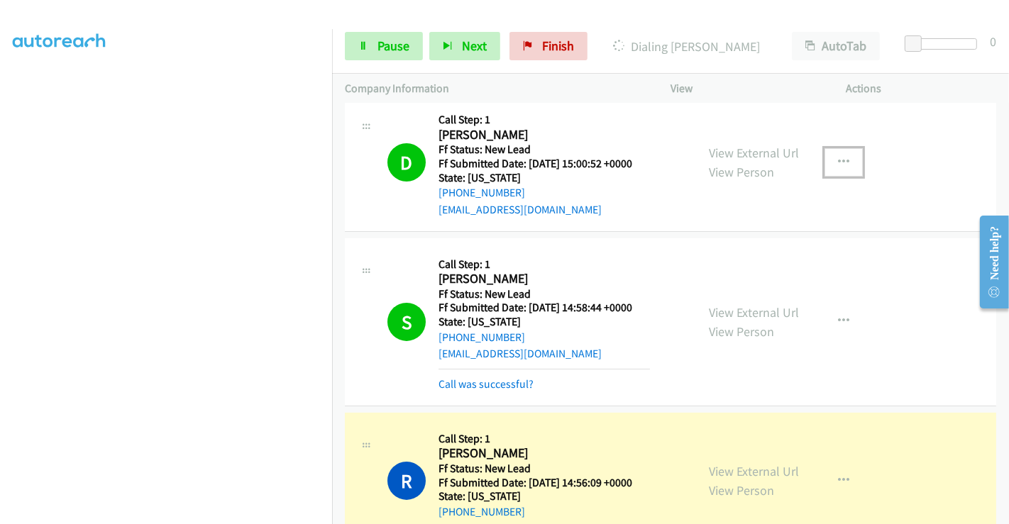
click at [844, 155] on button "button" at bounding box center [843, 162] width 38 height 28
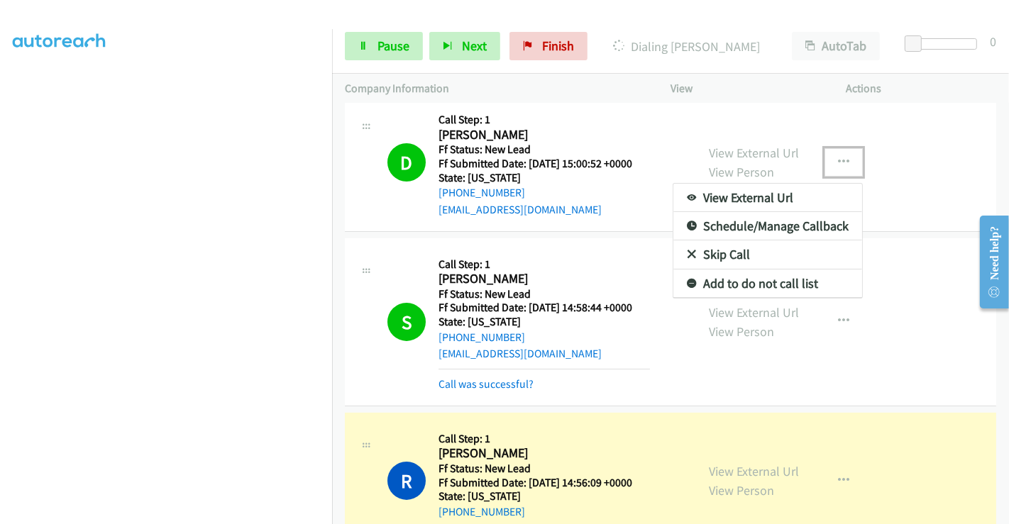
click at [713, 278] on link "Add to do not call list" at bounding box center [767, 284] width 189 height 28
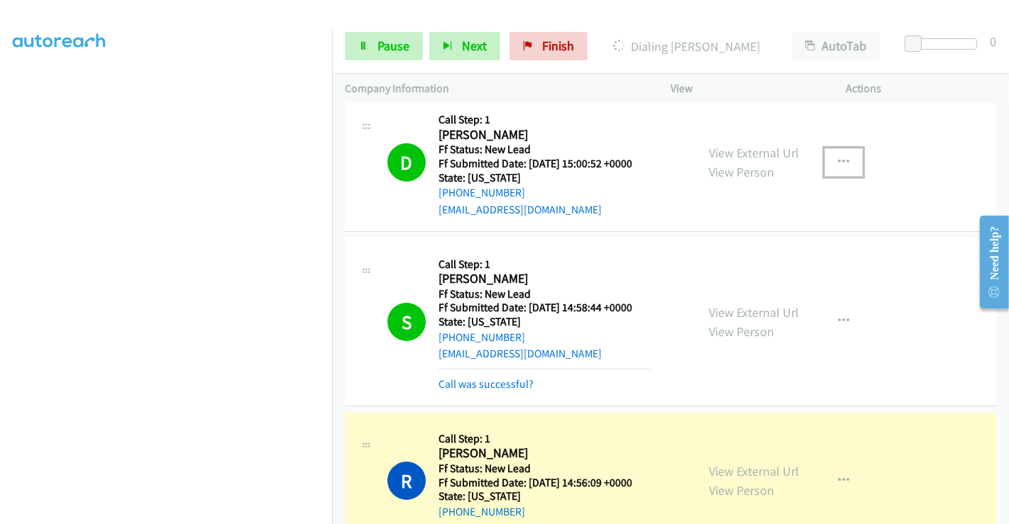
click at [845, 159] on button "button" at bounding box center [843, 162] width 38 height 28
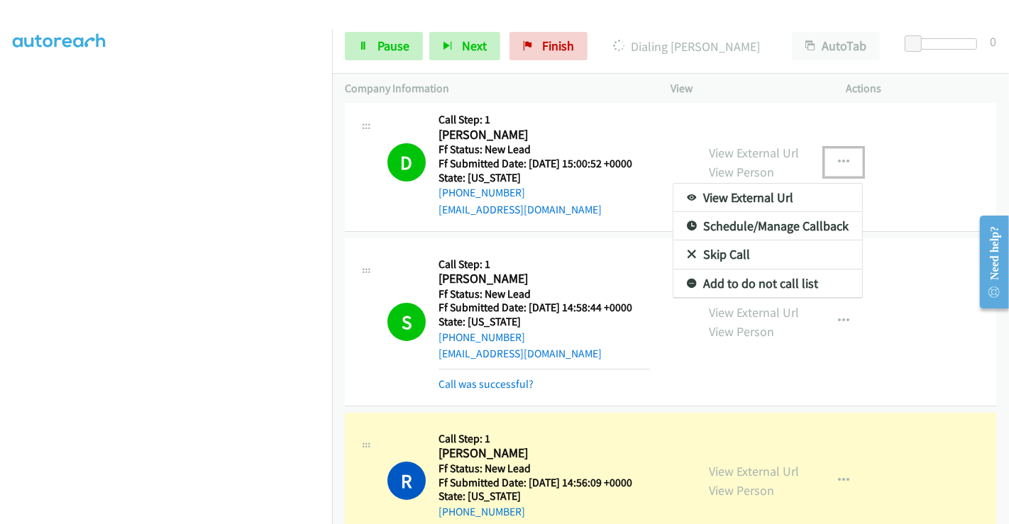
click at [687, 280] on icon at bounding box center [692, 284] width 10 height 10
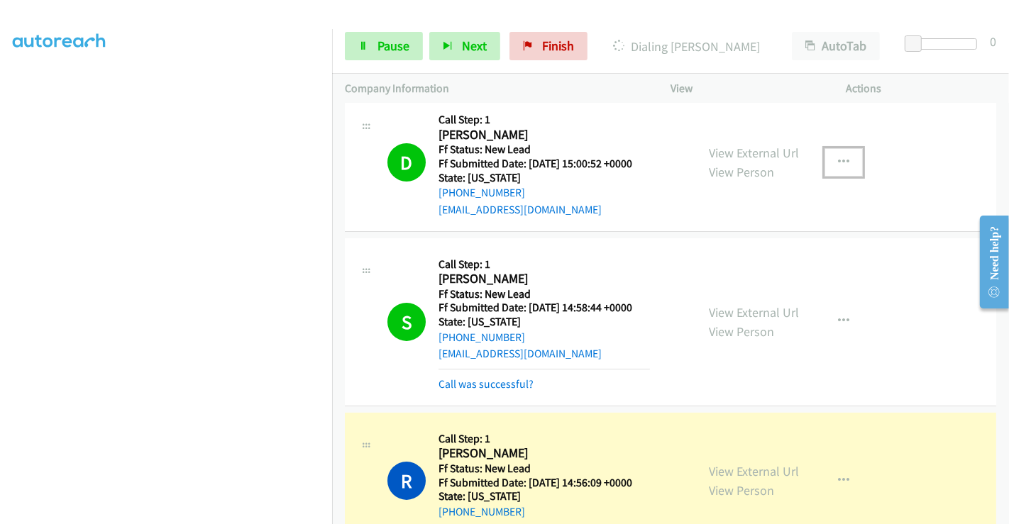
click at [838, 162] on icon "button" at bounding box center [843, 162] width 11 height 11
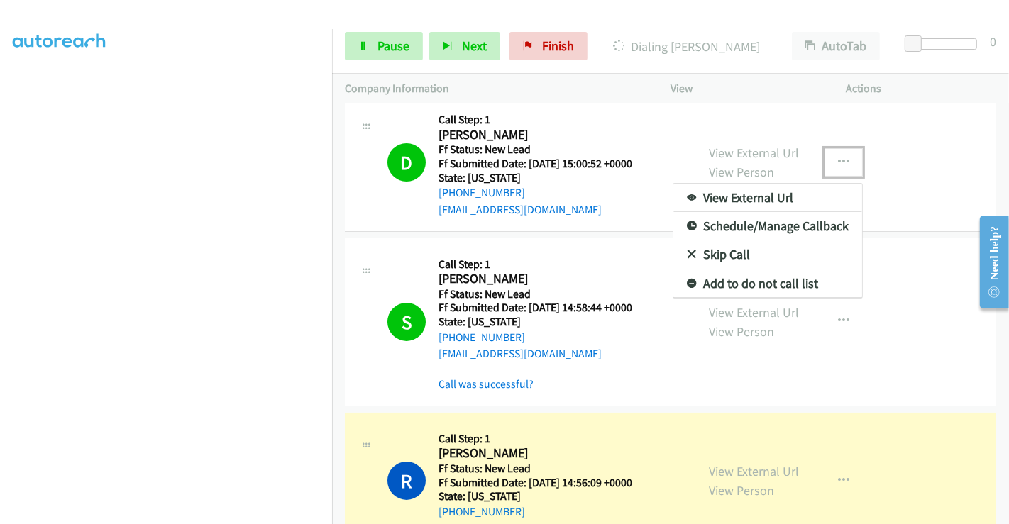
click at [687, 279] on icon at bounding box center [692, 284] width 10 height 10
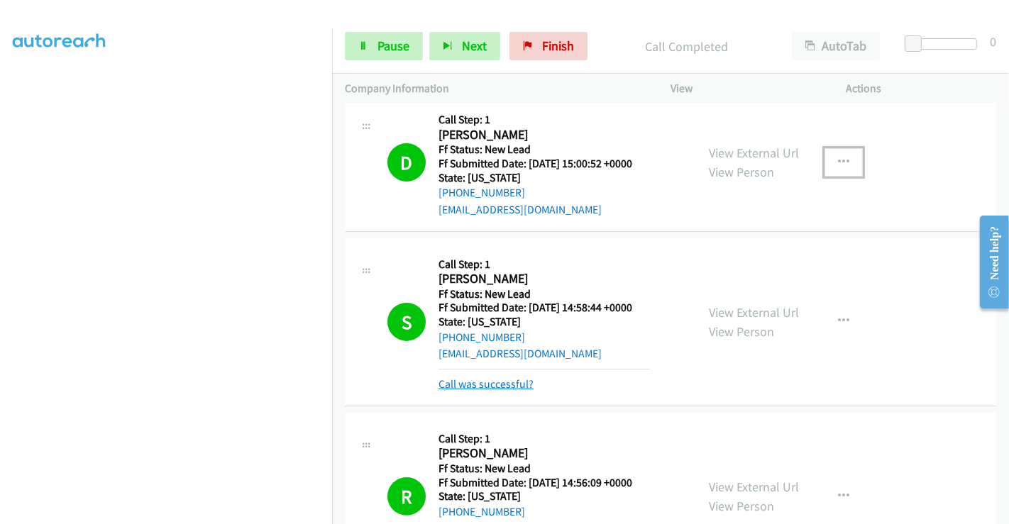
click at [501, 379] on link "Call was successful?" at bounding box center [485, 383] width 95 height 13
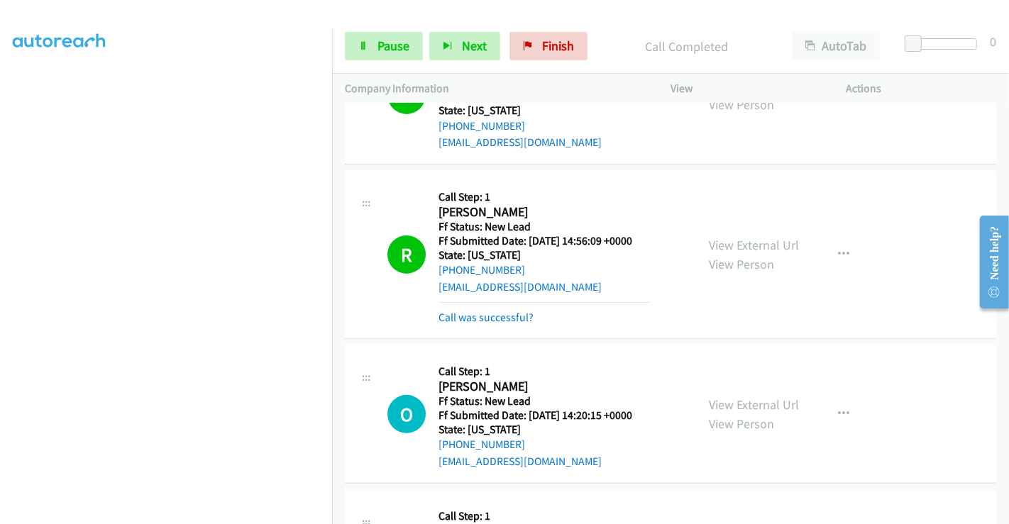
scroll to position [394, 0]
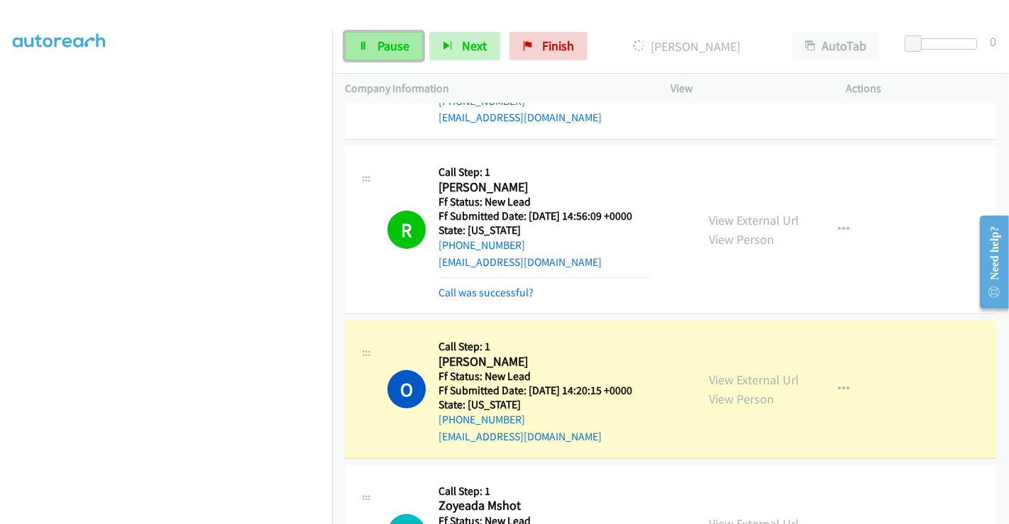
click at [372, 35] on link "Pause" at bounding box center [384, 46] width 78 height 28
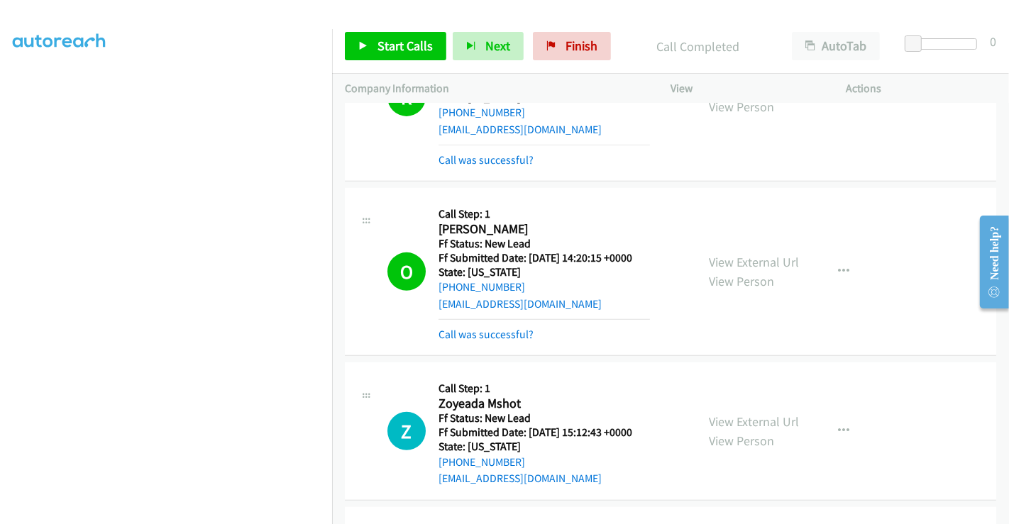
scroll to position [551, 0]
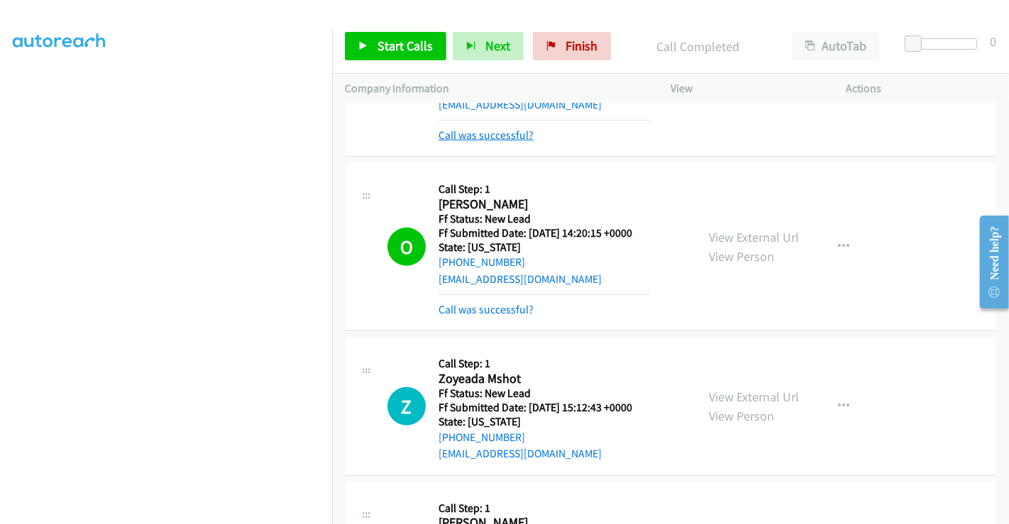
click at [472, 133] on link "Call was successful?" at bounding box center [485, 134] width 95 height 13
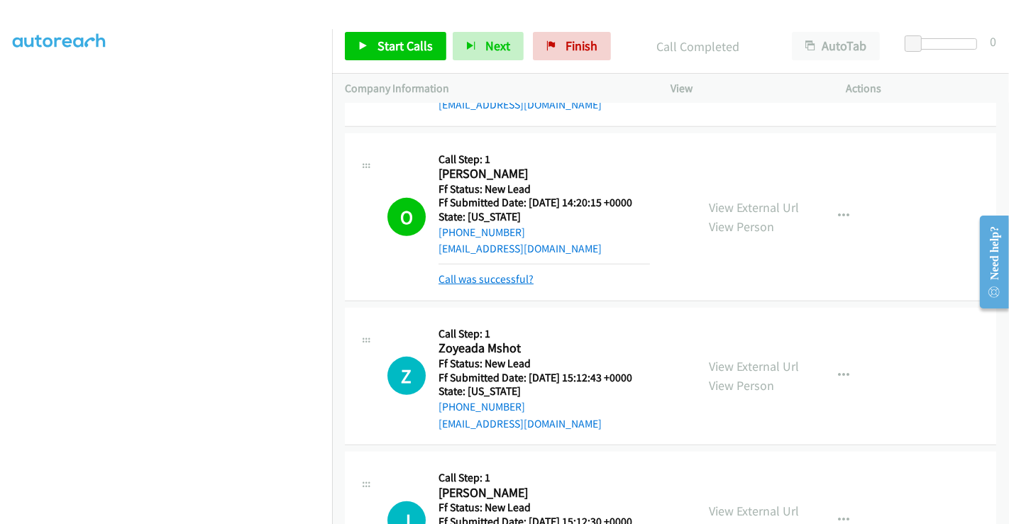
click at [491, 280] on link "Call was successful?" at bounding box center [485, 278] width 95 height 13
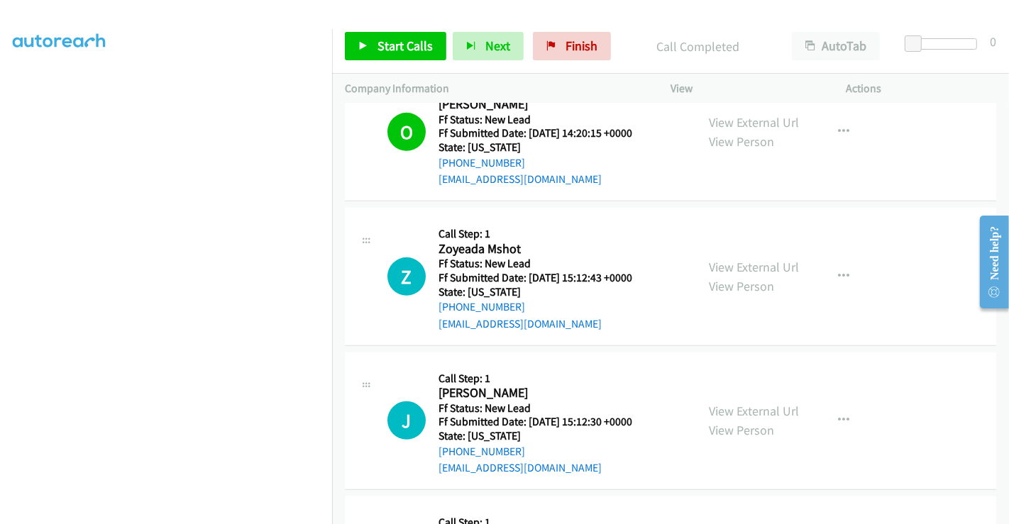
scroll to position [709, 0]
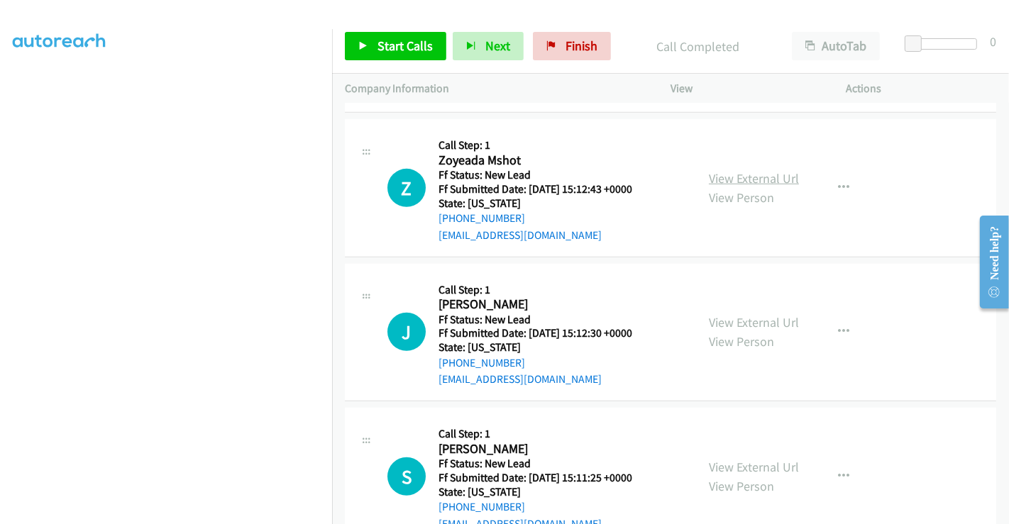
click at [748, 179] on link "View External Url" at bounding box center [754, 178] width 90 height 16
click at [733, 316] on link "View External Url" at bounding box center [754, 322] width 90 height 16
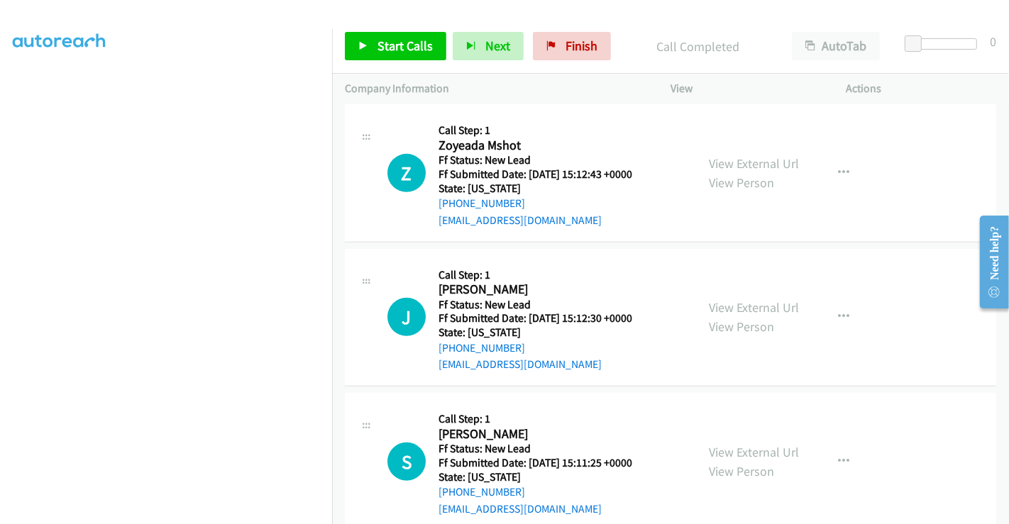
scroll to position [751, 0]
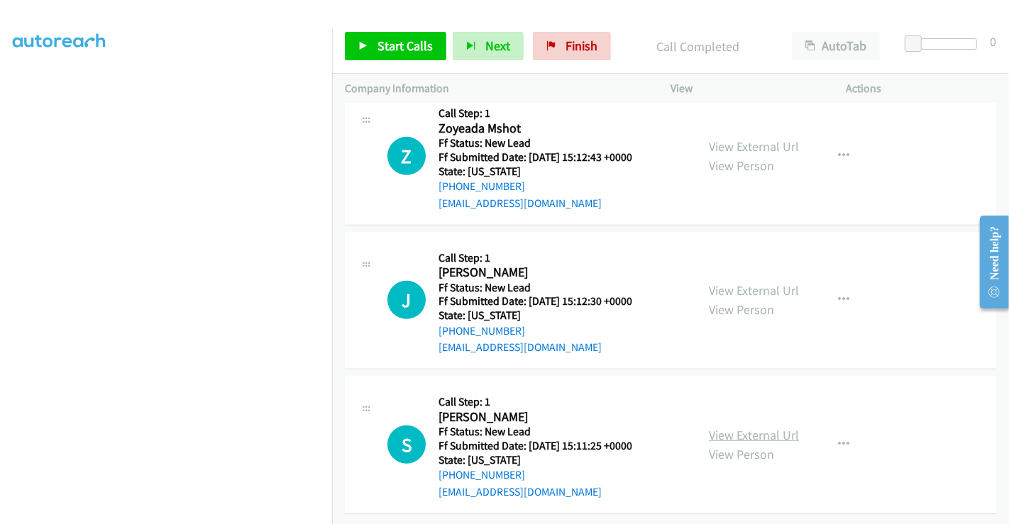
click at [734, 427] on link "View External Url" at bounding box center [754, 435] width 90 height 16
click at [405, 43] on span "Start Calls" at bounding box center [404, 46] width 55 height 16
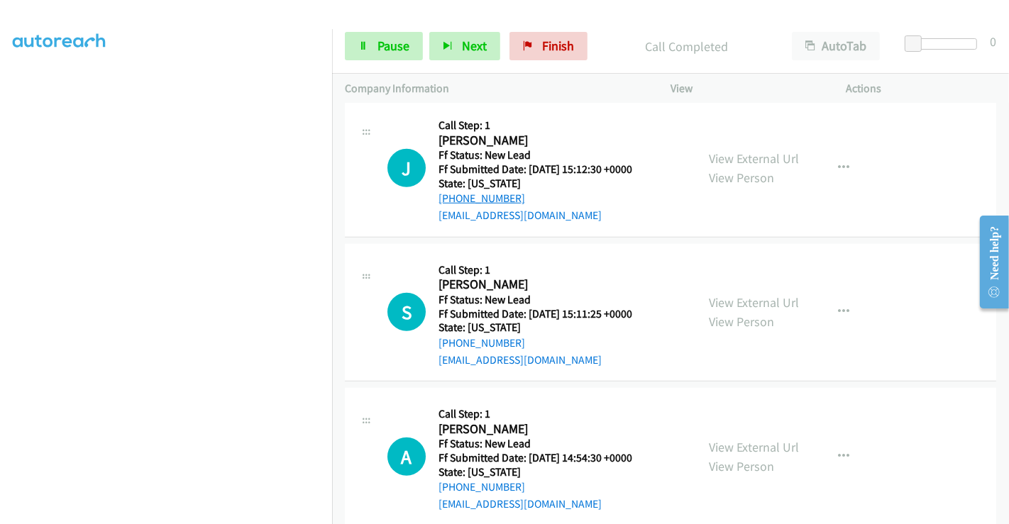
scroll to position [909, 0]
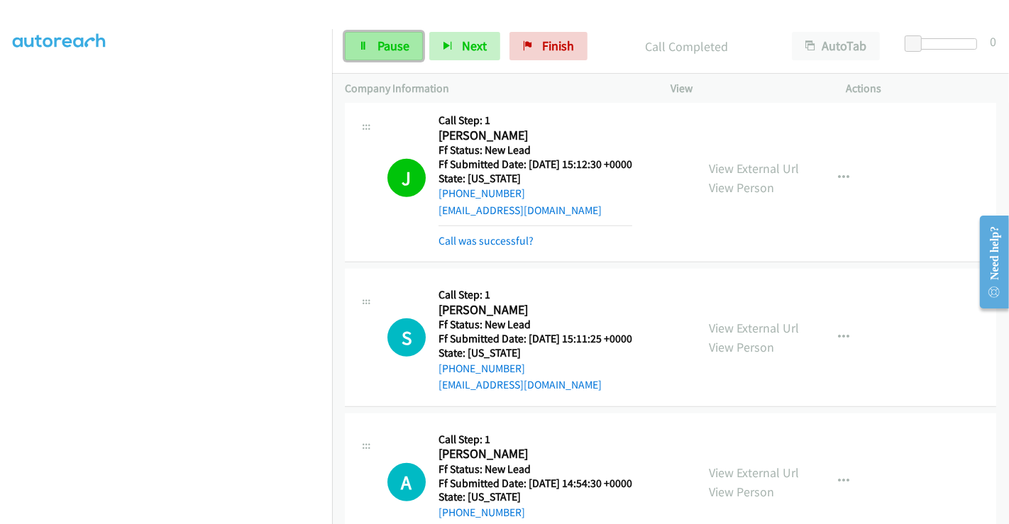
click at [382, 33] on link "Pause" at bounding box center [384, 46] width 78 height 28
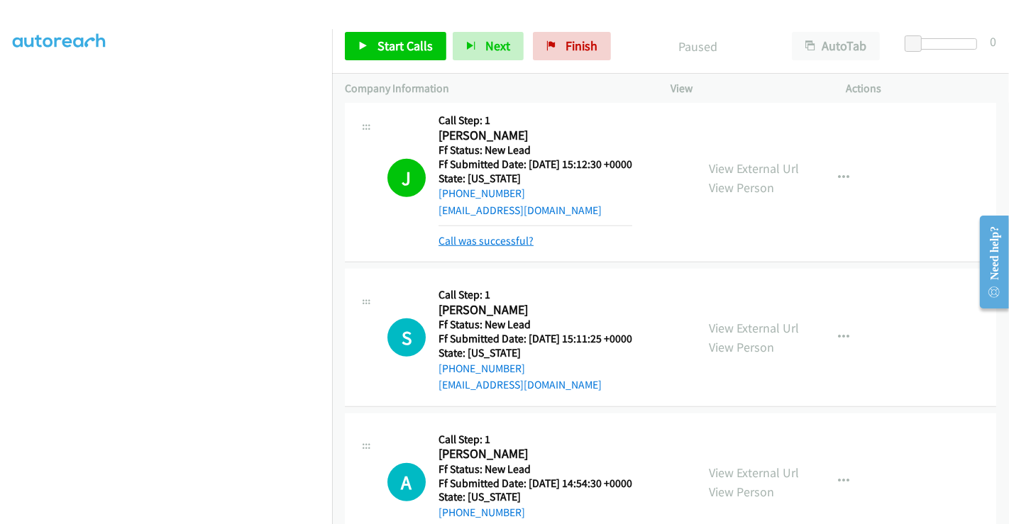
click at [486, 234] on link "Call was successful?" at bounding box center [485, 240] width 95 height 13
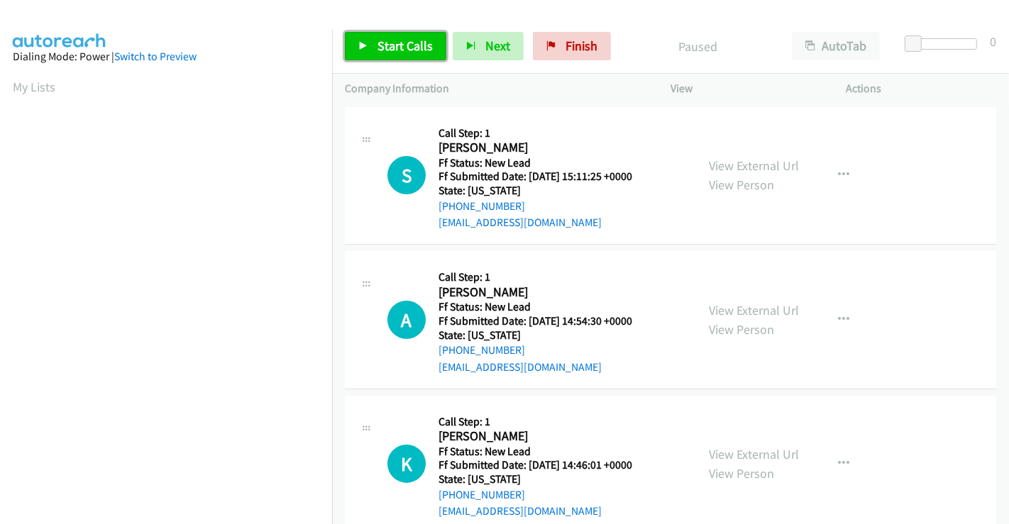
click at [413, 40] on span "Start Calls" at bounding box center [404, 46] width 55 height 16
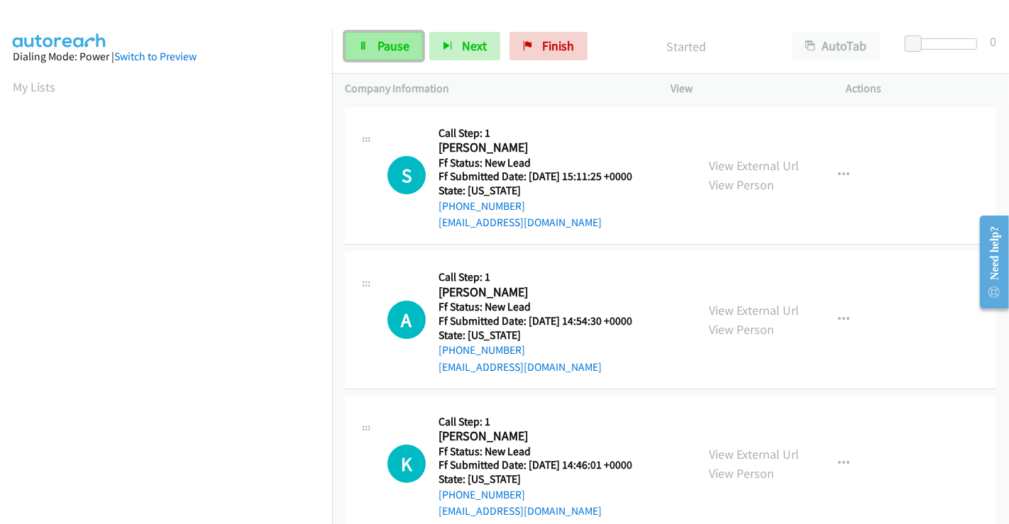
click at [377, 42] on span "Pause" at bounding box center [393, 46] width 32 height 16
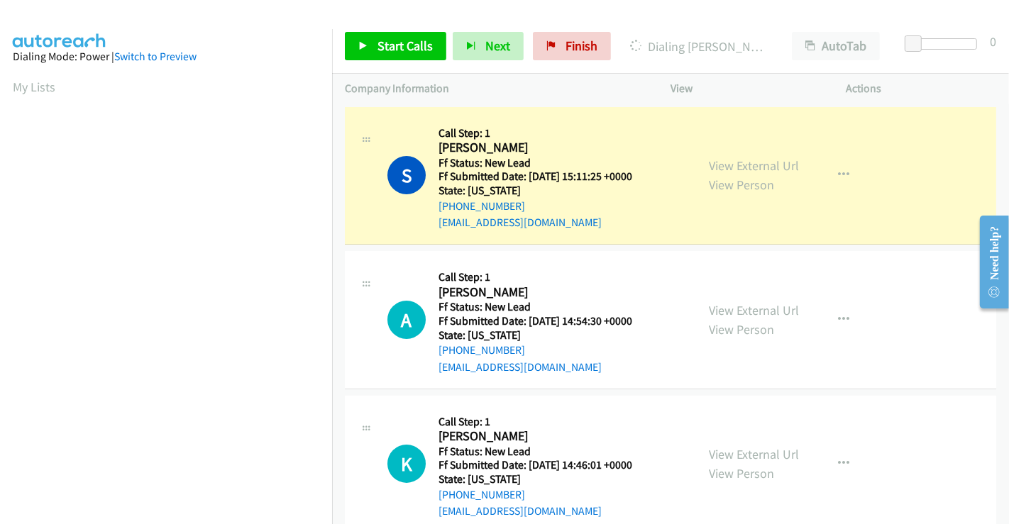
scroll to position [273, 0]
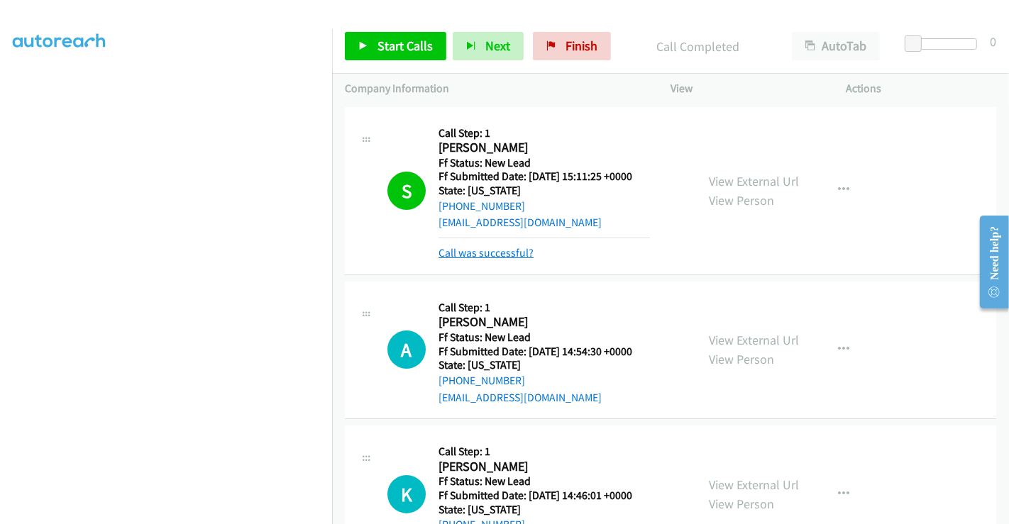
click at [493, 252] on link "Call was successful?" at bounding box center [485, 252] width 95 height 13
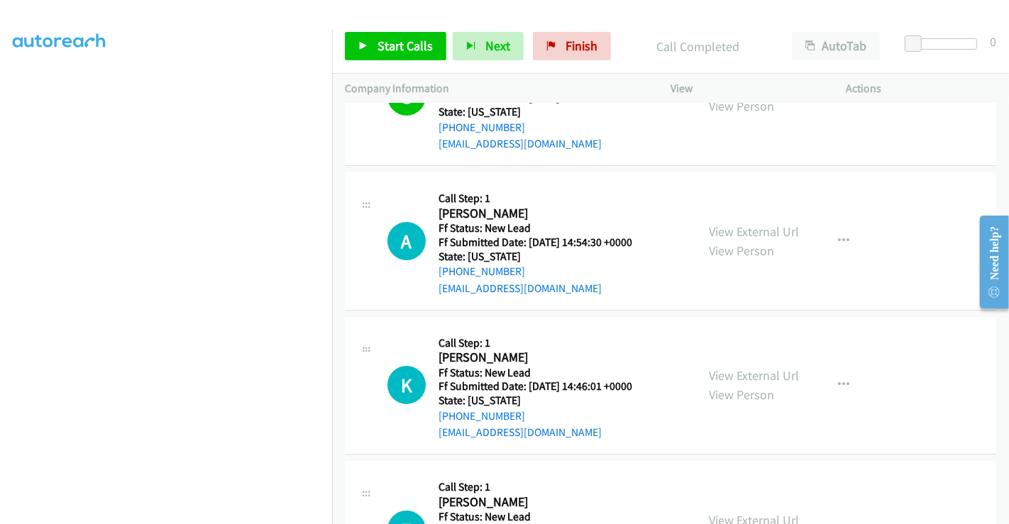
scroll to position [157, 0]
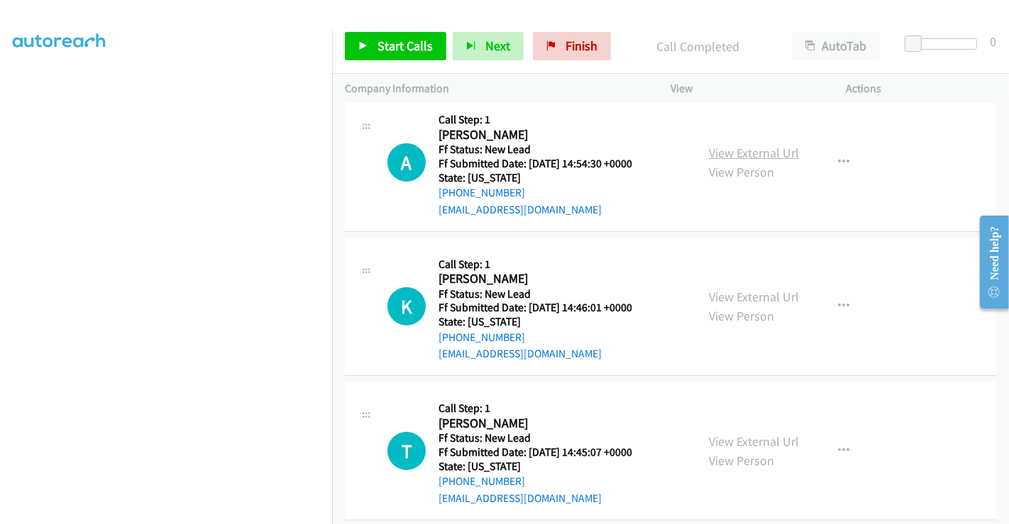
click at [740, 152] on link "View External Url" at bounding box center [754, 153] width 90 height 16
click at [755, 293] on link "View External Url" at bounding box center [754, 297] width 90 height 16
click at [752, 445] on link "View External Url" at bounding box center [754, 441] width 90 height 16
click at [772, 292] on link "View External Url" at bounding box center [754, 297] width 90 height 16
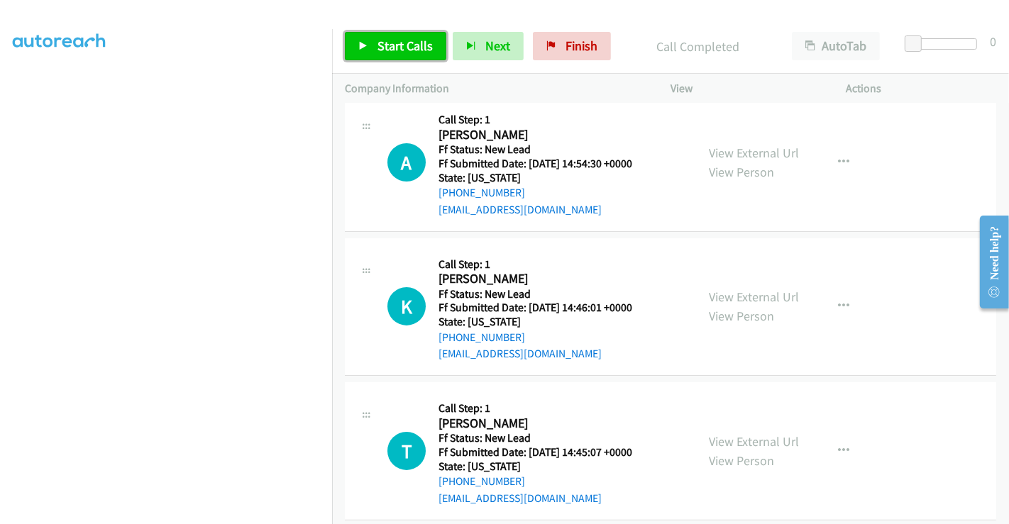
click at [413, 39] on span "Start Calls" at bounding box center [404, 46] width 55 height 16
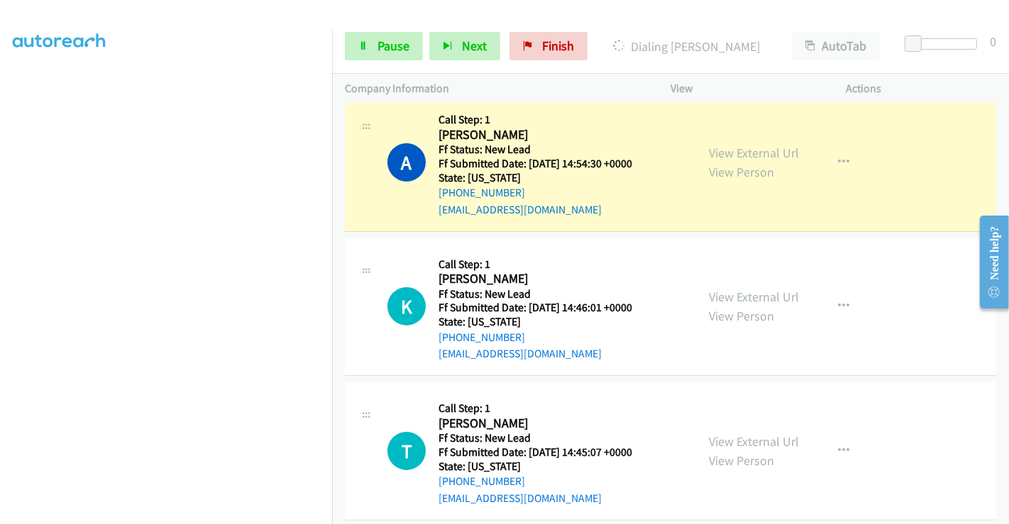
scroll to position [174, 0]
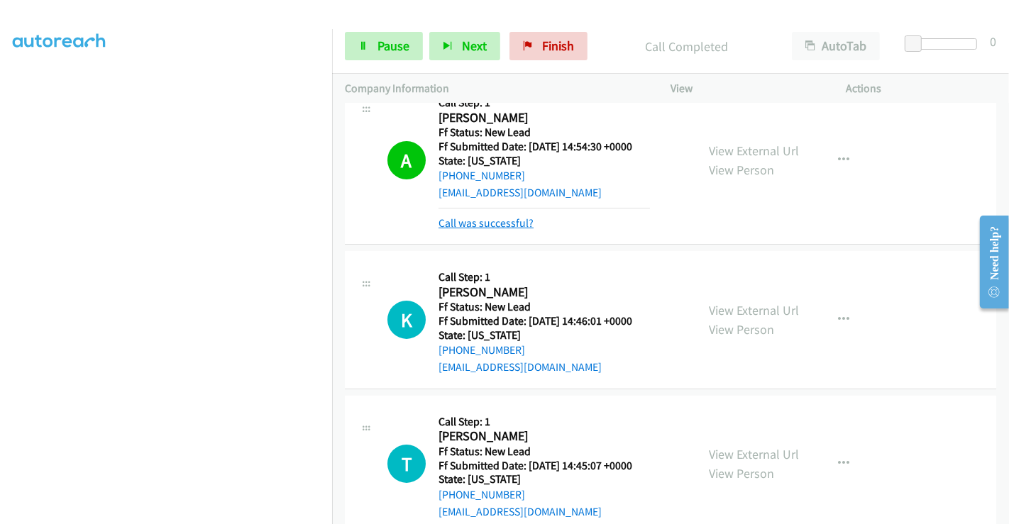
click at [496, 216] on link "Call was successful?" at bounding box center [485, 222] width 95 height 13
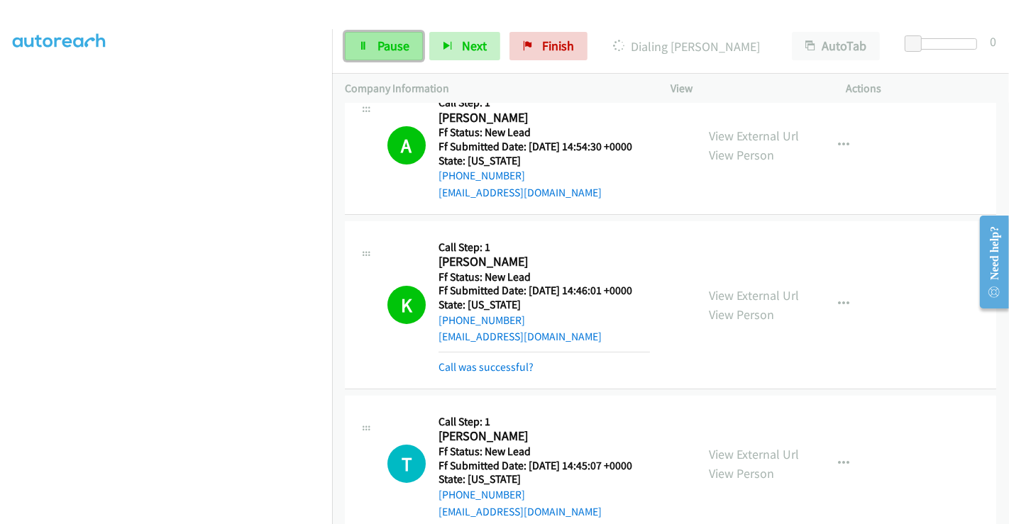
click at [399, 51] on span "Pause" at bounding box center [393, 46] width 32 height 16
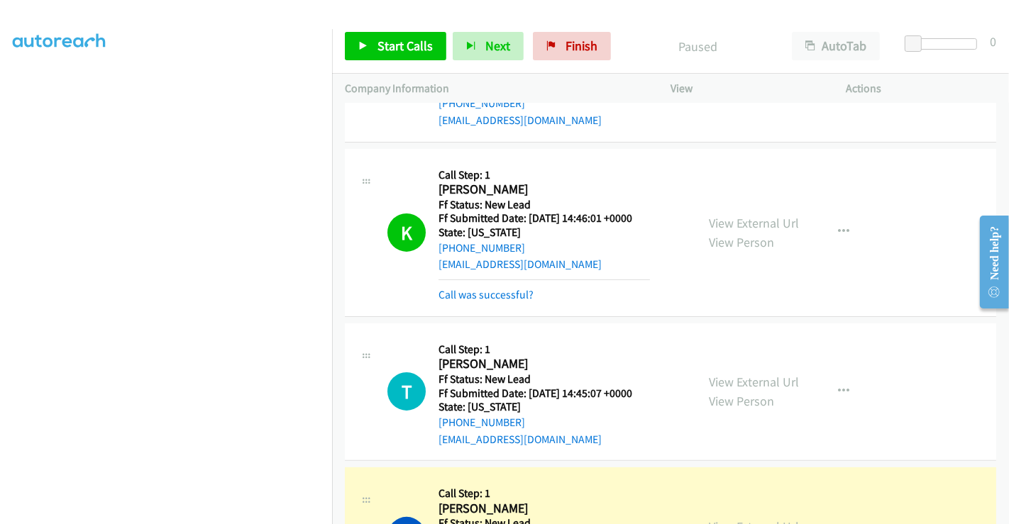
scroll to position [332, 0]
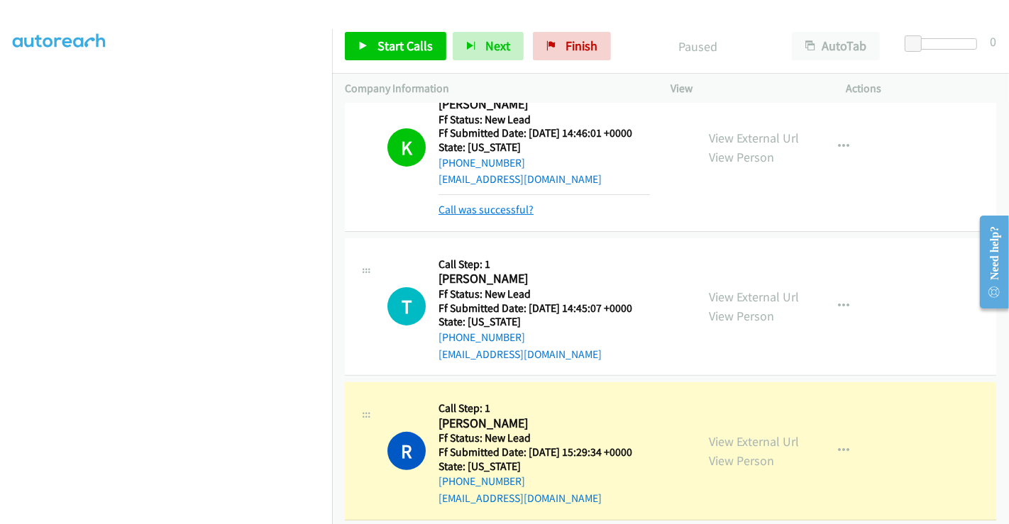
click at [506, 204] on link "Call was successful?" at bounding box center [485, 209] width 95 height 13
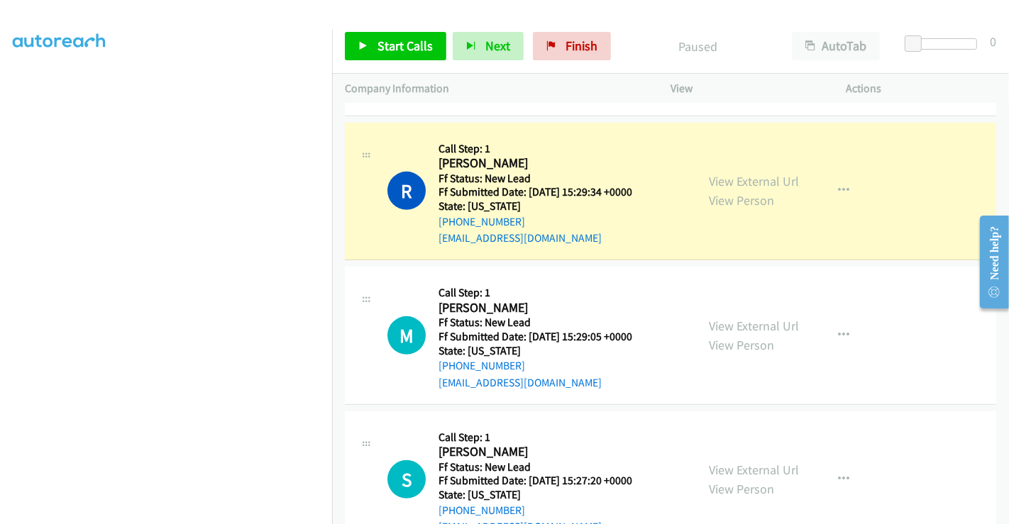
scroll to position [569, 0]
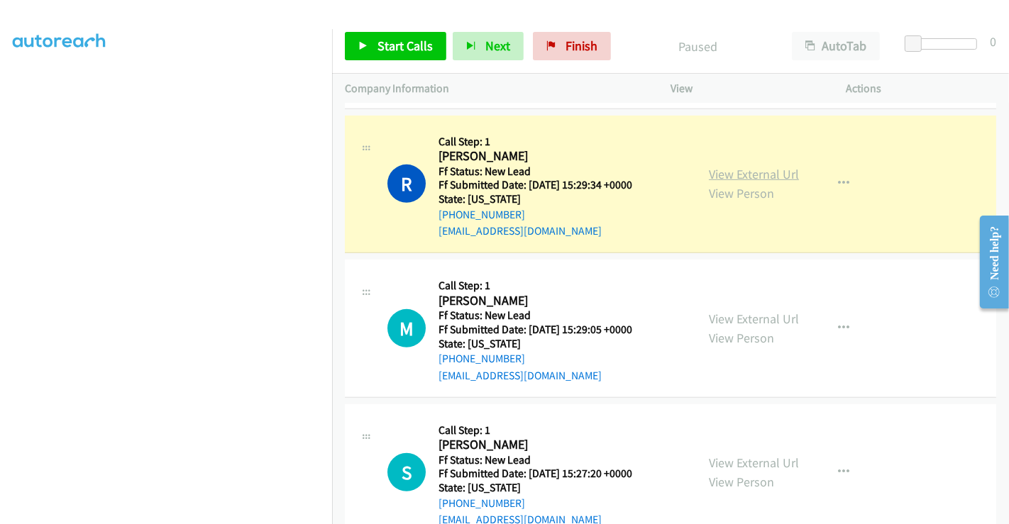
click at [747, 172] on link "View External Url" at bounding box center [754, 174] width 90 height 16
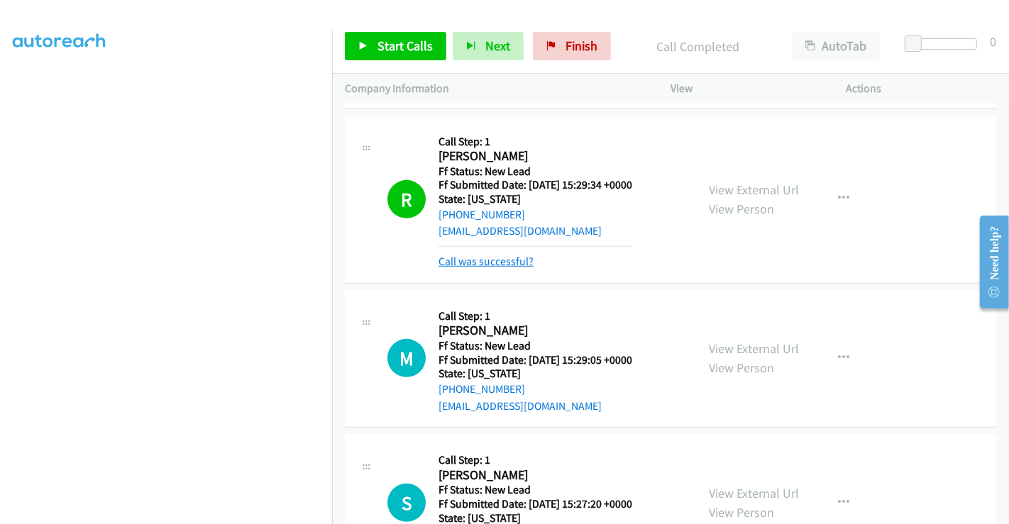
click at [501, 257] on link "Call was successful?" at bounding box center [485, 261] width 95 height 13
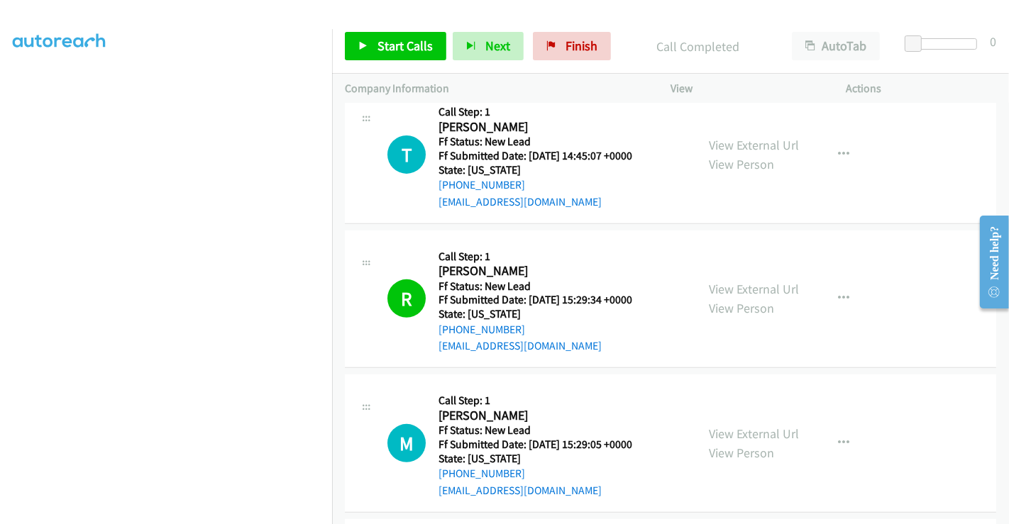
scroll to position [370, 0]
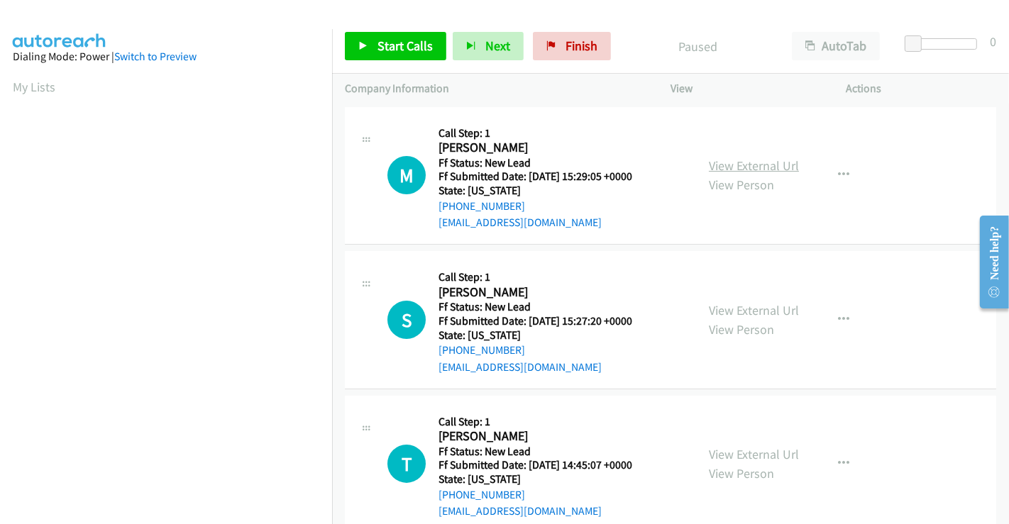
click at [743, 166] on link "View External Url" at bounding box center [754, 165] width 90 height 16
click at [748, 313] on link "View External Url" at bounding box center [754, 310] width 90 height 16
click at [403, 43] on span "Start Calls" at bounding box center [404, 46] width 55 height 16
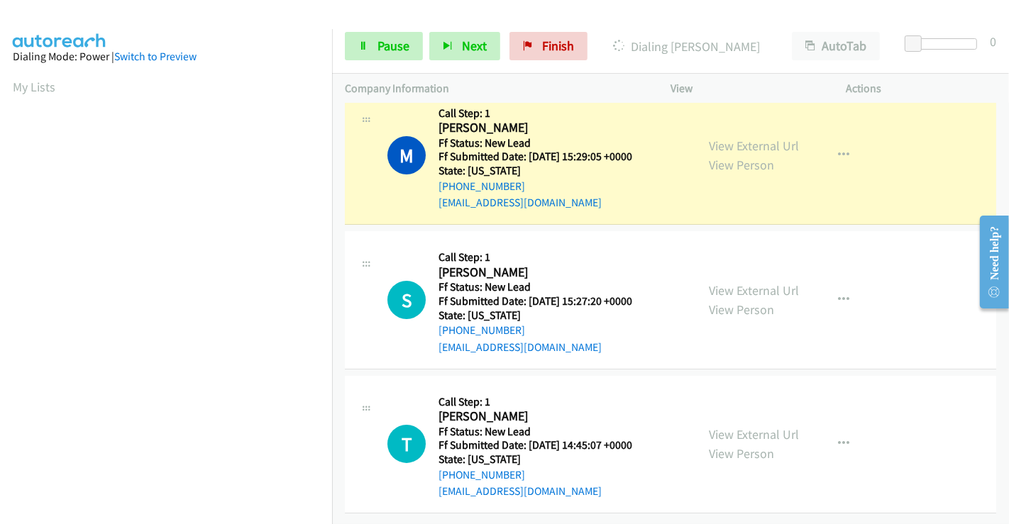
scroll to position [273, 0]
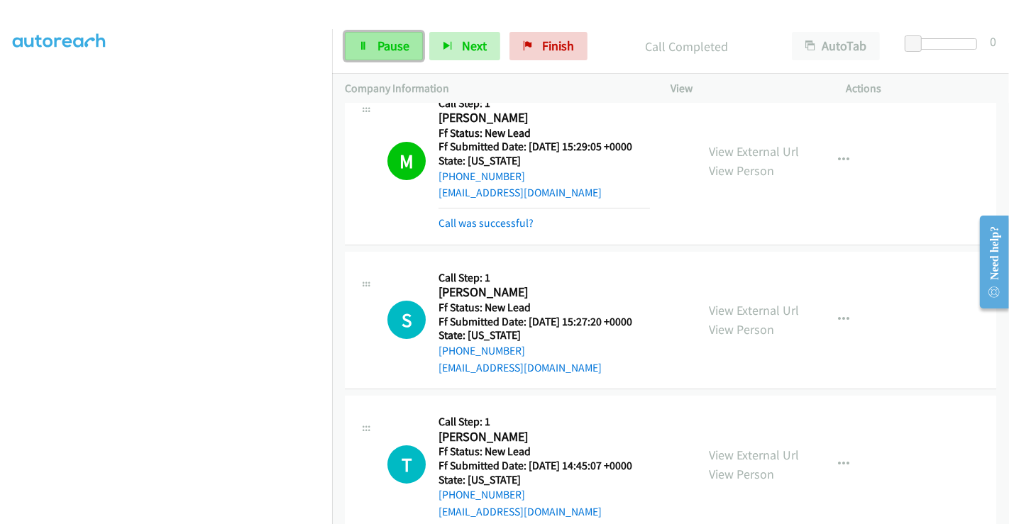
click at [387, 51] on span "Pause" at bounding box center [393, 46] width 32 height 16
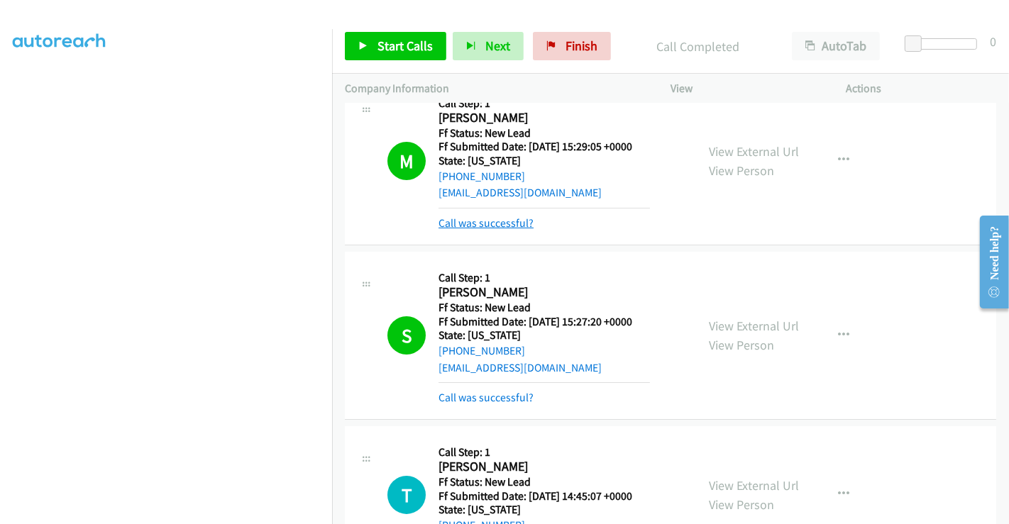
click at [510, 221] on link "Call was successful?" at bounding box center [485, 222] width 95 height 13
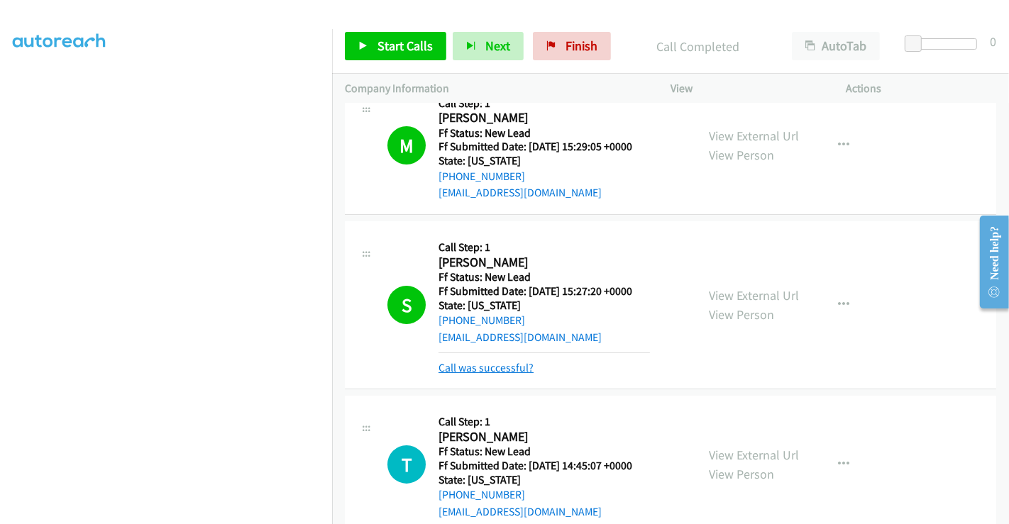
click at [489, 366] on link "Call was successful?" at bounding box center [485, 367] width 95 height 13
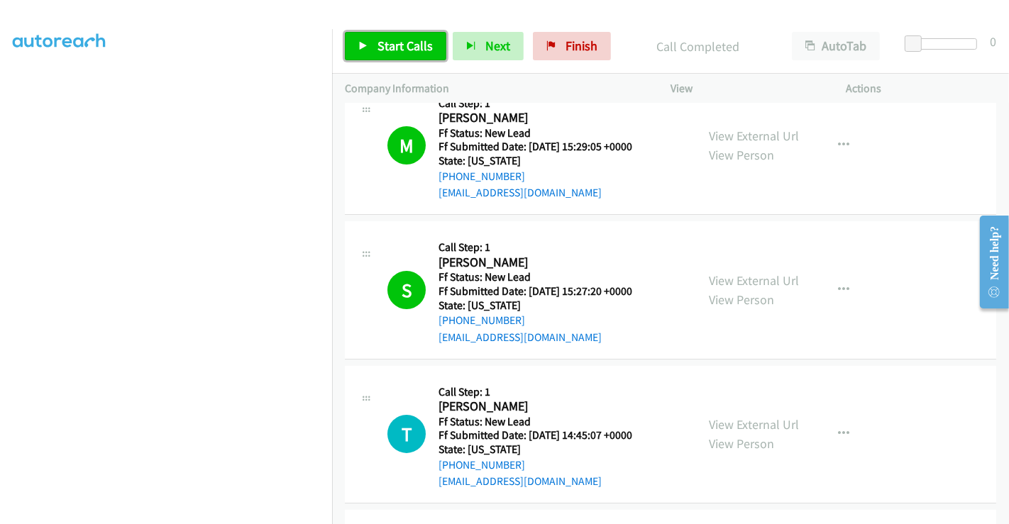
click at [402, 54] on link "Start Calls" at bounding box center [395, 46] width 101 height 28
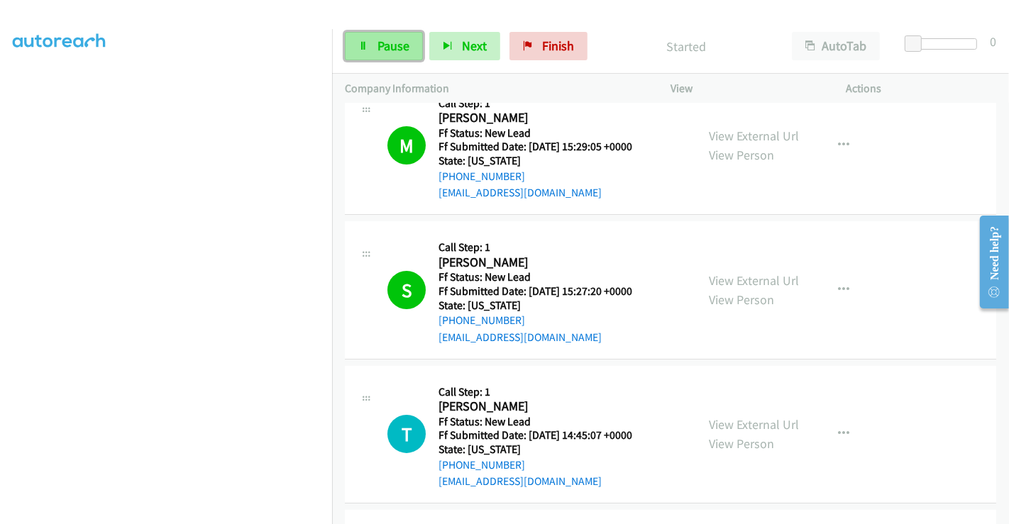
click at [380, 40] on span "Pause" at bounding box center [393, 46] width 32 height 16
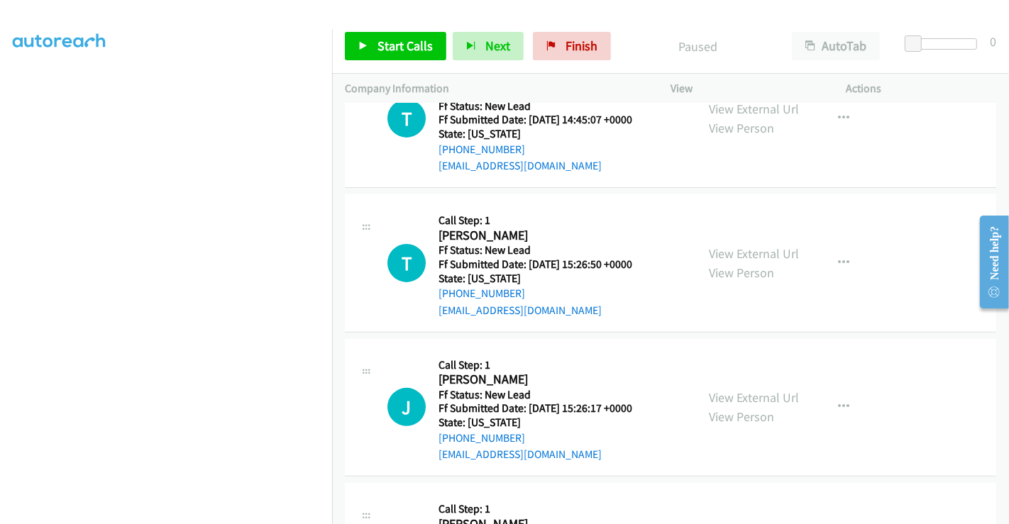
scroll to position [462, 0]
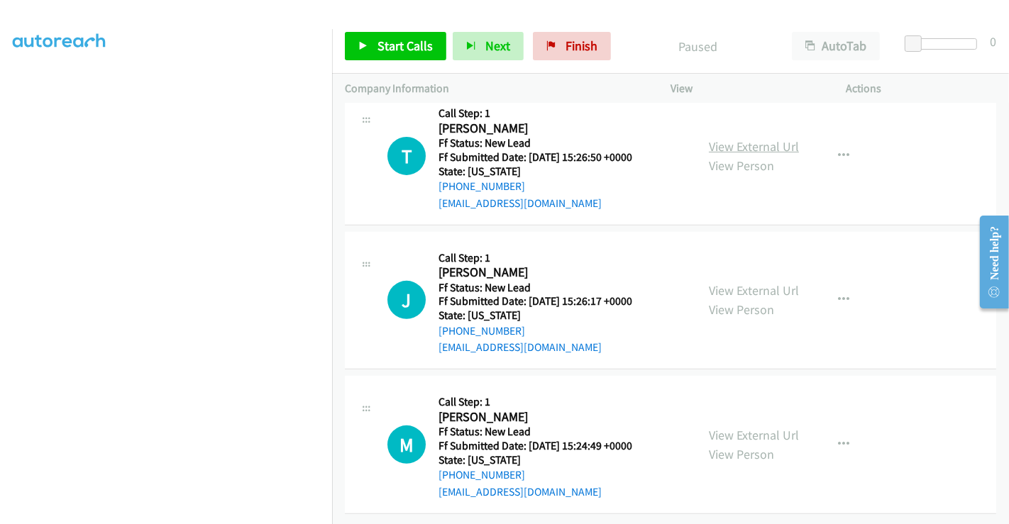
click at [740, 138] on link "View External Url" at bounding box center [754, 146] width 90 height 16
click at [752, 283] on link "View External Url" at bounding box center [754, 290] width 90 height 16
click at [740, 427] on link "View External Url" at bounding box center [754, 435] width 90 height 16
click at [404, 45] on span "Start Calls" at bounding box center [404, 46] width 55 height 16
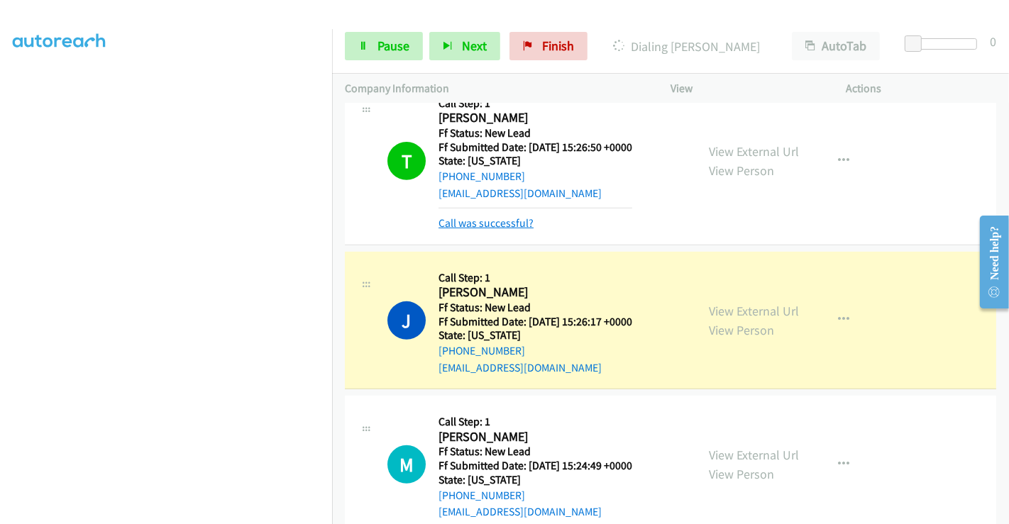
click at [494, 221] on link "Call was successful?" at bounding box center [485, 222] width 95 height 13
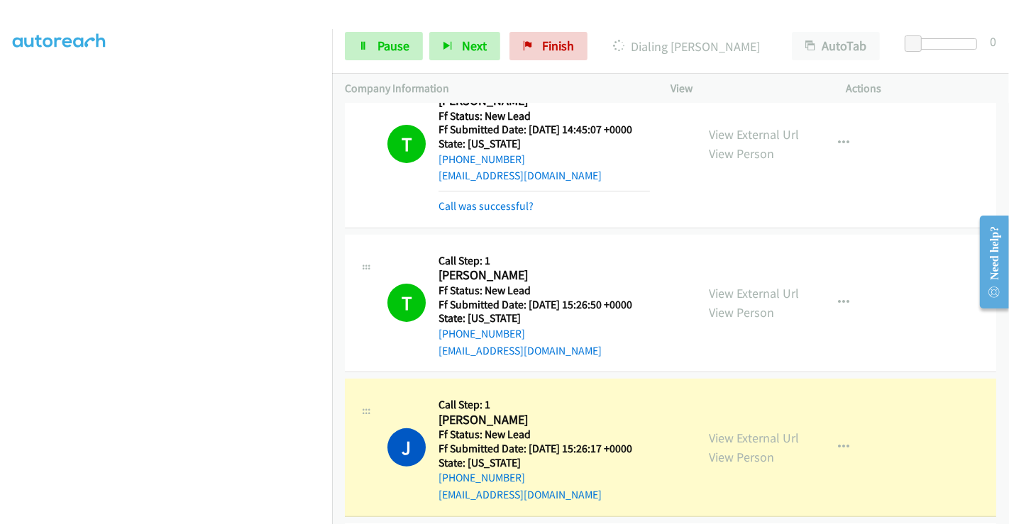
scroll to position [178, 0]
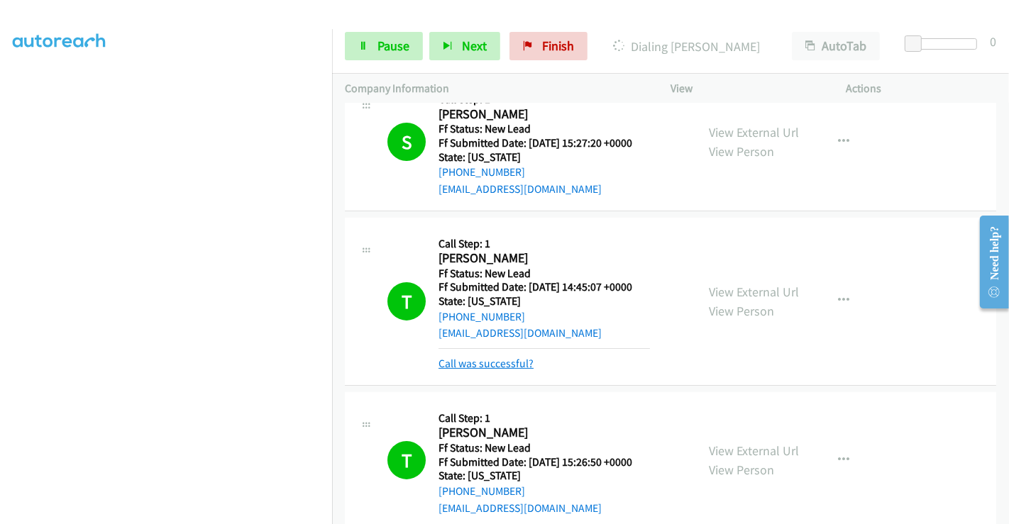
click at [496, 362] on link "Call was successful?" at bounding box center [485, 363] width 95 height 13
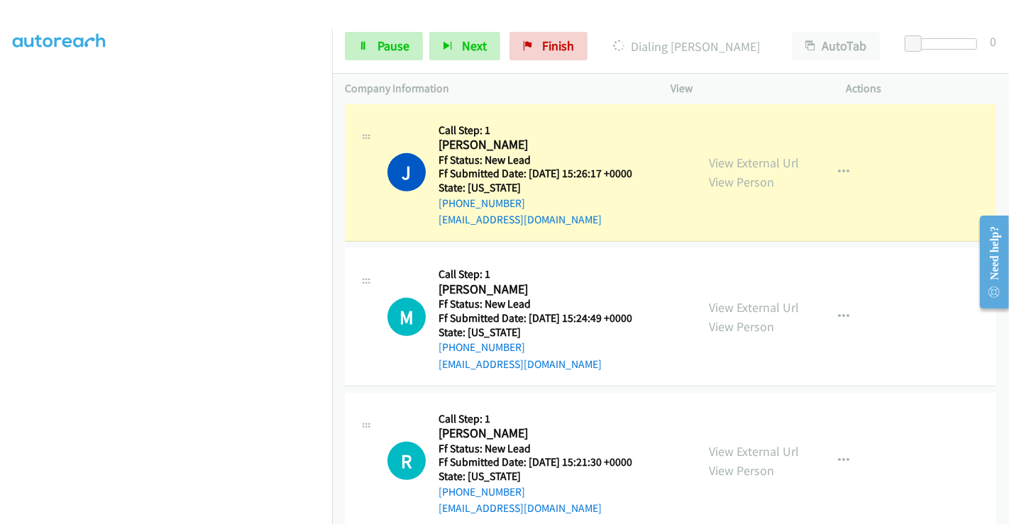
scroll to position [579, 0]
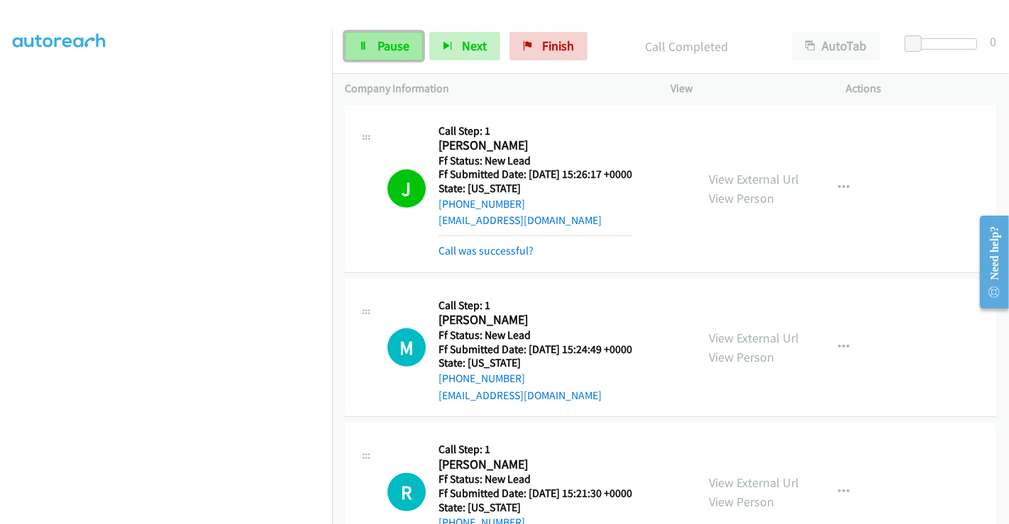
click at [385, 43] on span "Pause" at bounding box center [393, 46] width 32 height 16
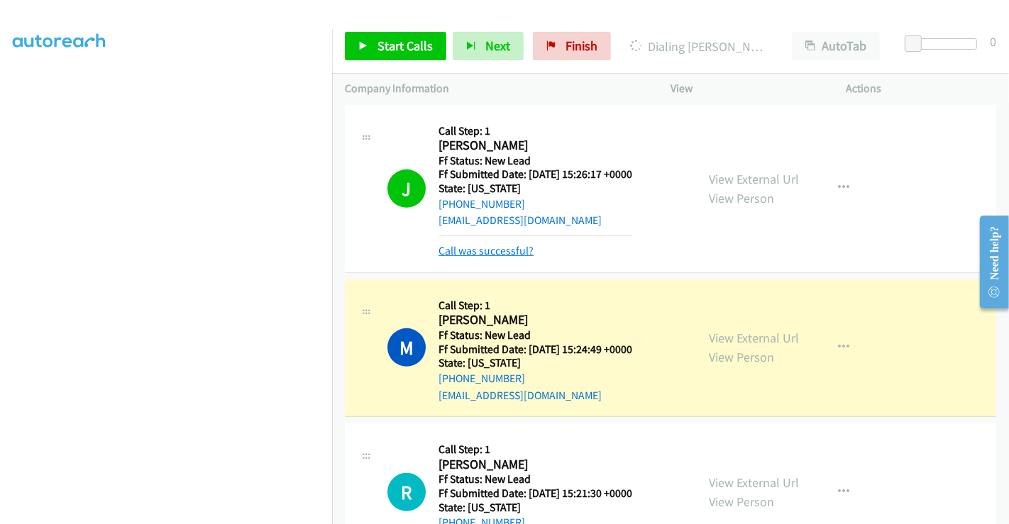
click at [502, 251] on link "Call was successful?" at bounding box center [485, 250] width 95 height 13
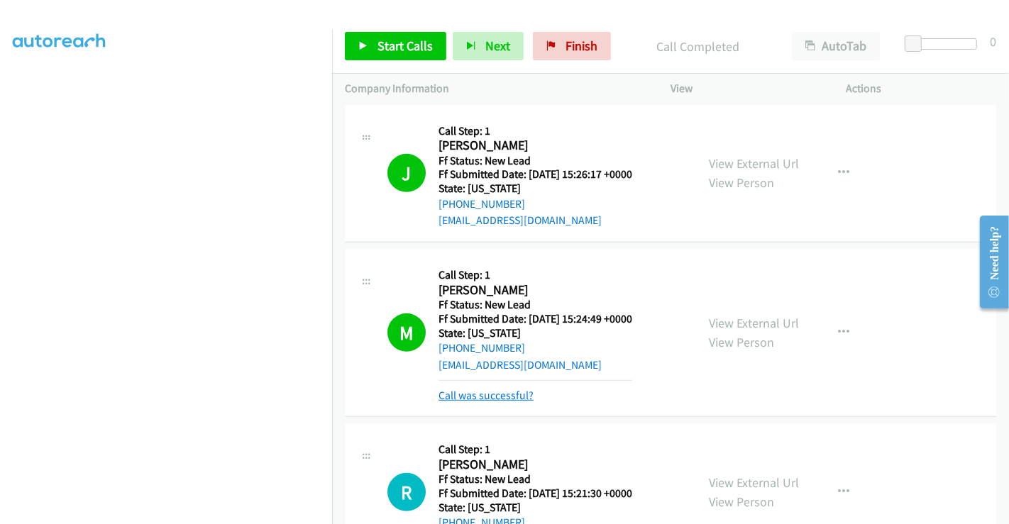
click at [499, 390] on link "Call was successful?" at bounding box center [485, 395] width 95 height 13
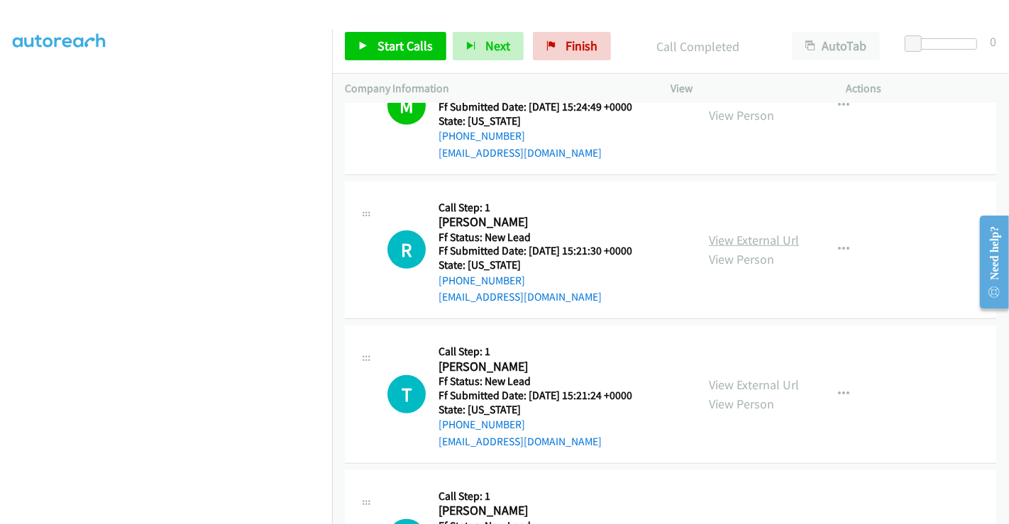
scroll to position [816, 0]
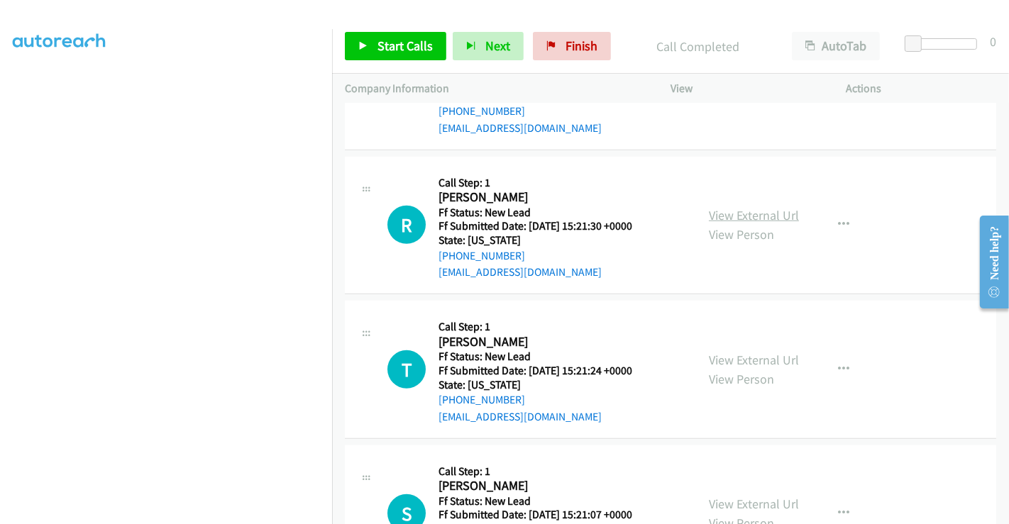
click at [733, 207] on link "View External Url" at bounding box center [754, 215] width 90 height 16
click at [742, 352] on link "View External Url" at bounding box center [754, 360] width 90 height 16
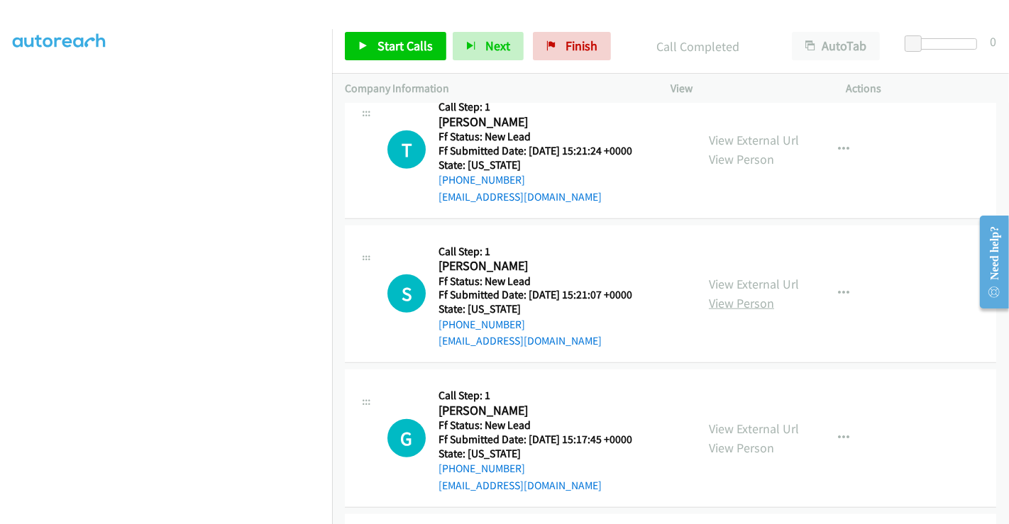
scroll to position [1053, 0]
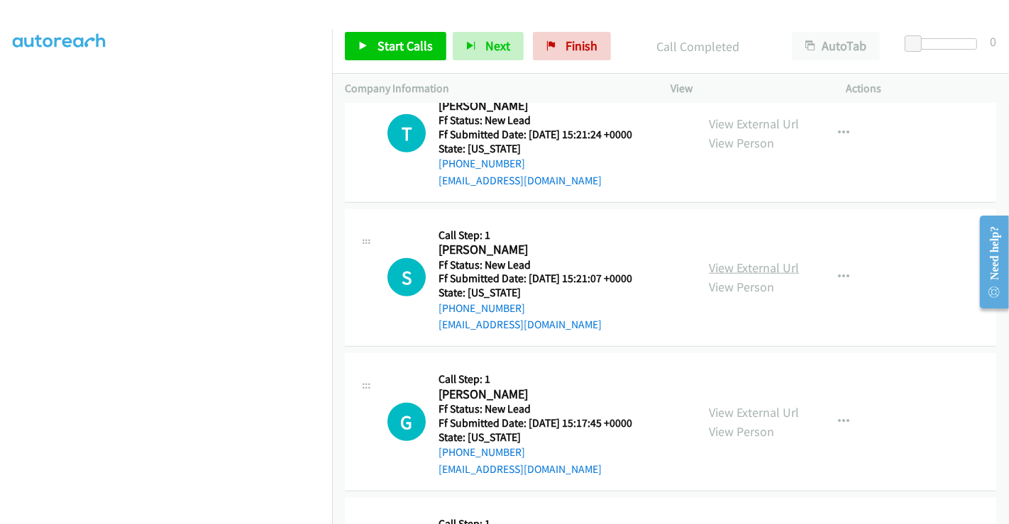
click at [735, 268] on link "View External Url" at bounding box center [754, 268] width 90 height 16
click at [742, 404] on link "View External Url" at bounding box center [754, 412] width 90 height 16
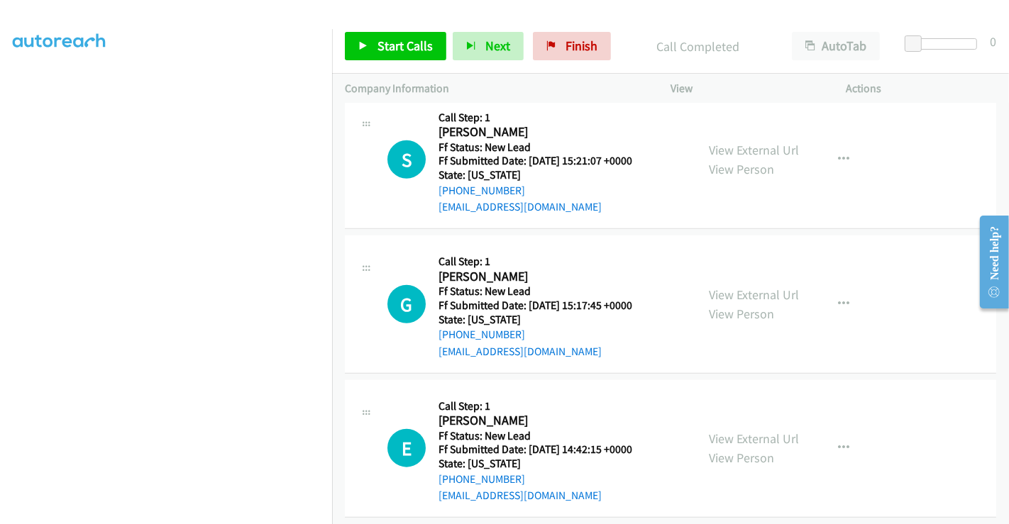
scroll to position [1183, 0]
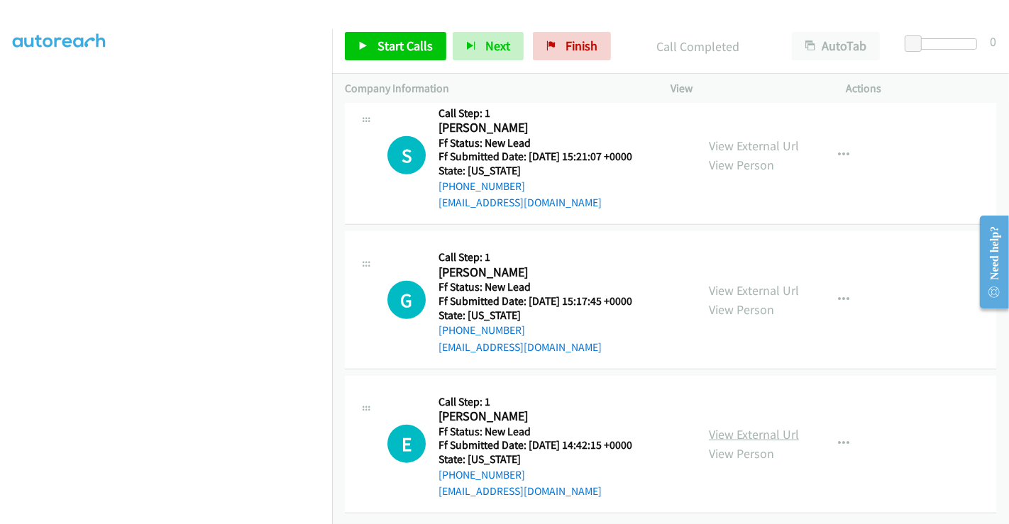
click at [750, 426] on link "View External Url" at bounding box center [754, 434] width 90 height 16
click at [402, 38] on span "Start Calls" at bounding box center [404, 46] width 55 height 16
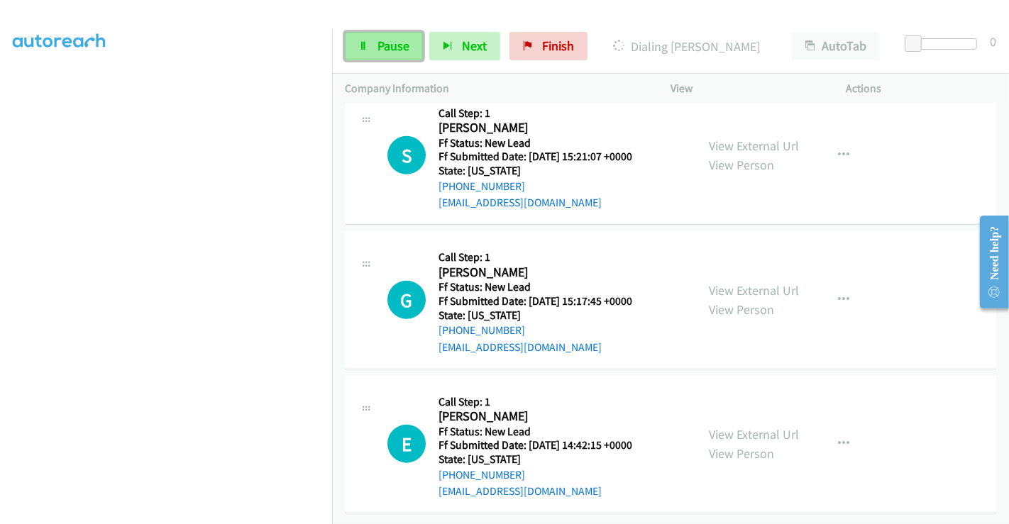
click at [393, 42] on span "Pause" at bounding box center [393, 46] width 32 height 16
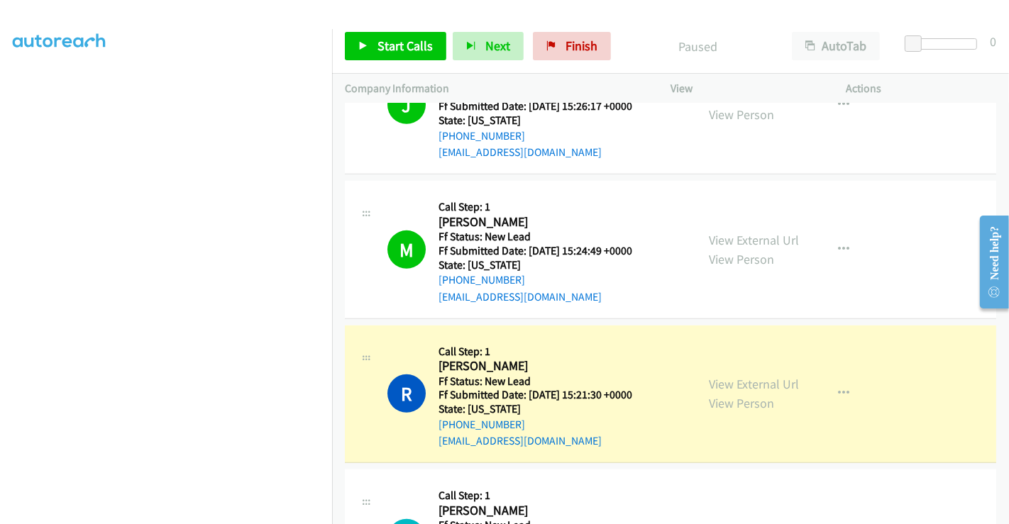
scroll to position [789, 0]
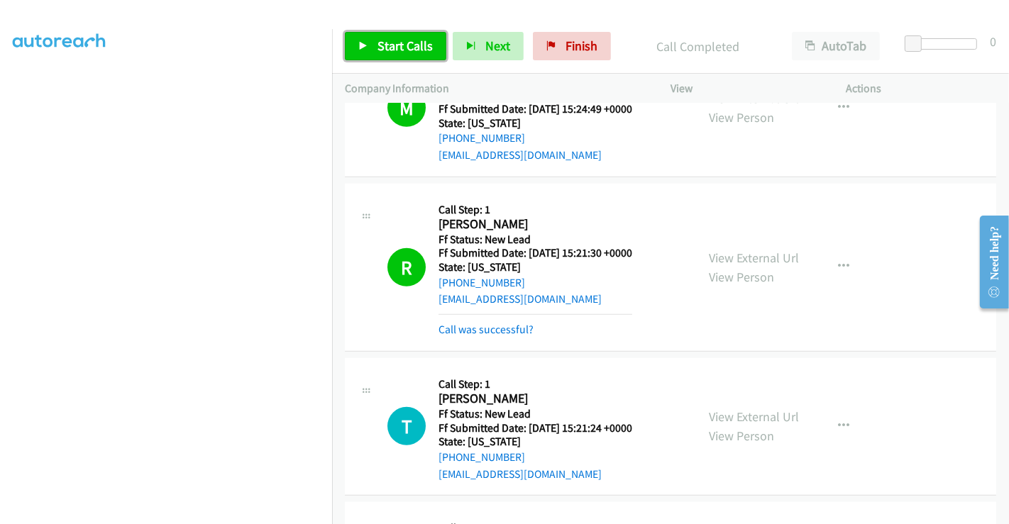
click at [377, 47] on span "Start Calls" at bounding box center [404, 46] width 55 height 16
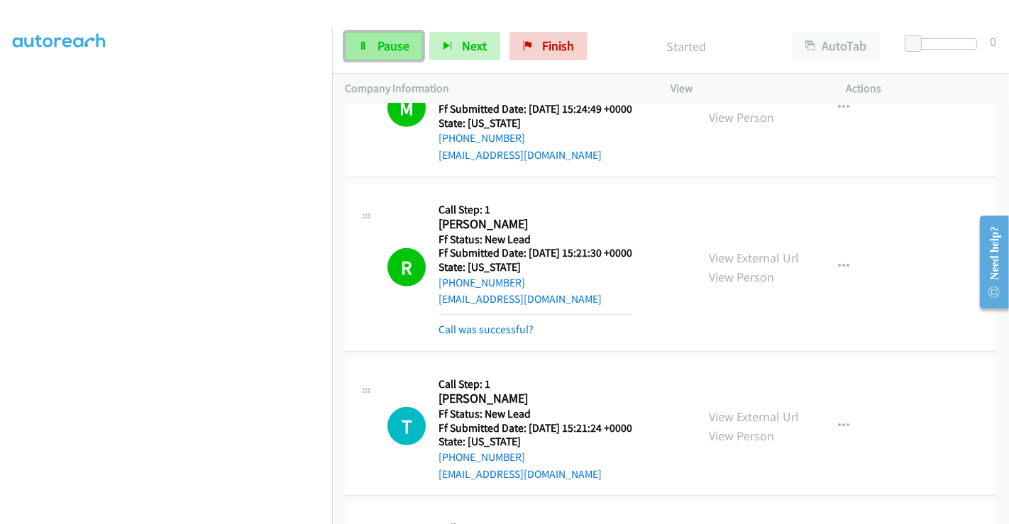
click at [382, 45] on span "Pause" at bounding box center [393, 46] width 32 height 16
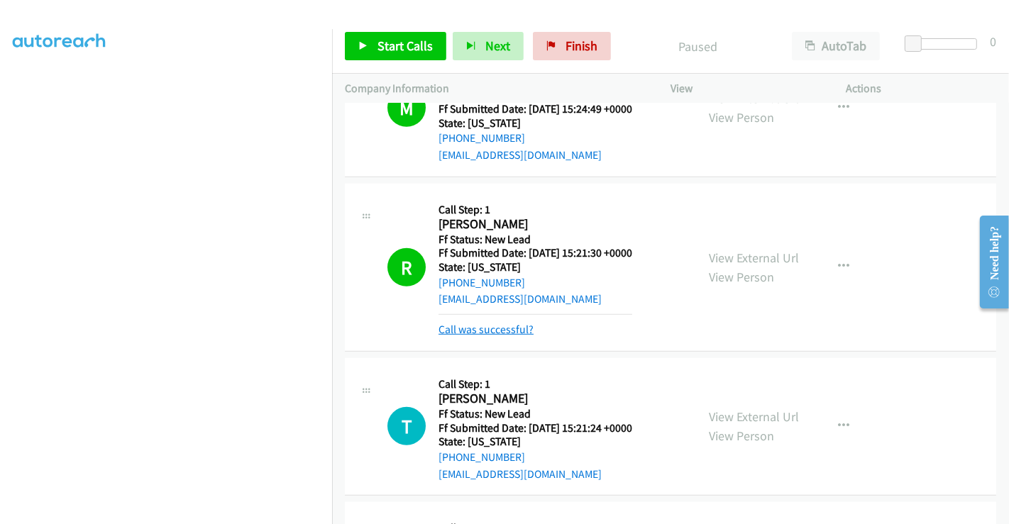
click at [502, 323] on link "Call was successful?" at bounding box center [485, 329] width 95 height 13
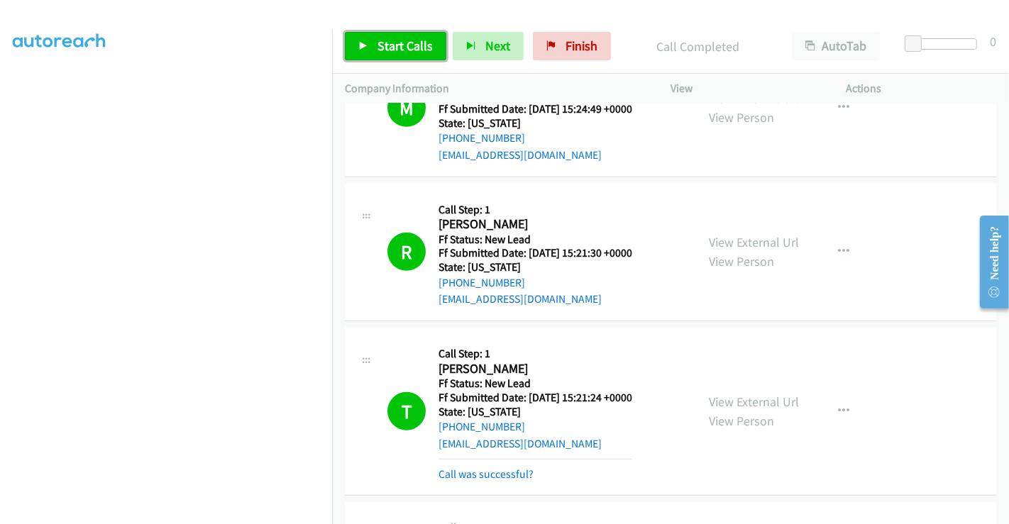
click at [386, 40] on span "Start Calls" at bounding box center [404, 46] width 55 height 16
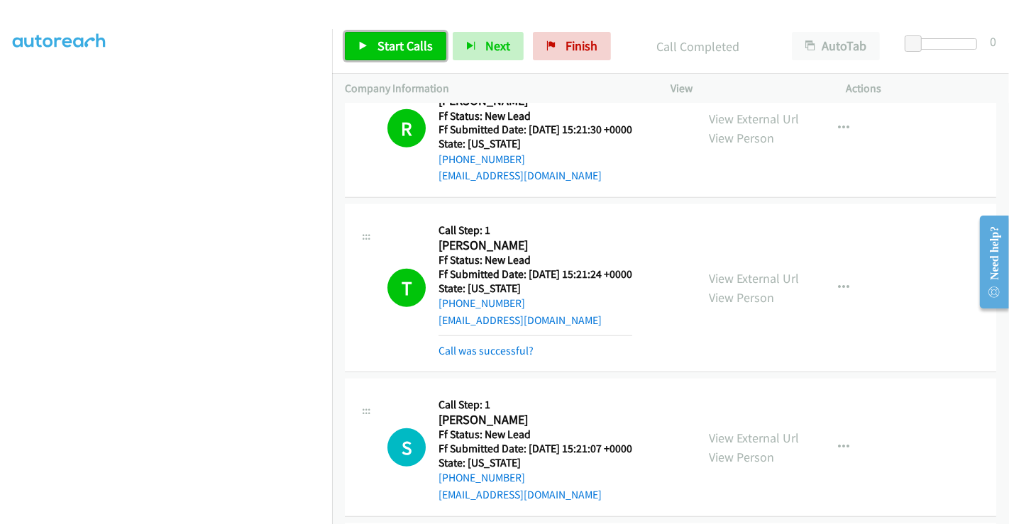
scroll to position [1026, 0]
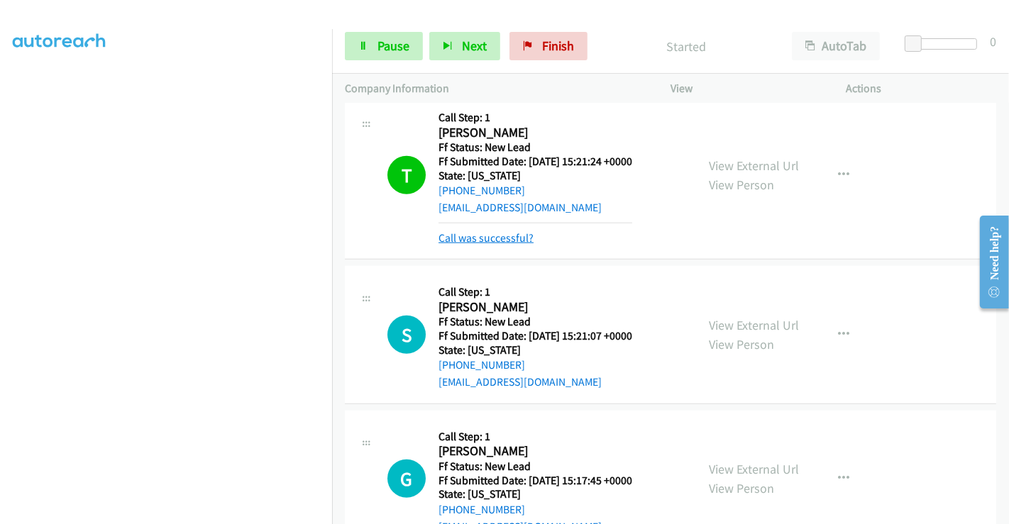
click at [511, 236] on link "Call was successful?" at bounding box center [485, 237] width 95 height 13
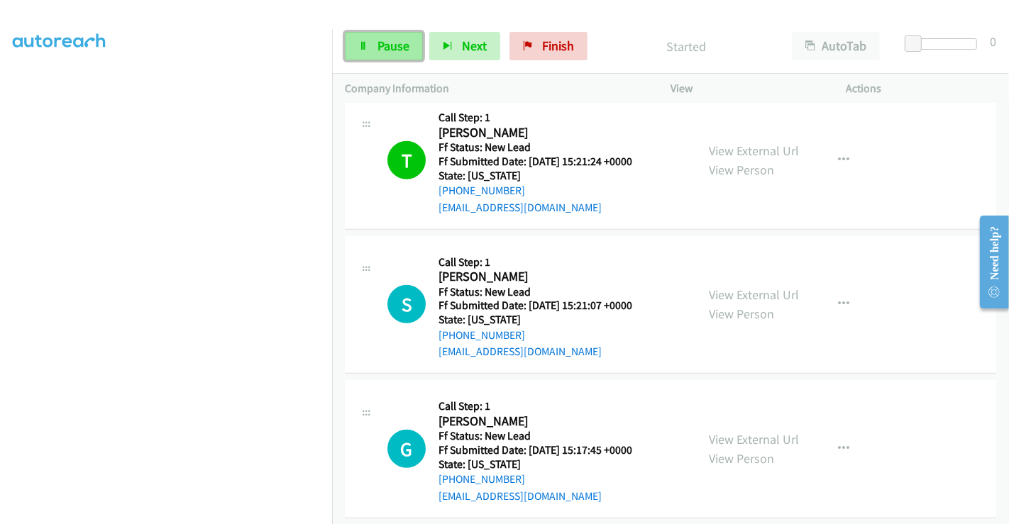
click at [387, 45] on span "Pause" at bounding box center [393, 46] width 32 height 16
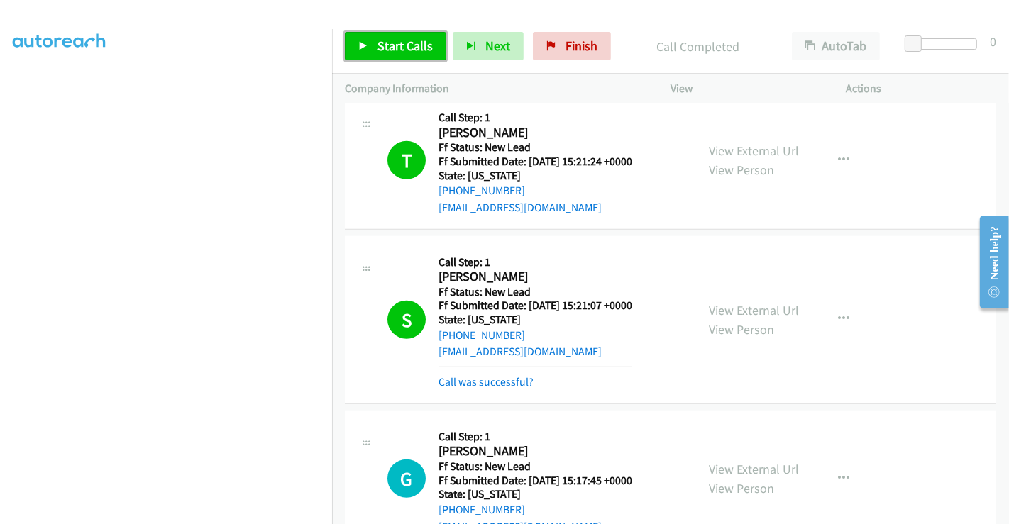
click at [415, 45] on span "Start Calls" at bounding box center [404, 46] width 55 height 16
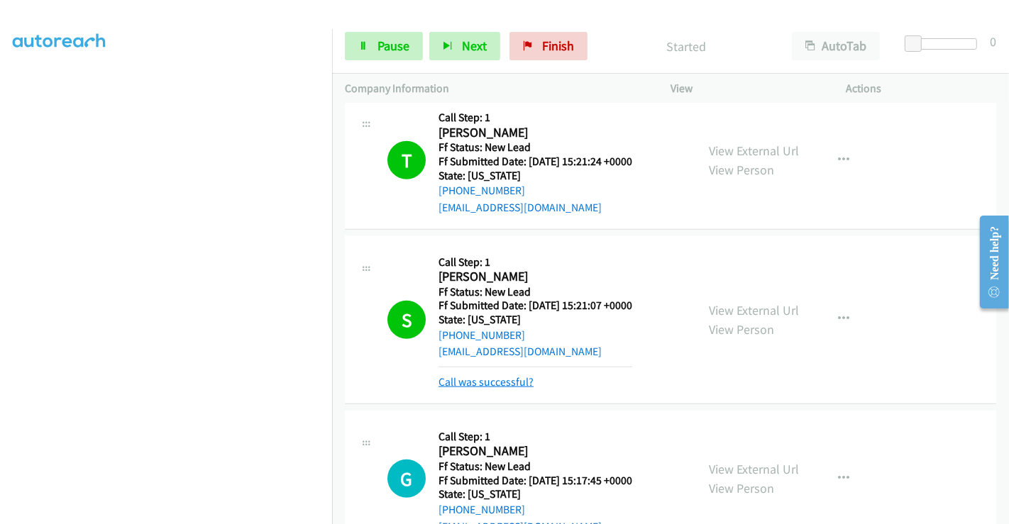
click at [487, 378] on link "Call was successful?" at bounding box center [485, 381] width 95 height 13
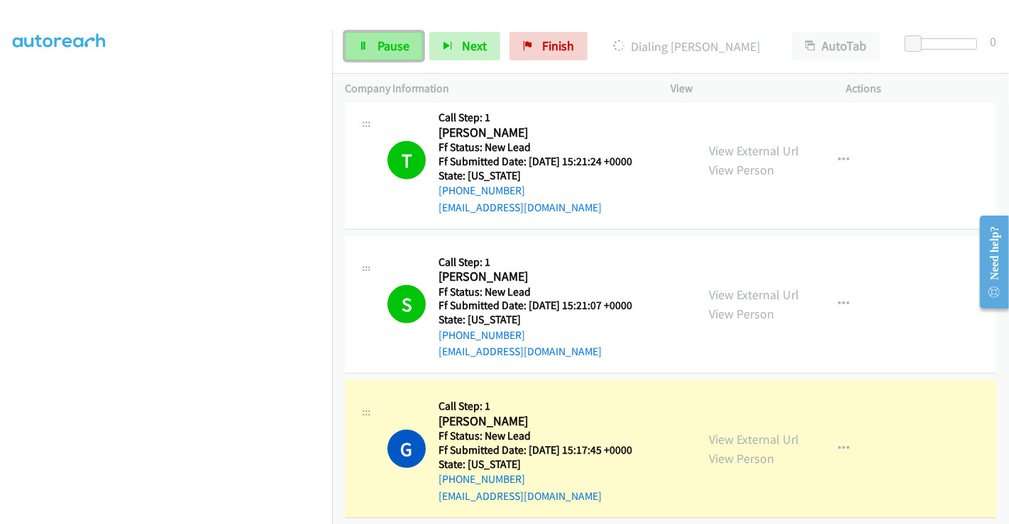
click at [385, 46] on span "Pause" at bounding box center [393, 46] width 32 height 16
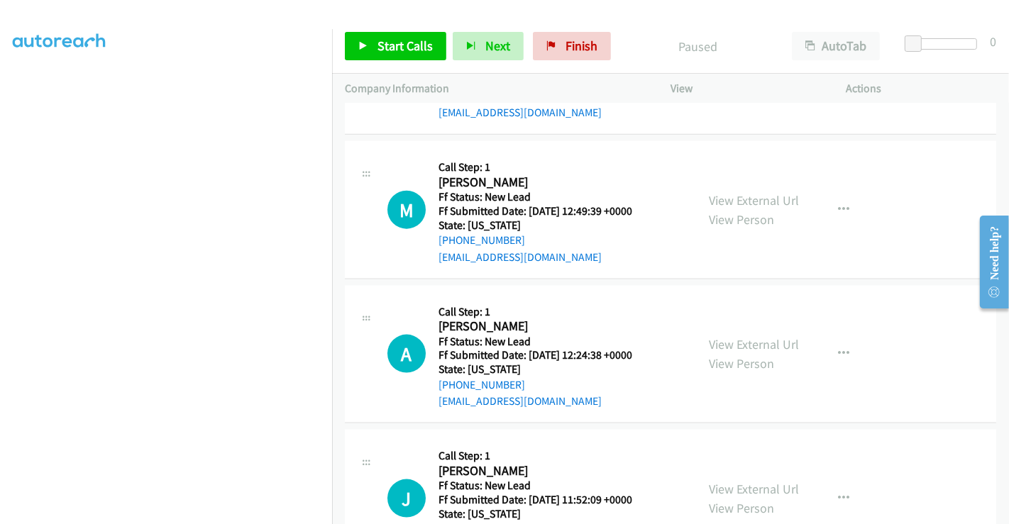
scroll to position [1577, 0]
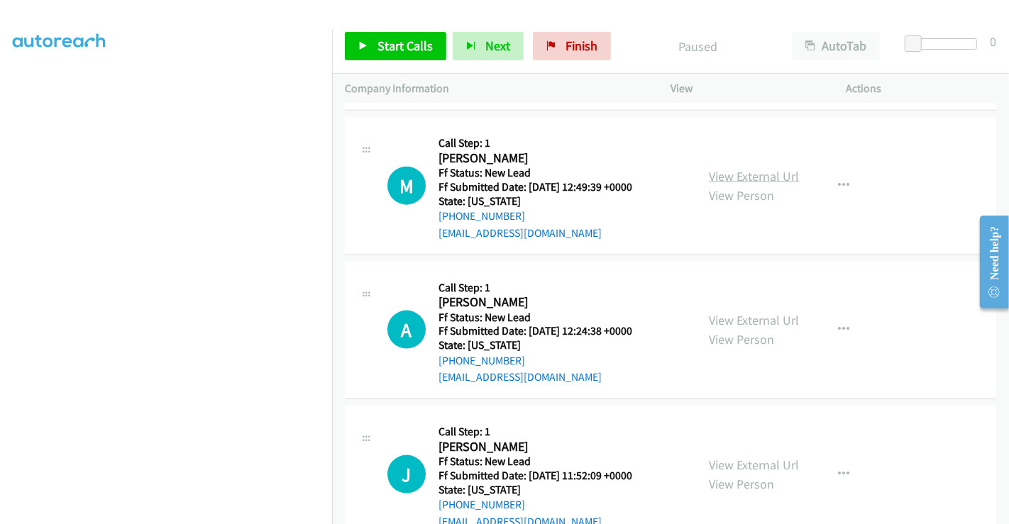
click at [736, 173] on link "View External Url" at bounding box center [754, 176] width 90 height 16
click at [745, 313] on link "View External Url" at bounding box center [754, 320] width 90 height 16
click at [745, 459] on link "View External Url" at bounding box center [754, 465] width 90 height 16
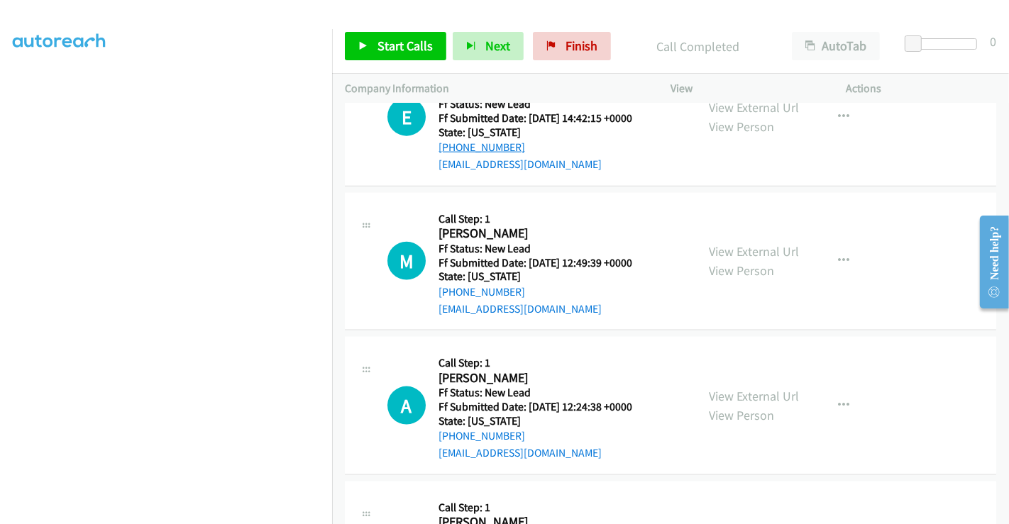
scroll to position [1371, 0]
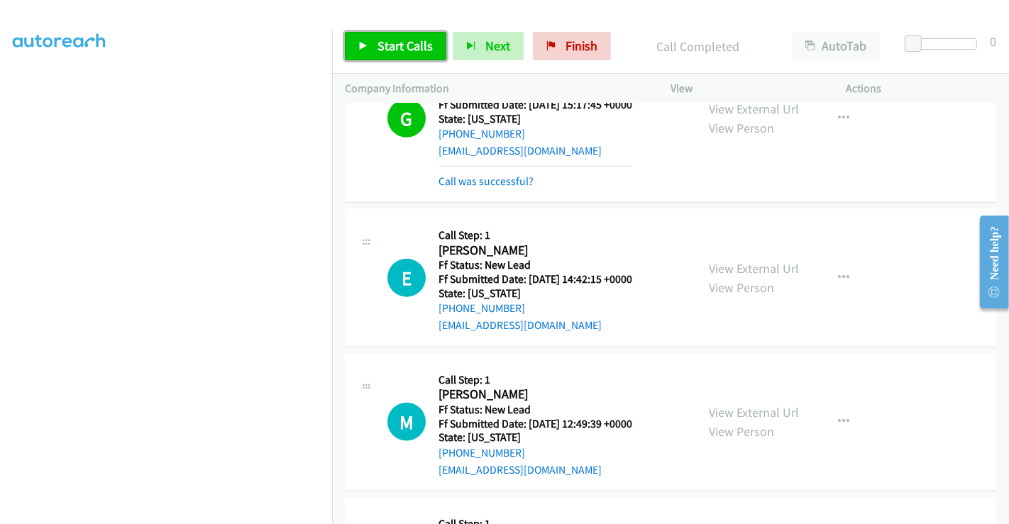
click at [409, 57] on link "Start Calls" at bounding box center [395, 46] width 101 height 28
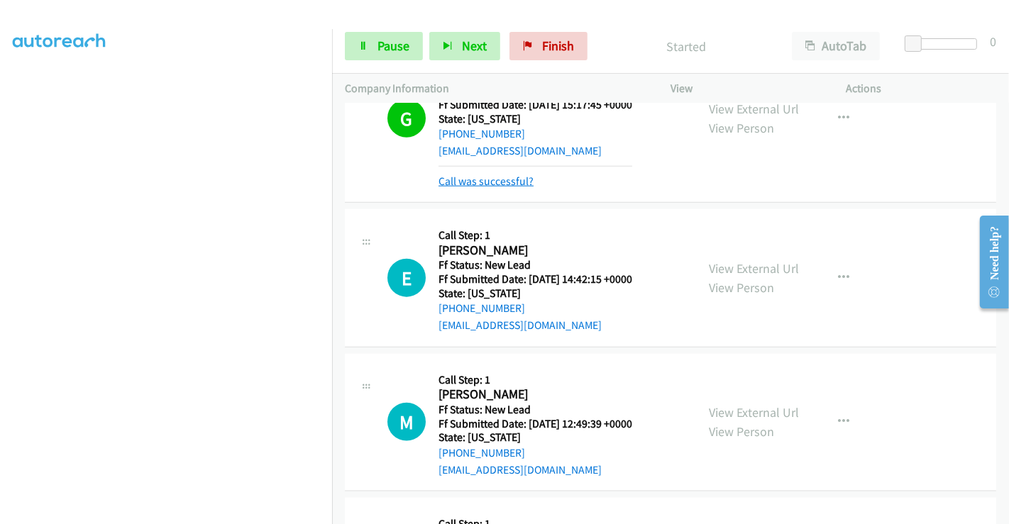
click at [481, 177] on link "Call was successful?" at bounding box center [485, 180] width 95 height 13
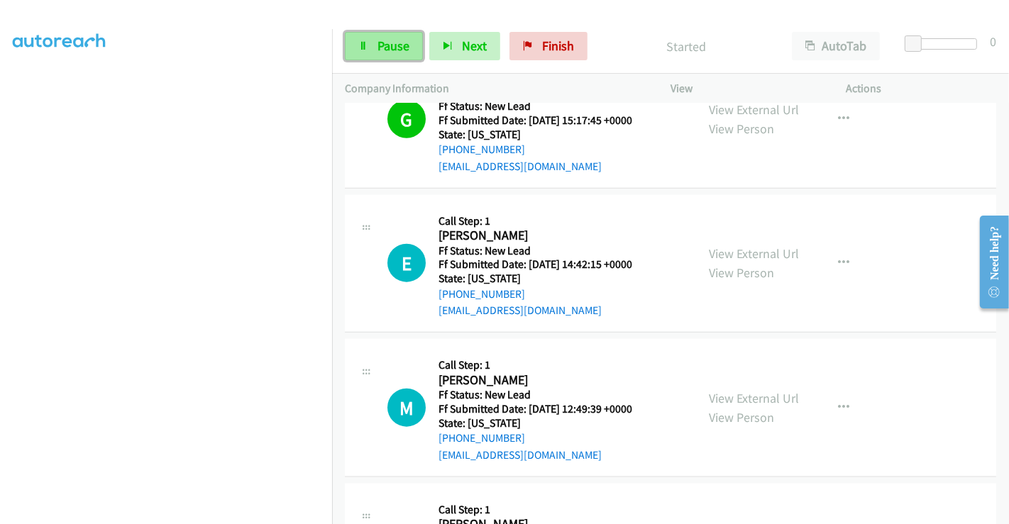
click at [384, 38] on span "Pause" at bounding box center [393, 46] width 32 height 16
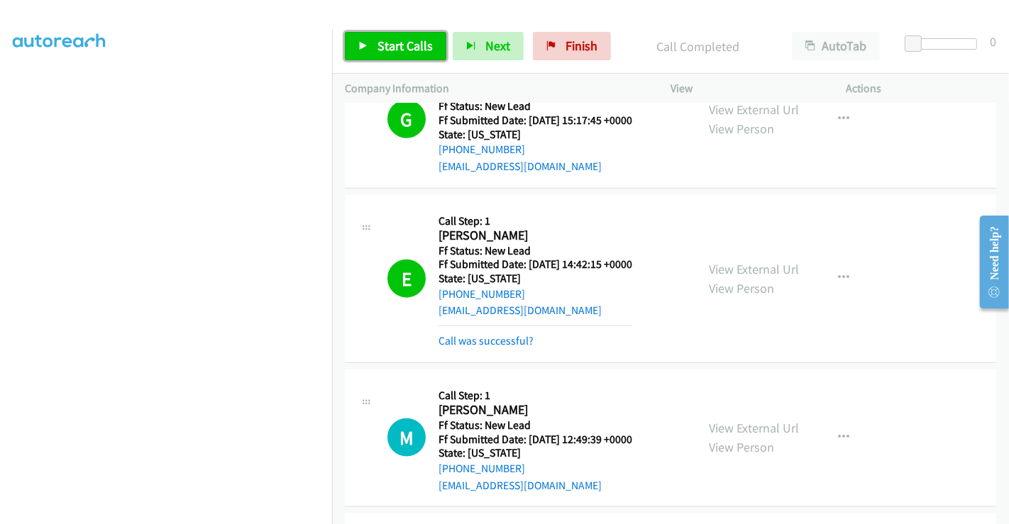
click at [395, 48] on span "Start Calls" at bounding box center [404, 46] width 55 height 16
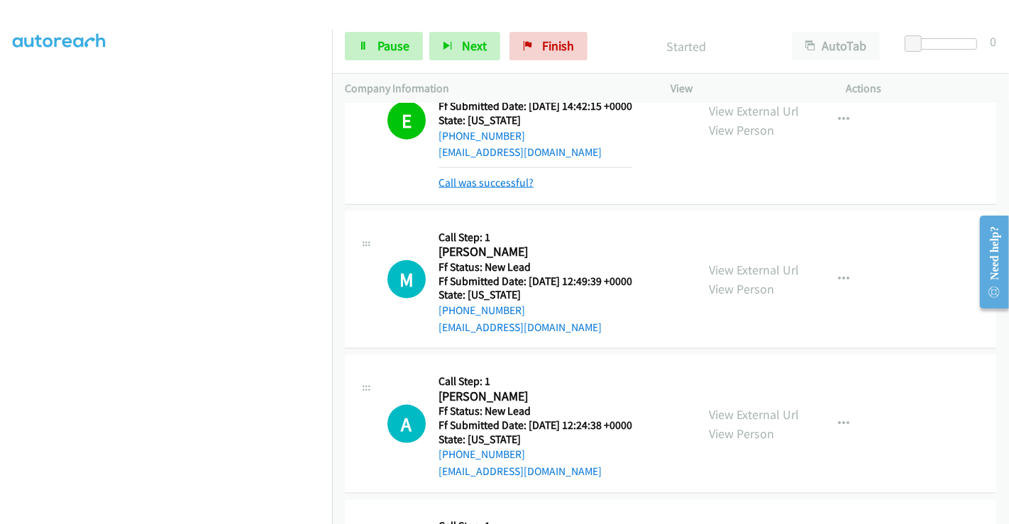
click at [501, 176] on link "Call was successful?" at bounding box center [485, 182] width 95 height 13
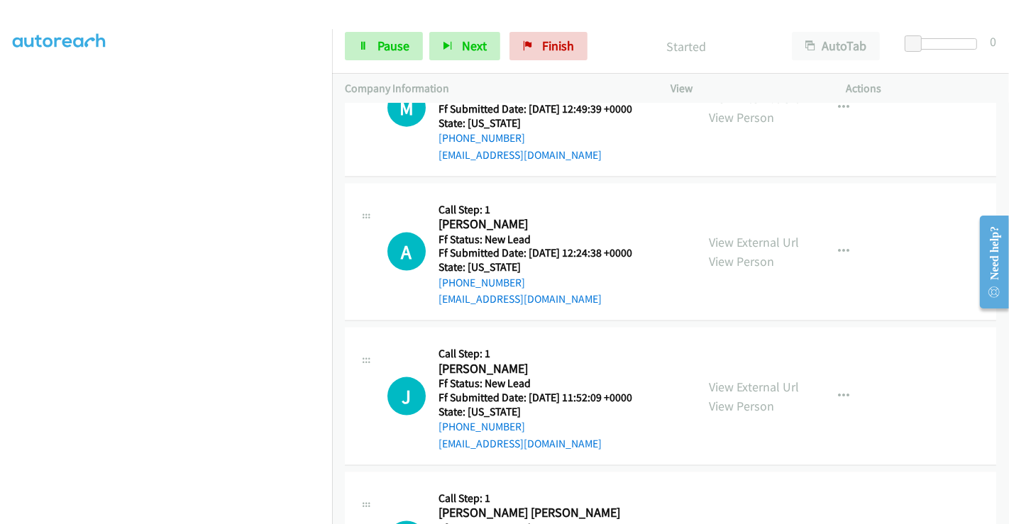
scroll to position [1577, 0]
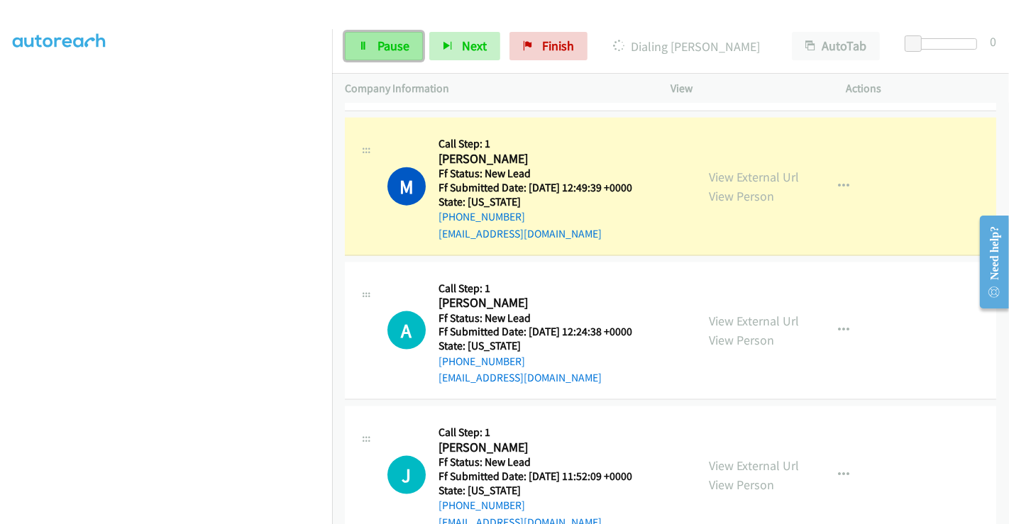
click at [379, 45] on span "Pause" at bounding box center [393, 46] width 32 height 16
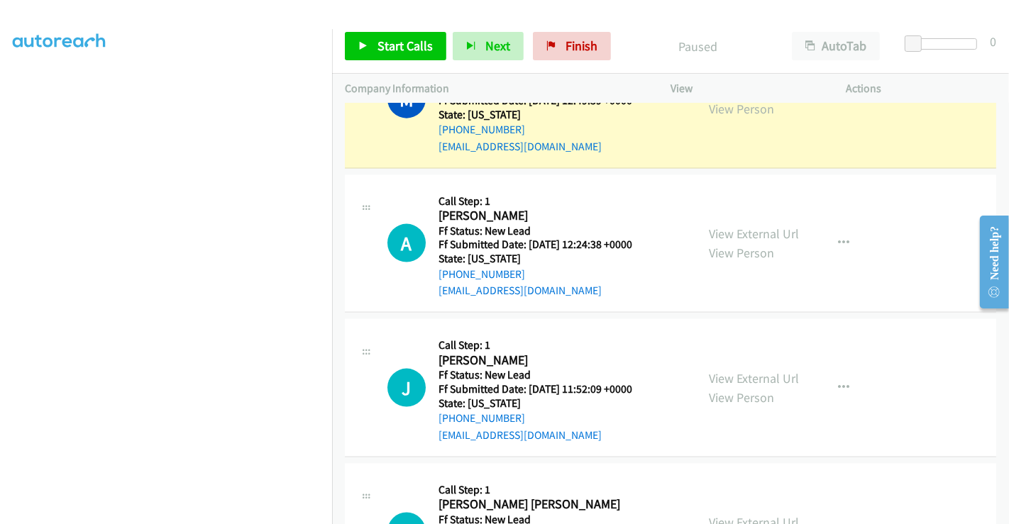
scroll to position [1760, 0]
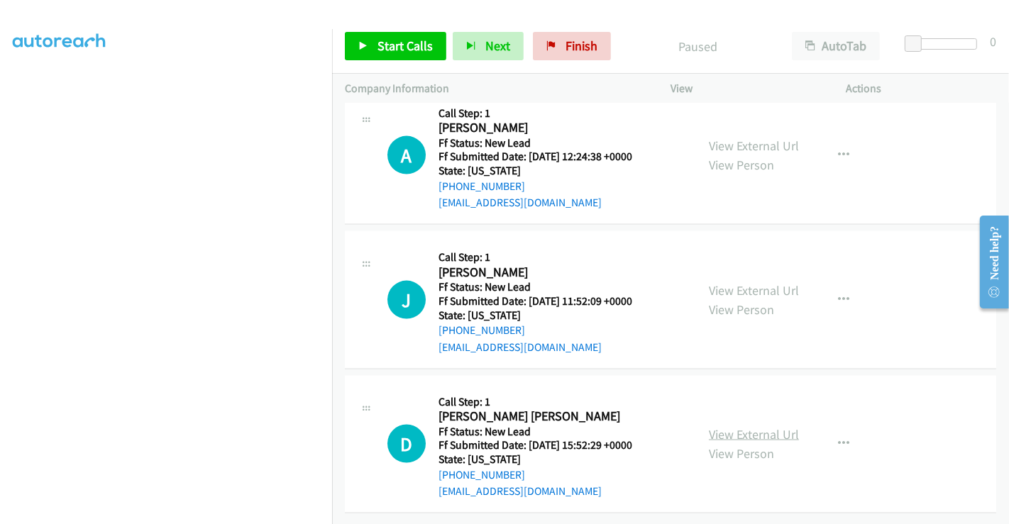
click at [735, 426] on link "View External Url" at bounding box center [754, 434] width 90 height 16
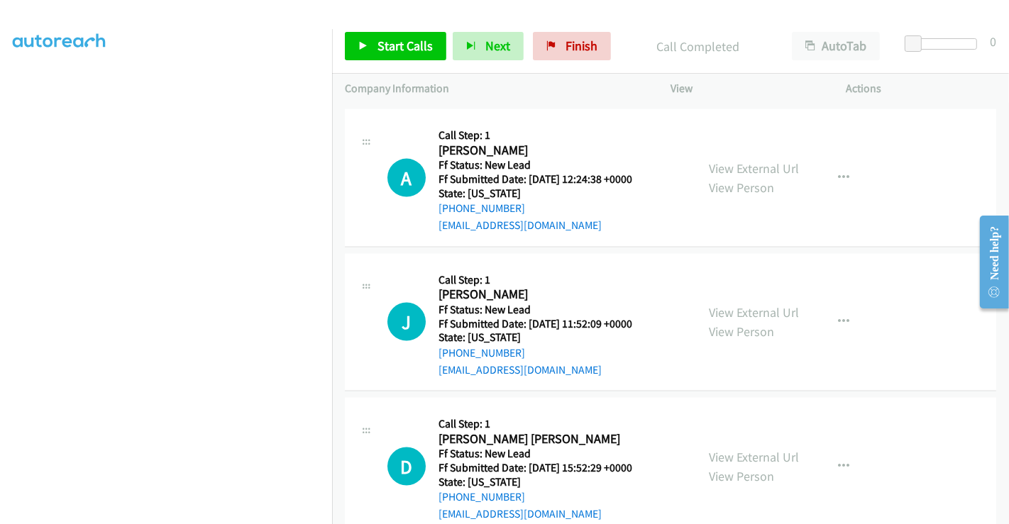
scroll to position [1789, 0]
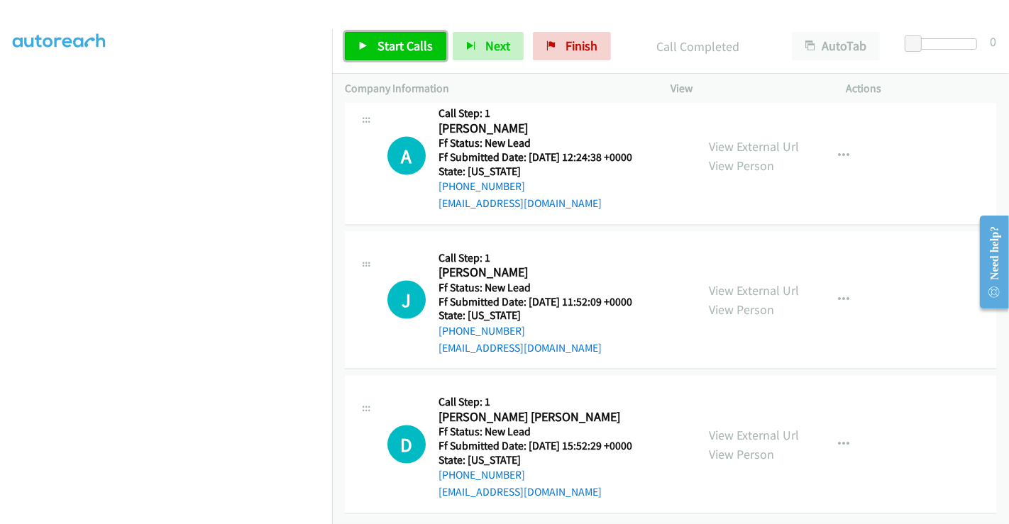
click at [406, 43] on span "Start Calls" at bounding box center [404, 46] width 55 height 16
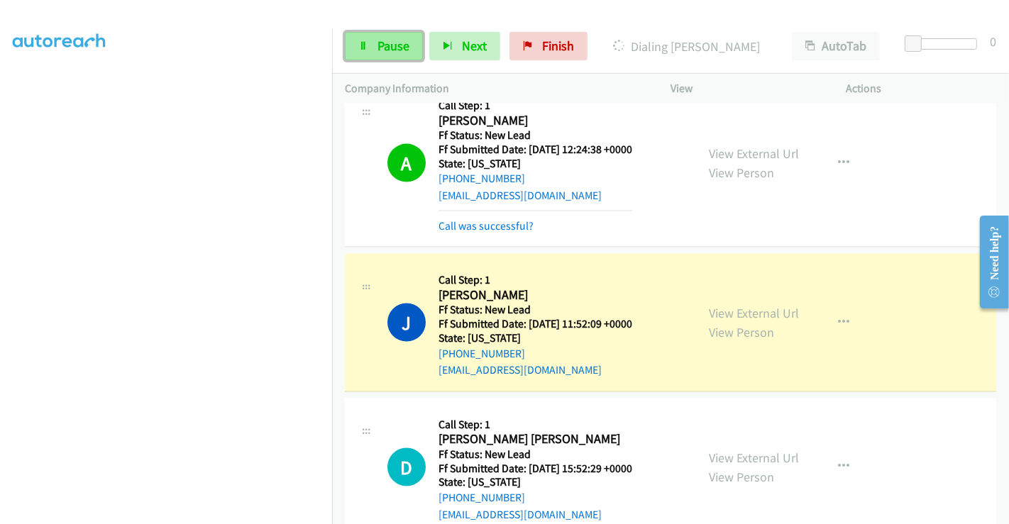
click at [387, 48] on span "Pause" at bounding box center [393, 46] width 32 height 16
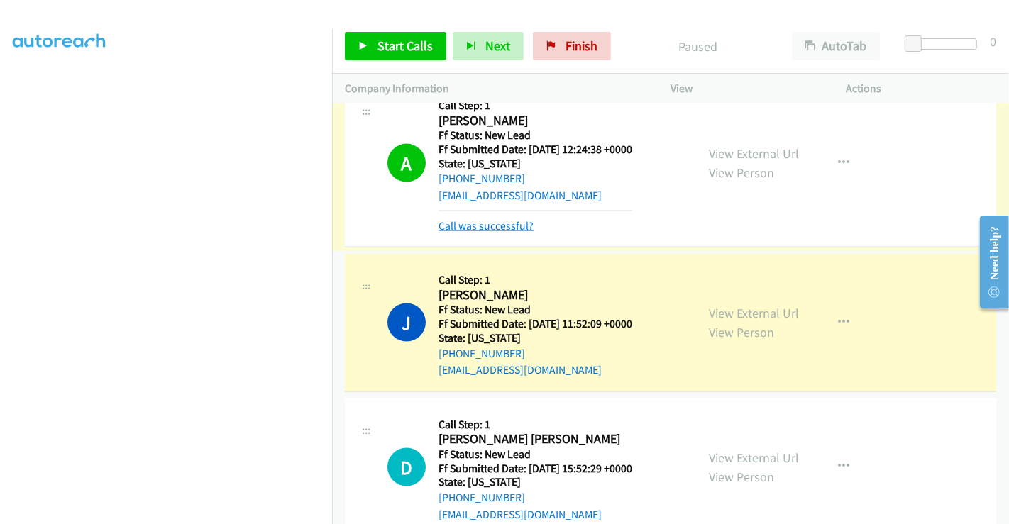
click at [494, 220] on link "Call was successful?" at bounding box center [485, 225] width 95 height 13
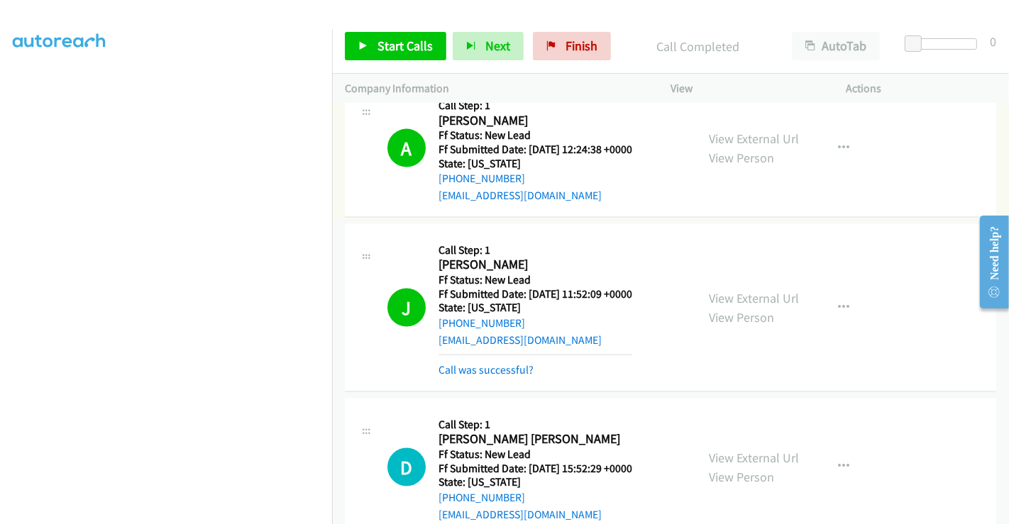
scroll to position [1760, 0]
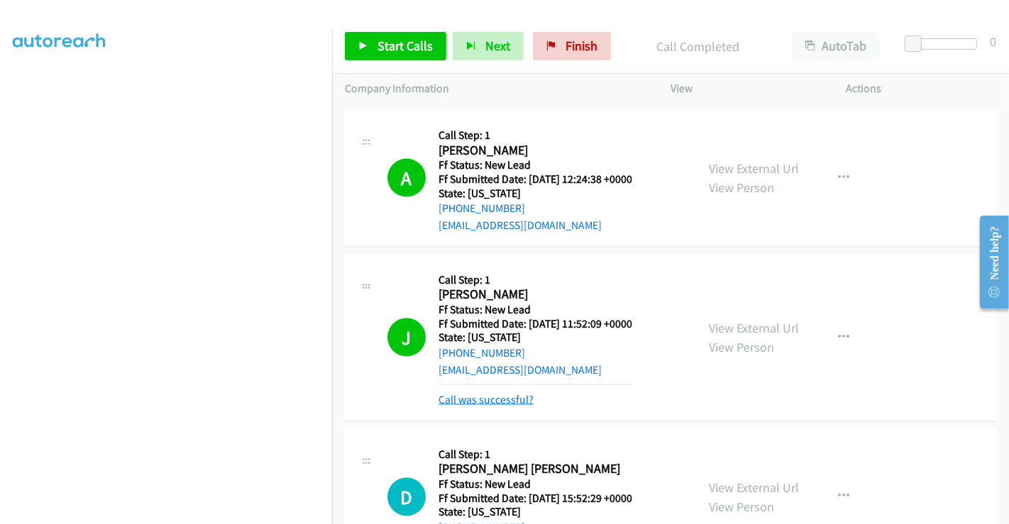
click at [513, 393] on link "Call was successful?" at bounding box center [485, 399] width 95 height 13
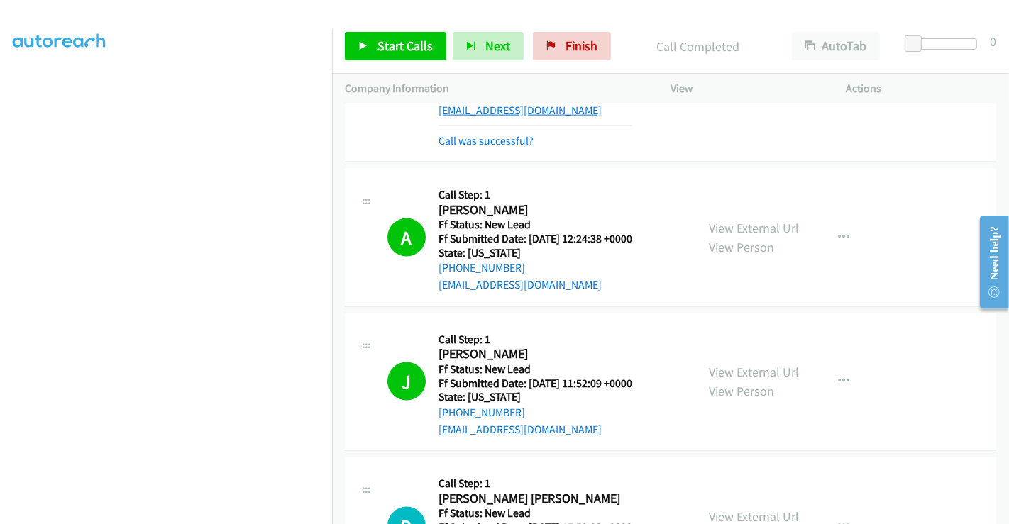
scroll to position [1602, 0]
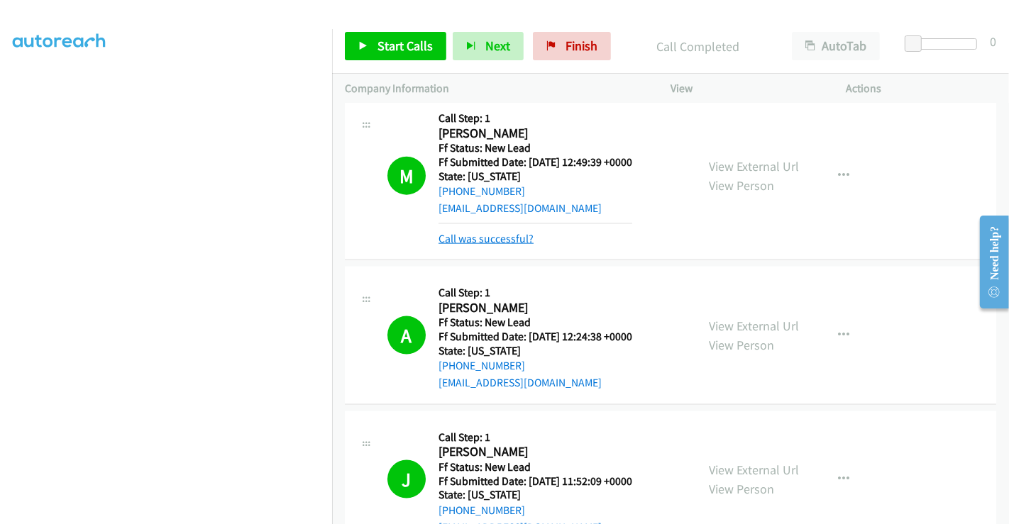
click at [502, 238] on link "Call was successful?" at bounding box center [485, 238] width 95 height 13
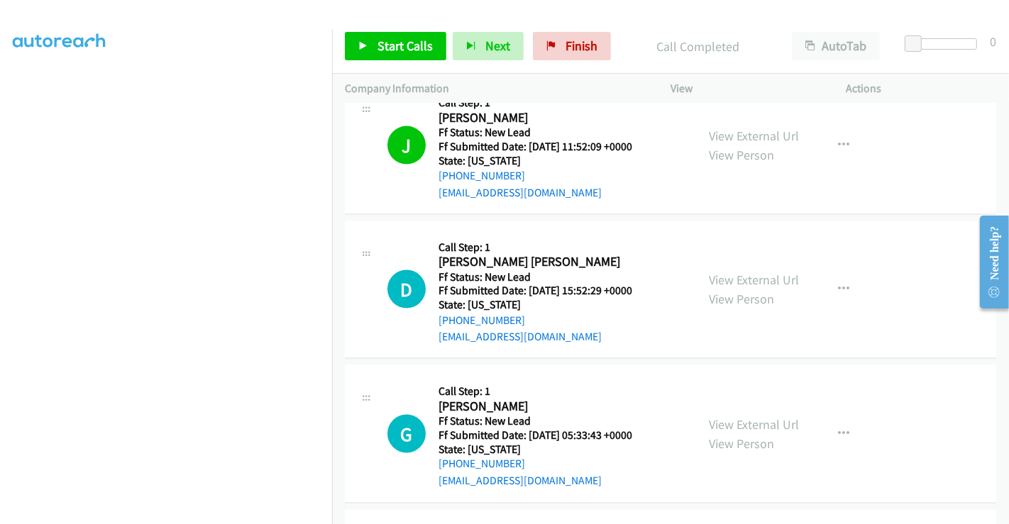
scroll to position [1996, 0]
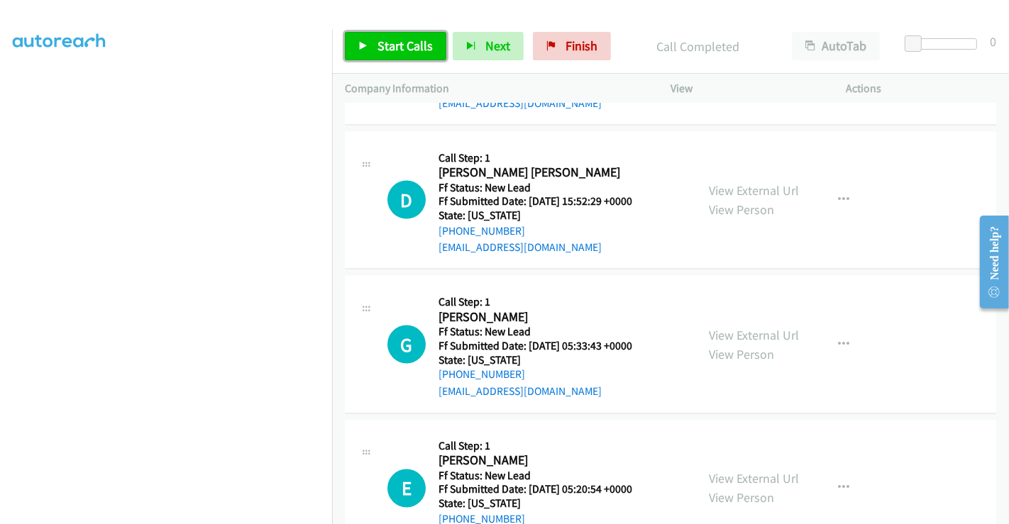
click at [379, 45] on span "Start Calls" at bounding box center [404, 46] width 55 height 16
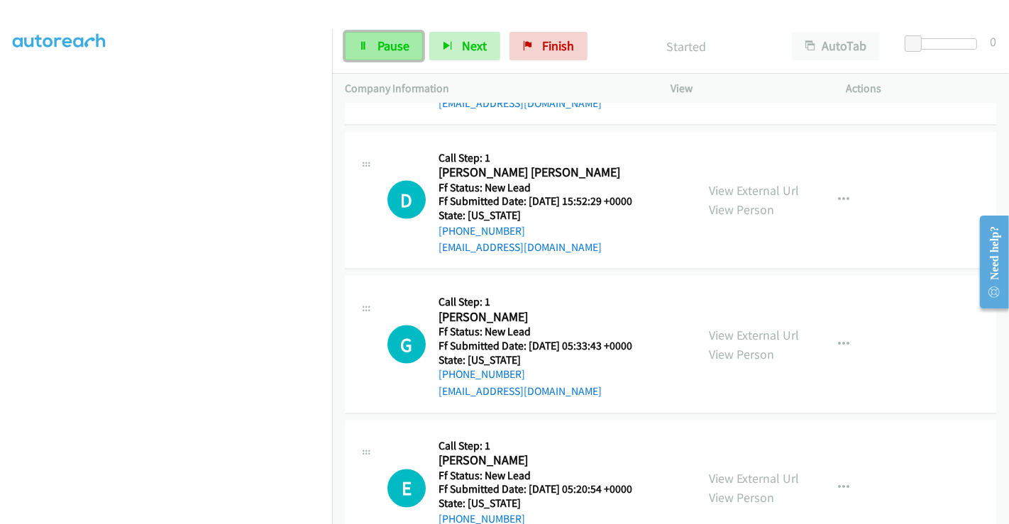
click at [387, 43] on span "Pause" at bounding box center [393, 46] width 32 height 16
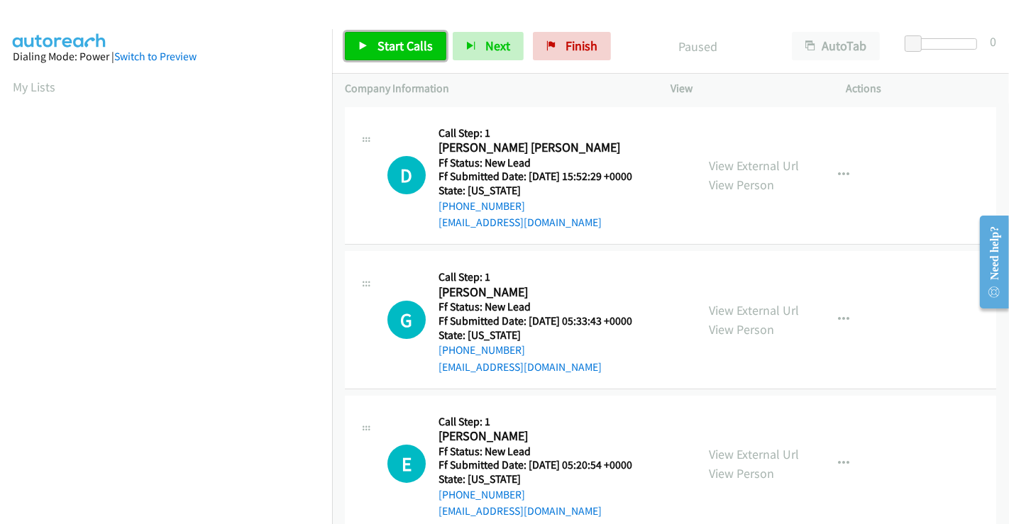
click at [395, 46] on span "Start Calls" at bounding box center [404, 46] width 55 height 16
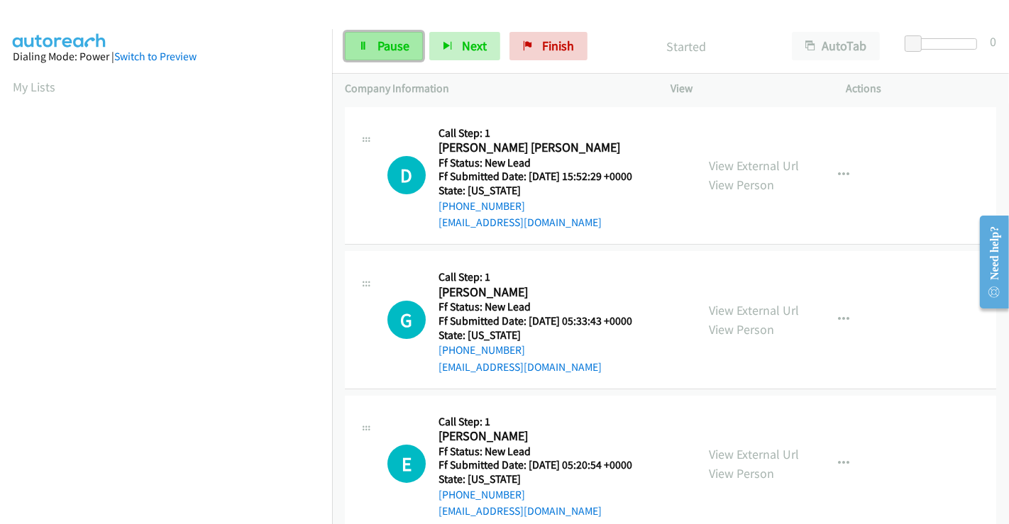
click at [395, 45] on span "Pause" at bounding box center [393, 46] width 32 height 16
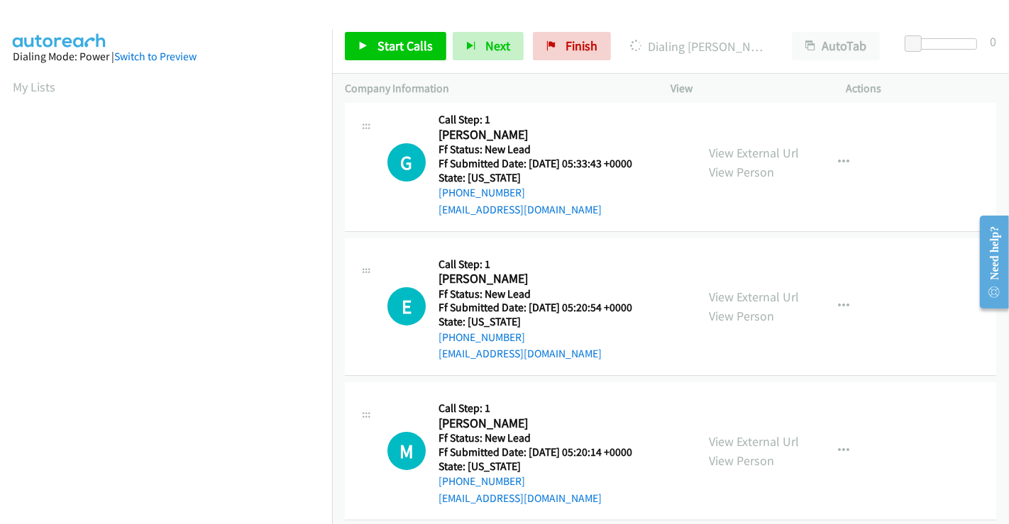
scroll to position [174, 0]
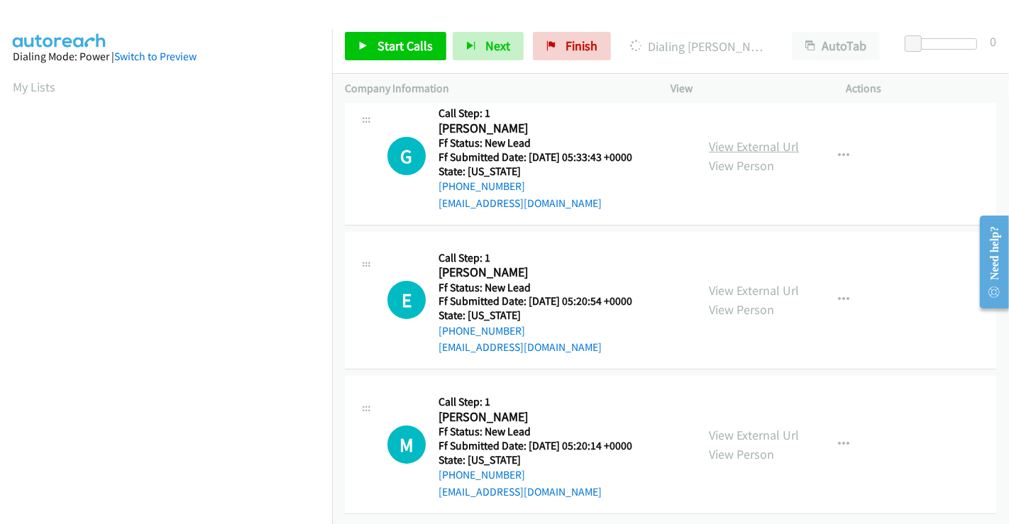
click at [760, 138] on link "View External Url" at bounding box center [754, 146] width 90 height 16
click at [750, 286] on link "View External Url" at bounding box center [754, 290] width 90 height 16
click at [742, 427] on link "View External Url" at bounding box center [754, 435] width 90 height 16
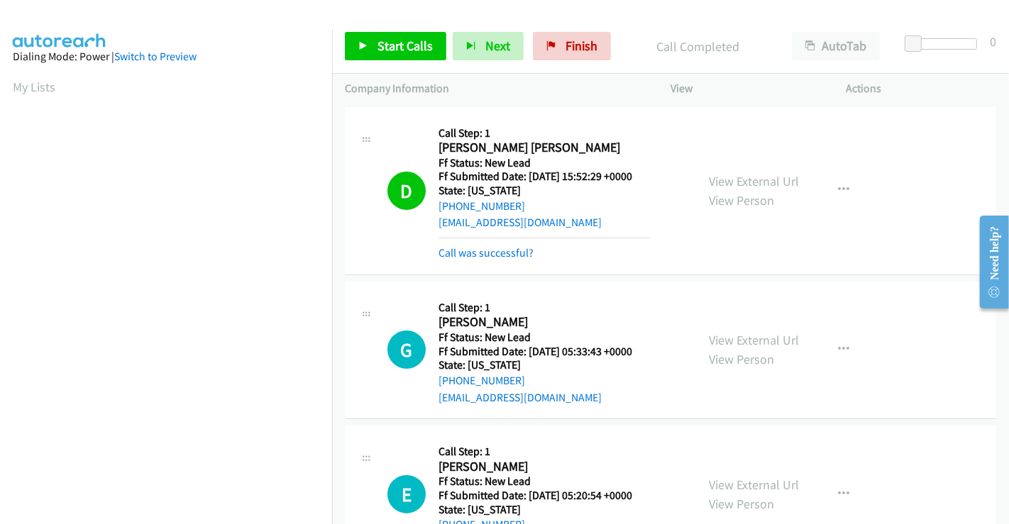
scroll to position [273, 0]
click at [504, 248] on link "Call was successful?" at bounding box center [485, 252] width 95 height 13
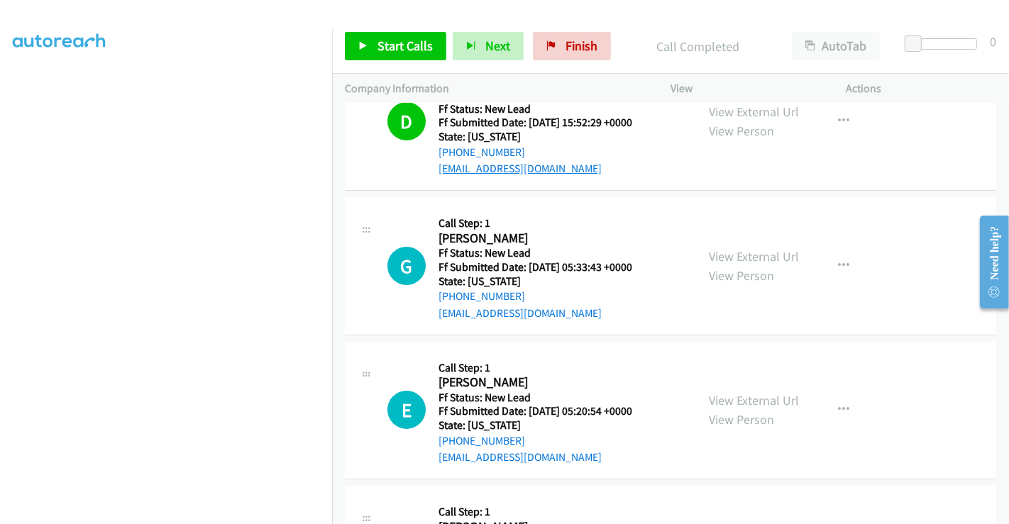
scroll to position [79, 0]
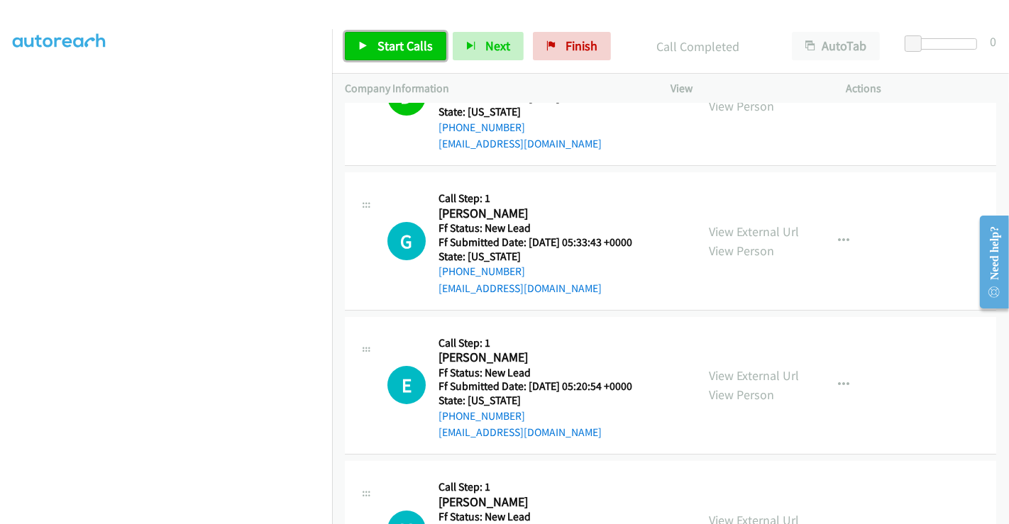
click at [396, 39] on span "Start Calls" at bounding box center [404, 46] width 55 height 16
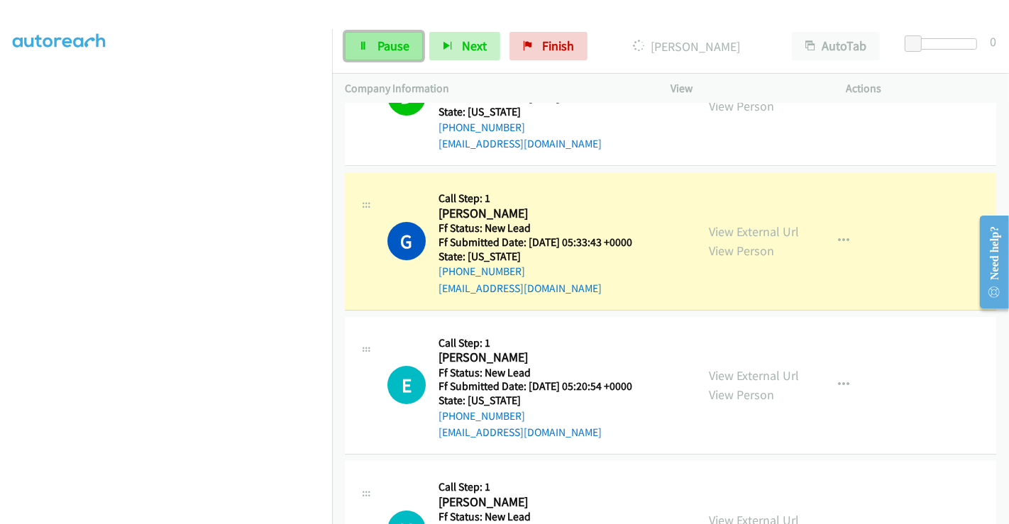
click at [388, 53] on span "Pause" at bounding box center [393, 46] width 32 height 16
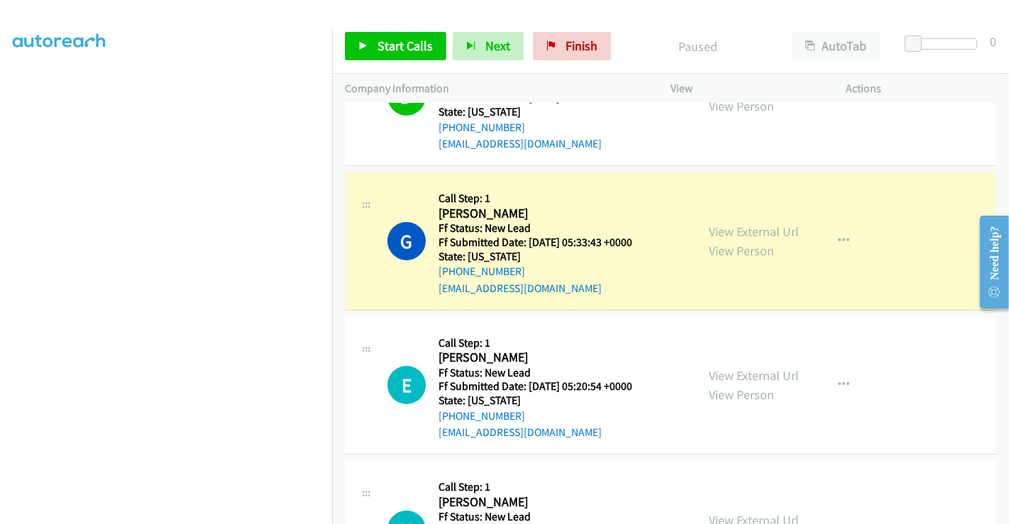
scroll to position [174, 0]
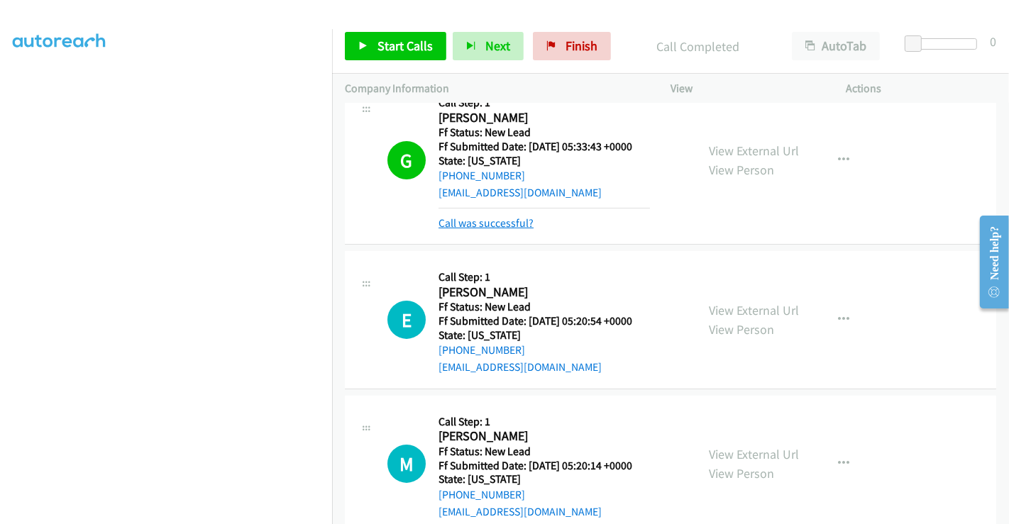
click at [499, 223] on link "Call was successful?" at bounding box center [485, 222] width 95 height 13
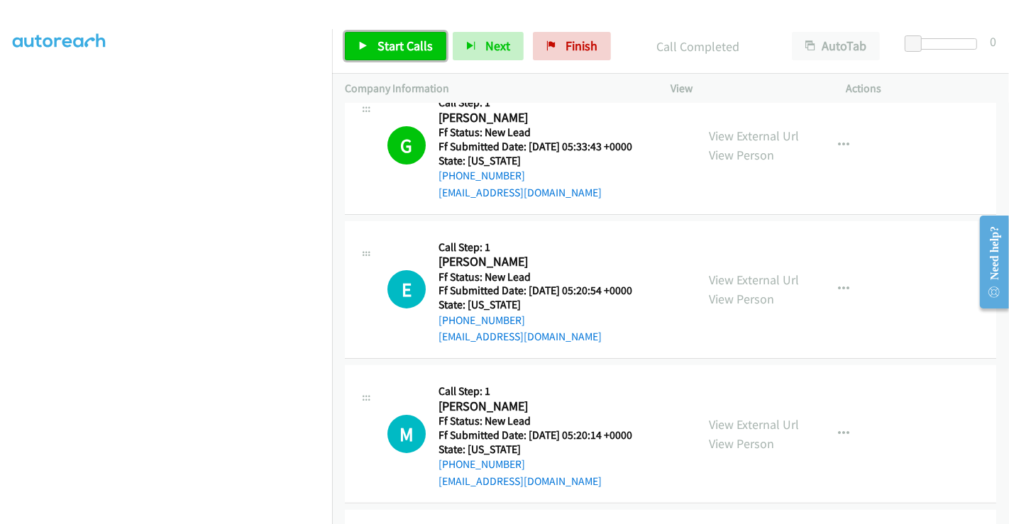
click at [404, 42] on span "Start Calls" at bounding box center [404, 46] width 55 height 16
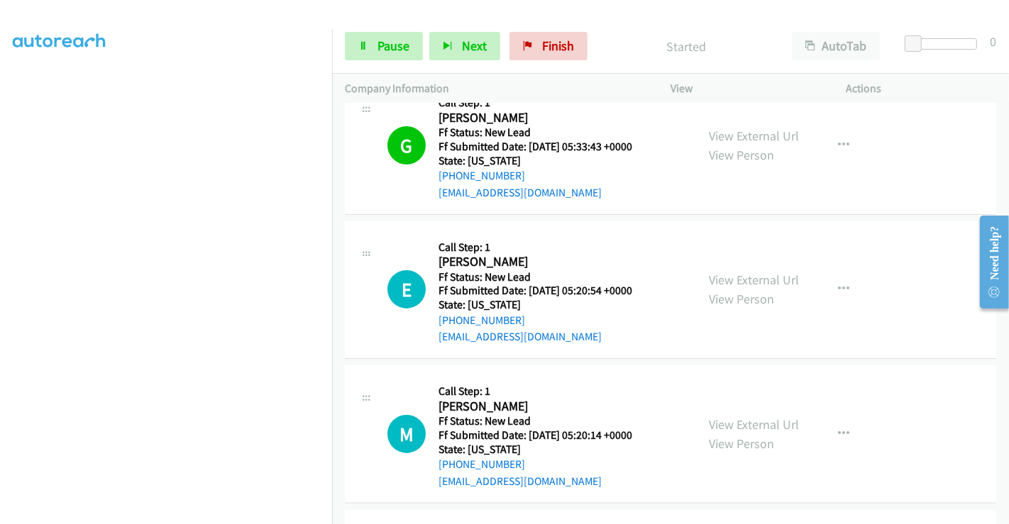
scroll to position [253, 0]
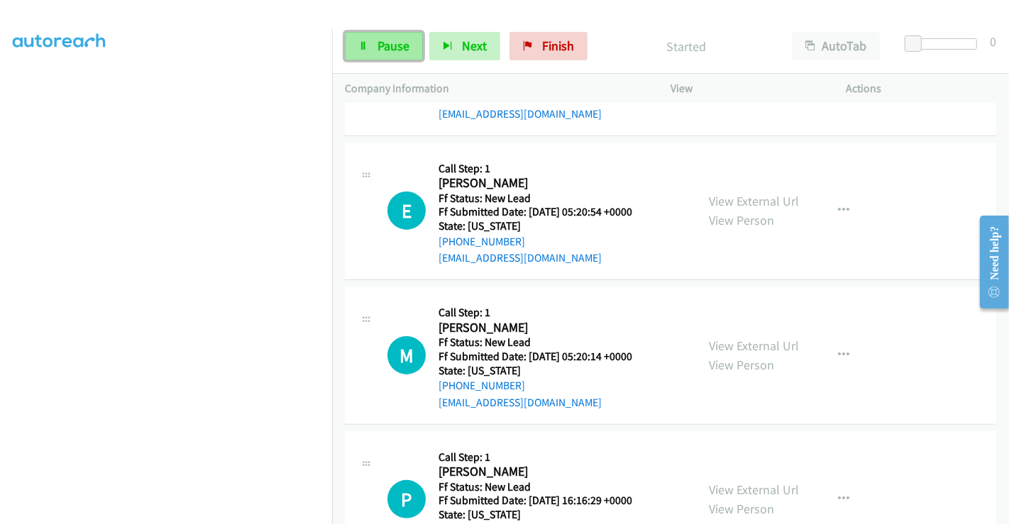
click at [389, 45] on span "Pause" at bounding box center [393, 46] width 32 height 16
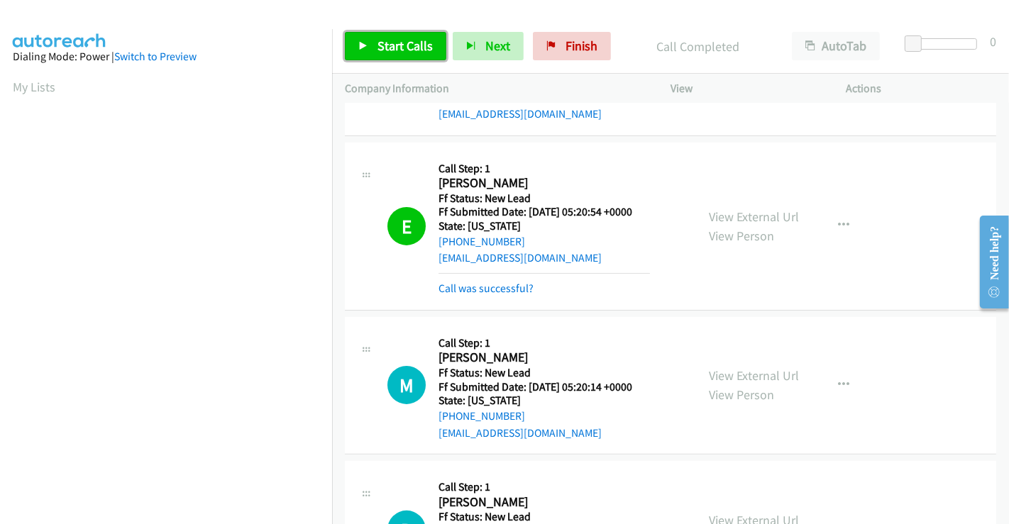
click at [395, 41] on span "Start Calls" at bounding box center [404, 46] width 55 height 16
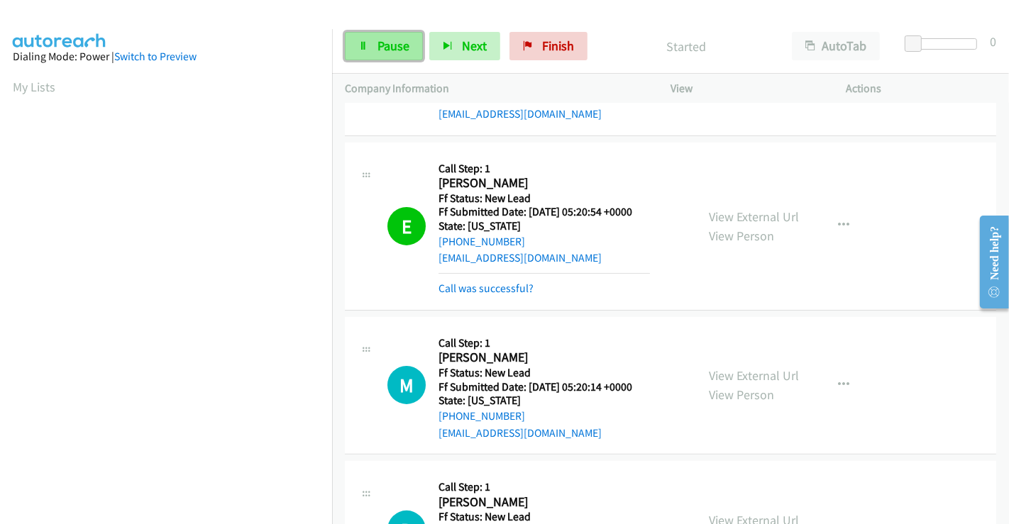
click at [383, 45] on span "Pause" at bounding box center [393, 46] width 32 height 16
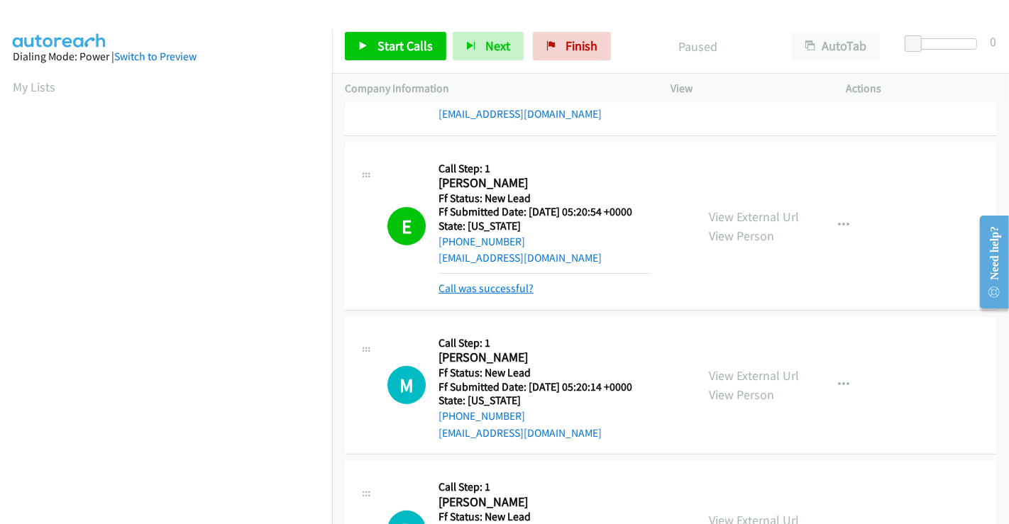
click at [489, 284] on link "Call was successful?" at bounding box center [485, 288] width 95 height 13
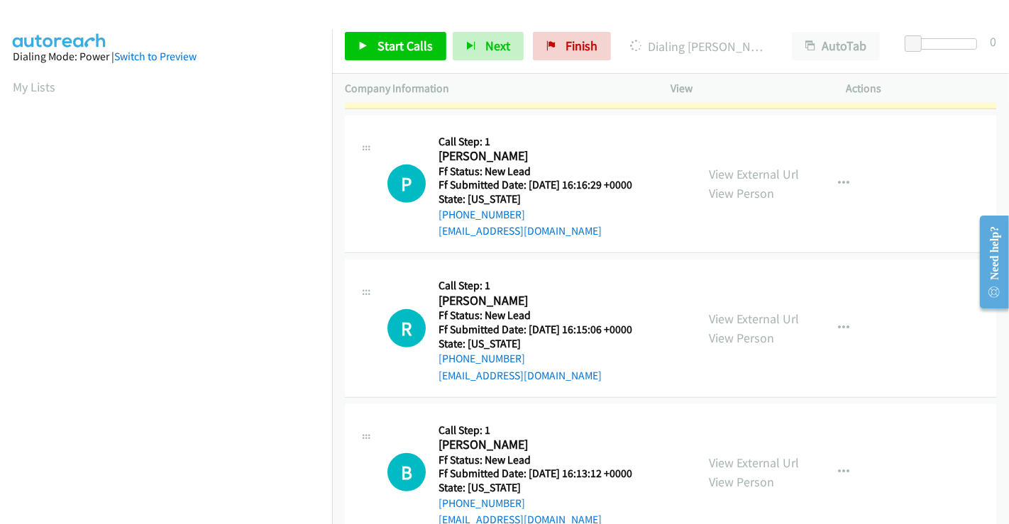
scroll to position [607, 0]
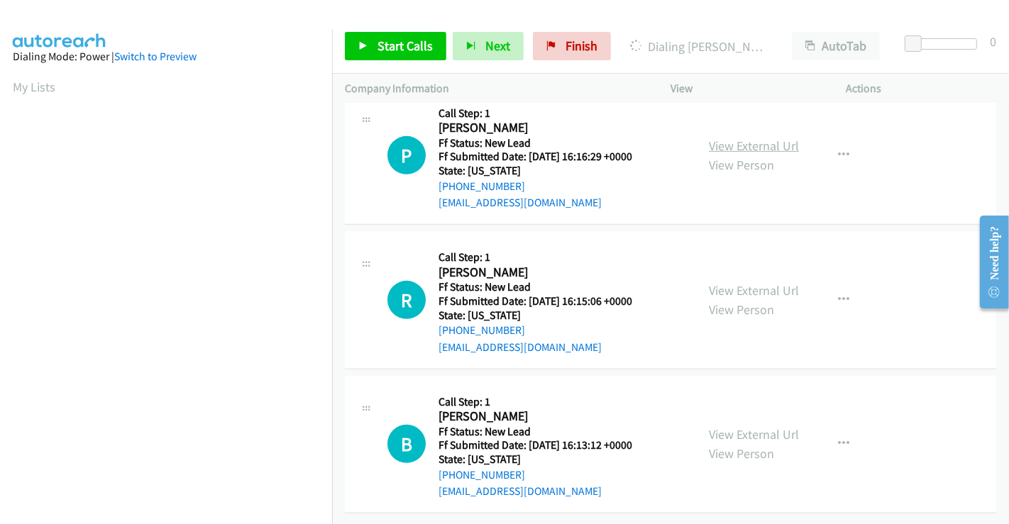
click at [727, 138] on link "View External Url" at bounding box center [754, 146] width 90 height 16
click at [732, 282] on link "View External Url" at bounding box center [754, 290] width 90 height 16
click at [749, 426] on link "View External Url" at bounding box center [754, 434] width 90 height 16
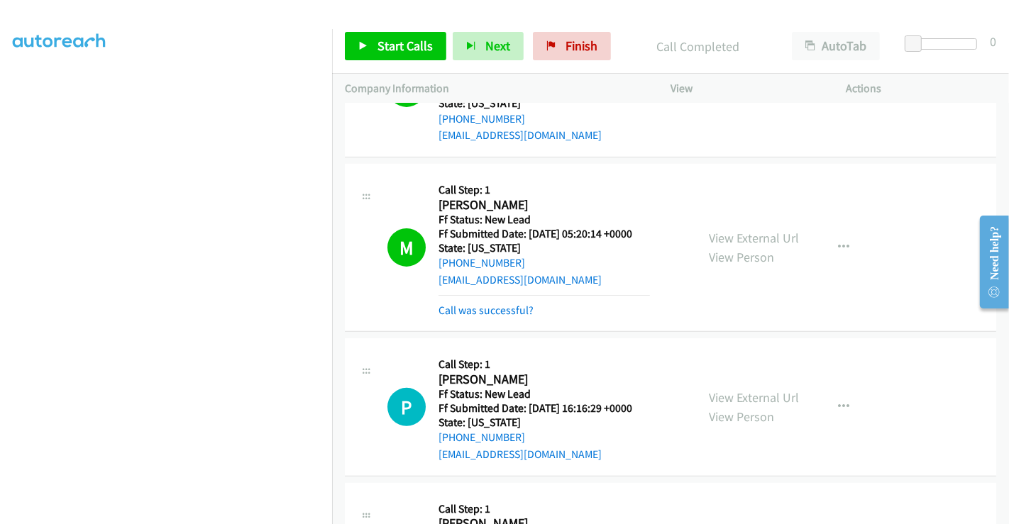
scroll to position [401, 0]
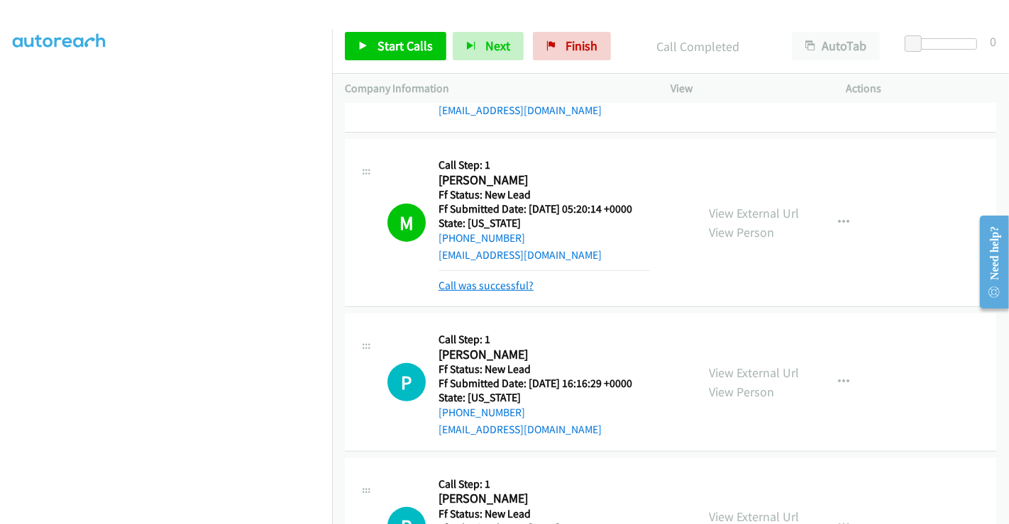
click at [494, 279] on link "Call was successful?" at bounding box center [485, 285] width 95 height 13
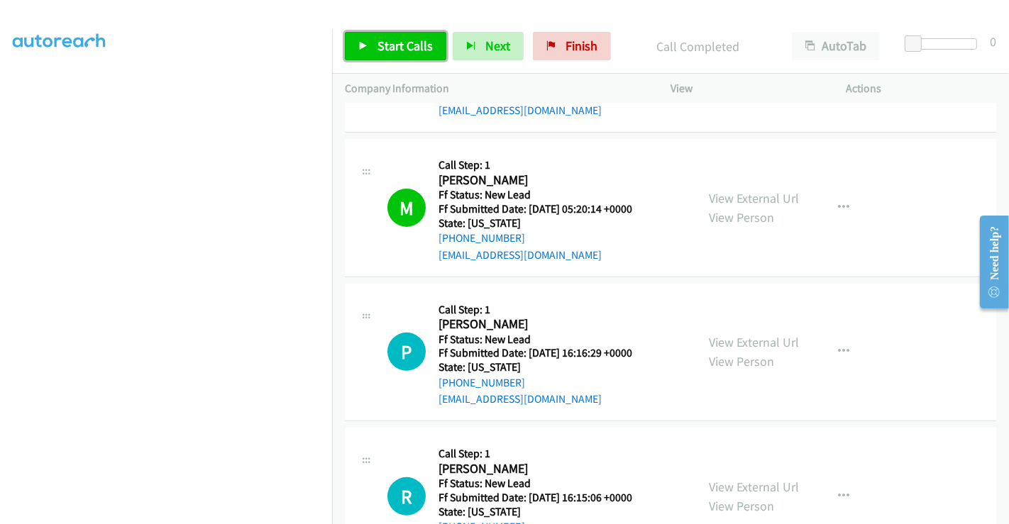
click at [395, 43] on span "Start Calls" at bounding box center [404, 46] width 55 height 16
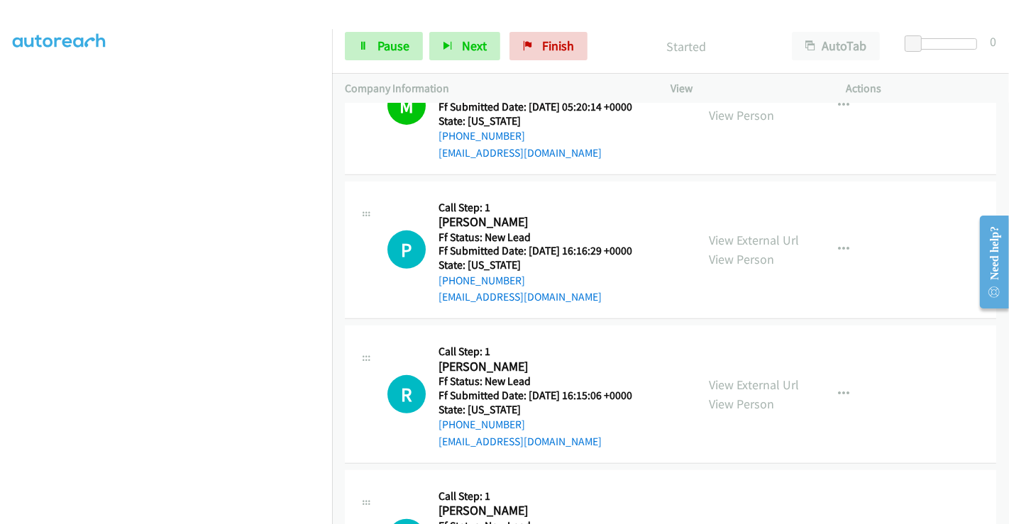
scroll to position [607, 0]
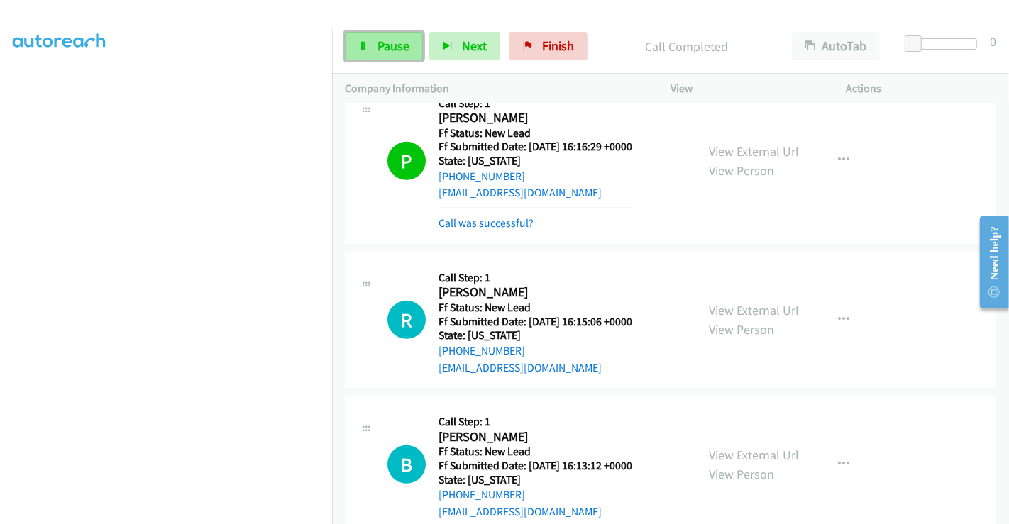
click at [387, 44] on span "Pause" at bounding box center [393, 46] width 32 height 16
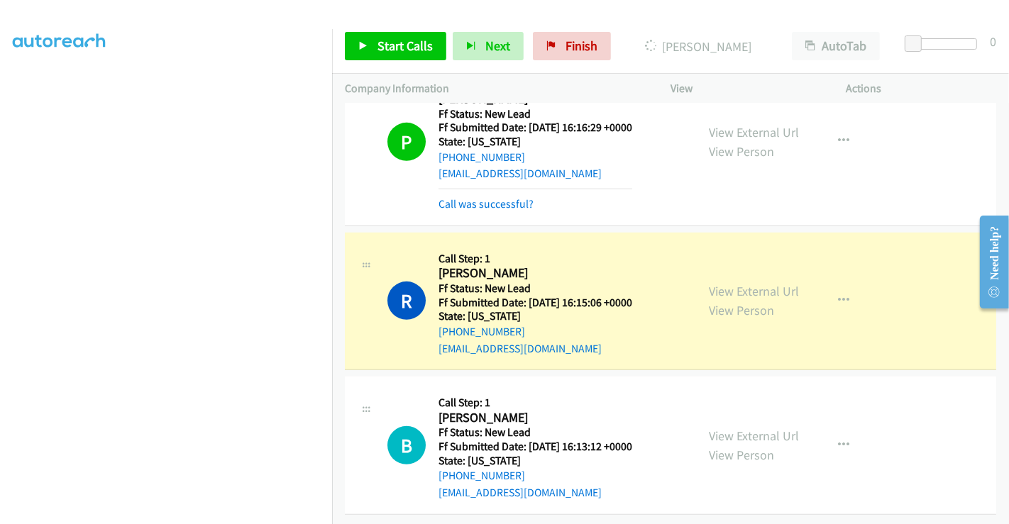
scroll to position [637, 0]
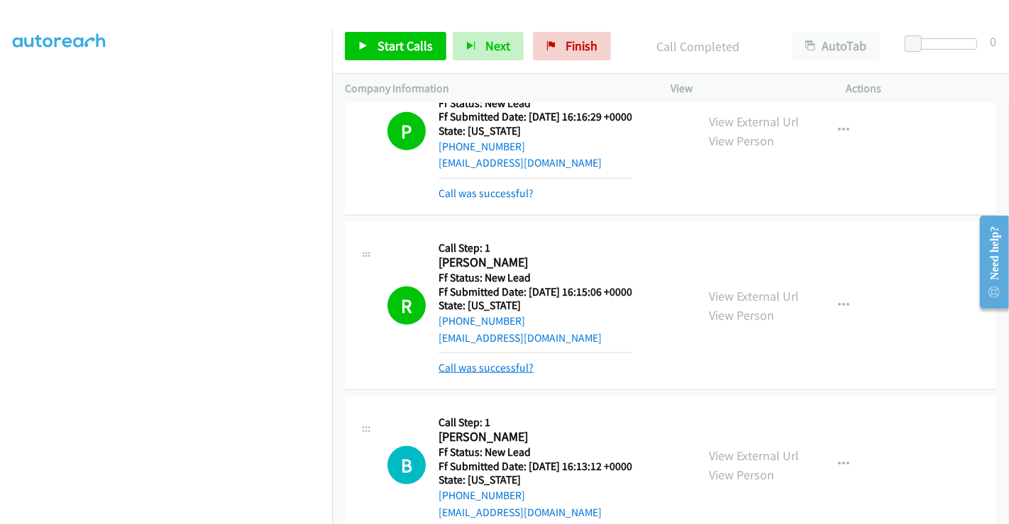
click at [496, 363] on link "Call was successful?" at bounding box center [485, 367] width 95 height 13
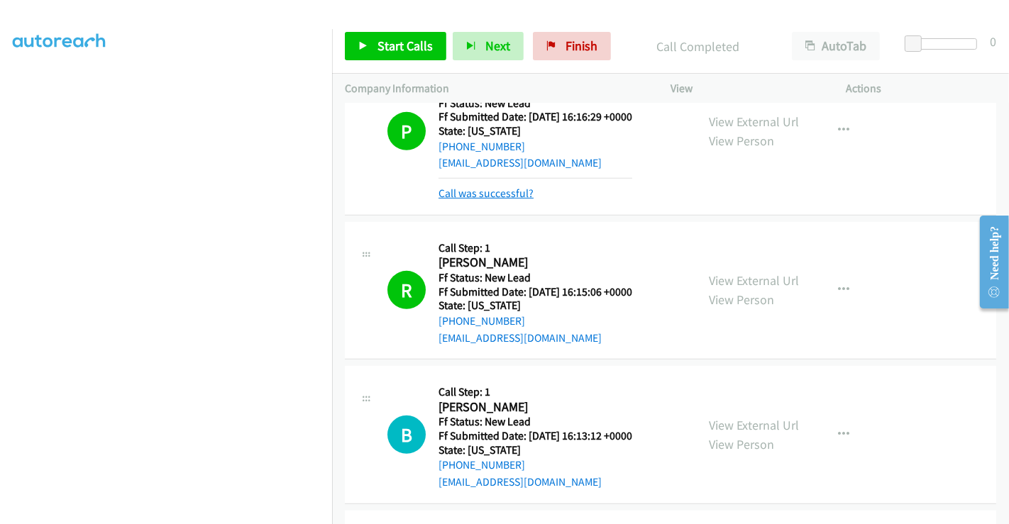
scroll to position [558, 0]
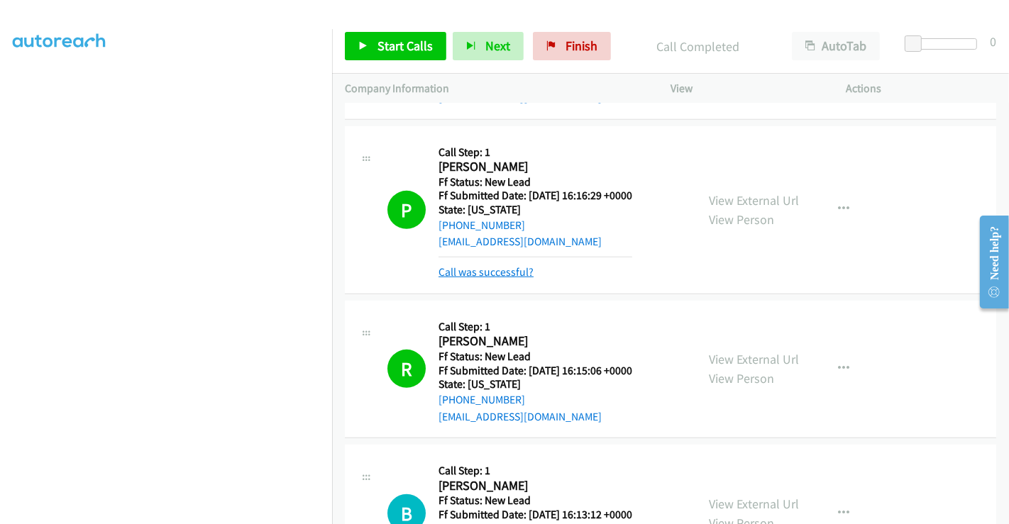
click at [485, 271] on link "Call was successful?" at bounding box center [485, 271] width 95 height 13
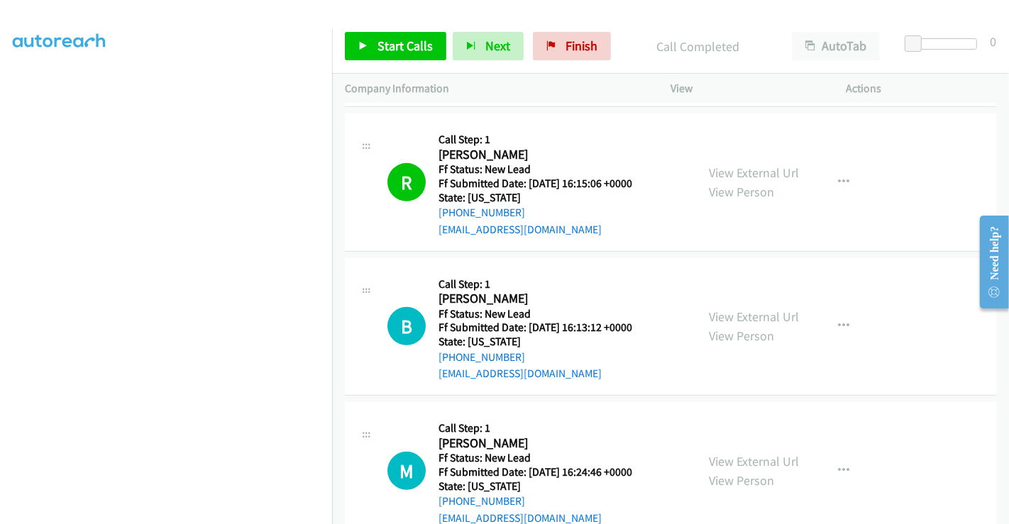
scroll to position [716, 0]
click at [391, 40] on span "Start Calls" at bounding box center [404, 46] width 55 height 16
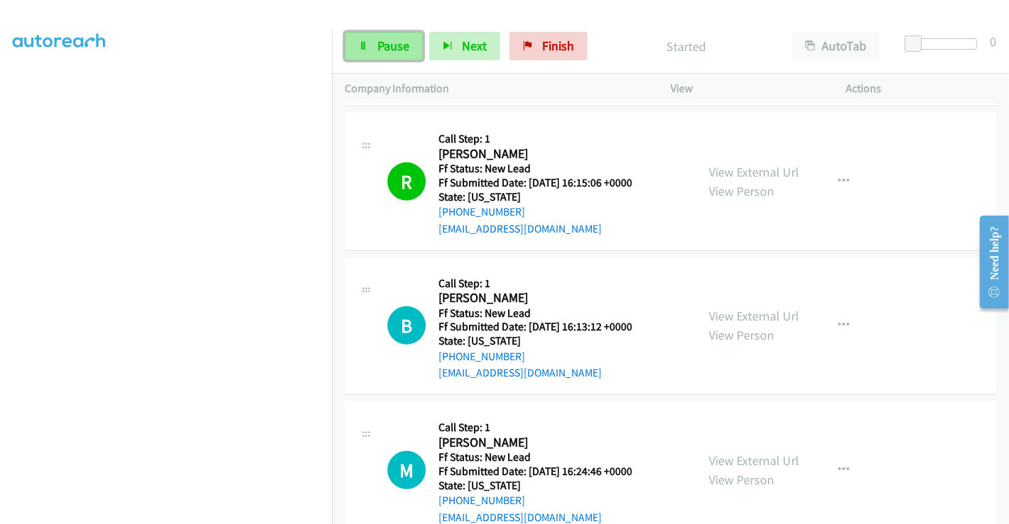
click at [391, 45] on span "Pause" at bounding box center [393, 46] width 32 height 16
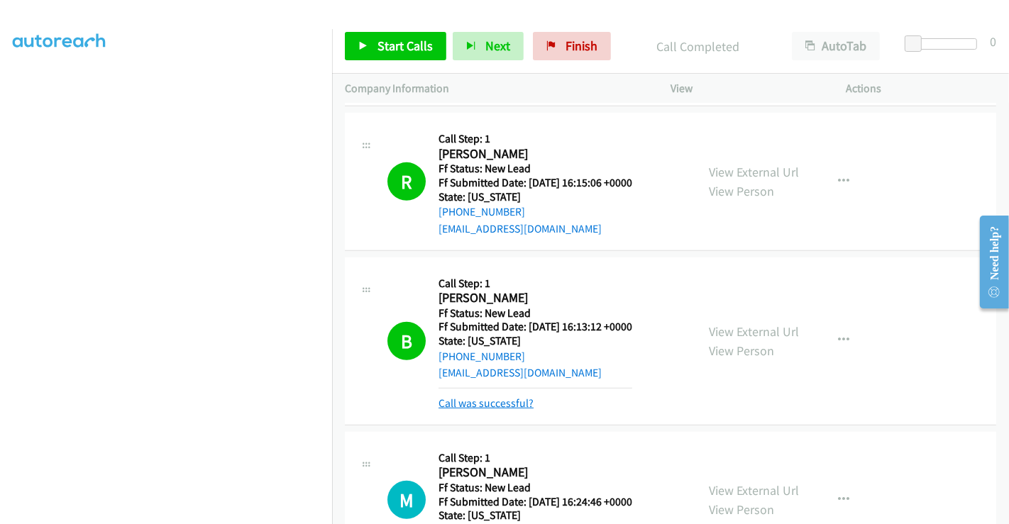
click at [489, 396] on link "Call was successful?" at bounding box center [485, 402] width 95 height 13
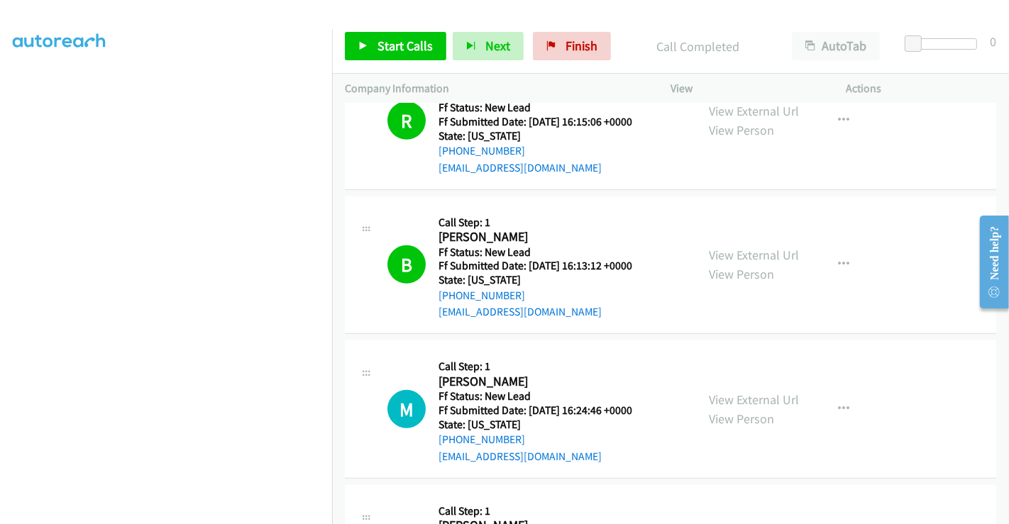
scroll to position [952, 0]
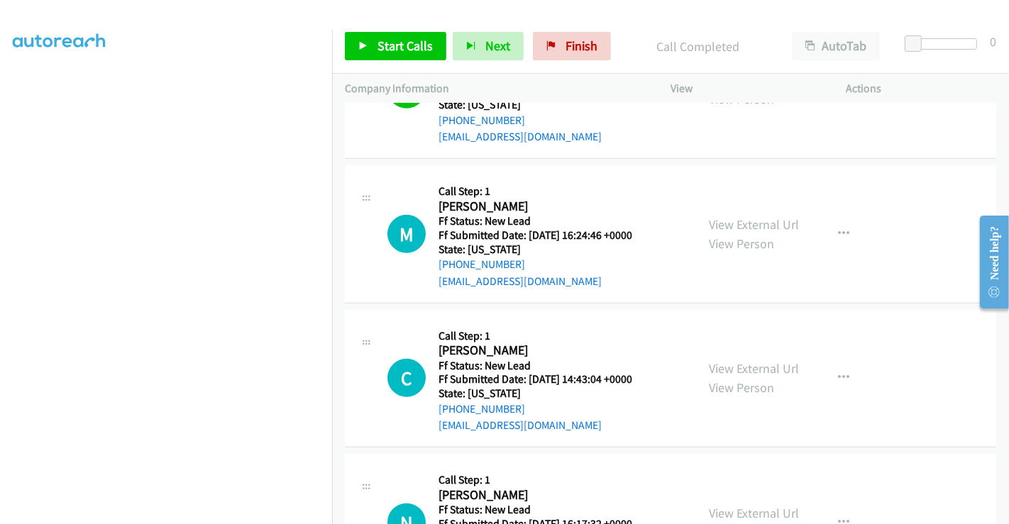
click at [892, 230] on div "M Callback Scheduled Call Step: 1 Mark Hazell America/New_York Ff Status: New L…" at bounding box center [670, 234] width 651 height 138
click at [753, 223] on link "View External Url" at bounding box center [754, 224] width 90 height 16
click at [750, 365] on link "View External Url" at bounding box center [754, 368] width 90 height 16
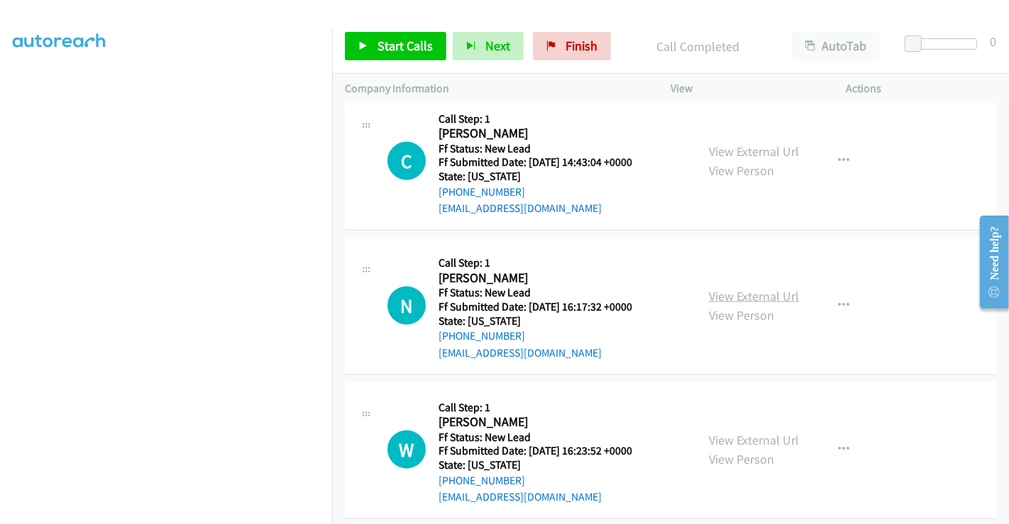
scroll to position [1183, 0]
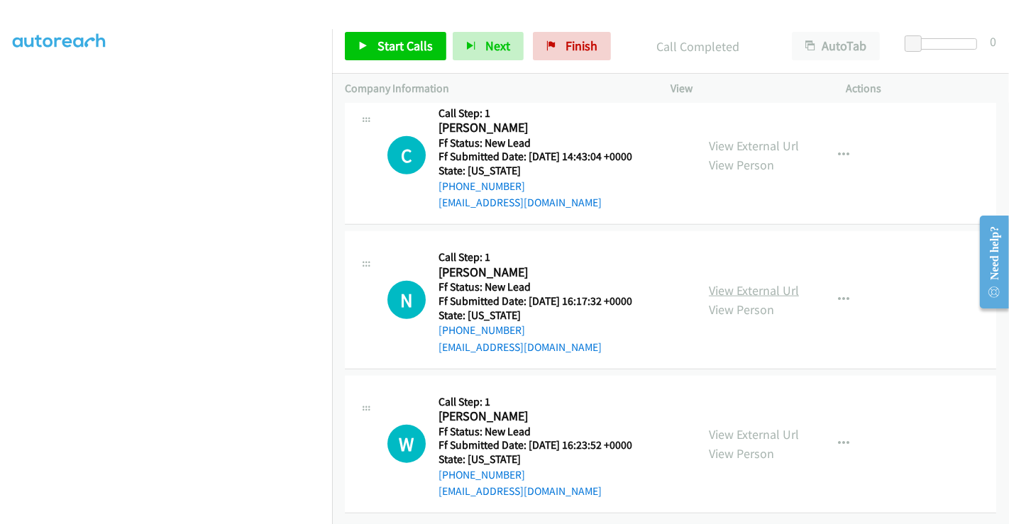
click at [761, 284] on link "View External Url" at bounding box center [754, 290] width 90 height 16
click at [757, 426] on link "View External Url" at bounding box center [754, 434] width 90 height 16
click at [389, 43] on span "Start Calls" at bounding box center [404, 46] width 55 height 16
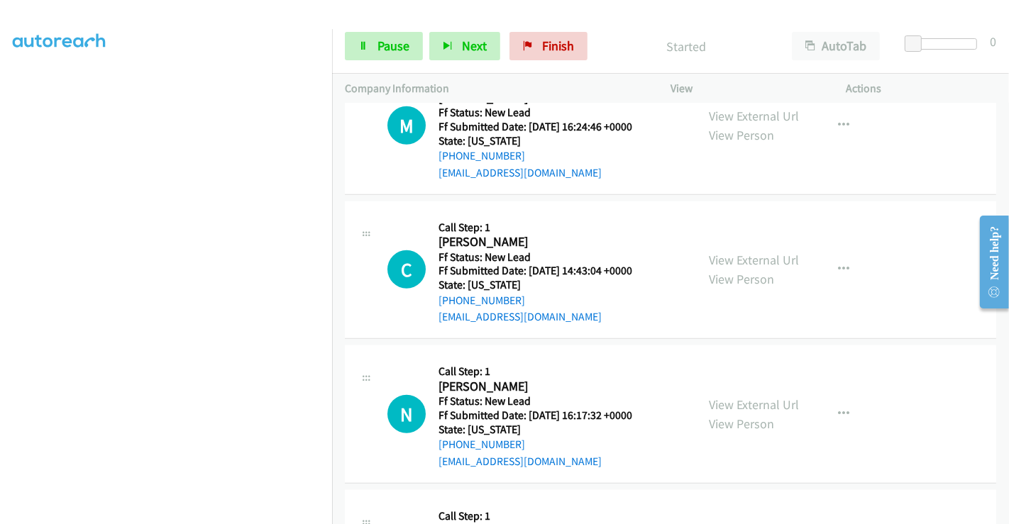
scroll to position [868, 0]
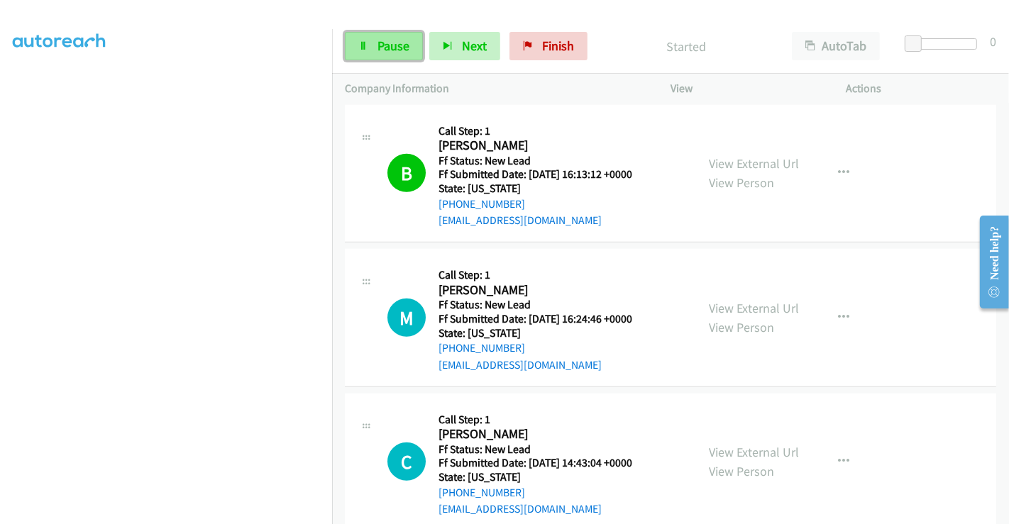
click at [395, 45] on span "Pause" at bounding box center [393, 46] width 32 height 16
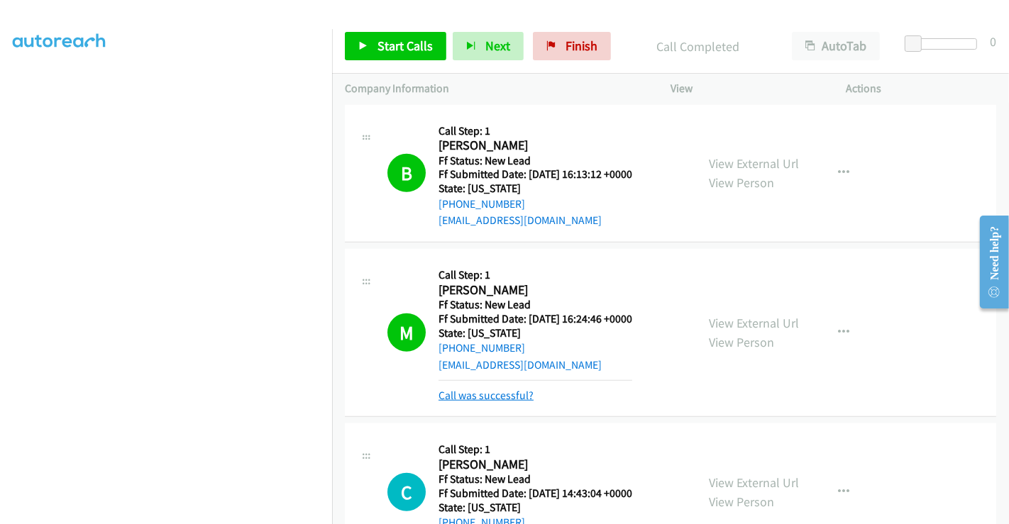
click at [497, 394] on link "Call was successful?" at bounding box center [485, 395] width 95 height 13
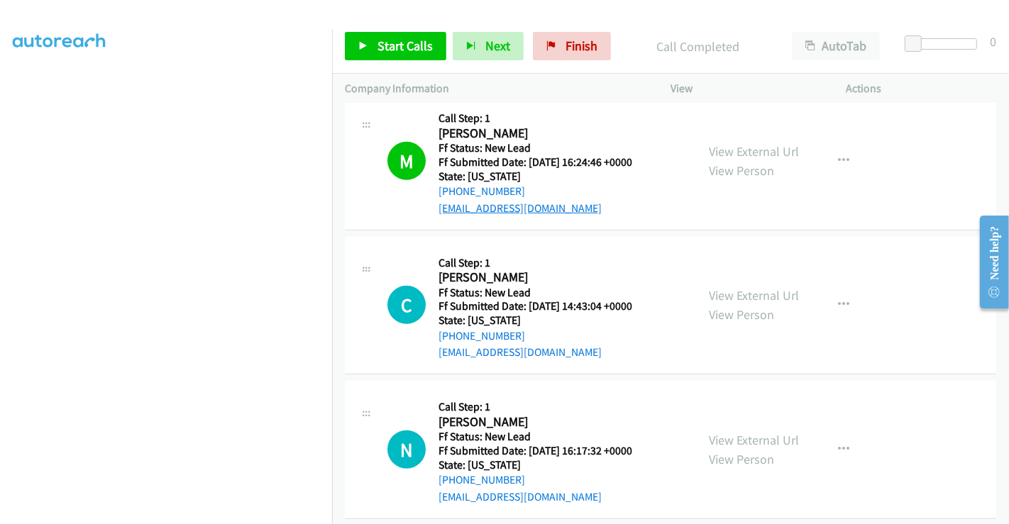
scroll to position [1026, 0]
click at [403, 45] on span "Start Calls" at bounding box center [404, 46] width 55 height 16
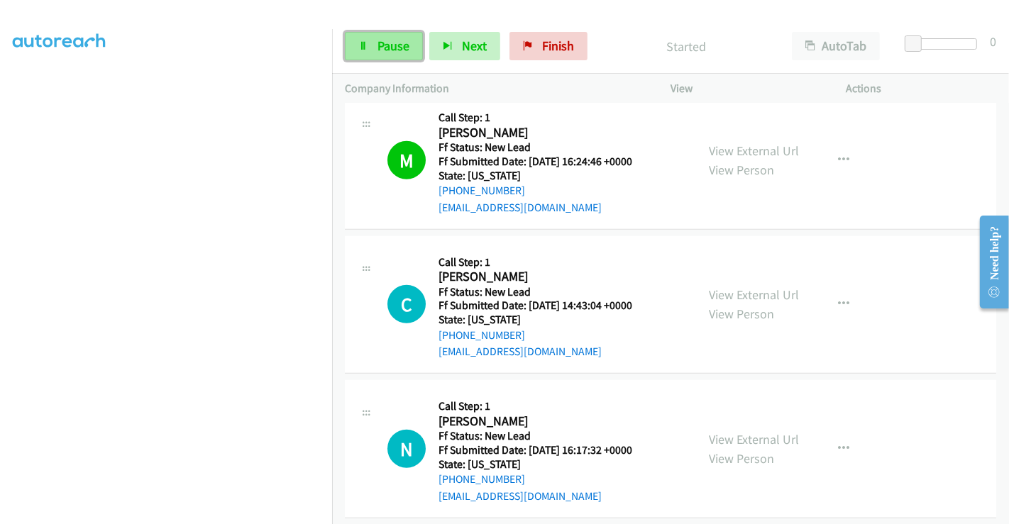
click at [374, 45] on link "Pause" at bounding box center [384, 46] width 78 height 28
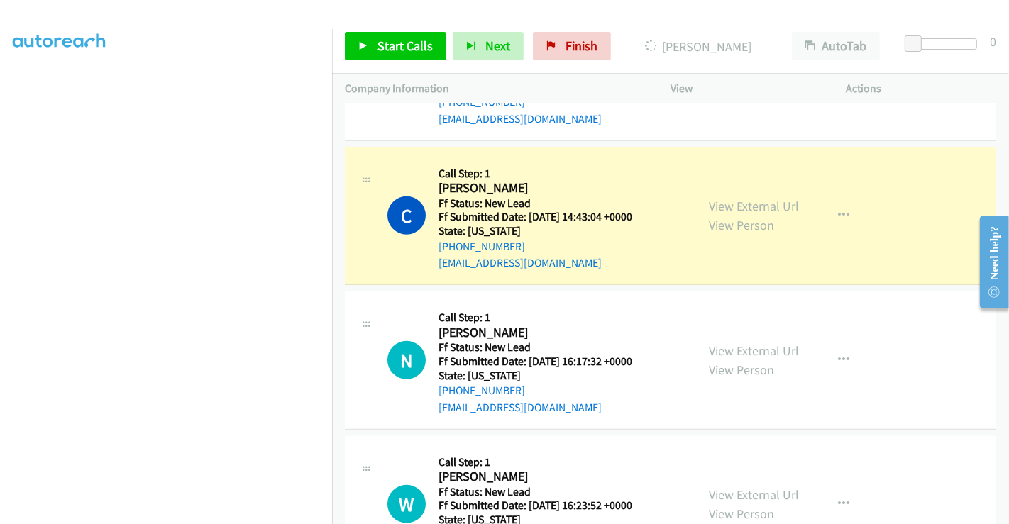
scroll to position [1183, 0]
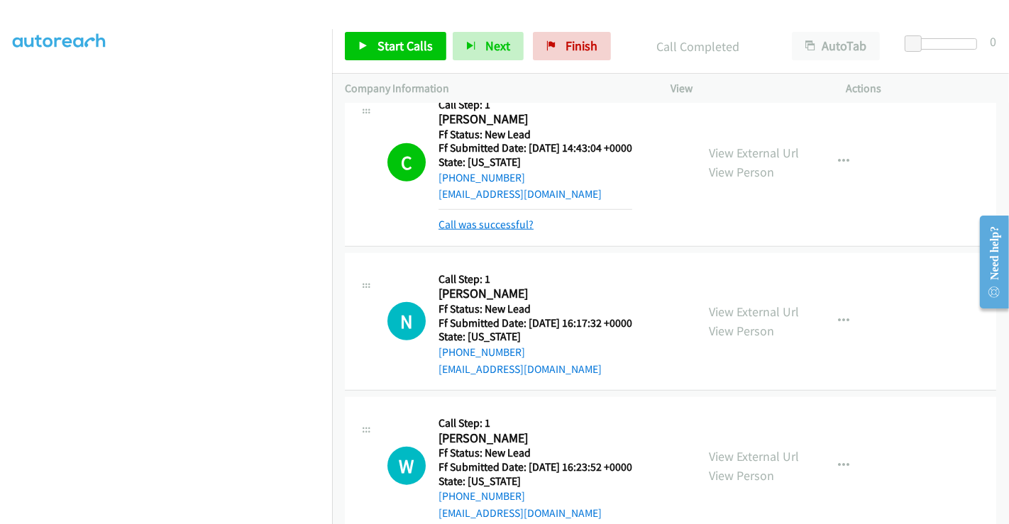
click at [512, 218] on link "Call was successful?" at bounding box center [485, 224] width 95 height 13
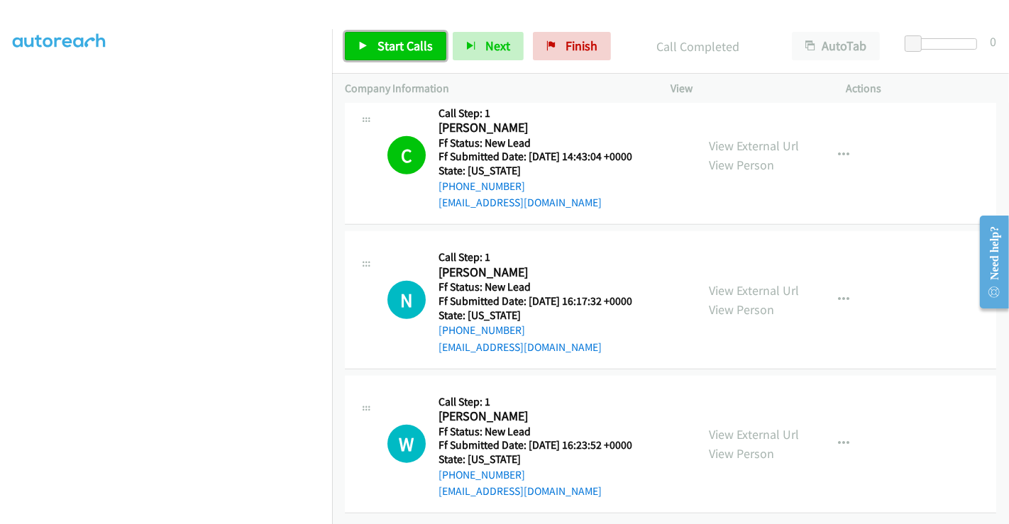
click at [399, 43] on span "Start Calls" at bounding box center [404, 46] width 55 height 16
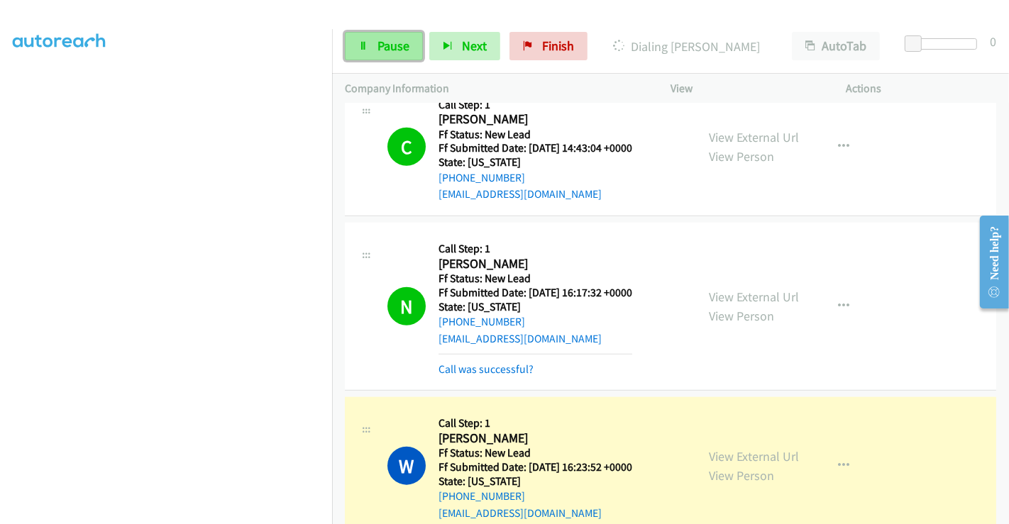
click at [384, 36] on link "Pause" at bounding box center [384, 46] width 78 height 28
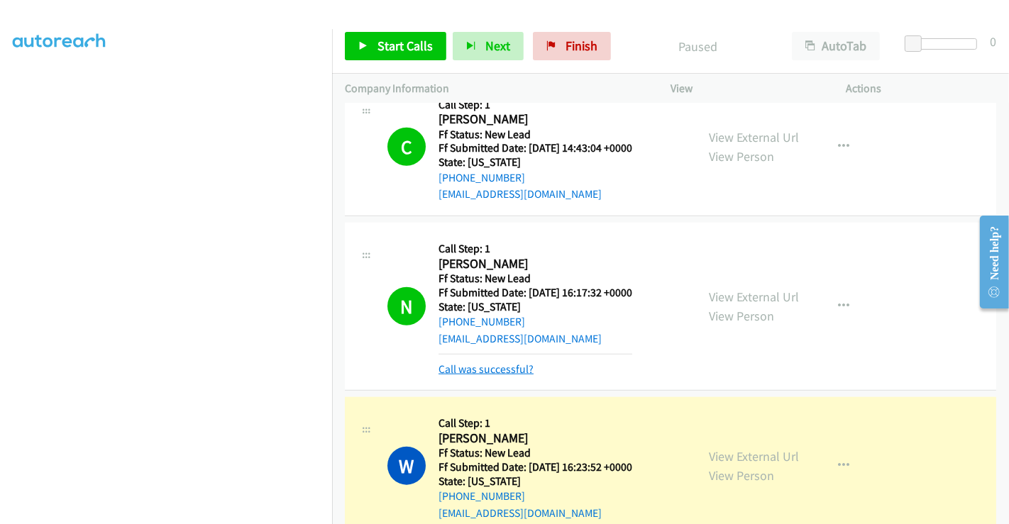
click at [500, 371] on link "Call was successful?" at bounding box center [485, 368] width 95 height 13
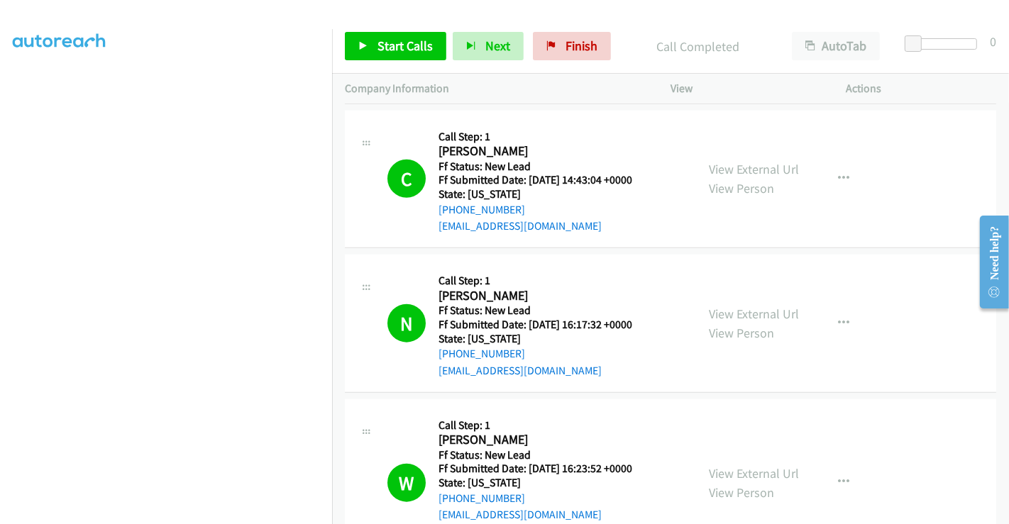
scroll to position [1278, 0]
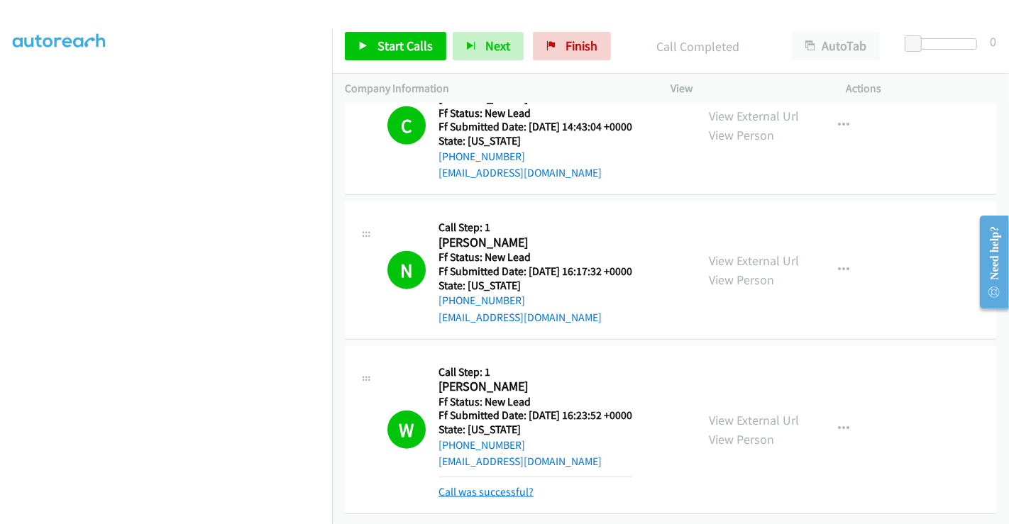
click at [483, 485] on link "Call was successful?" at bounding box center [485, 491] width 95 height 13
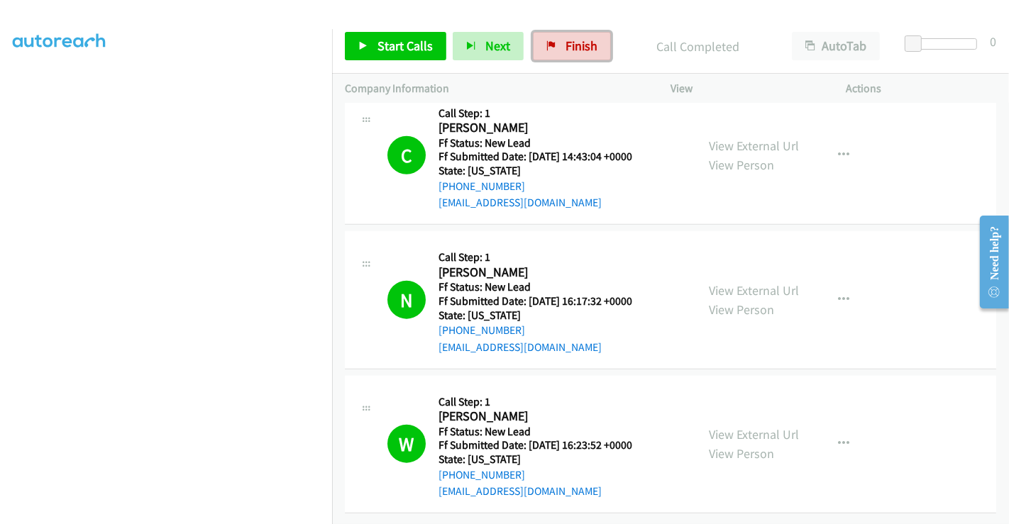
drag, startPoint x: 572, startPoint y: 40, endPoint x: 569, endPoint y: 88, distance: 47.7
click at [572, 40] on span "Finish" at bounding box center [581, 46] width 32 height 16
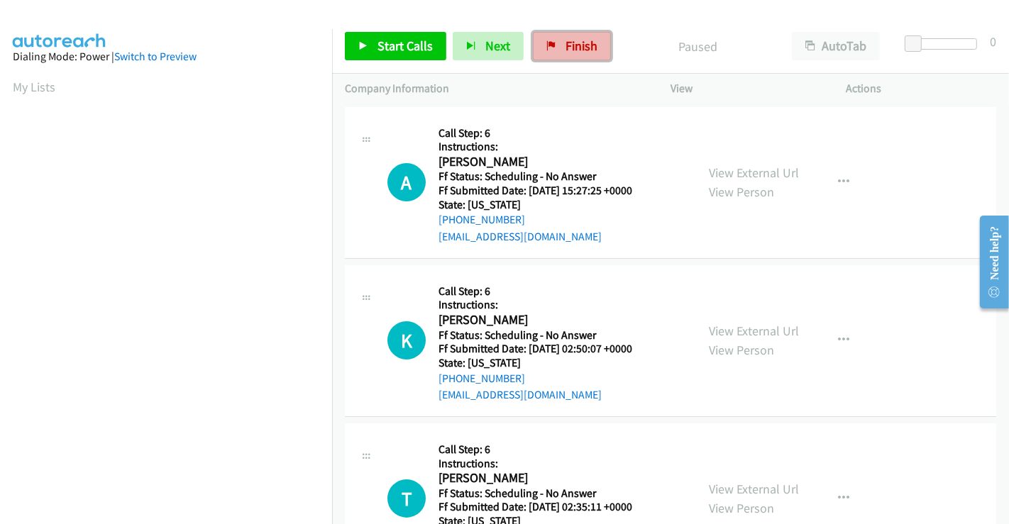
click at [579, 45] on span "Finish" at bounding box center [581, 46] width 32 height 16
click at [572, 80] on p "Company Information" at bounding box center [495, 88] width 300 height 17
